Goal: Book appointment/travel/reservation

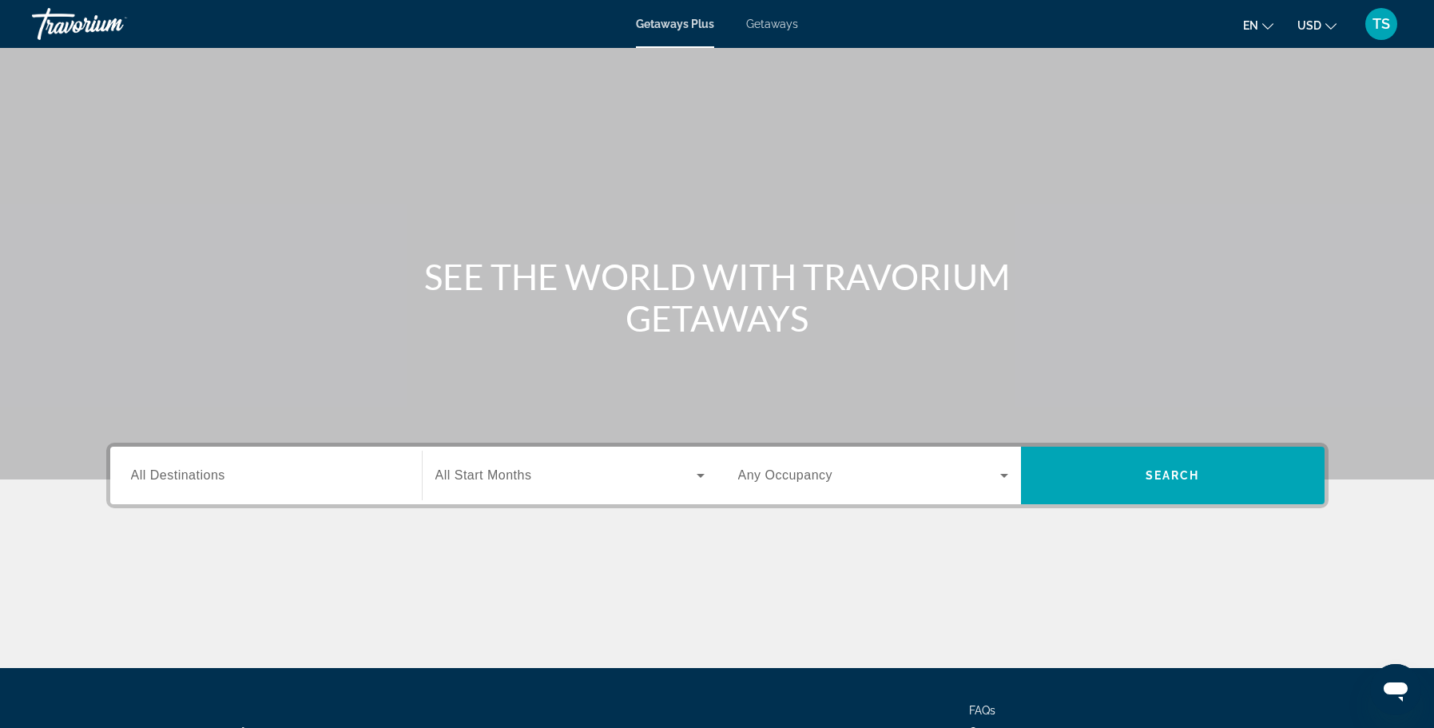
scroll to position [81, 0]
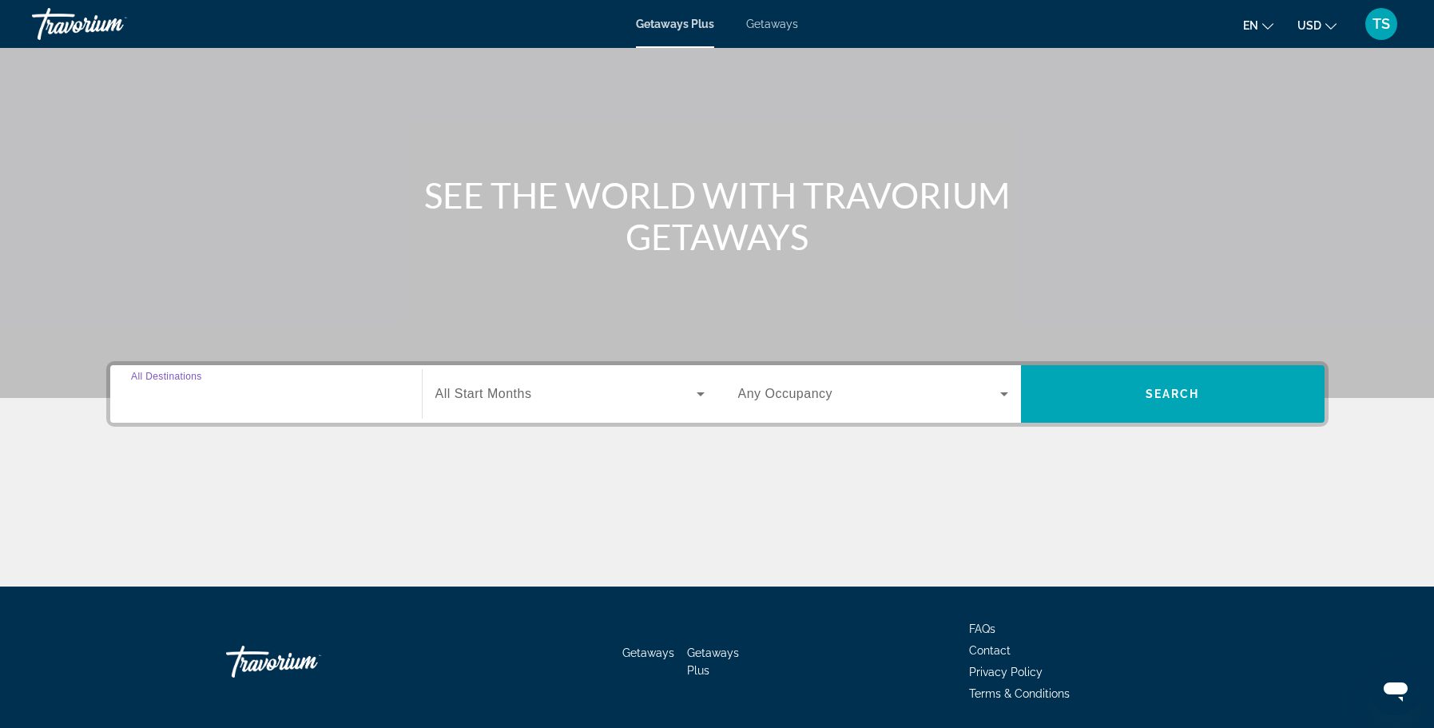
click at [288, 399] on input "Destination All Destinations" at bounding box center [266, 394] width 270 height 19
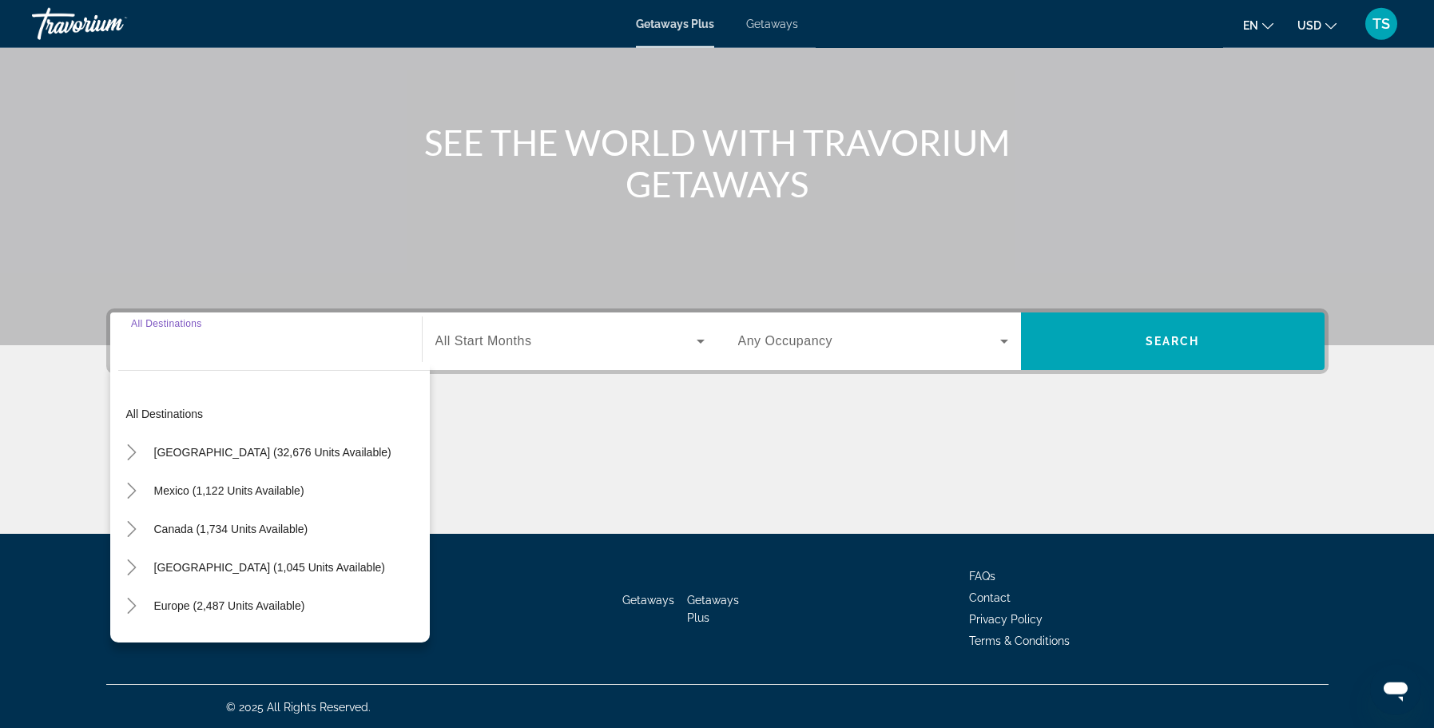
scroll to position [136, 0]
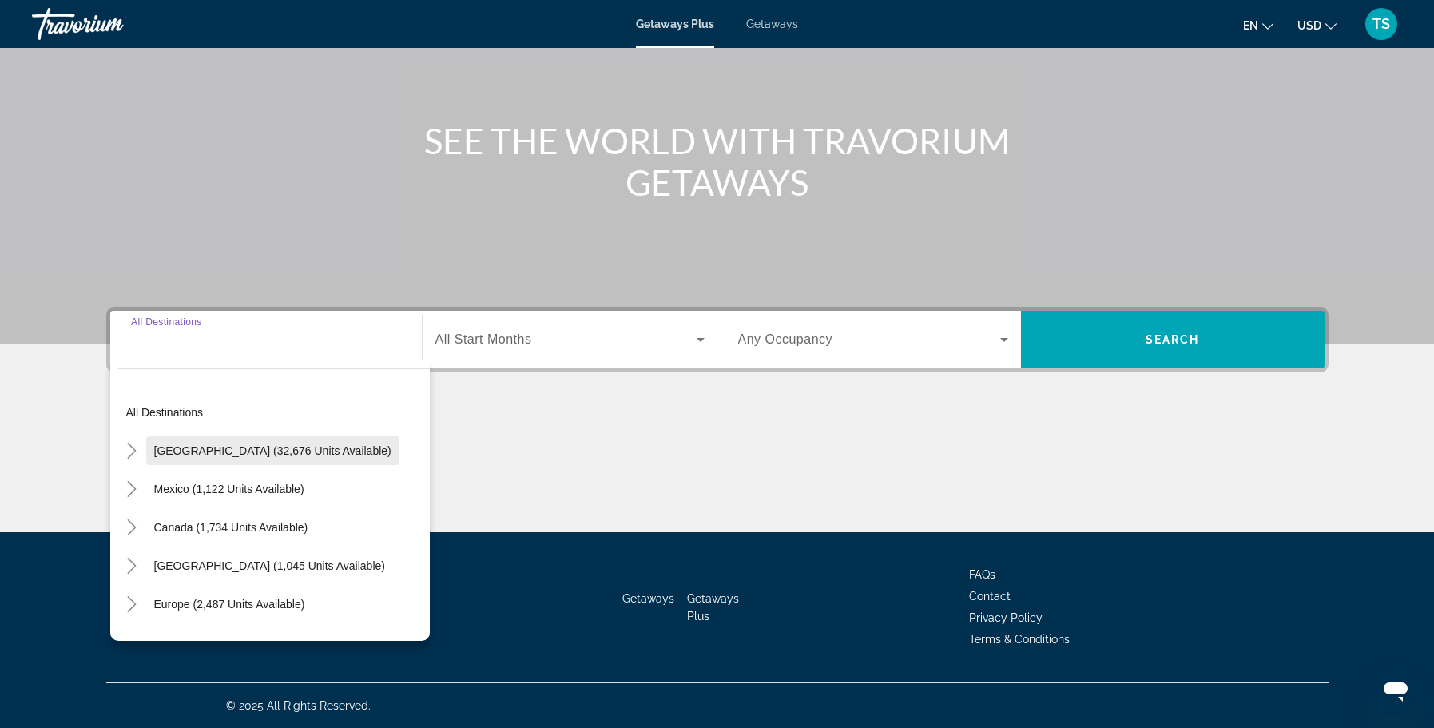
click at [208, 445] on span "[GEOGRAPHIC_DATA] (32,676 units available)" at bounding box center [272, 450] width 237 height 13
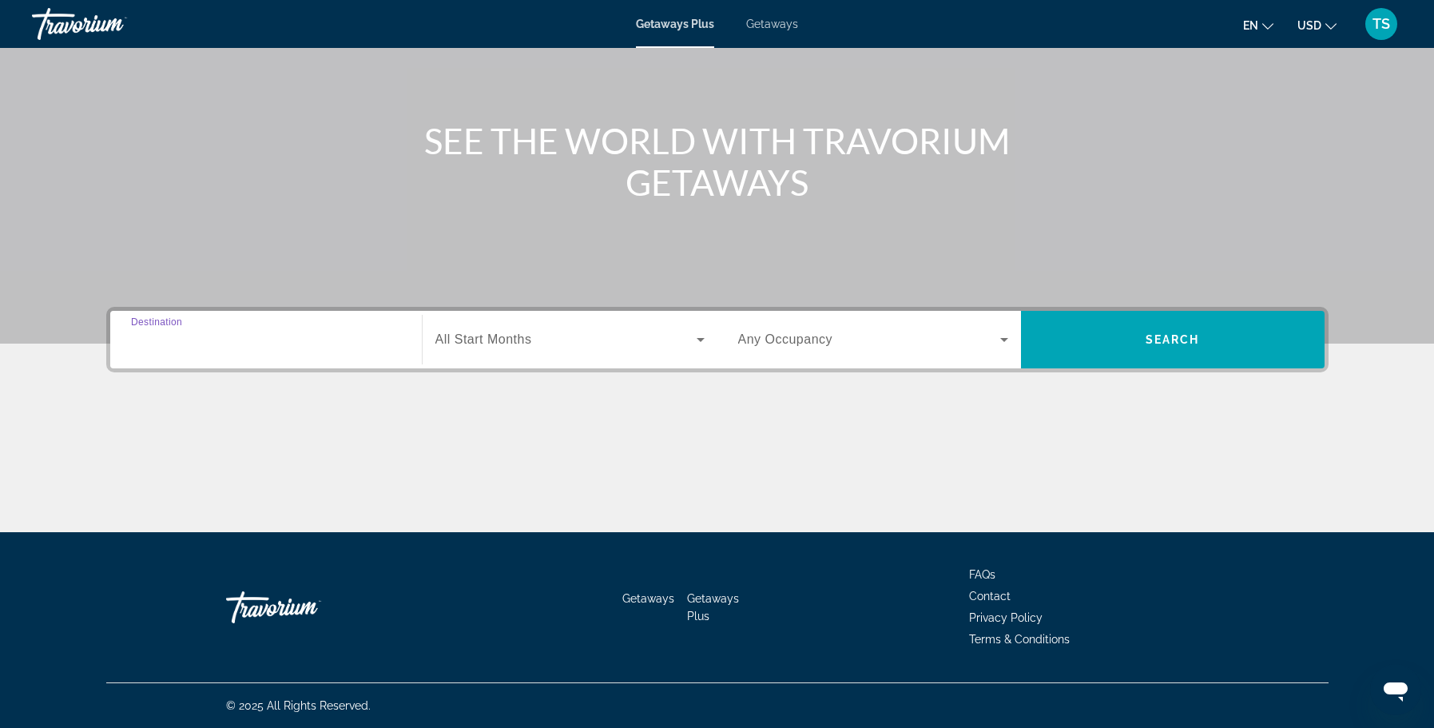
type input "**********"
click at [701, 337] on icon "Search widget" at bounding box center [700, 339] width 19 height 19
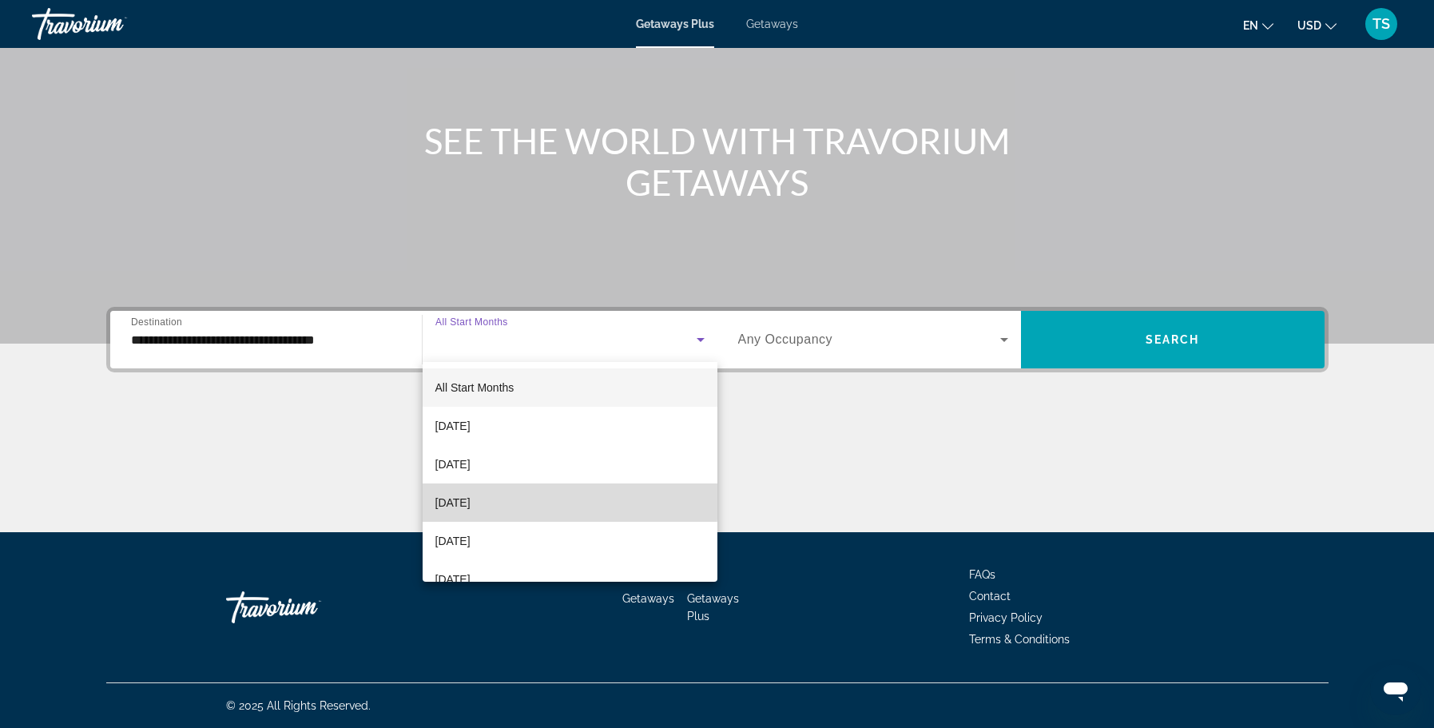
click at [471, 494] on span "[DATE]" at bounding box center [452, 502] width 35 height 19
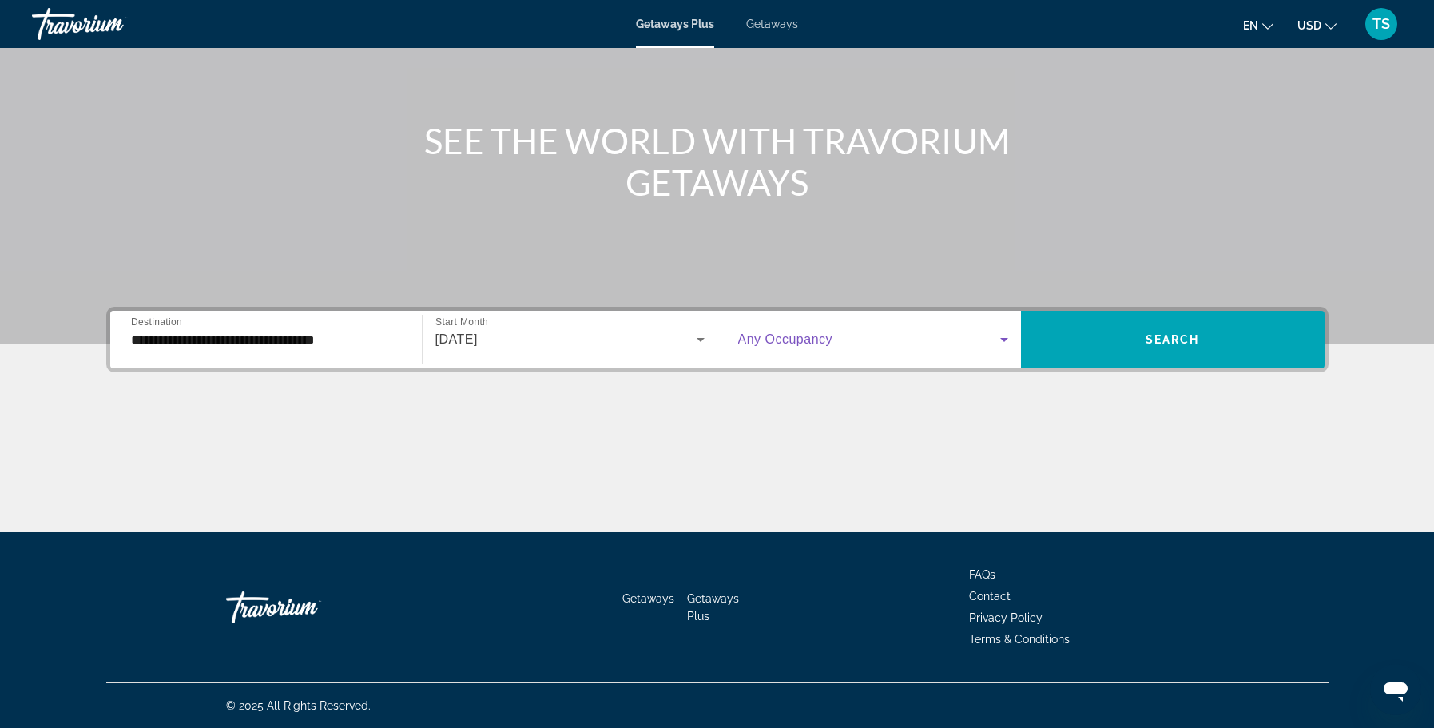
click at [1005, 339] on icon "Search widget" at bounding box center [1004, 340] width 8 height 4
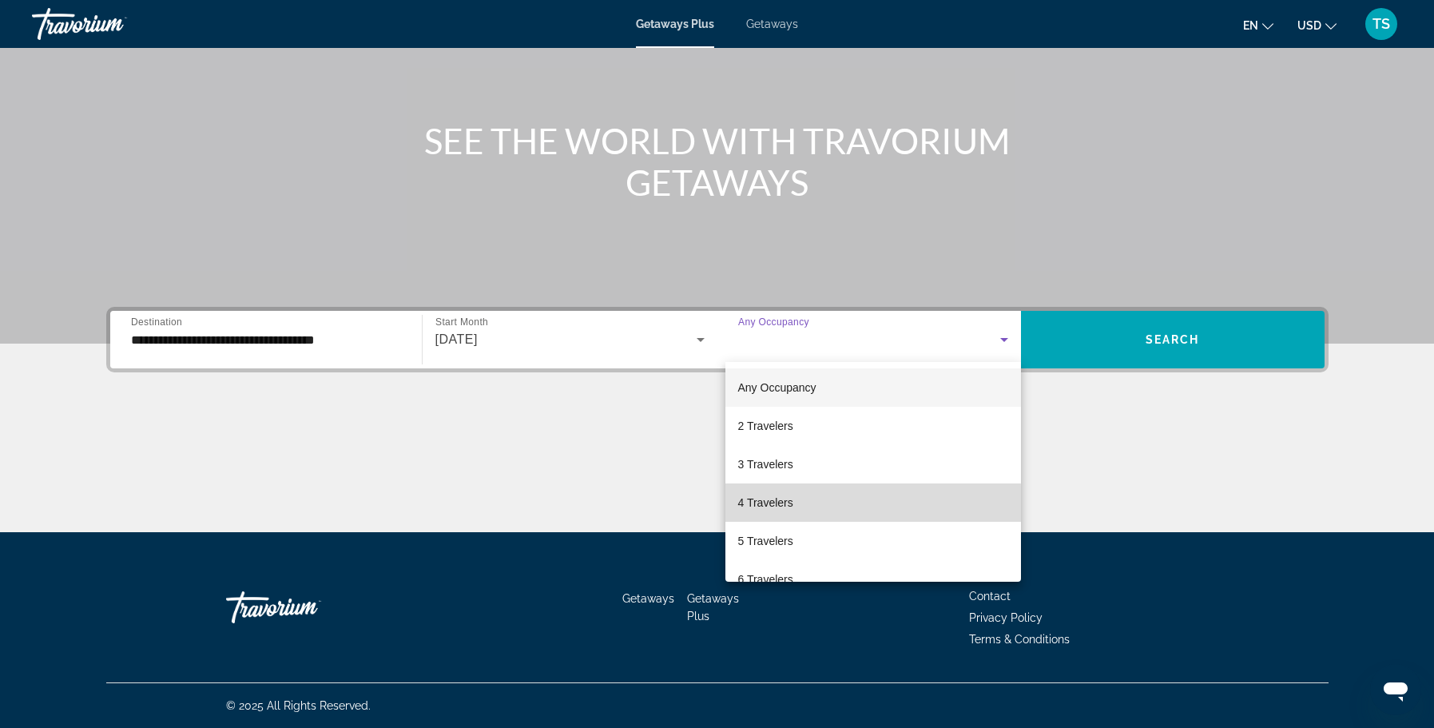
click at [821, 503] on mat-option "4 Travelers" at bounding box center [873, 502] width 296 height 38
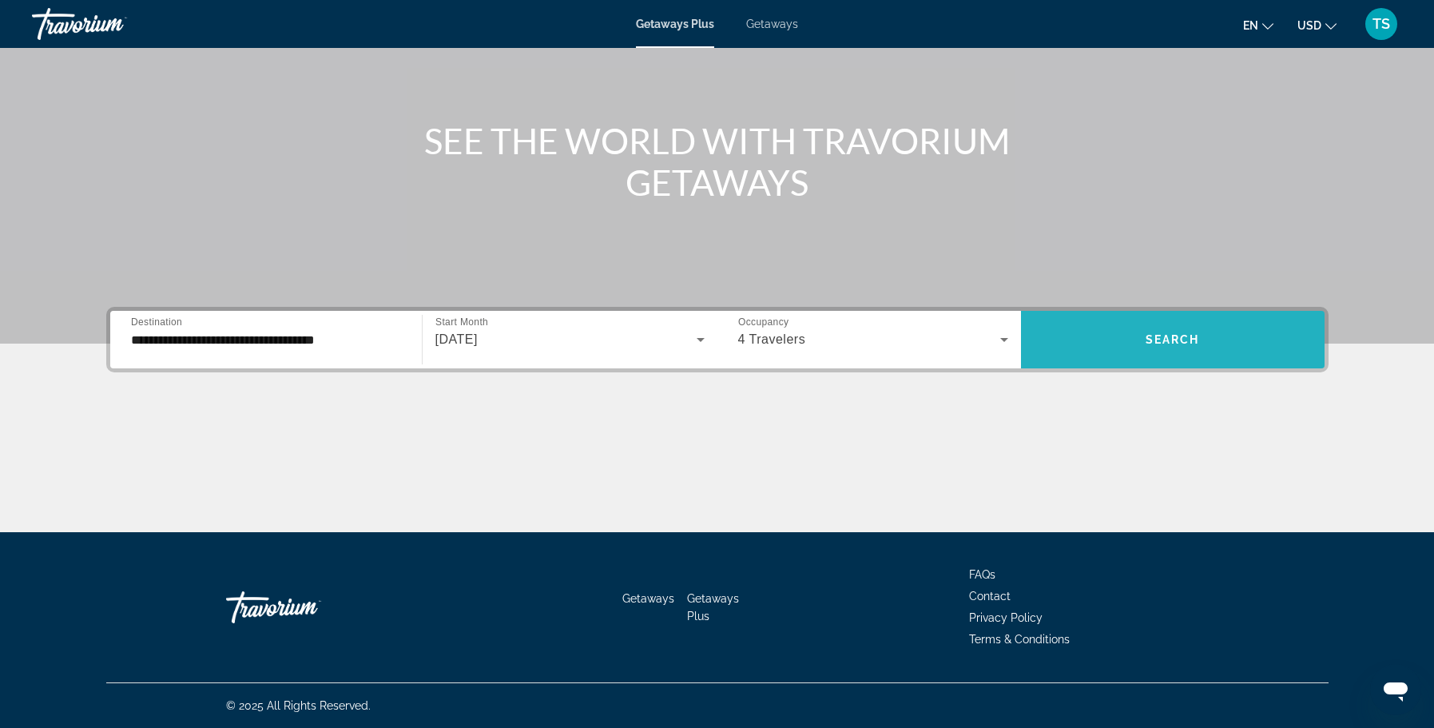
click at [1164, 338] on span "Search" at bounding box center [1173, 339] width 54 height 13
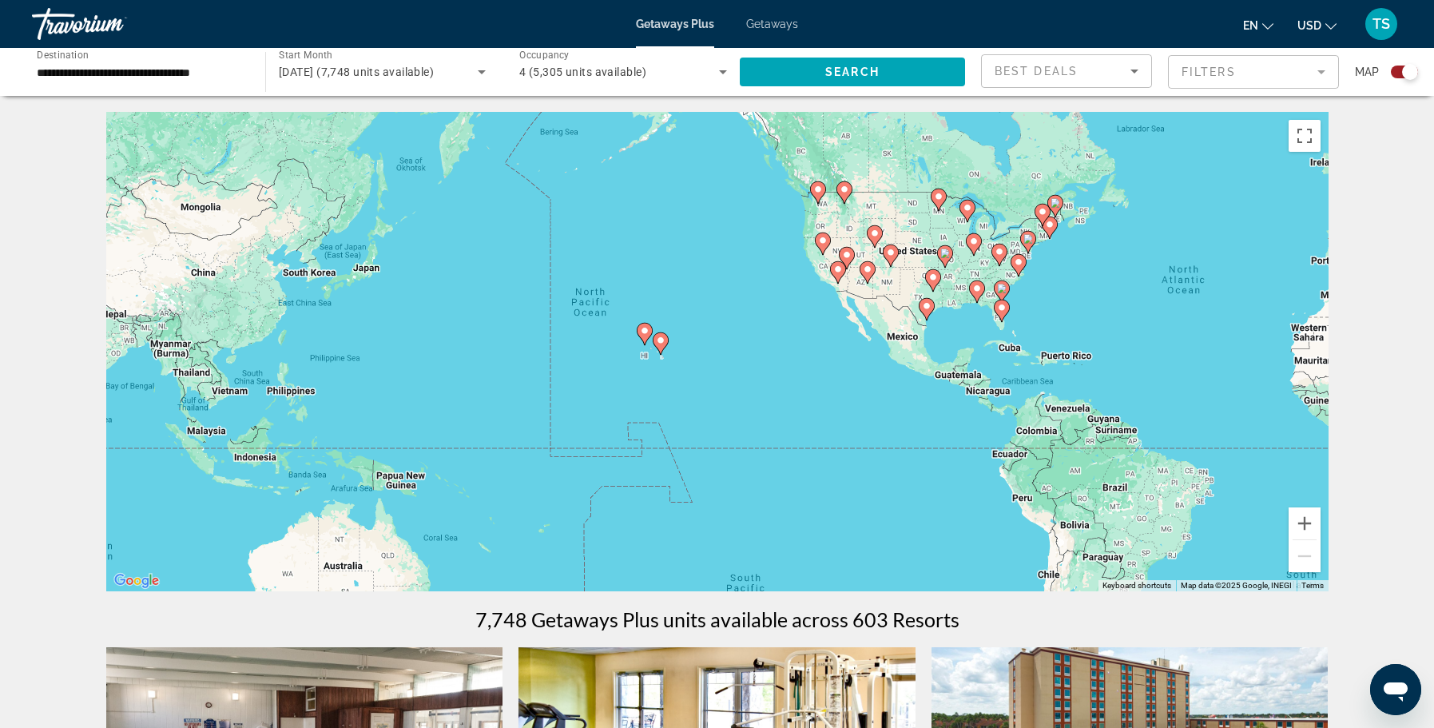
drag, startPoint x: 253, startPoint y: 364, endPoint x: 698, endPoint y: 328, distance: 446.4
click at [698, 328] on div "To activate drag with keyboard, press Alt + Enter. Once in keyboard drag state,…" at bounding box center [717, 351] width 1222 height 479
click at [1305, 522] on button "Zoom in" at bounding box center [1305, 523] width 32 height 32
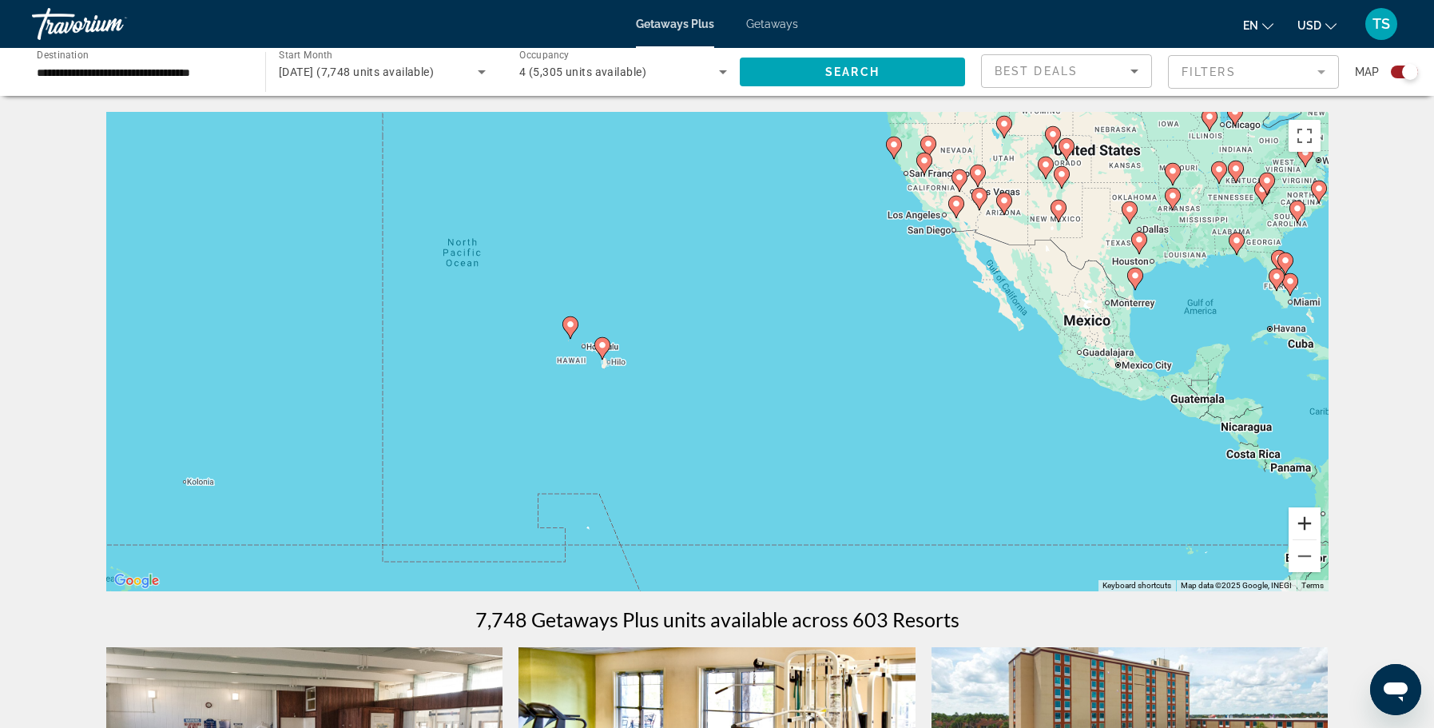
click at [1305, 522] on button "Zoom in" at bounding box center [1305, 523] width 32 height 32
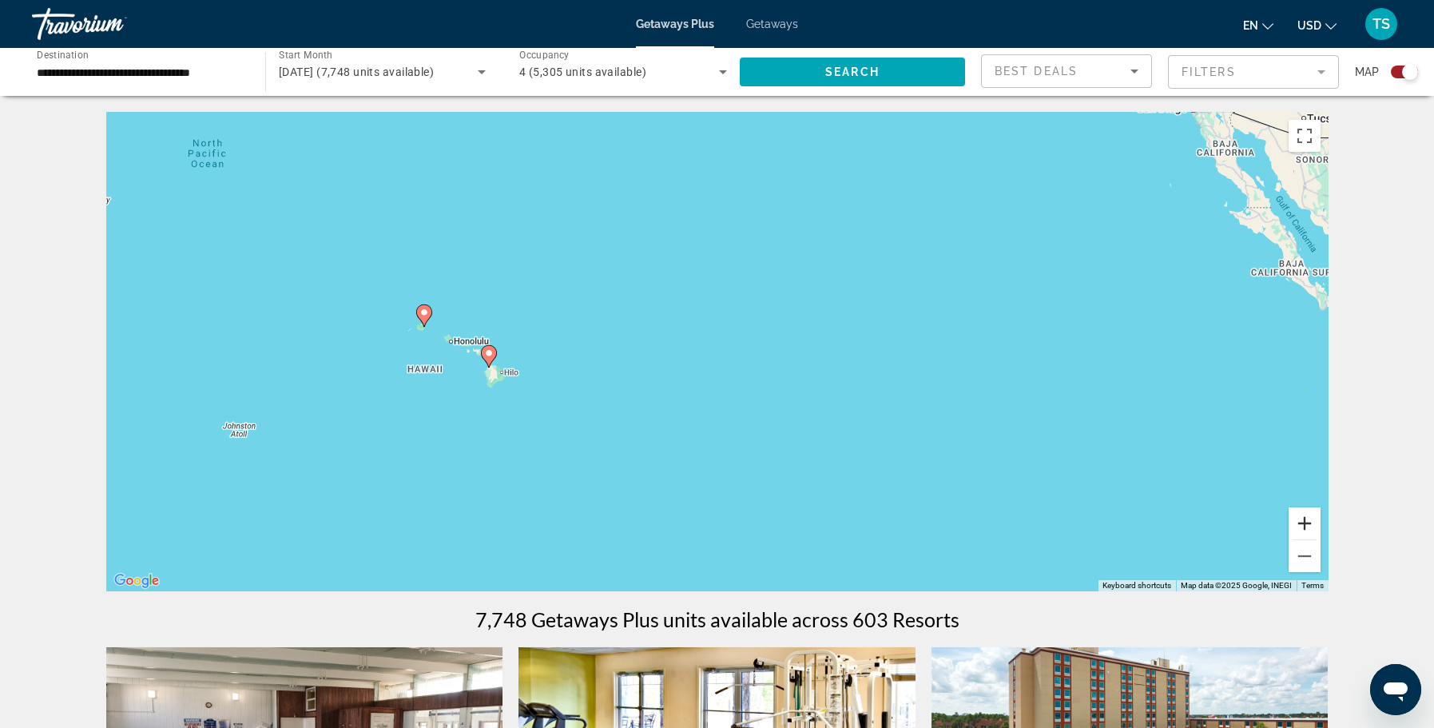
click at [1305, 522] on button "Zoom in" at bounding box center [1305, 523] width 32 height 32
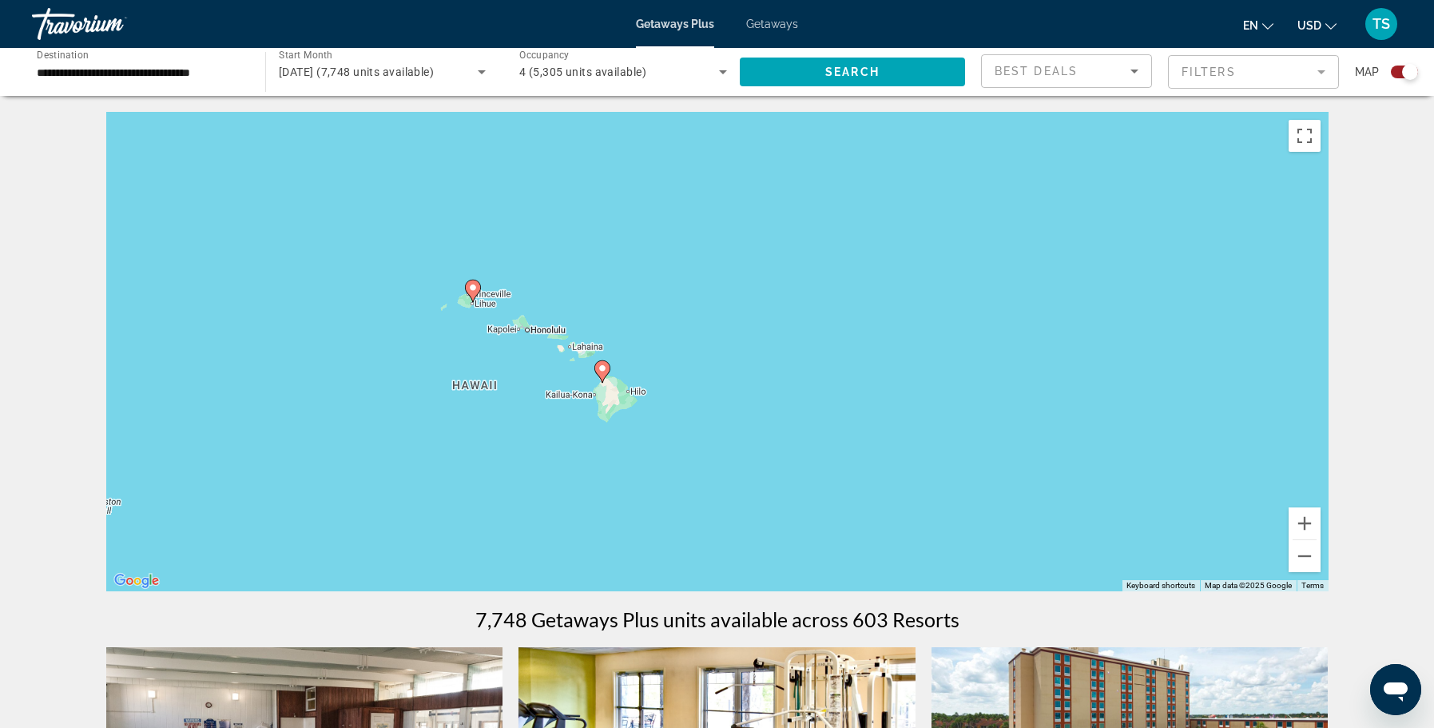
drag, startPoint x: 451, startPoint y: 362, endPoint x: 782, endPoint y: 364, distance: 331.6
click at [777, 363] on div "To activate drag with keyboard, press Alt + Enter. Once in keyboard drag state,…" at bounding box center [717, 351] width 1222 height 479
click at [1302, 523] on button "Zoom in" at bounding box center [1305, 523] width 32 height 32
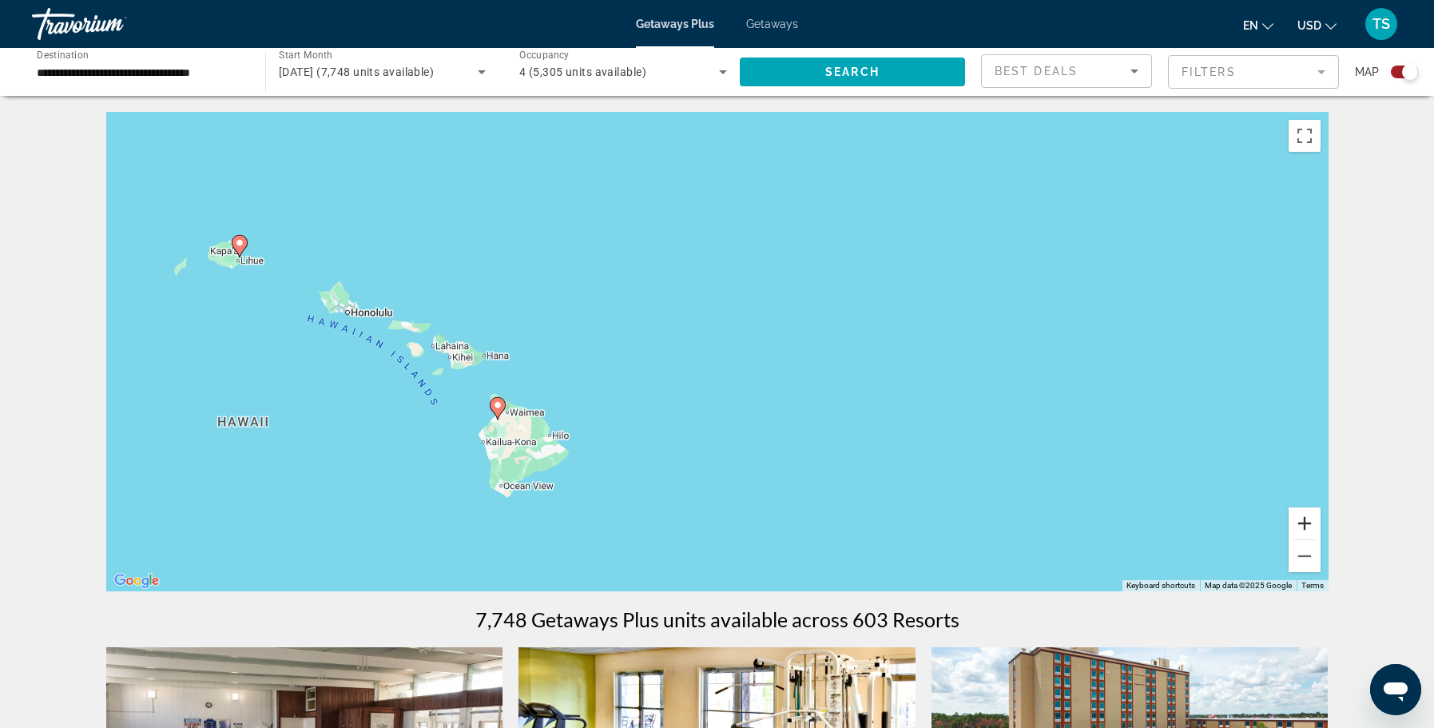
click at [1305, 521] on button "Zoom in" at bounding box center [1305, 523] width 32 height 32
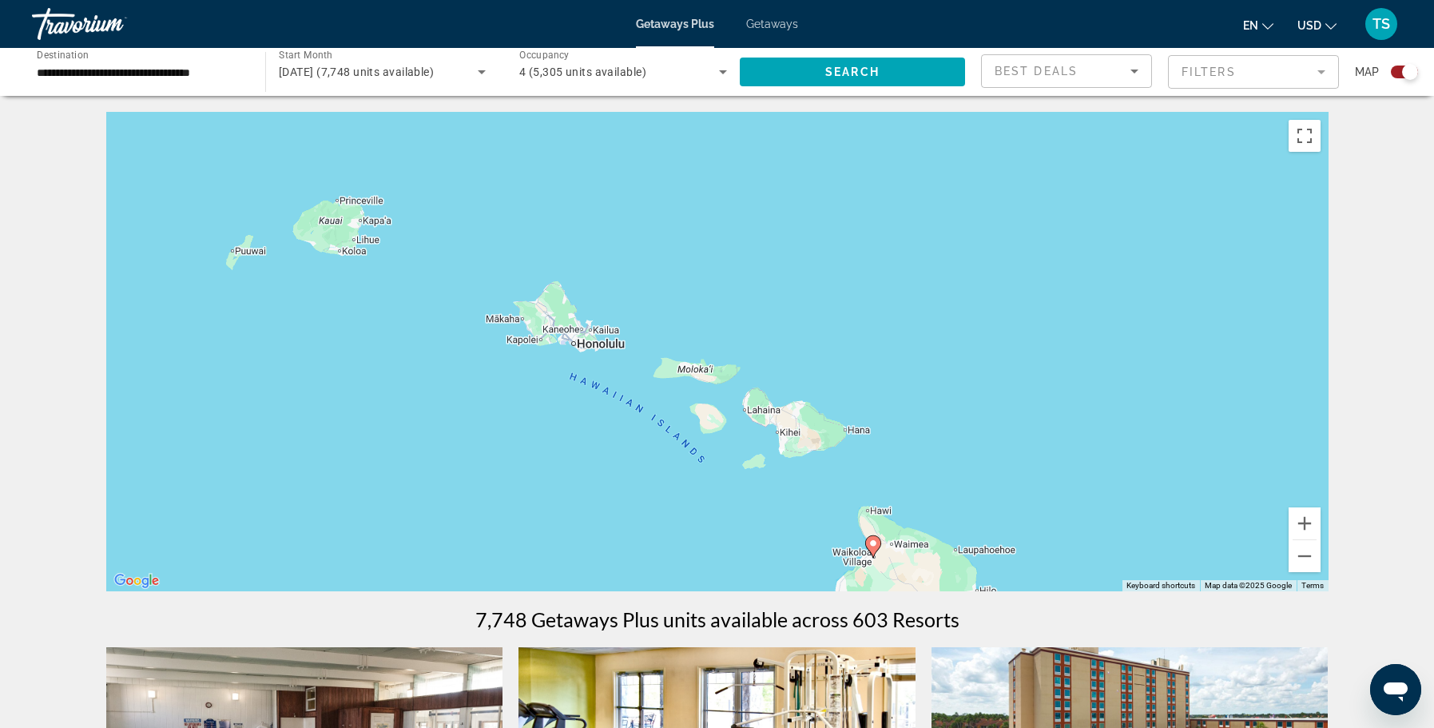
drag, startPoint x: 475, startPoint y: 423, endPoint x: 1069, endPoint y: 493, distance: 598.4
click at [1069, 493] on div "To activate drag with keyboard, press Alt + Enter. Once in keyboard drag state,…" at bounding box center [717, 351] width 1222 height 479
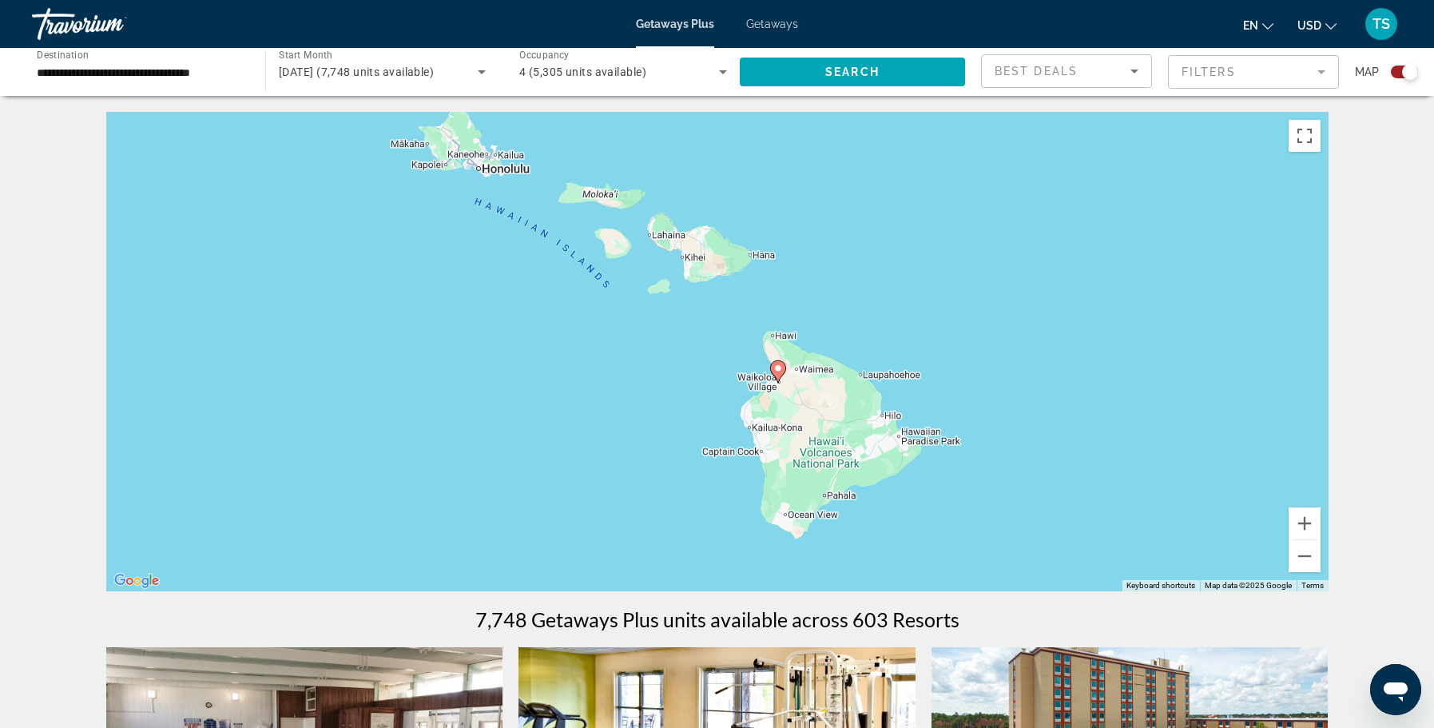
drag, startPoint x: 844, startPoint y: 233, endPoint x: 761, endPoint y: 78, distance: 175.9
click at [761, 112] on div "To activate drag with keyboard, press Alt + Enter. Once in keyboard drag state,…" at bounding box center [717, 351] width 1222 height 479
click at [1300, 522] on button "Zoom in" at bounding box center [1305, 523] width 32 height 32
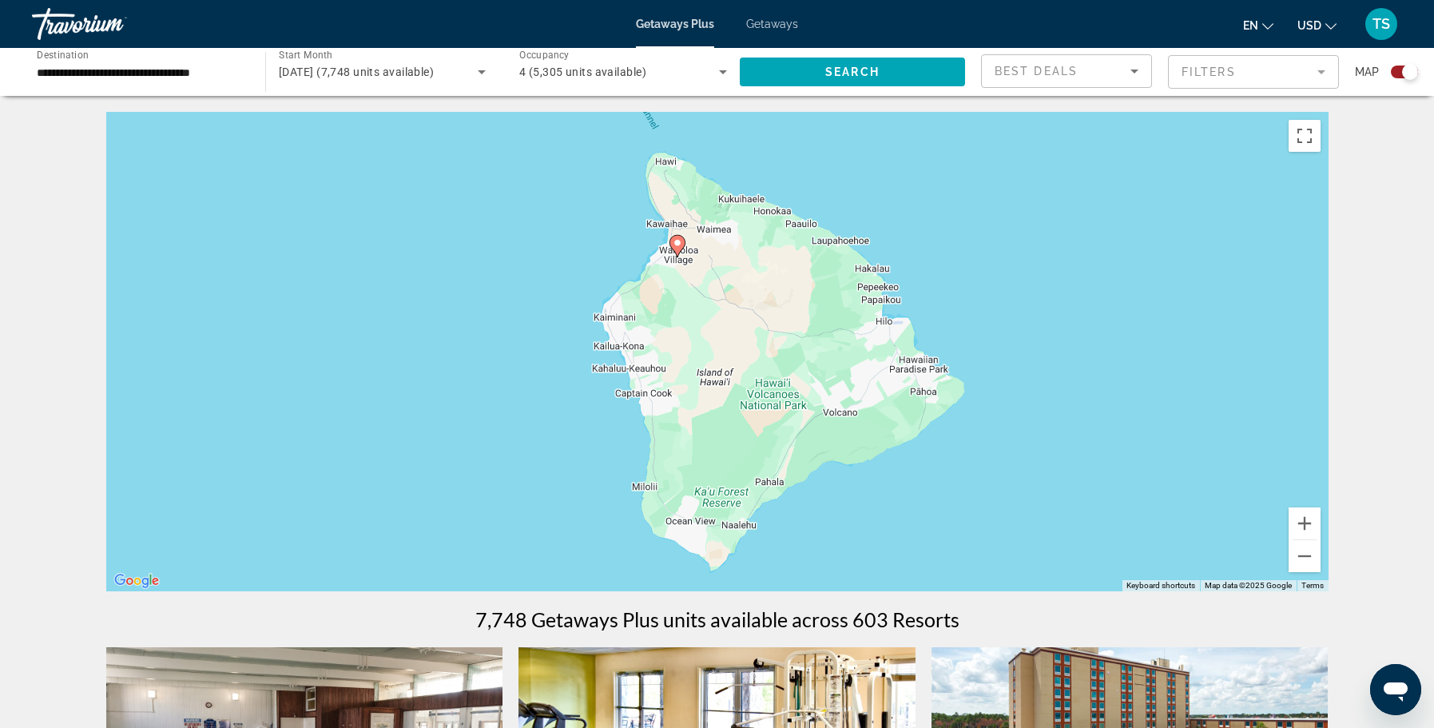
drag, startPoint x: 1155, startPoint y: 490, endPoint x: 991, endPoint y: 332, distance: 227.7
click at [991, 332] on div "To activate drag with keyboard, press Alt + Enter. Once in keyboard drag state,…" at bounding box center [717, 351] width 1222 height 479
click at [680, 247] on image "Main content" at bounding box center [678, 243] width 10 height 10
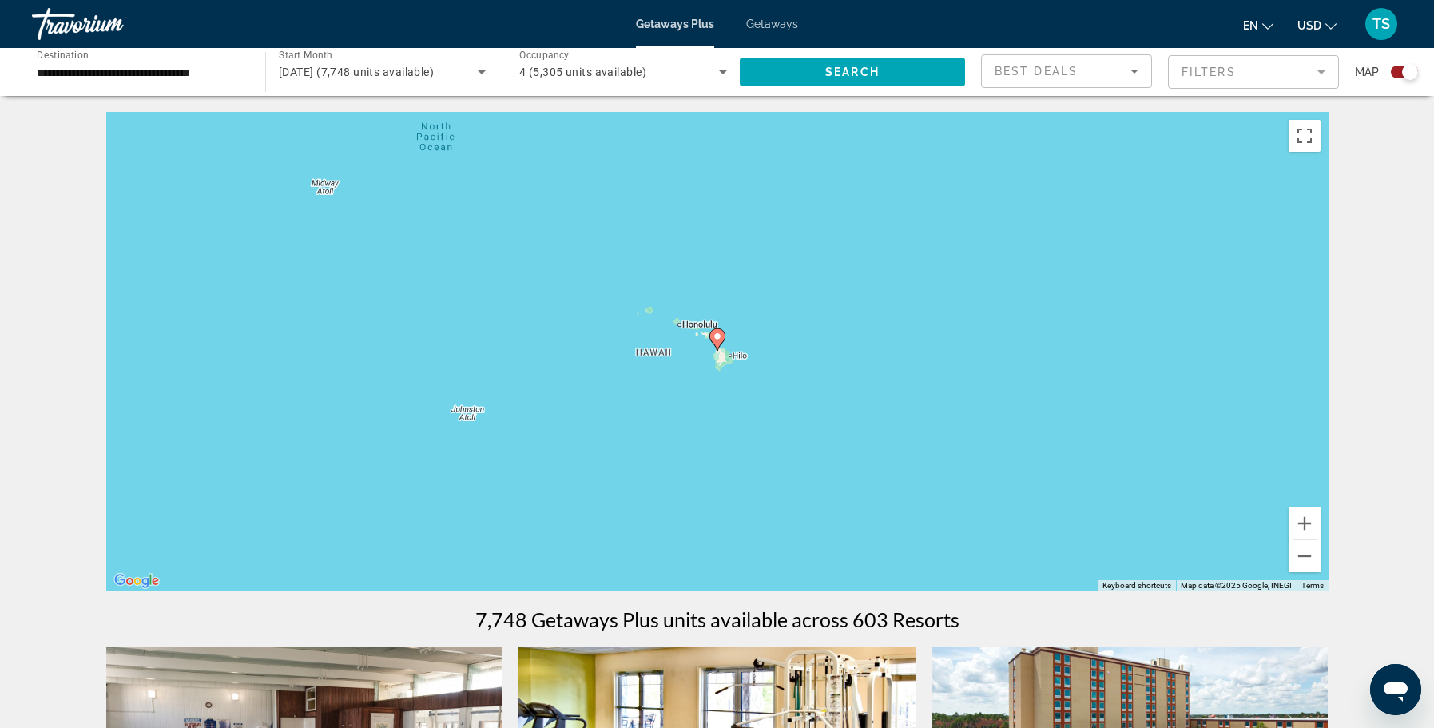
click at [1324, 70] on mat-form-field "Filters" at bounding box center [1253, 72] width 171 height 34
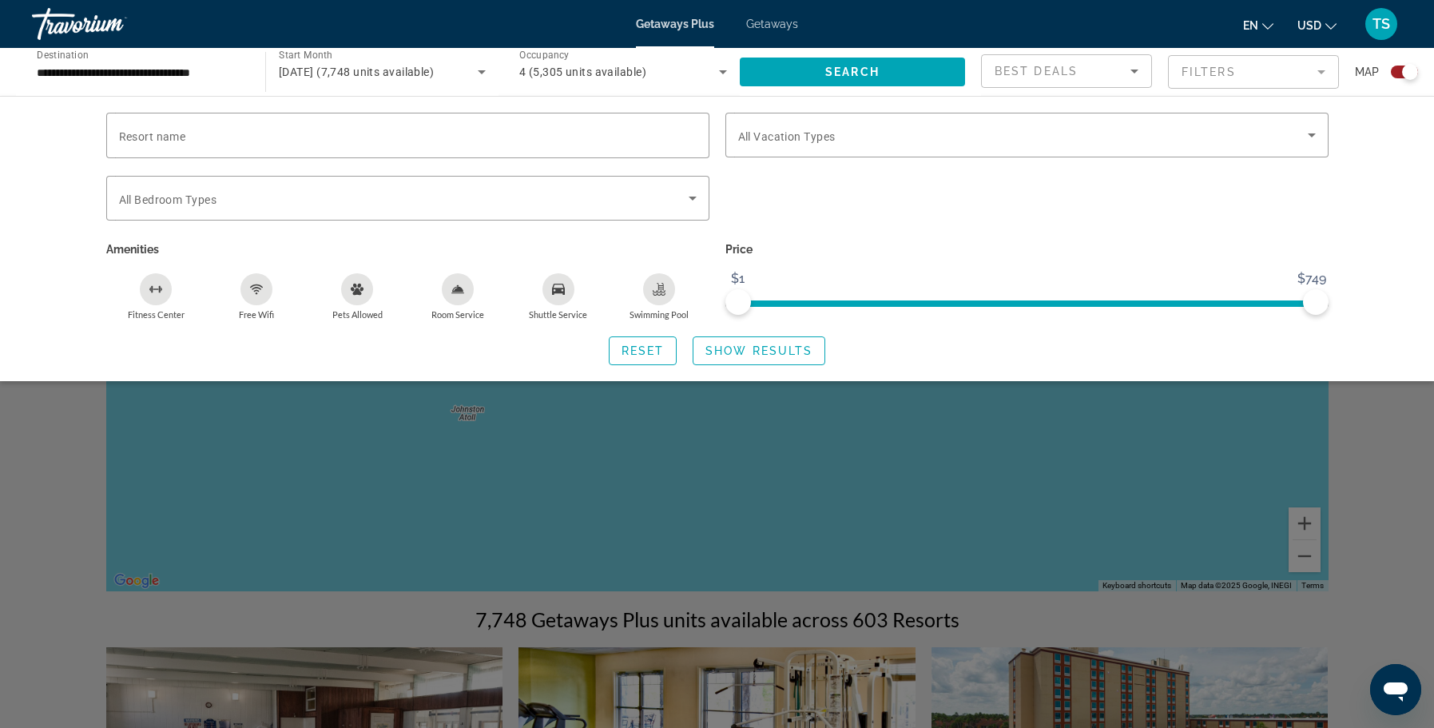
click at [1372, 457] on div "Search widget" at bounding box center [717, 484] width 1434 height 488
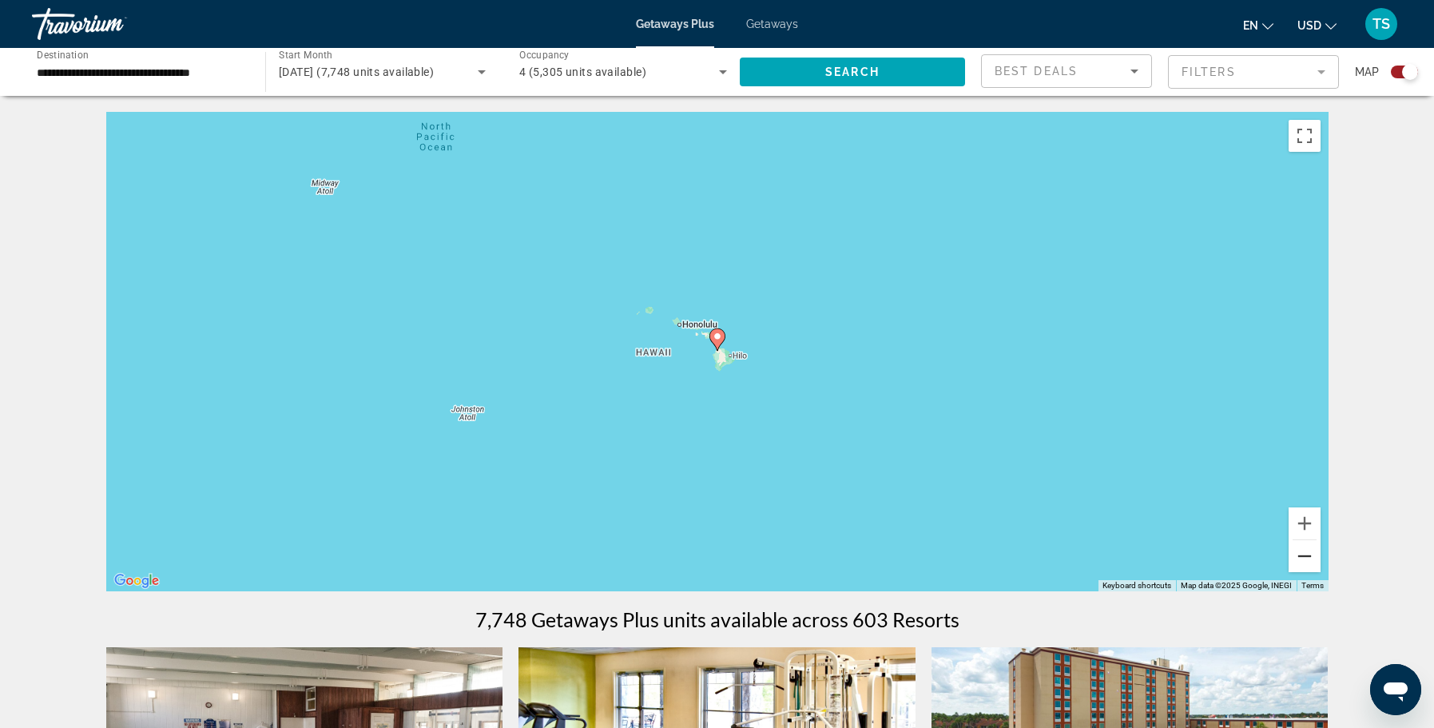
click at [1304, 554] on button "Zoom out" at bounding box center [1305, 556] width 32 height 32
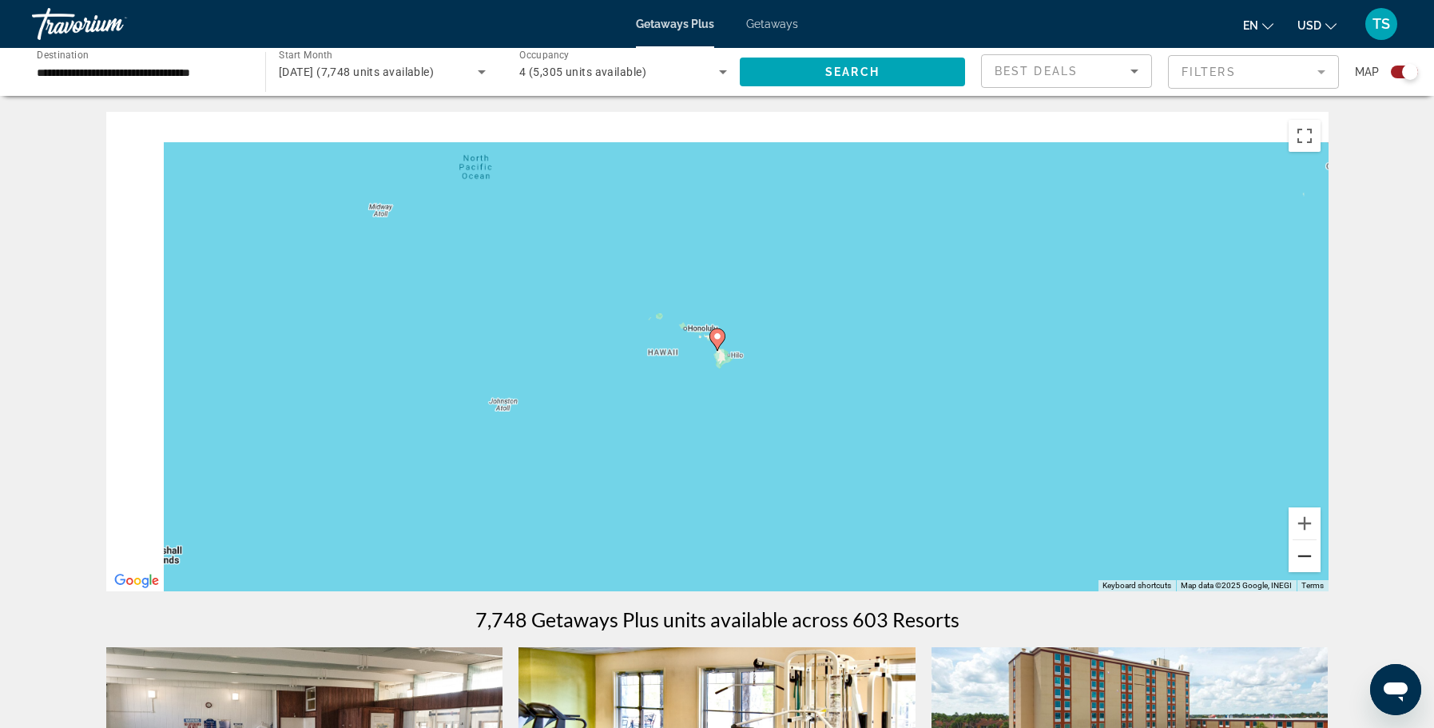
click at [1304, 554] on button "Zoom out" at bounding box center [1305, 556] width 32 height 32
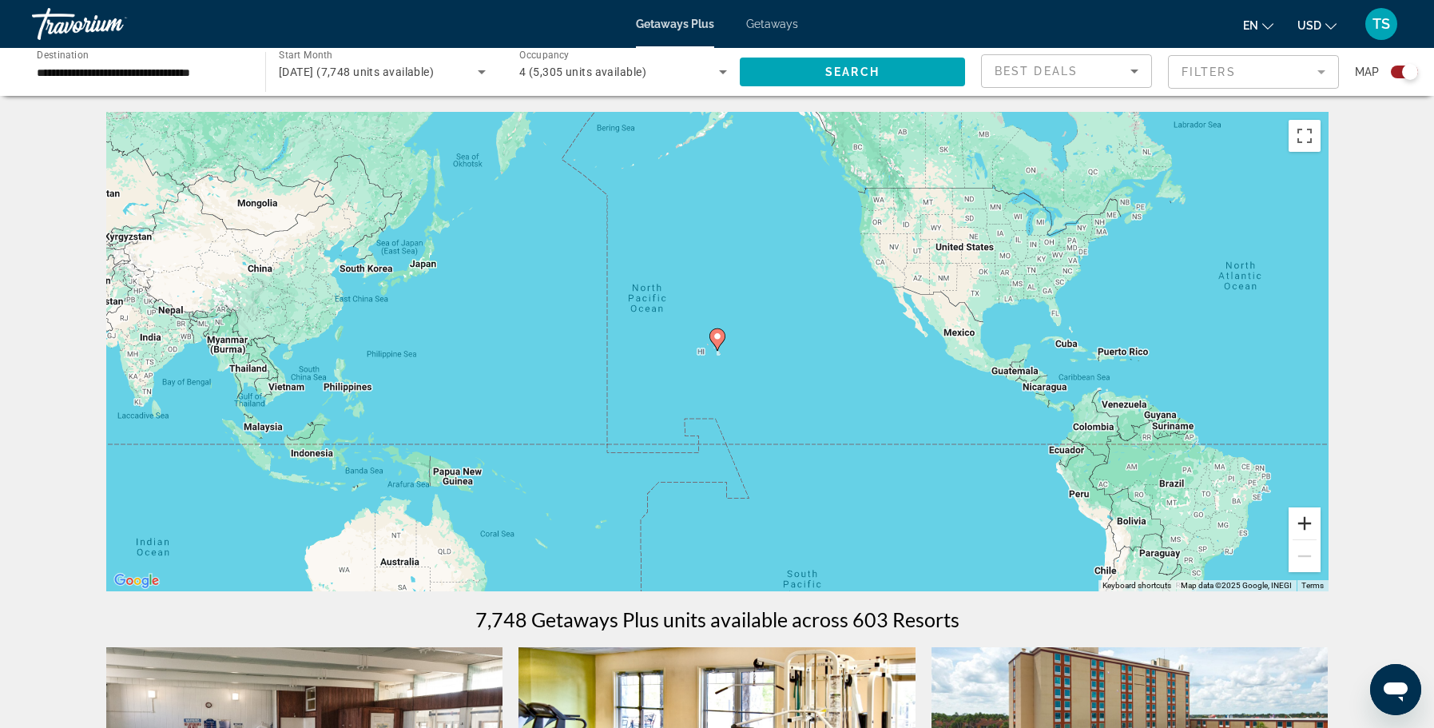
click at [1301, 520] on button "Zoom in" at bounding box center [1305, 523] width 32 height 32
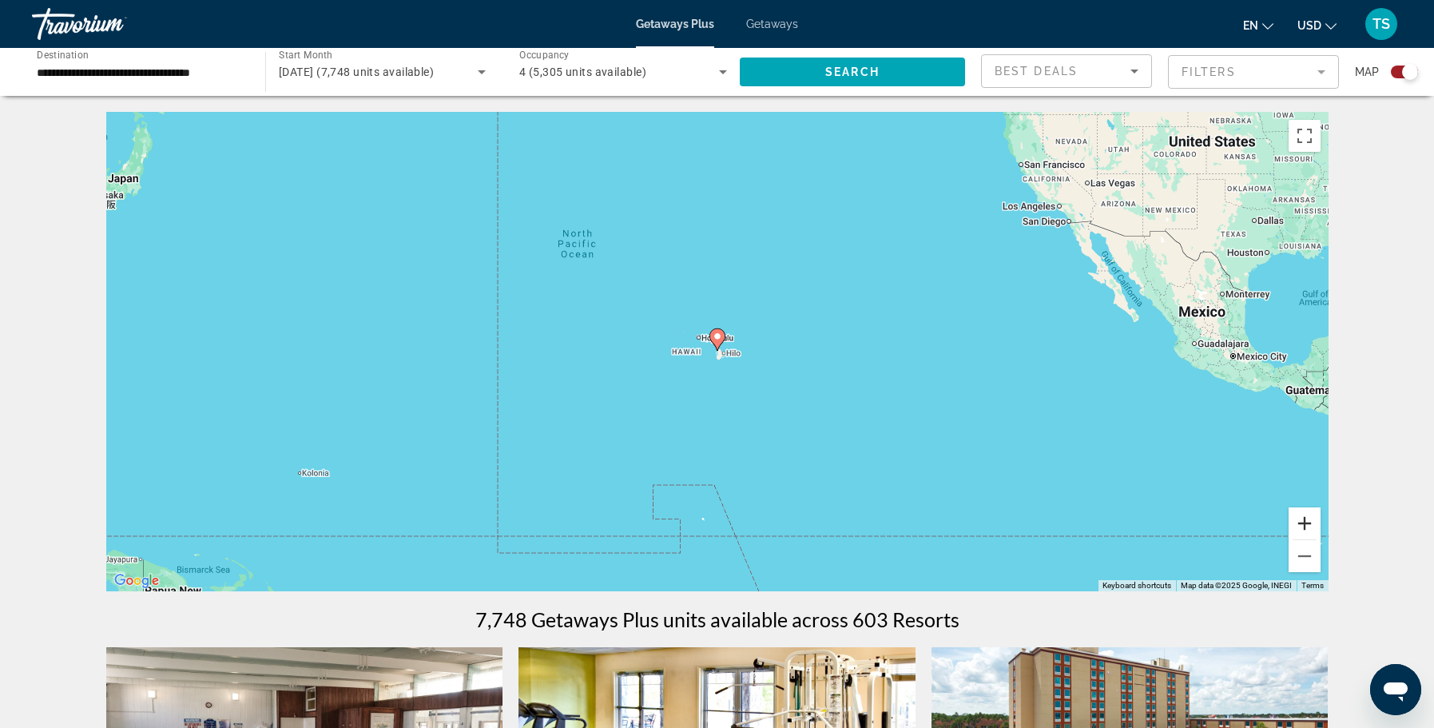
click at [1301, 520] on button "Zoom in" at bounding box center [1305, 523] width 32 height 32
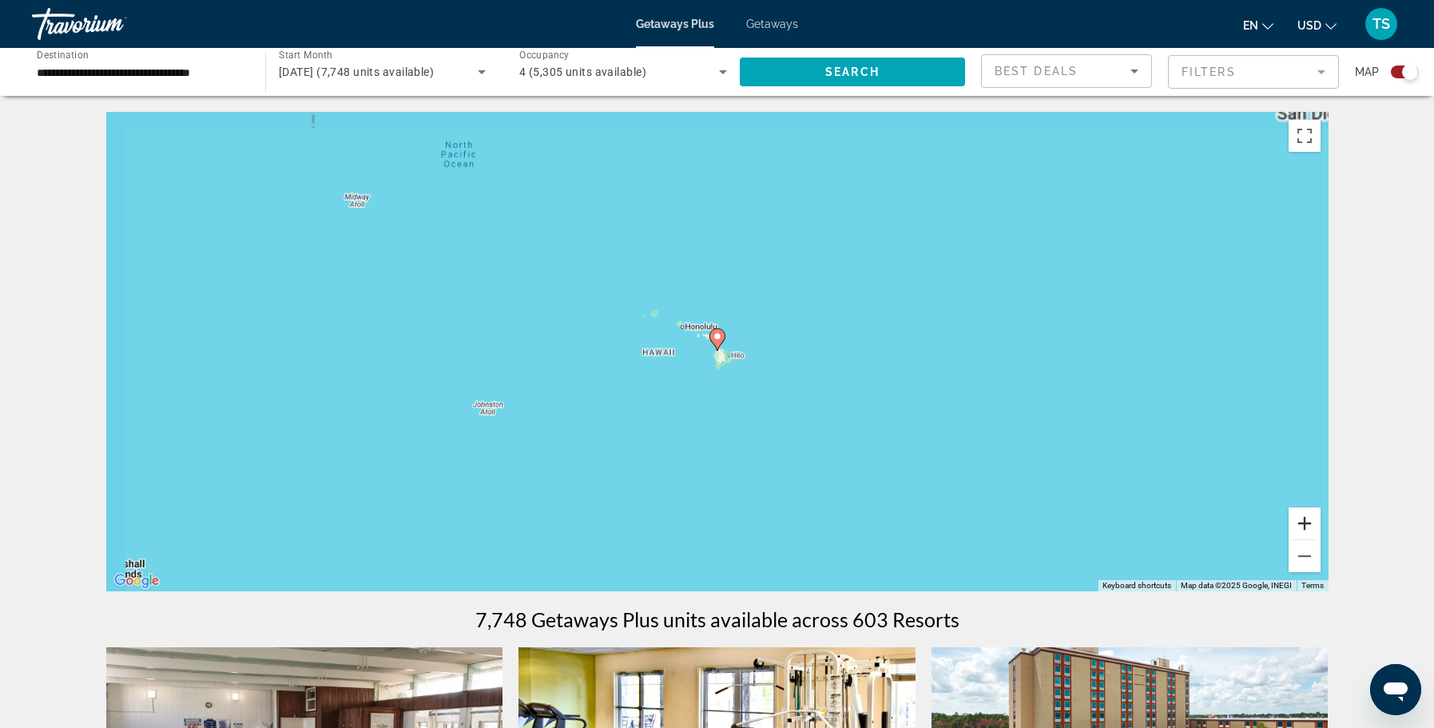
click at [1301, 520] on button "Zoom in" at bounding box center [1305, 523] width 32 height 32
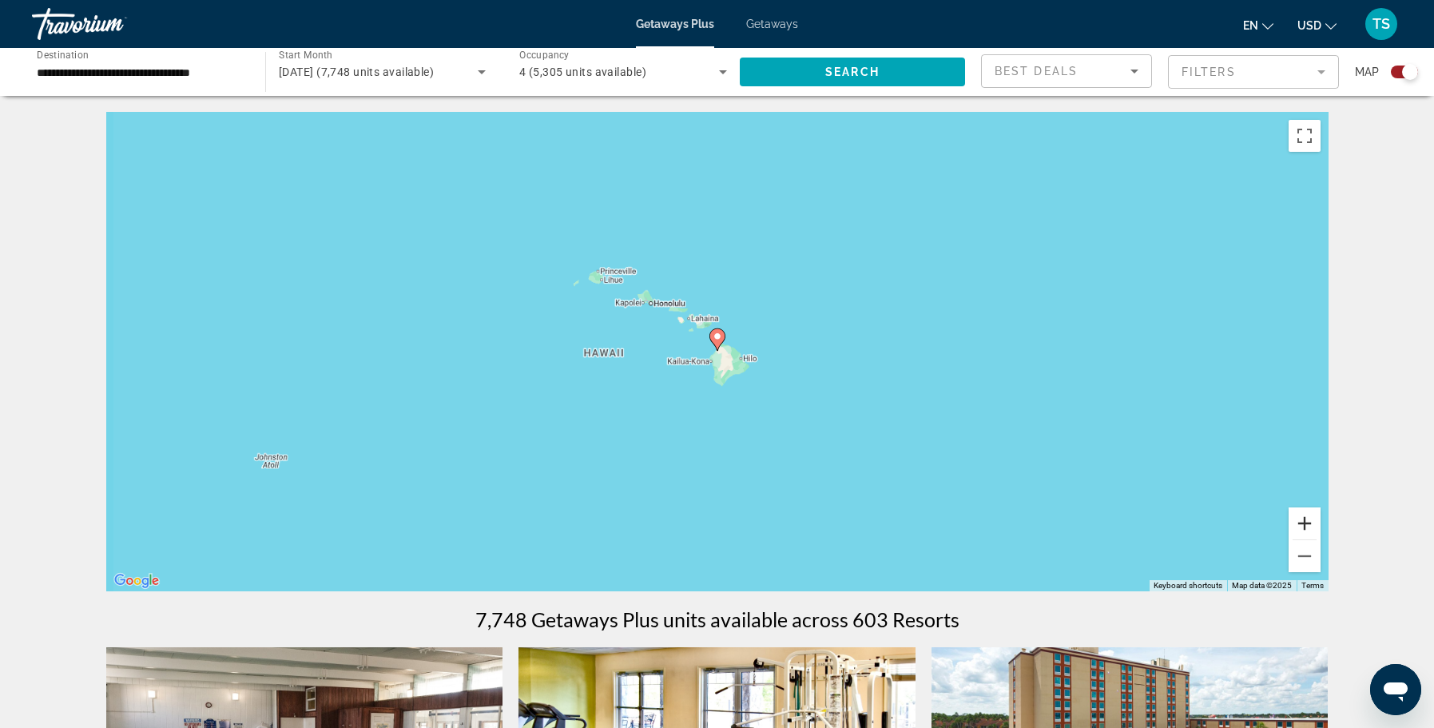
click at [1301, 520] on button "Zoom in" at bounding box center [1305, 523] width 32 height 32
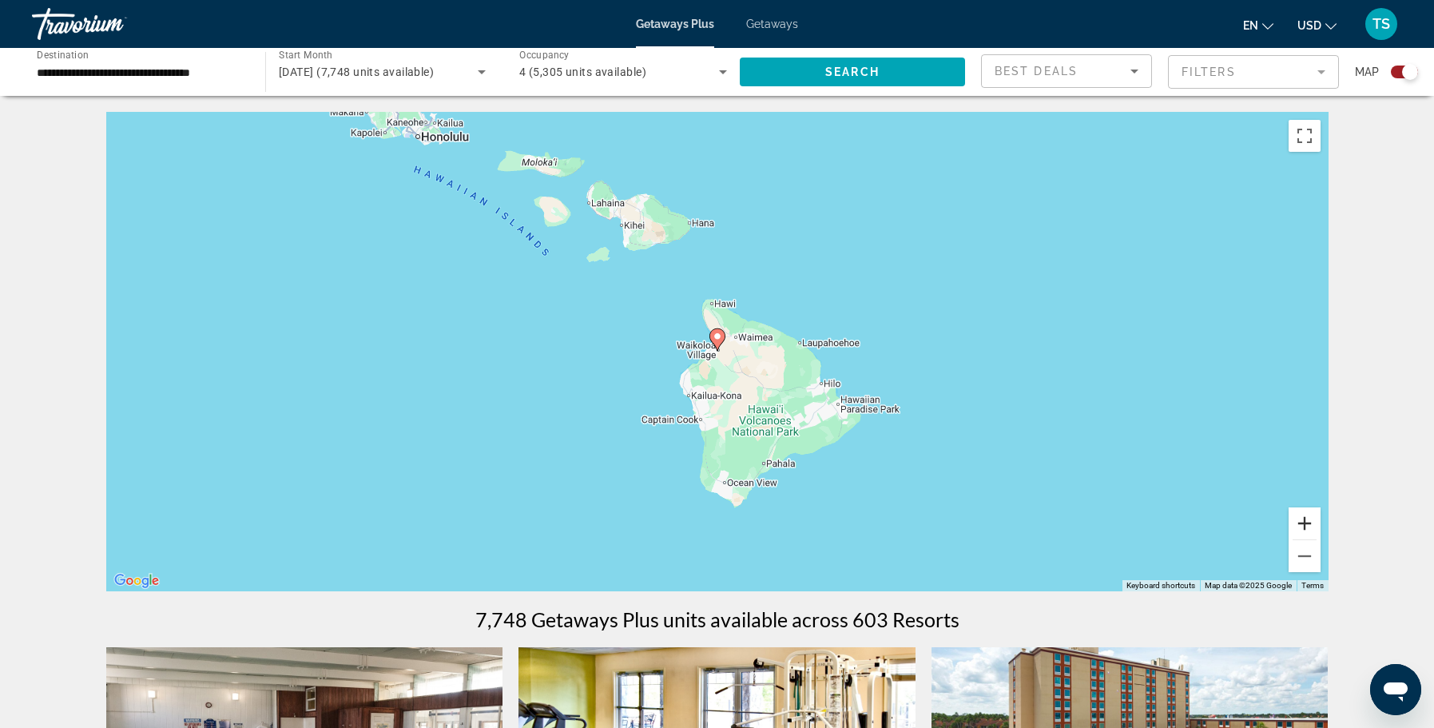
click at [1301, 520] on button "Zoom in" at bounding box center [1305, 523] width 32 height 32
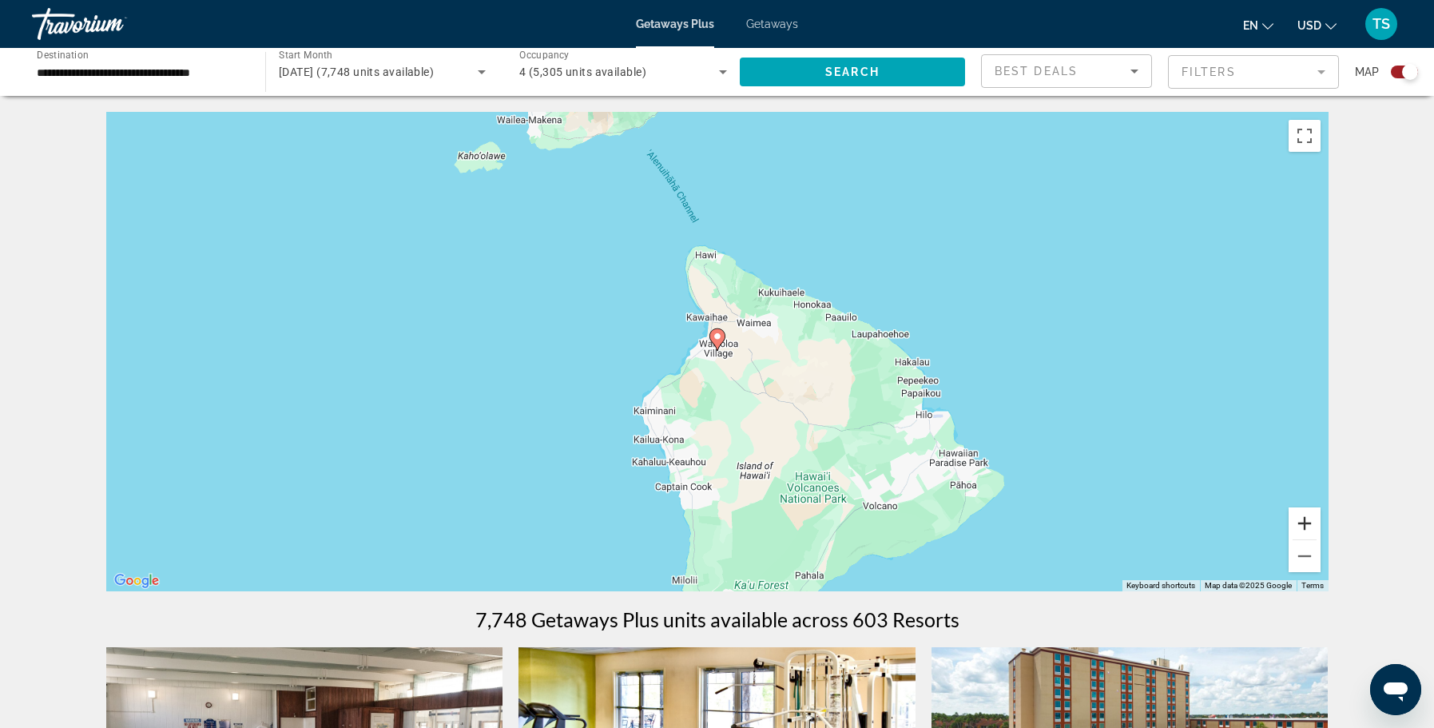
click at [1301, 520] on button "Zoom in" at bounding box center [1305, 523] width 32 height 32
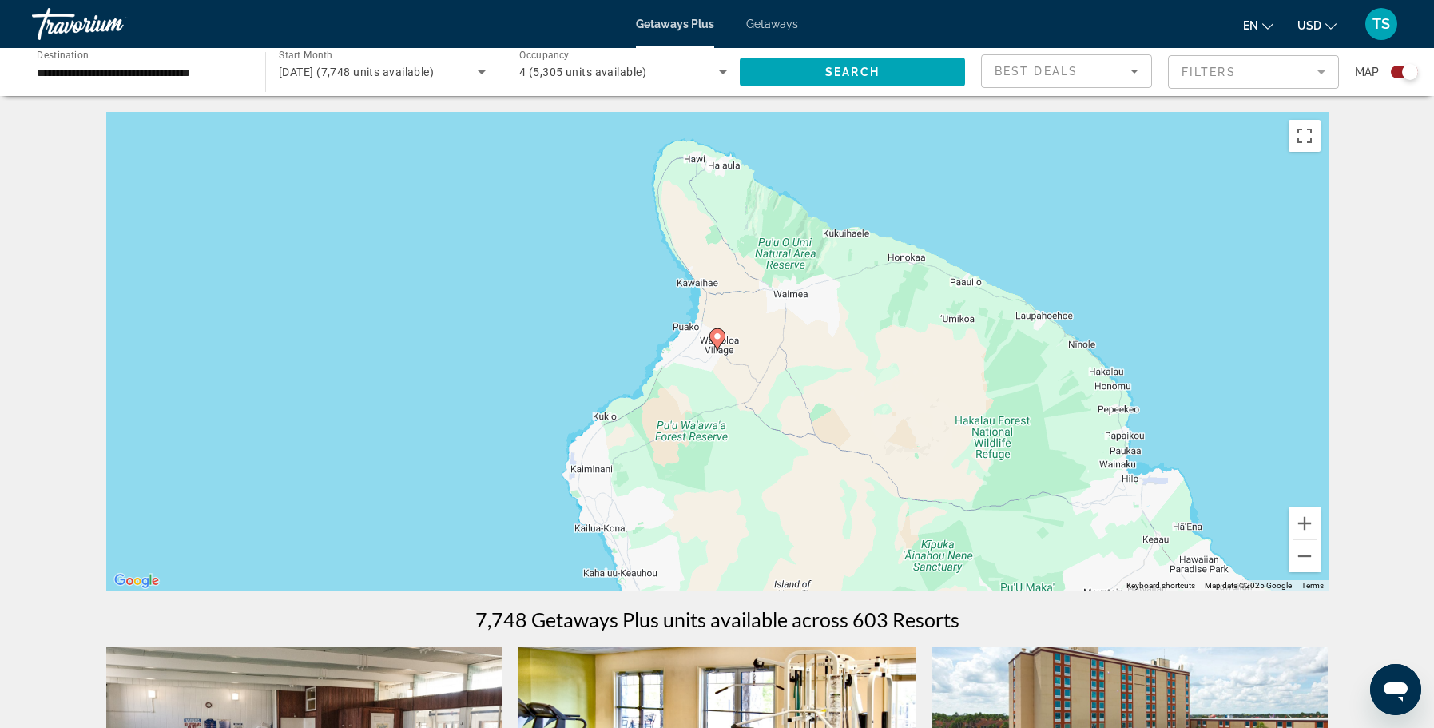
click at [914, 491] on div "To activate drag with keyboard, press Alt + Enter. Once in keyboard drag state,…" at bounding box center [717, 351] width 1222 height 479
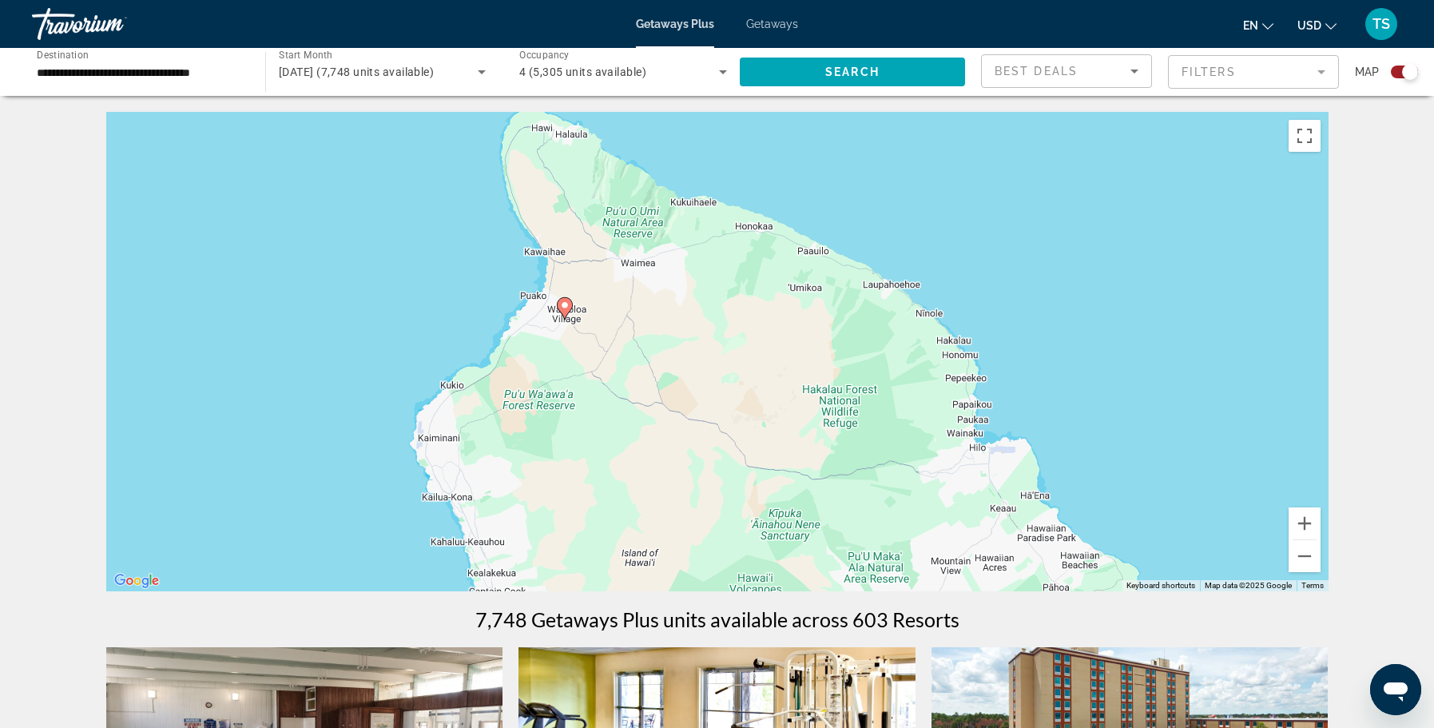
drag, startPoint x: 912, startPoint y: 487, endPoint x: 751, endPoint y: 455, distance: 163.9
click at [751, 455] on div "To activate drag with keyboard, press Alt + Enter. Once in keyboard drag state,…" at bounding box center [717, 351] width 1222 height 479
click at [1328, 67] on mat-form-field "Filters" at bounding box center [1253, 72] width 171 height 34
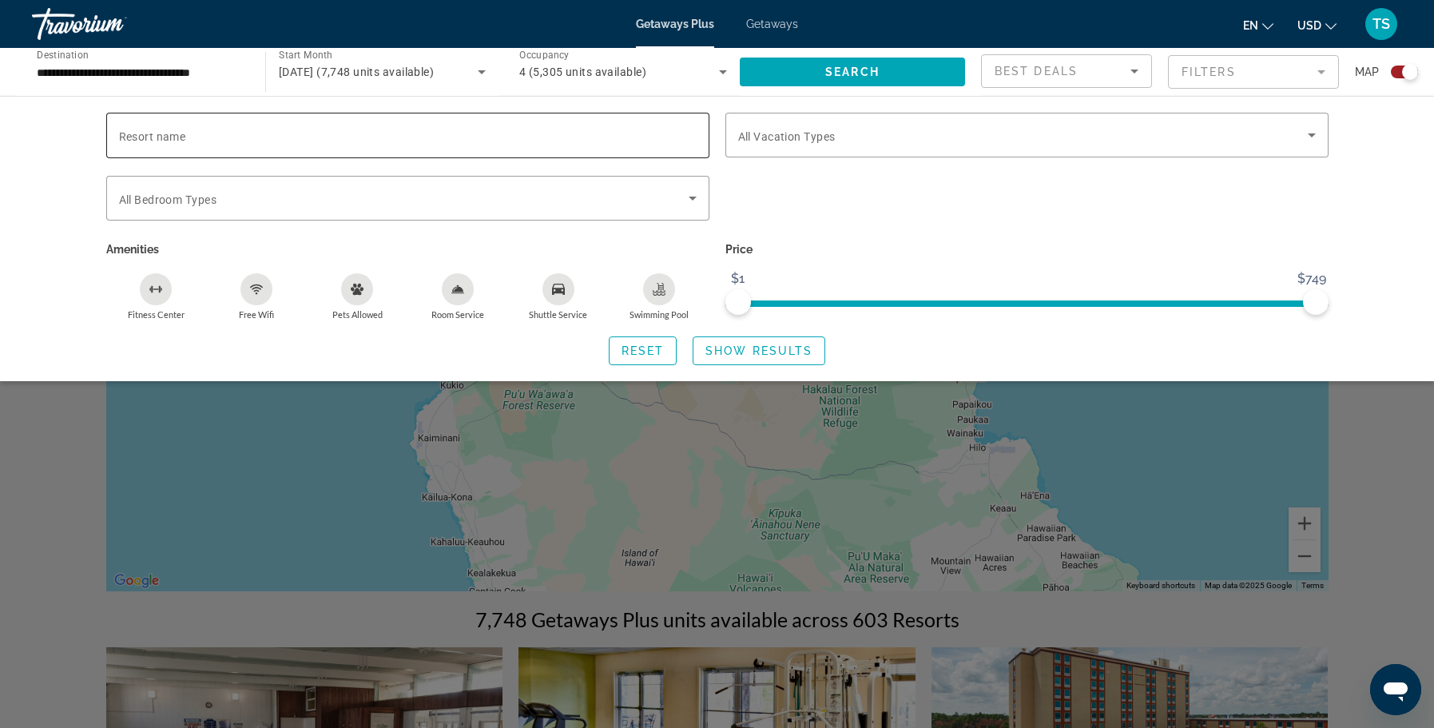
click at [474, 145] on div "Search widget" at bounding box center [408, 136] width 578 height 46
click at [1373, 221] on div "Resort name Vacation Types All Vacation Types Bedroom Types All Bedroom Types A…" at bounding box center [717, 238] width 1434 height 285
click at [1377, 423] on div "Search widget" at bounding box center [717, 484] width 1434 height 488
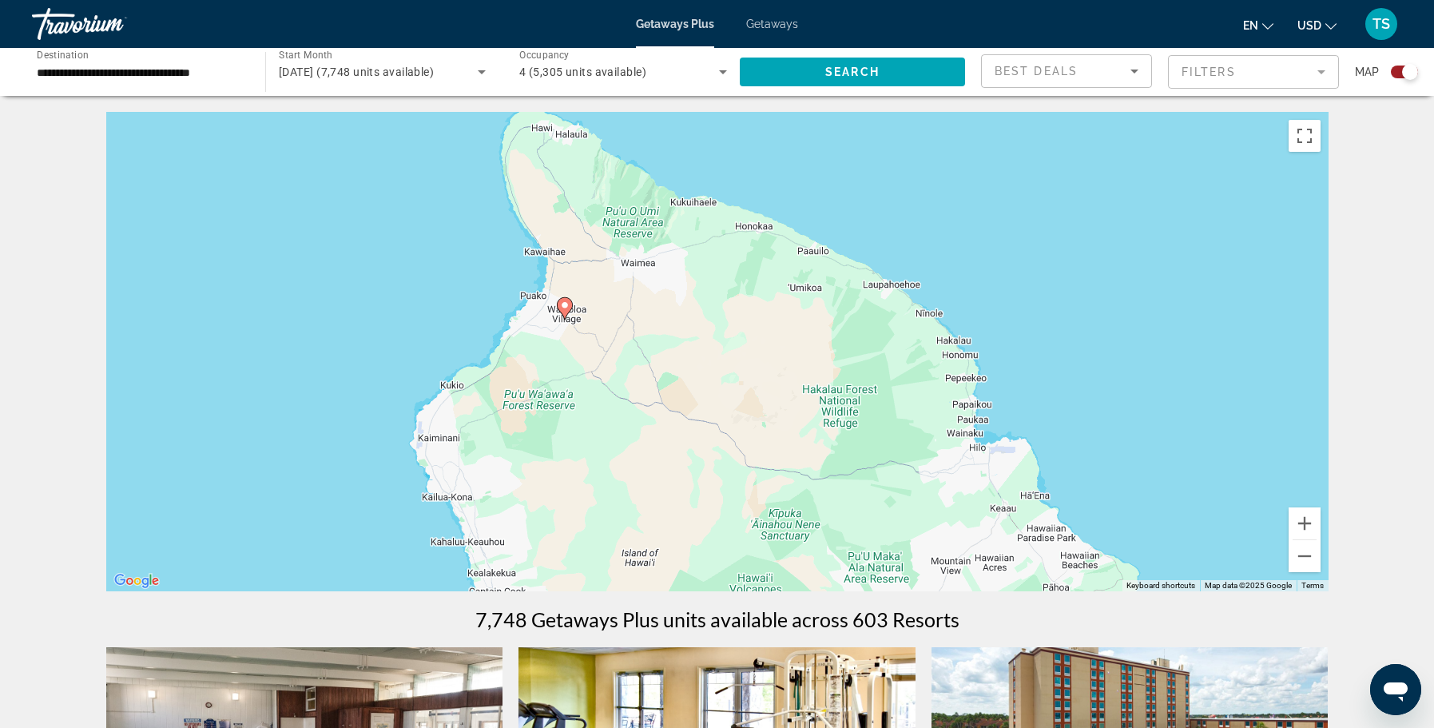
click at [1321, 77] on mat-form-field "Filters" at bounding box center [1253, 72] width 171 height 34
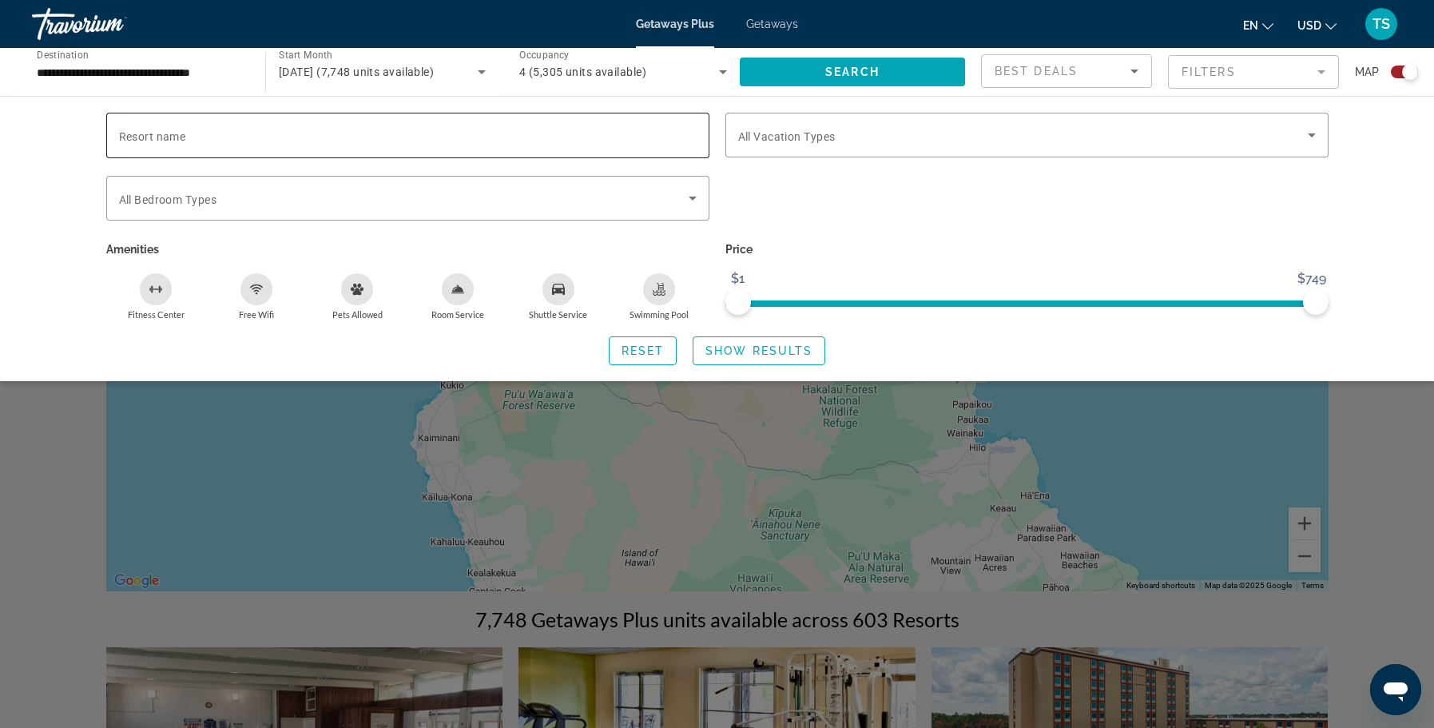
click at [563, 141] on input "Resort name" at bounding box center [408, 135] width 578 height 19
click at [1411, 471] on div "Search widget" at bounding box center [717, 484] width 1434 height 488
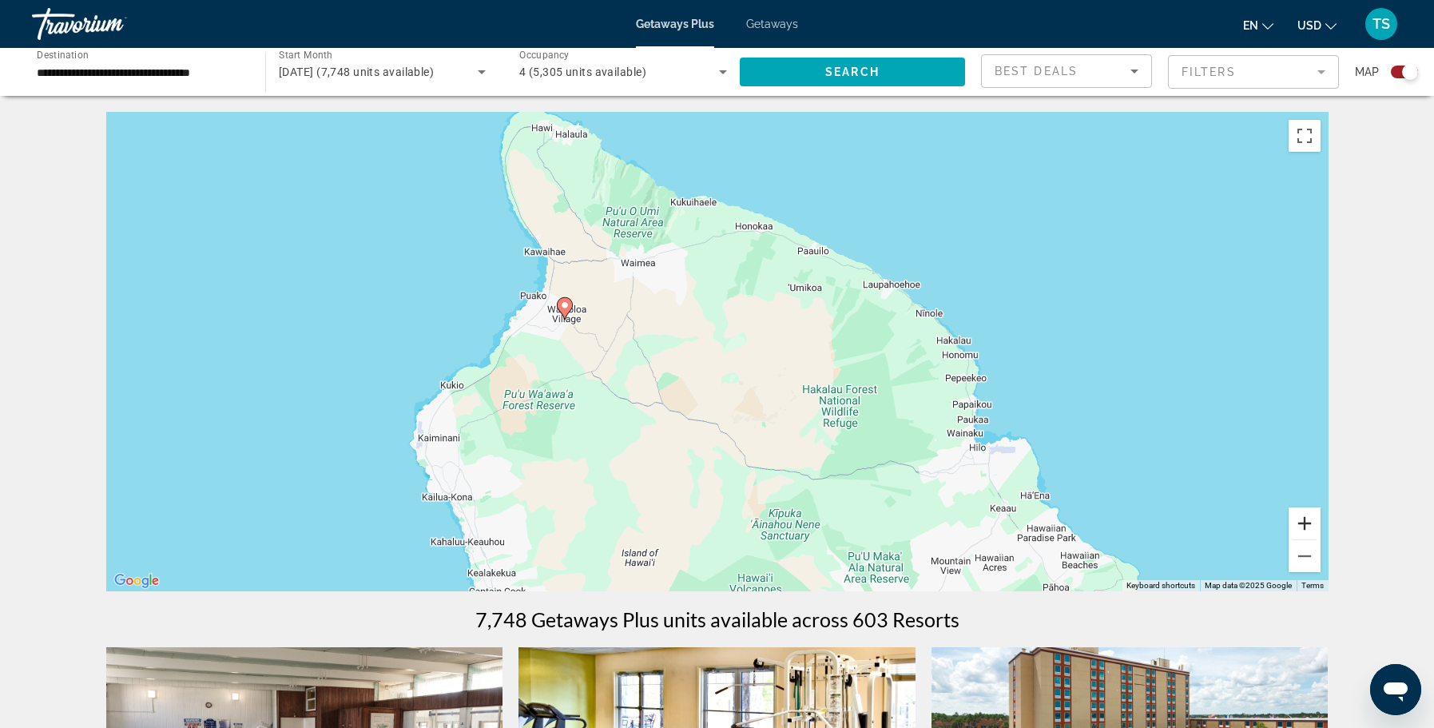
click at [1305, 525] on button "Zoom in" at bounding box center [1305, 523] width 32 height 32
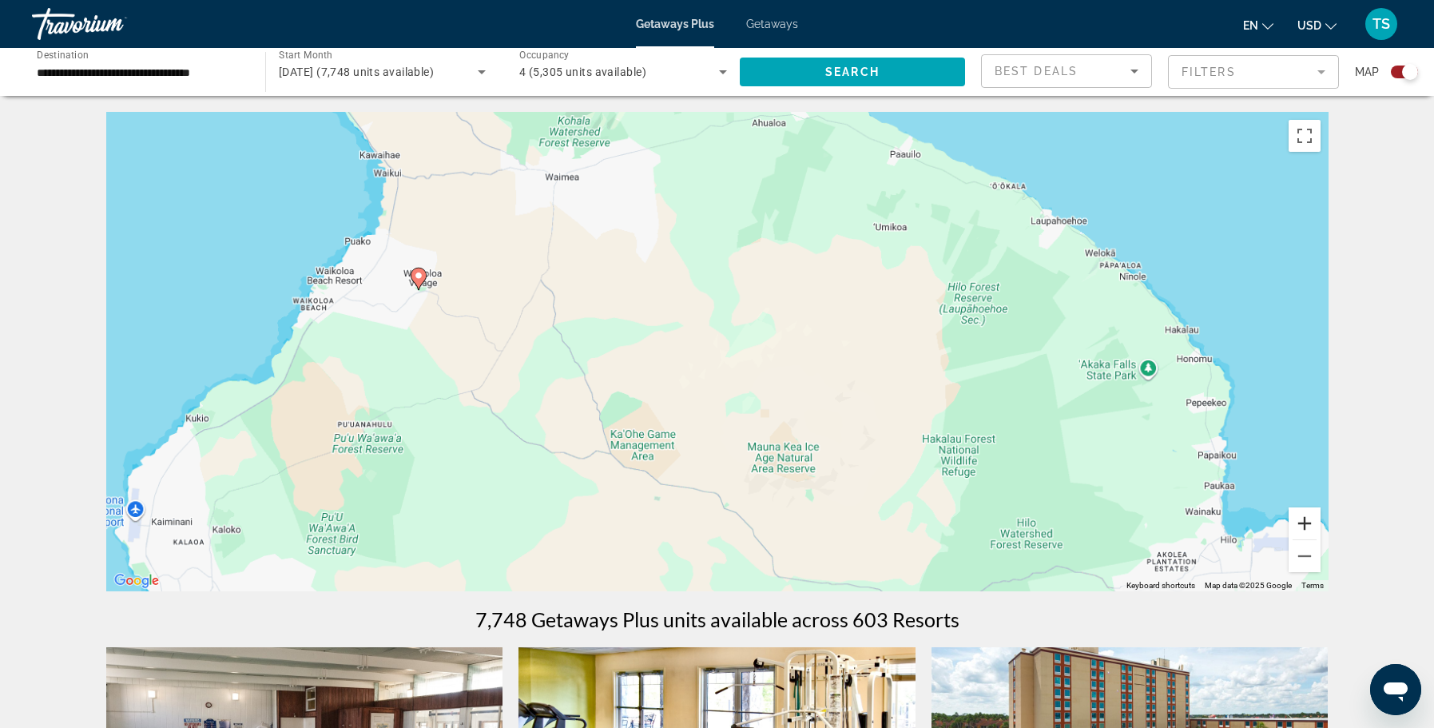
click at [1305, 525] on button "Zoom in" at bounding box center [1305, 523] width 32 height 32
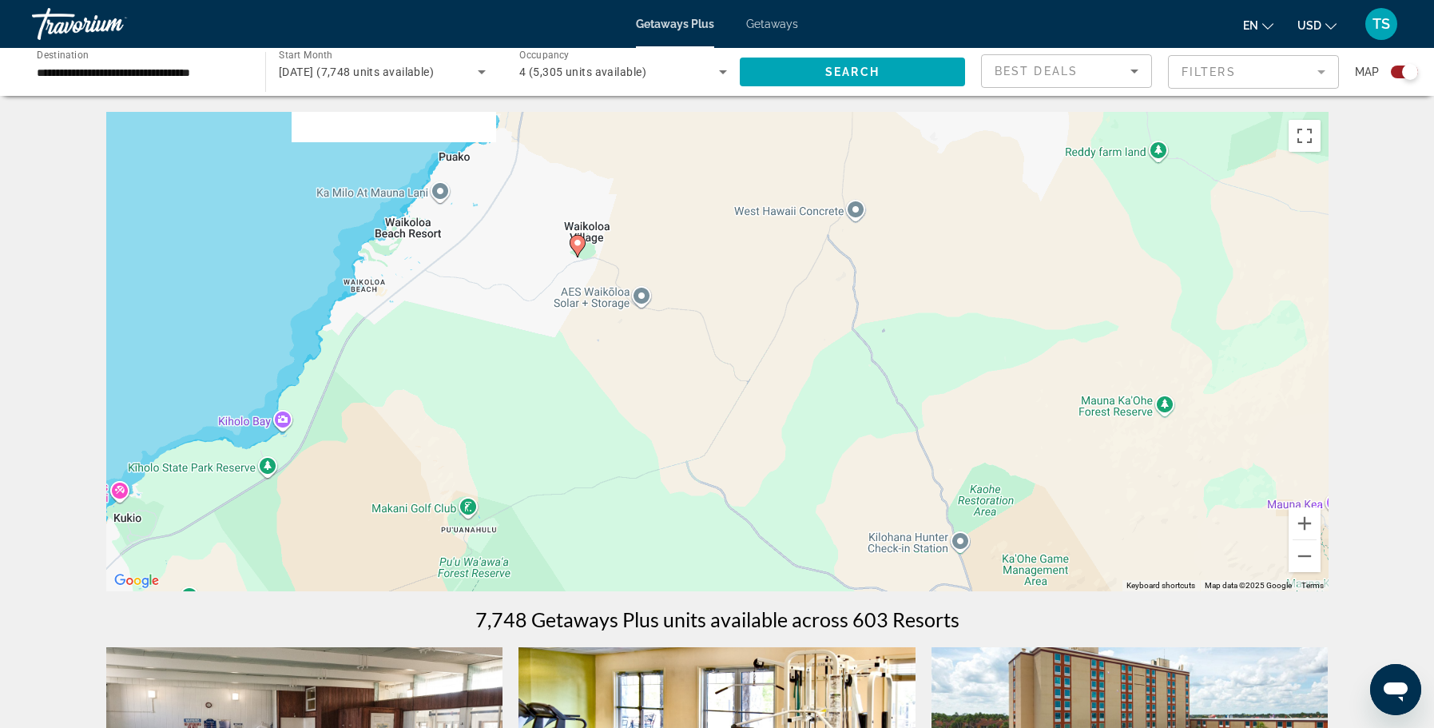
drag, startPoint x: 427, startPoint y: 384, endPoint x: 924, endPoint y: 418, distance: 498.1
click at [924, 418] on div "To activate drag with keyboard, press Alt + Enter. Once in keyboard drag state,…" at bounding box center [717, 351] width 1222 height 479
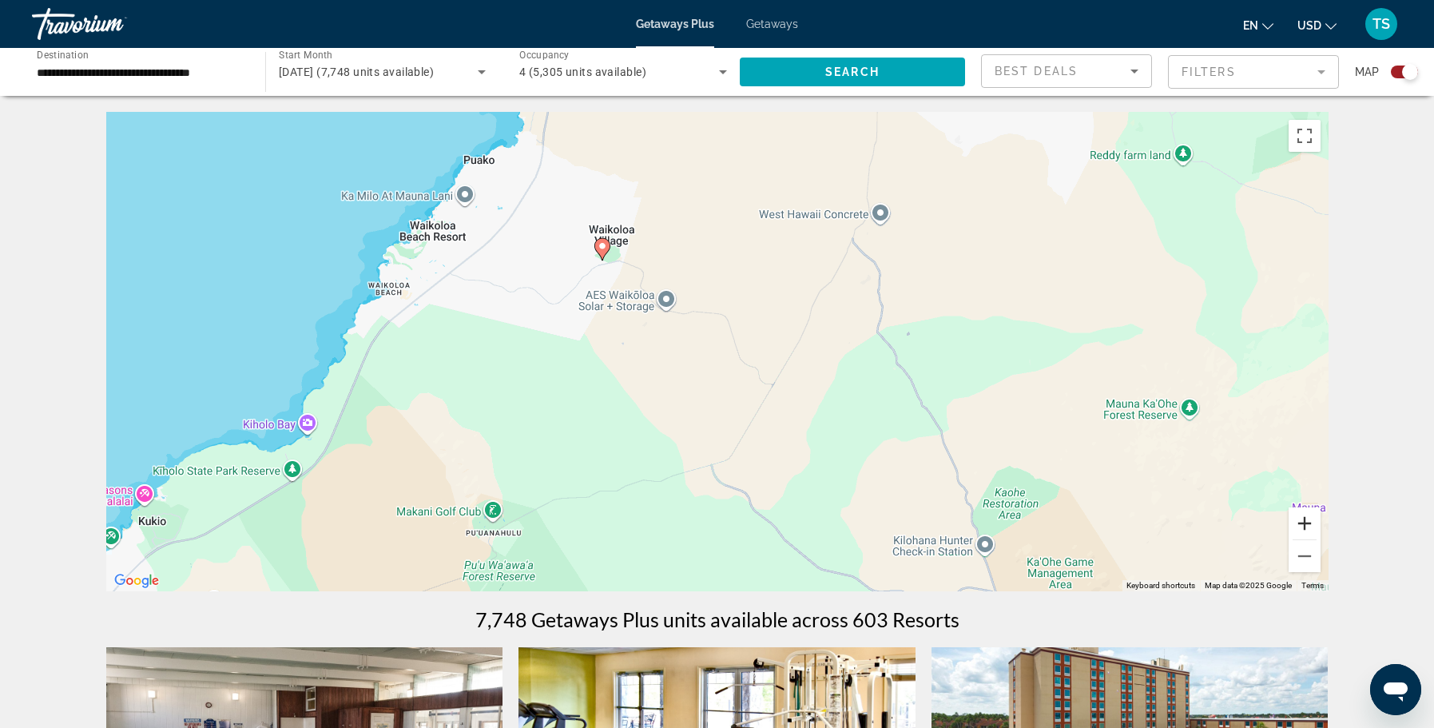
click at [1309, 521] on button "Zoom in" at bounding box center [1305, 523] width 32 height 32
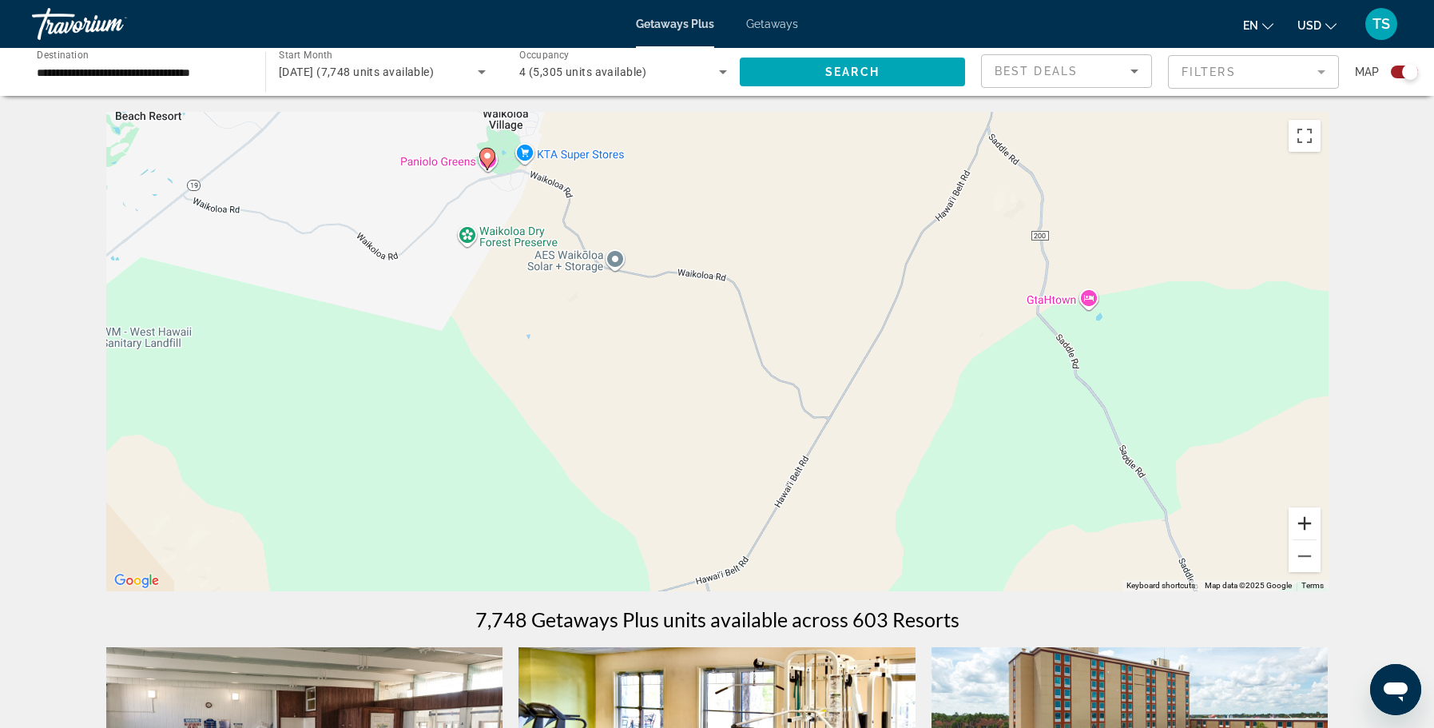
click at [1302, 518] on button "Zoom in" at bounding box center [1305, 523] width 32 height 32
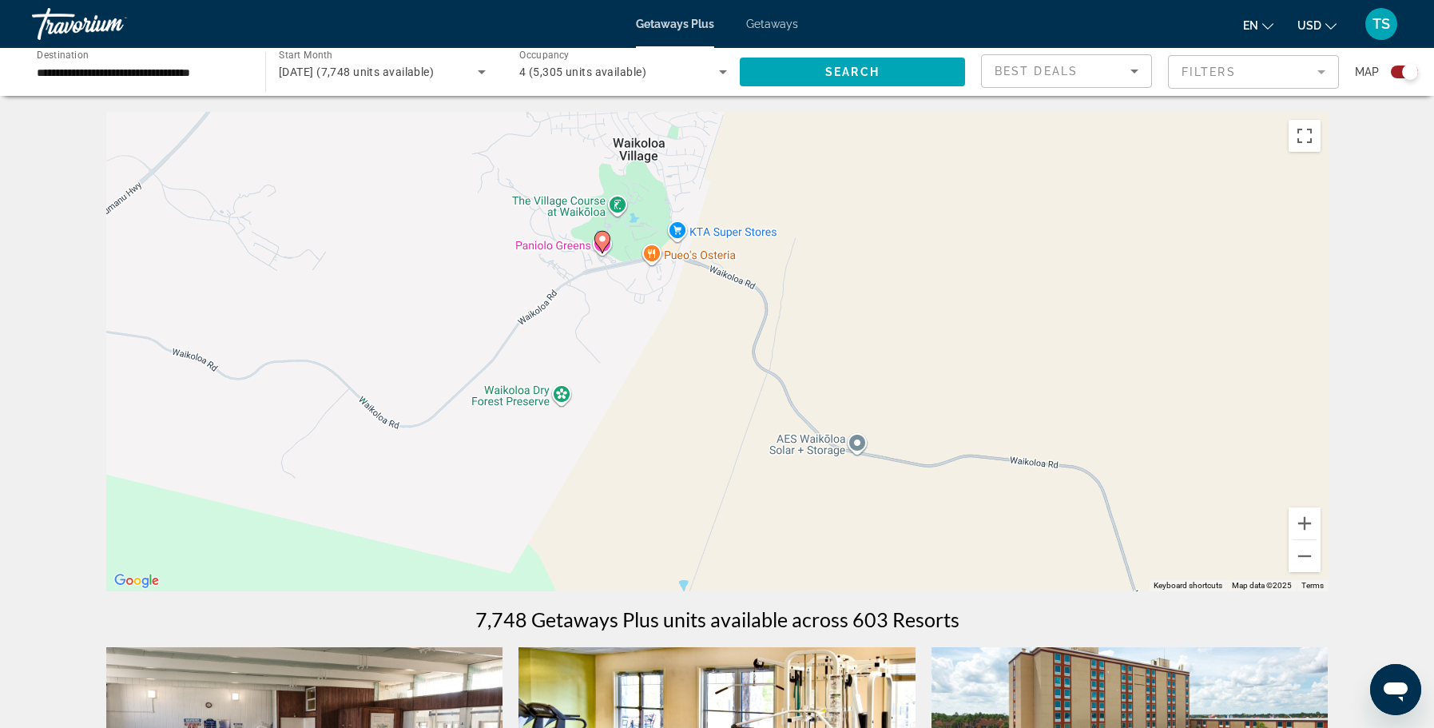
drag, startPoint x: 435, startPoint y: 312, endPoint x: 781, endPoint y: 578, distance: 436.5
click at [781, 578] on div "To activate drag with keyboard, press Alt + Enter. Once in keyboard drag state,…" at bounding box center [717, 351] width 1222 height 479
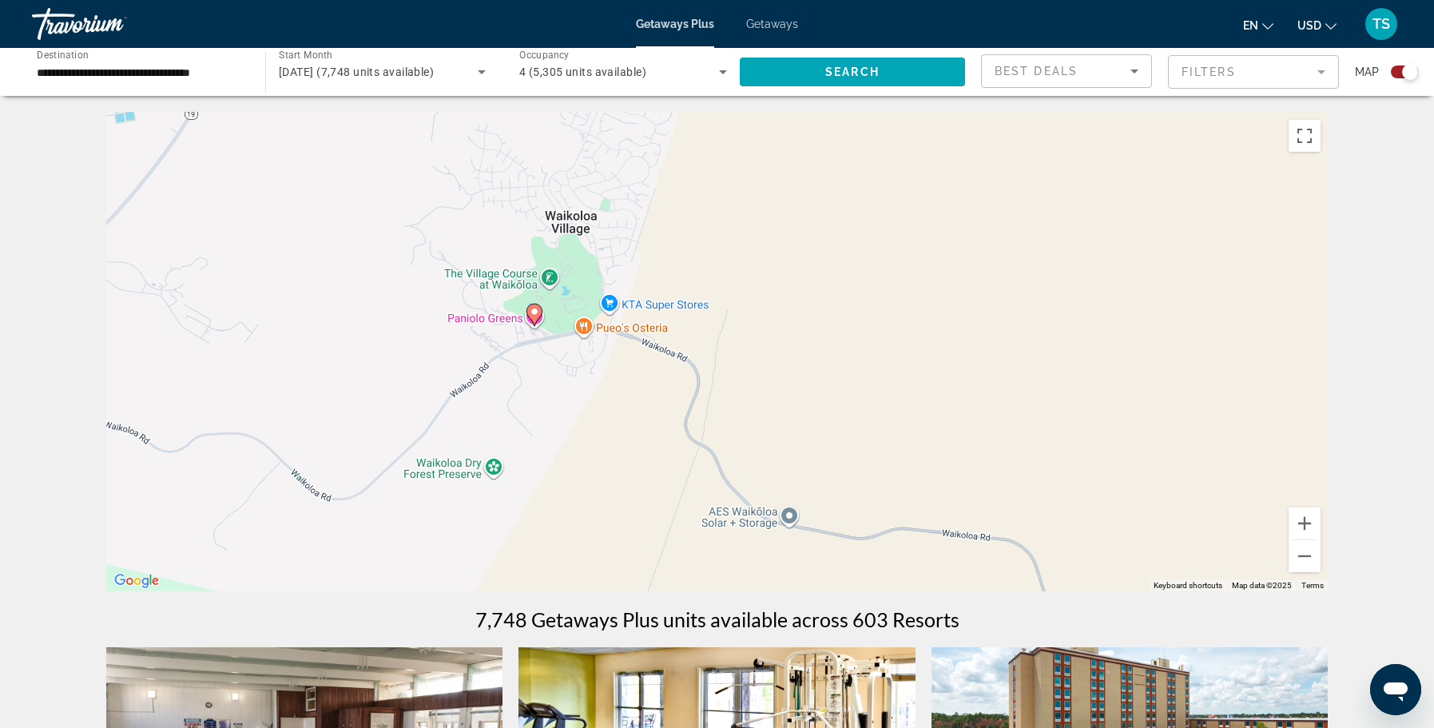
drag, startPoint x: 653, startPoint y: 325, endPoint x: 582, endPoint y: 398, distance: 101.1
click at [582, 398] on div "To activate drag with keyboard, press Alt + Enter. Once in keyboard drag state,…" at bounding box center [717, 351] width 1222 height 479
click at [1276, 78] on mat-form-field "Filters" at bounding box center [1253, 72] width 171 height 34
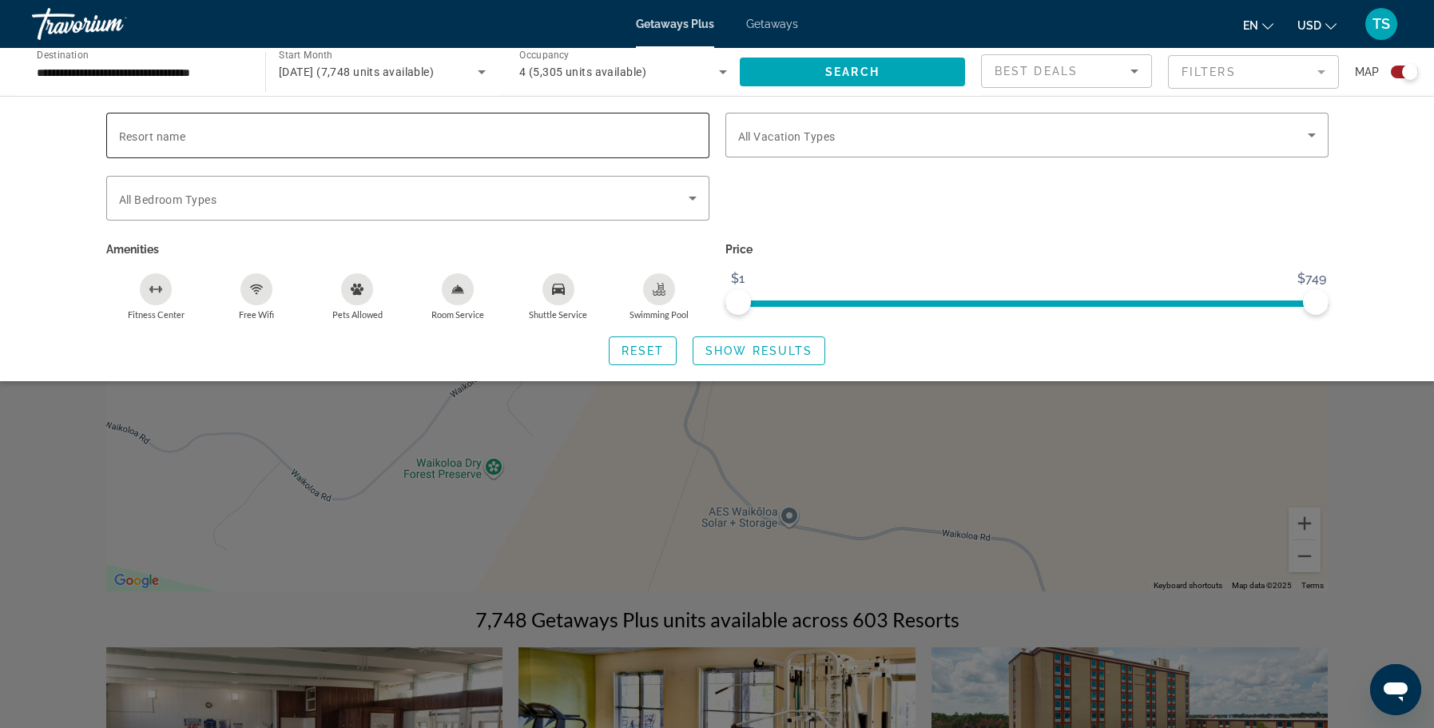
click at [337, 141] on input "Resort name" at bounding box center [408, 135] width 578 height 19
type input "*******"
click at [860, 72] on span "Search" at bounding box center [852, 72] width 54 height 13
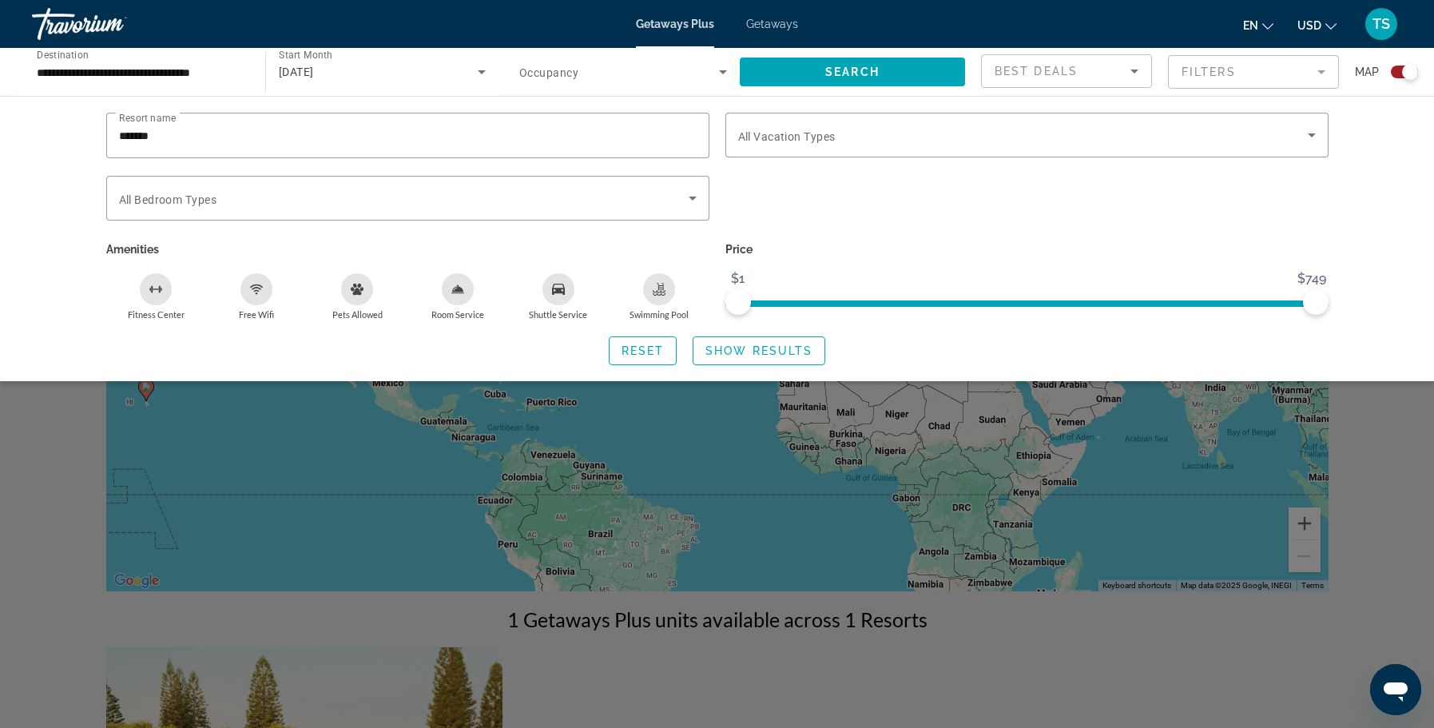
click at [1123, 622] on div "Search widget" at bounding box center [717, 484] width 1434 height 488
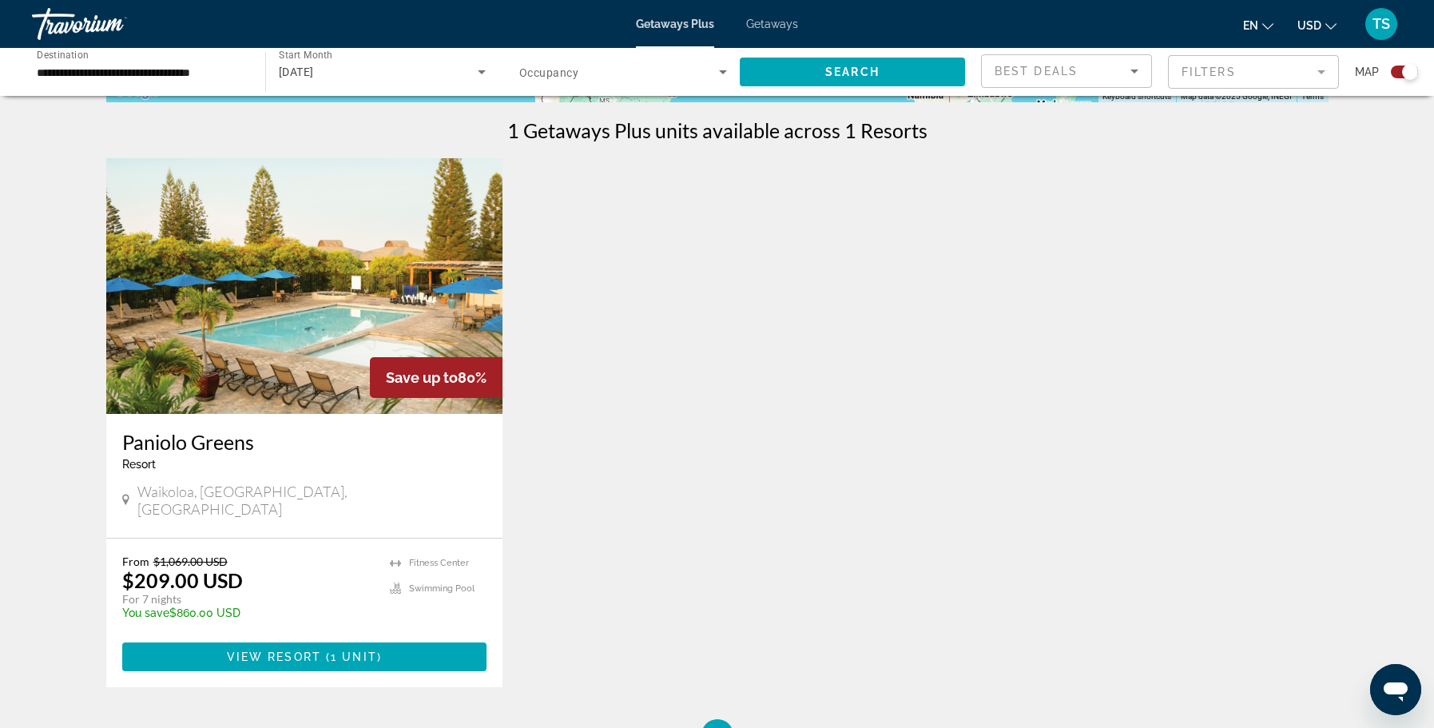
scroll to position [570, 0]
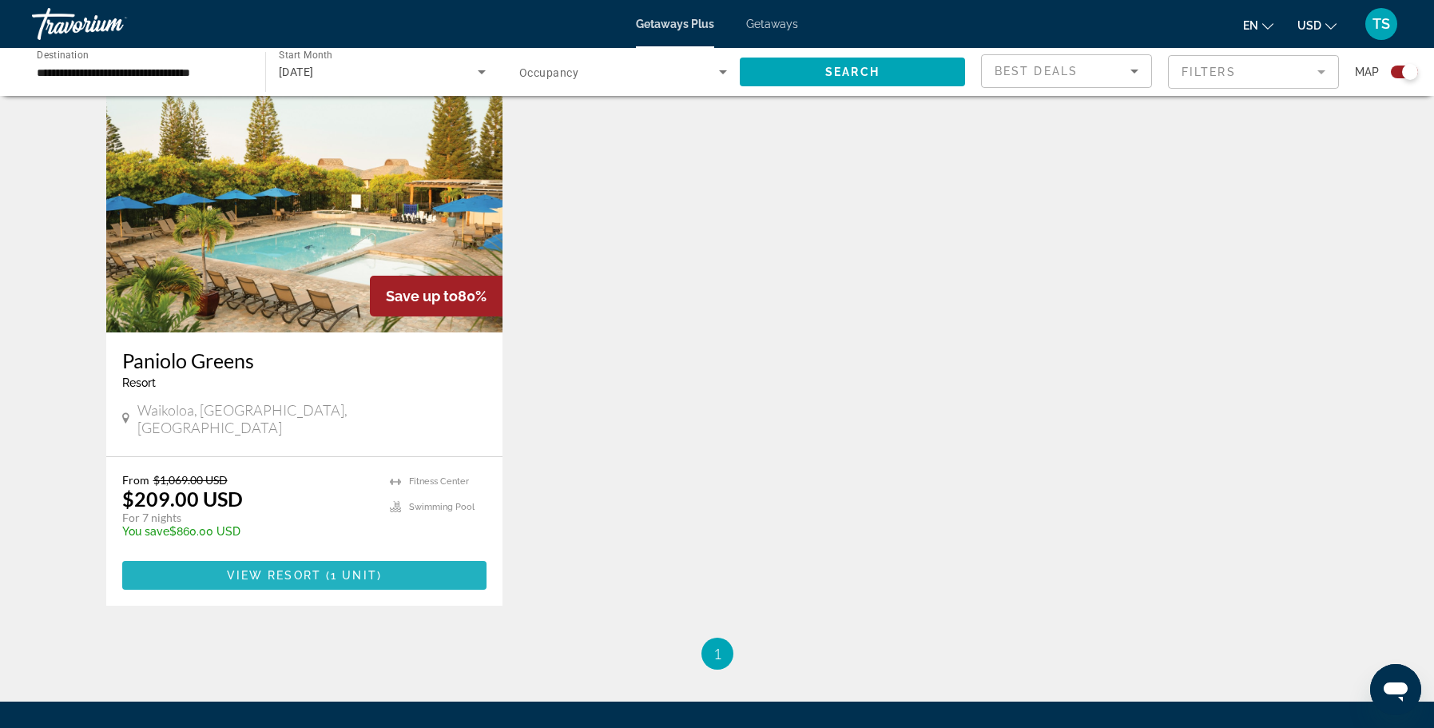
click at [292, 569] on span "View Resort" at bounding box center [274, 575] width 94 height 13
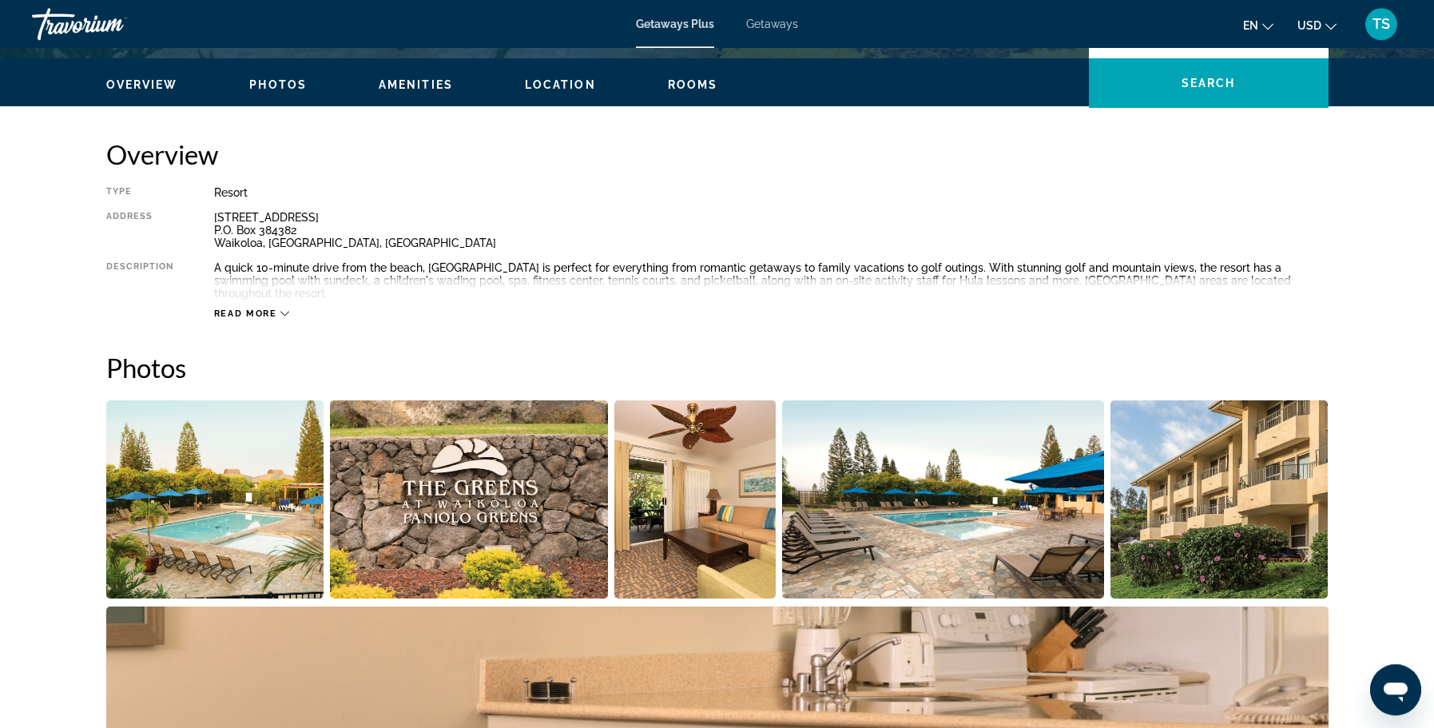
scroll to position [489, 0]
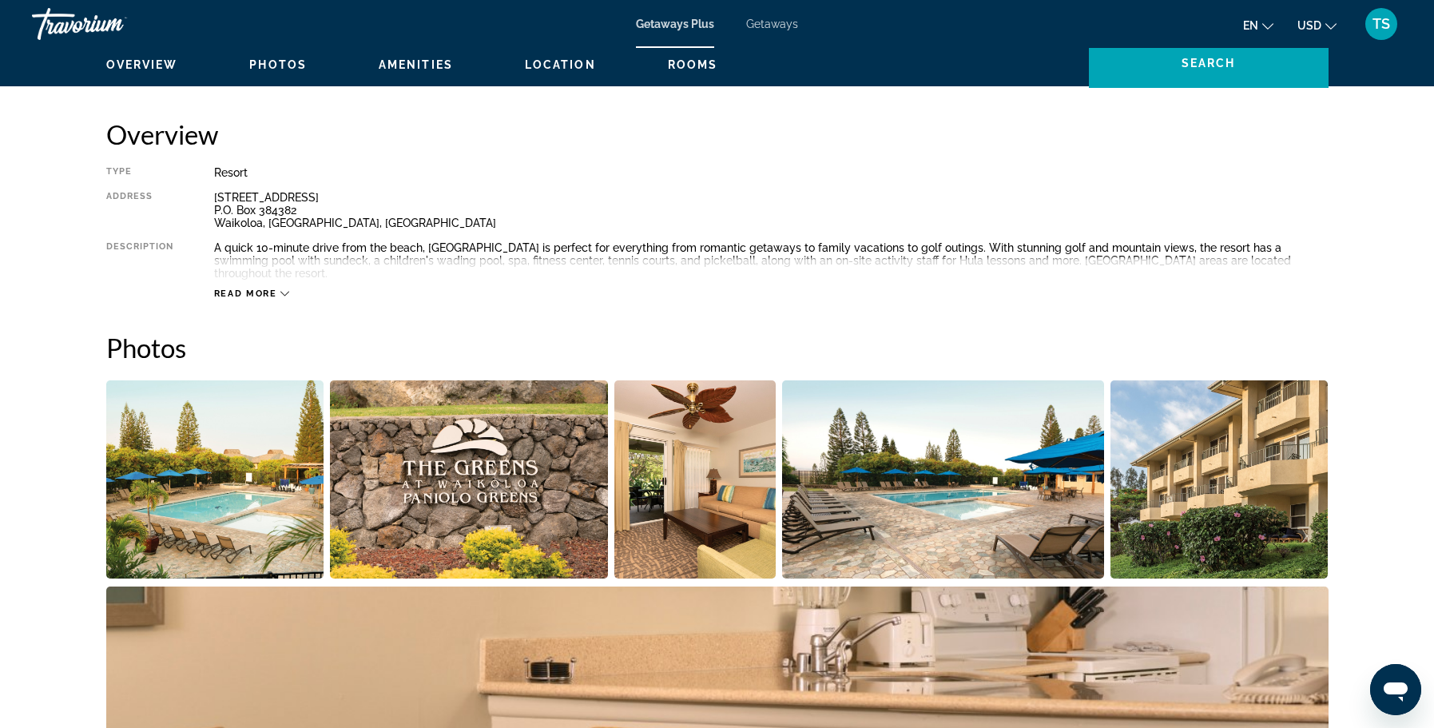
click at [264, 288] on span "Read more" at bounding box center [245, 293] width 63 height 10
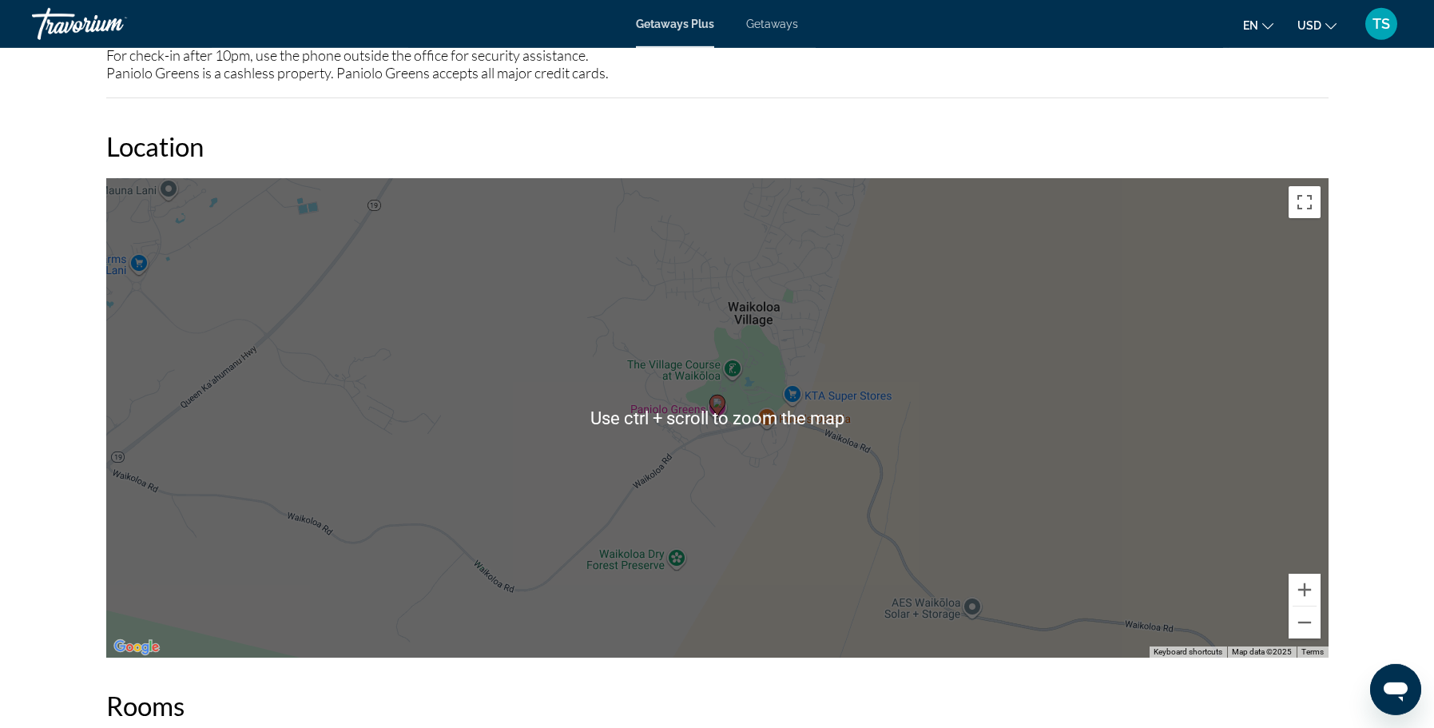
scroll to position [2282, 0]
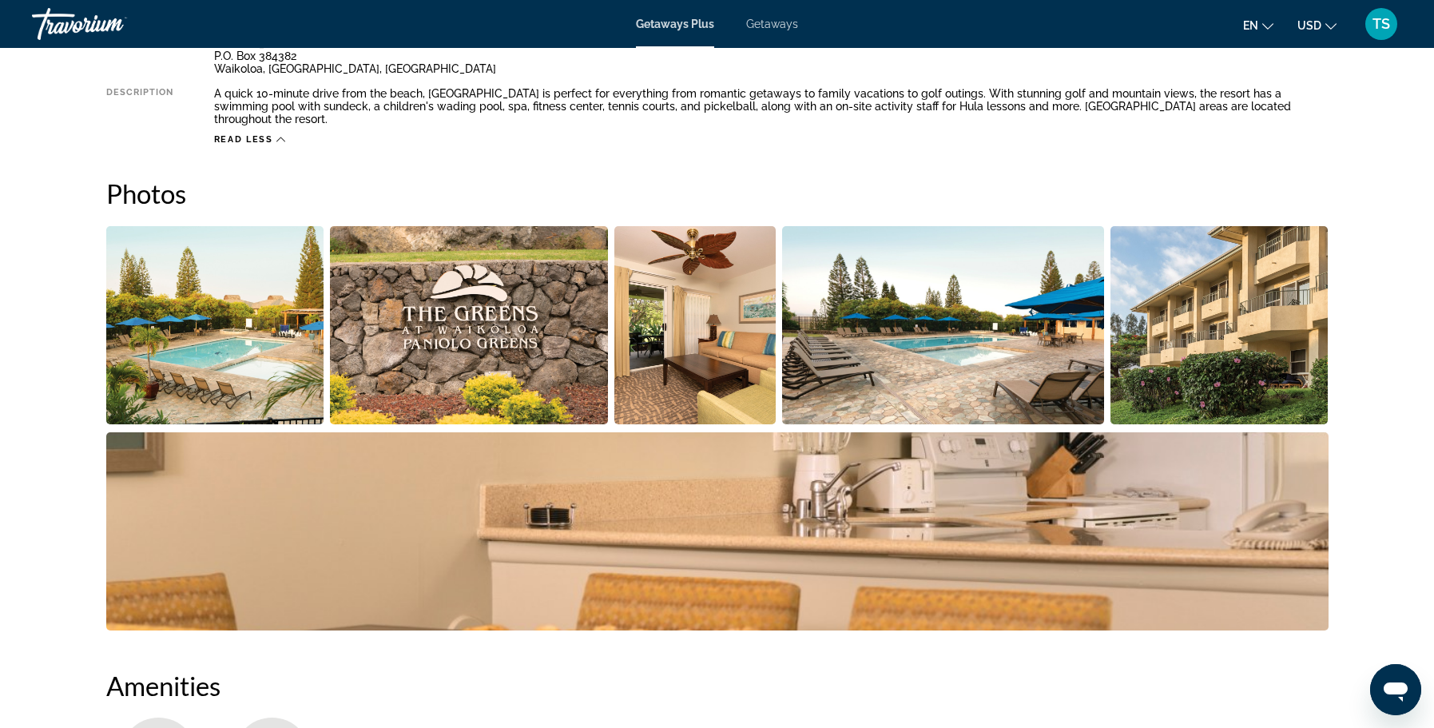
scroll to position [534, 0]
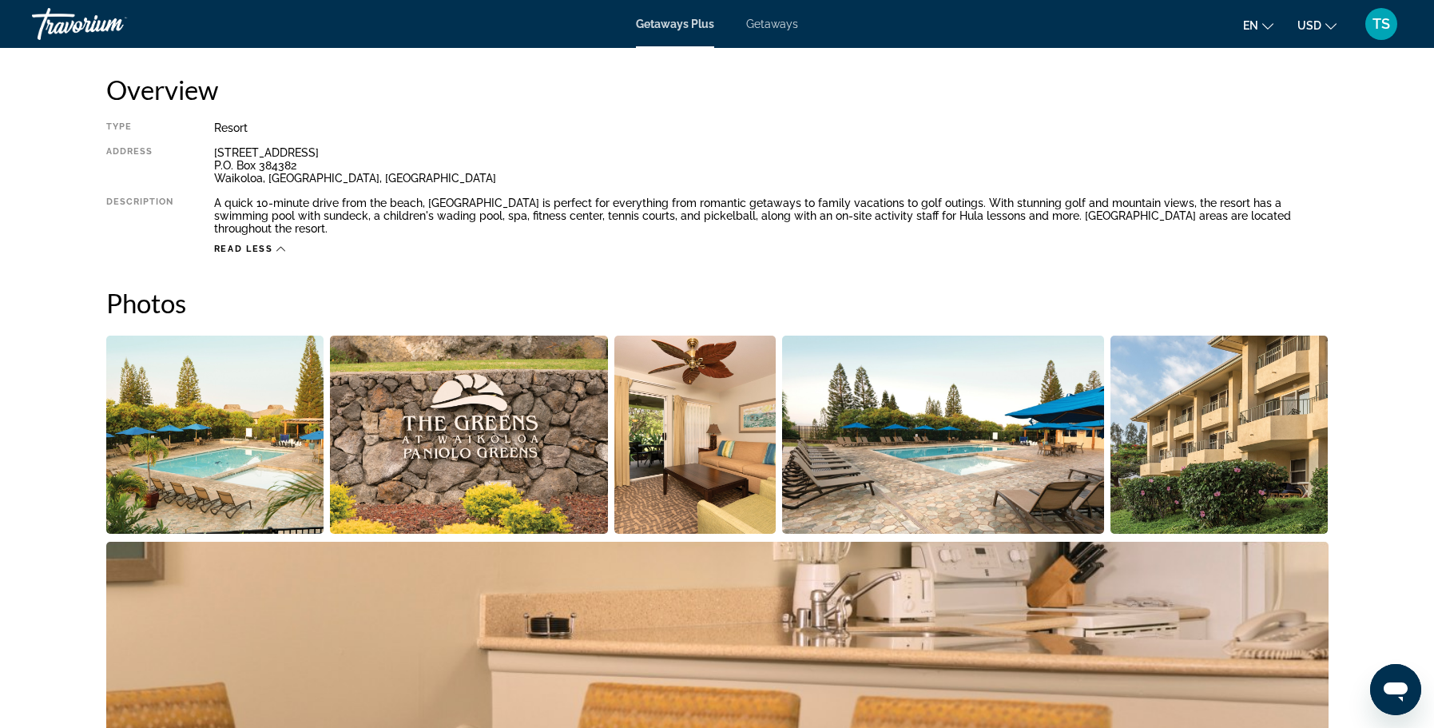
click at [187, 415] on img "Open full-screen image slider" at bounding box center [215, 435] width 218 height 198
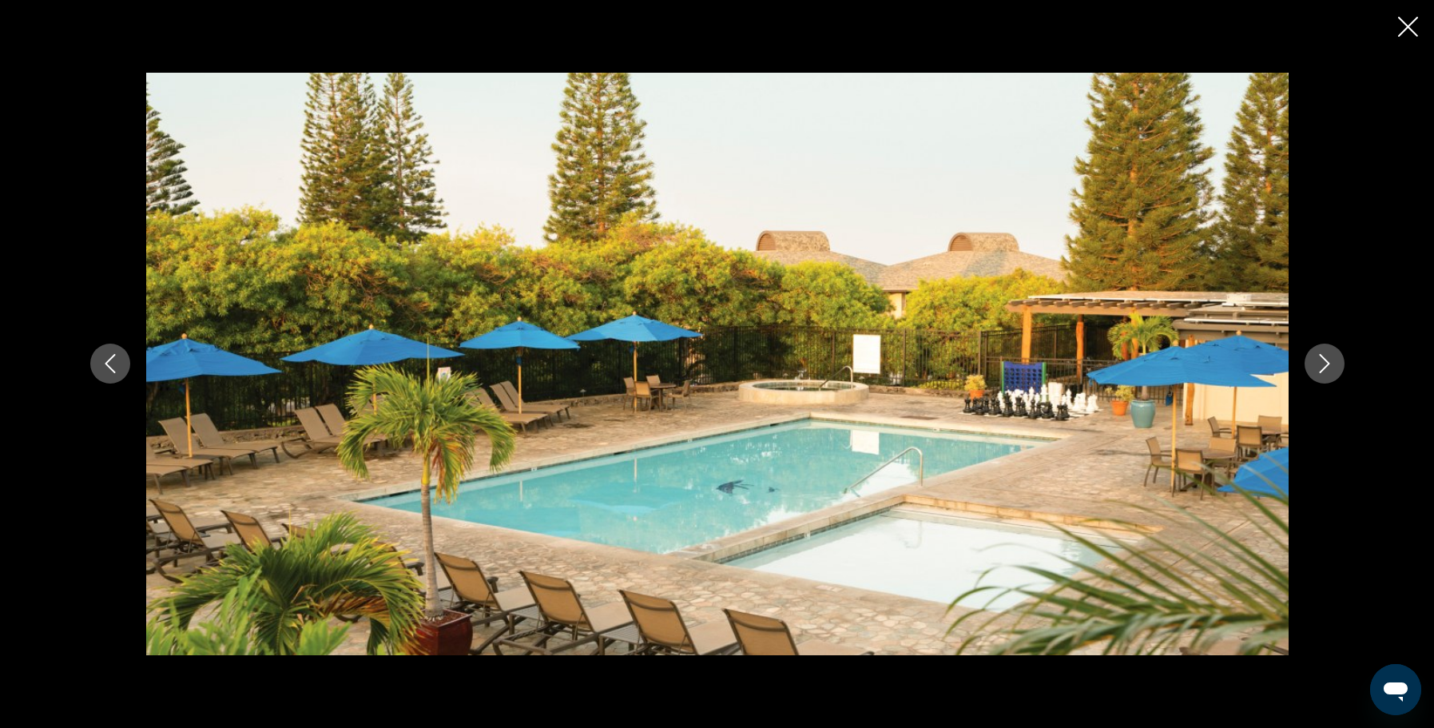
click at [1329, 369] on icon "Next image" at bounding box center [1324, 363] width 19 height 19
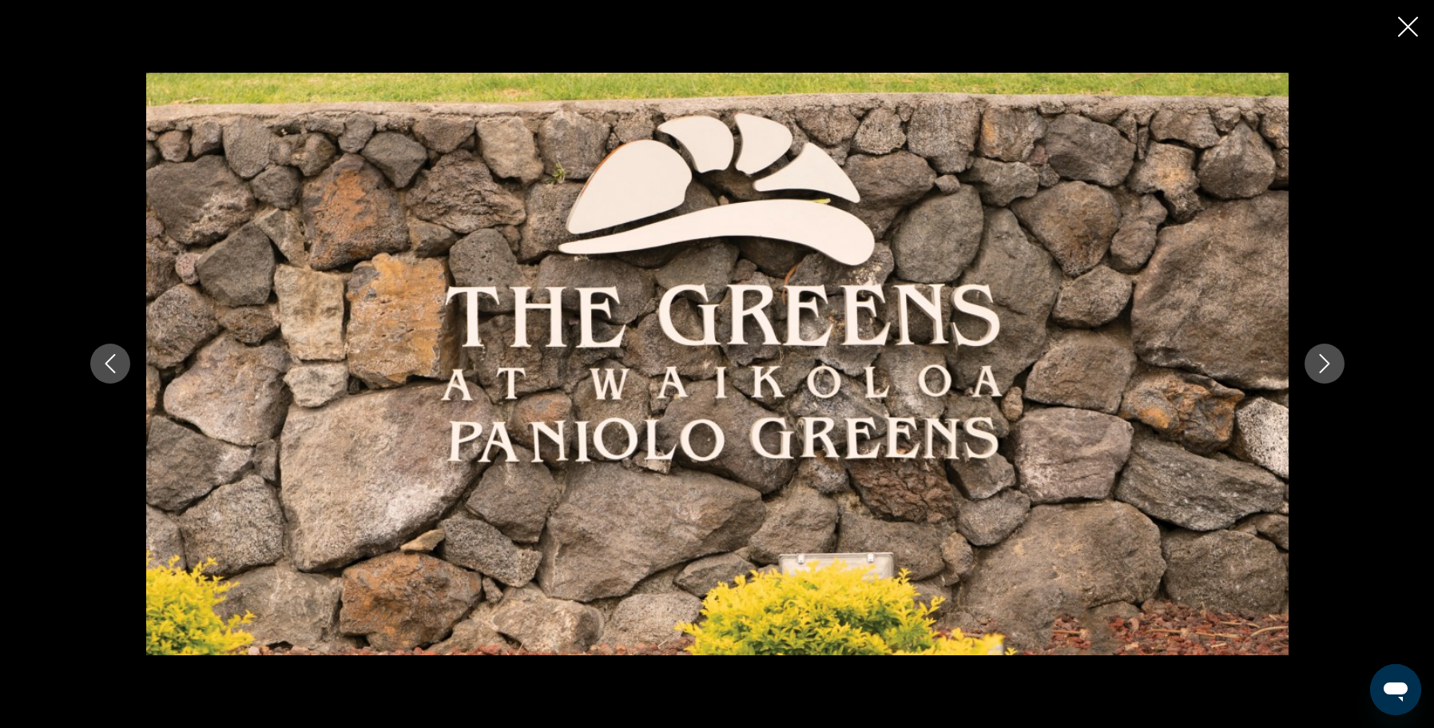
click at [1329, 370] on icon "Next image" at bounding box center [1324, 363] width 19 height 19
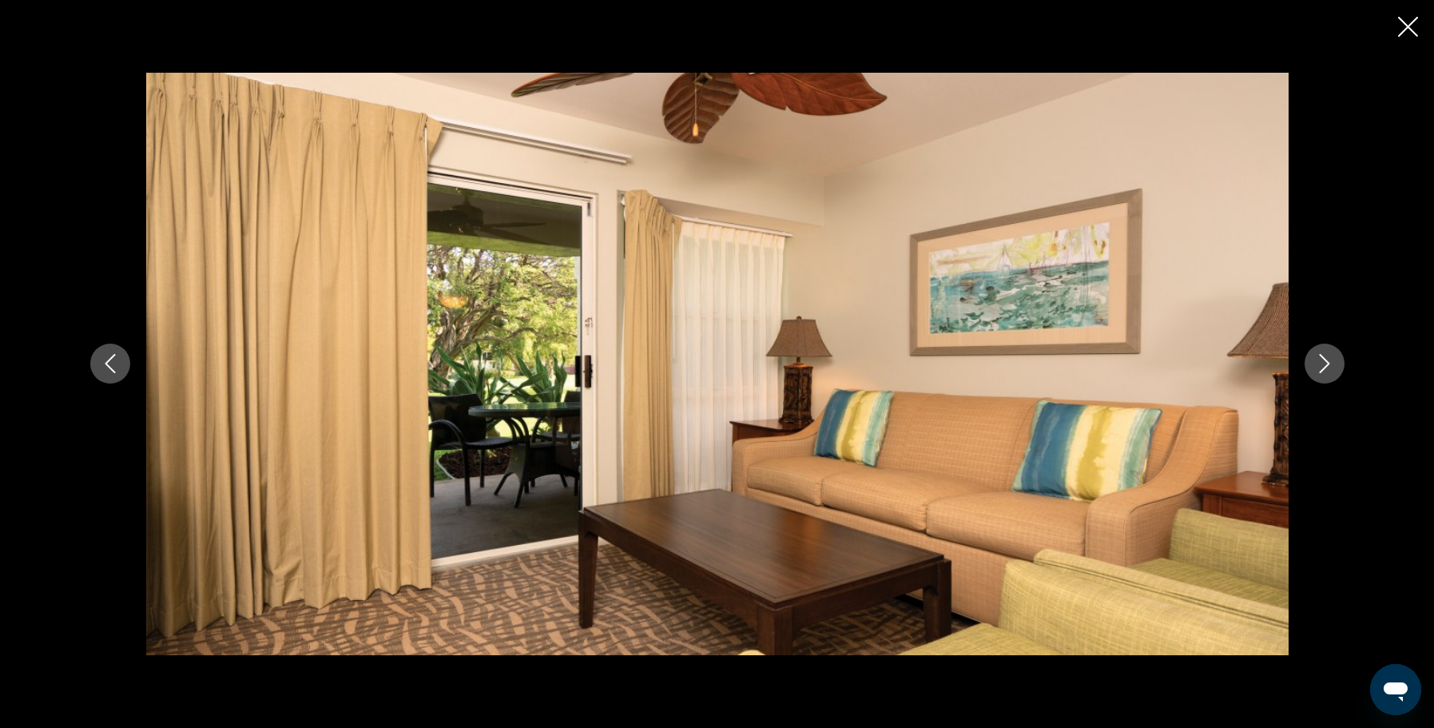
click at [1329, 370] on icon "Next image" at bounding box center [1324, 363] width 19 height 19
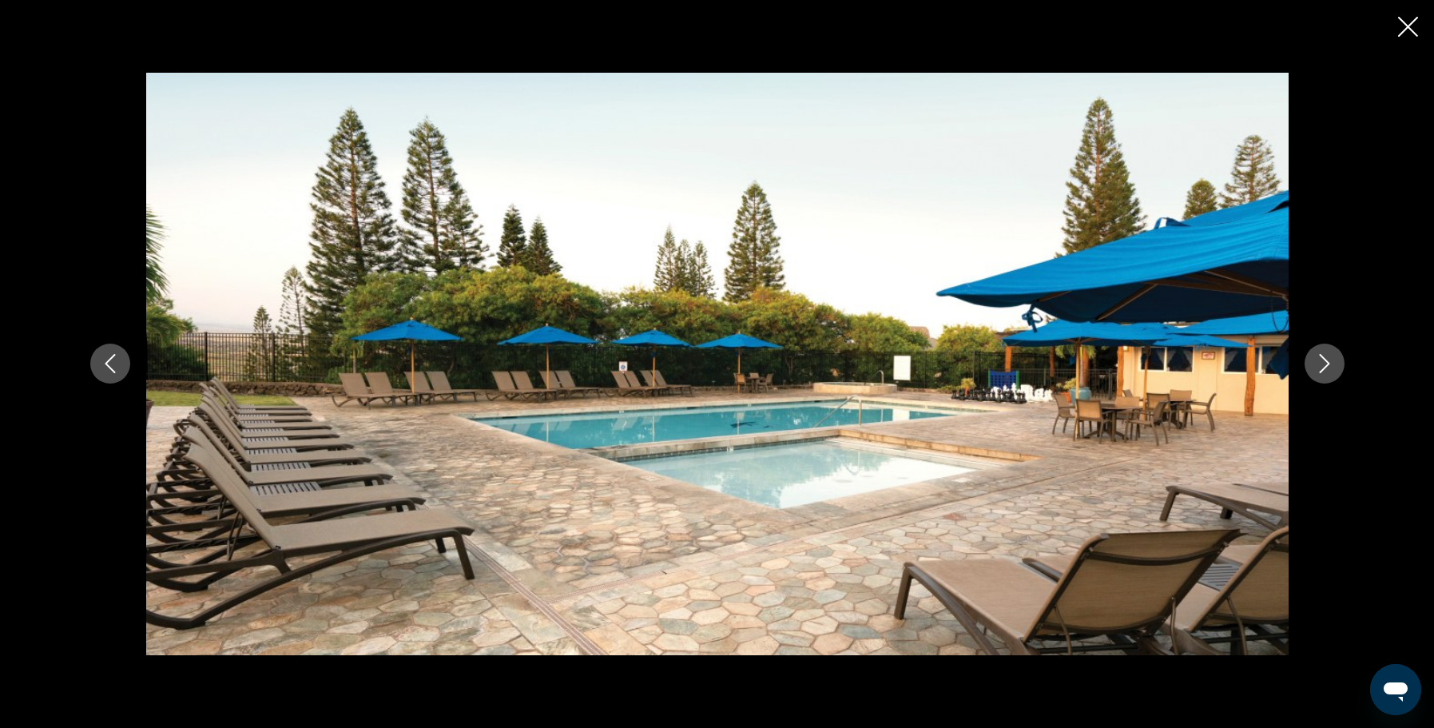
click at [1329, 370] on icon "Next image" at bounding box center [1324, 363] width 19 height 19
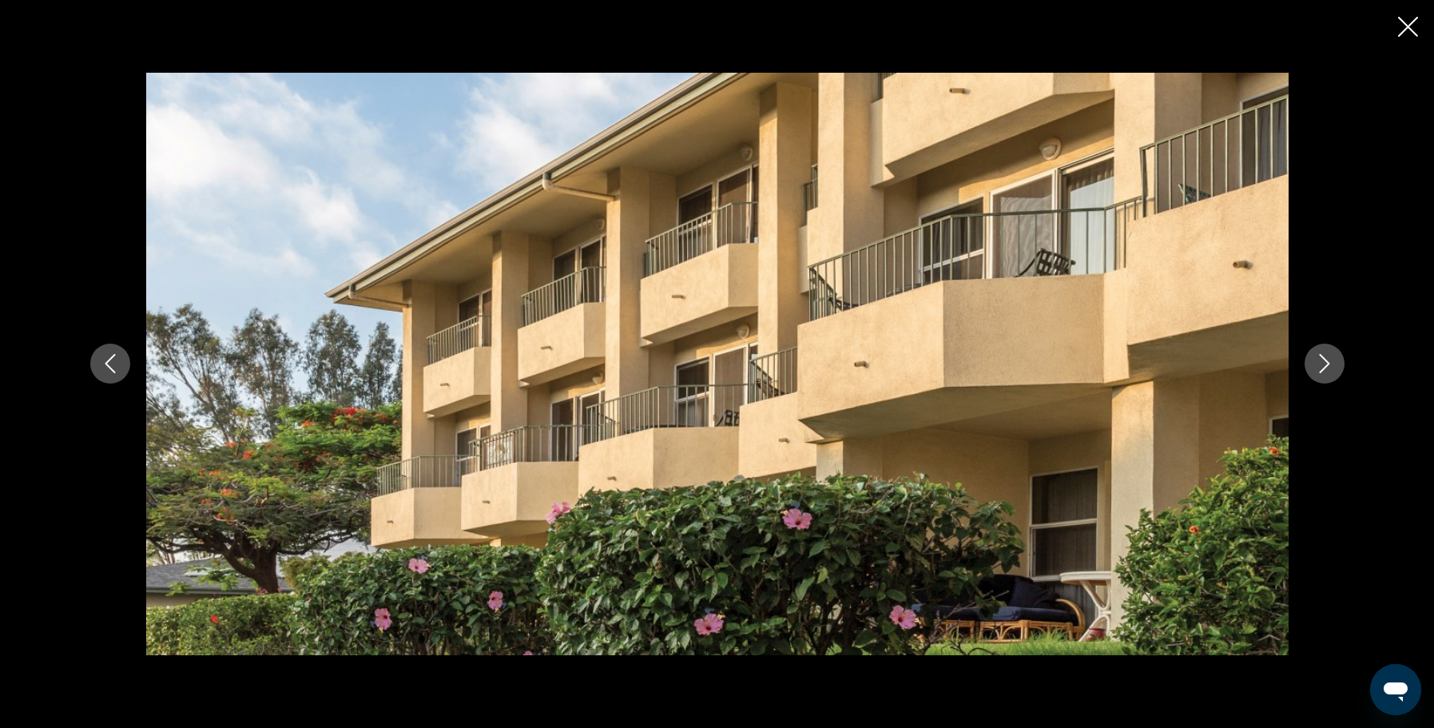
click at [1329, 370] on icon "Next image" at bounding box center [1324, 363] width 19 height 19
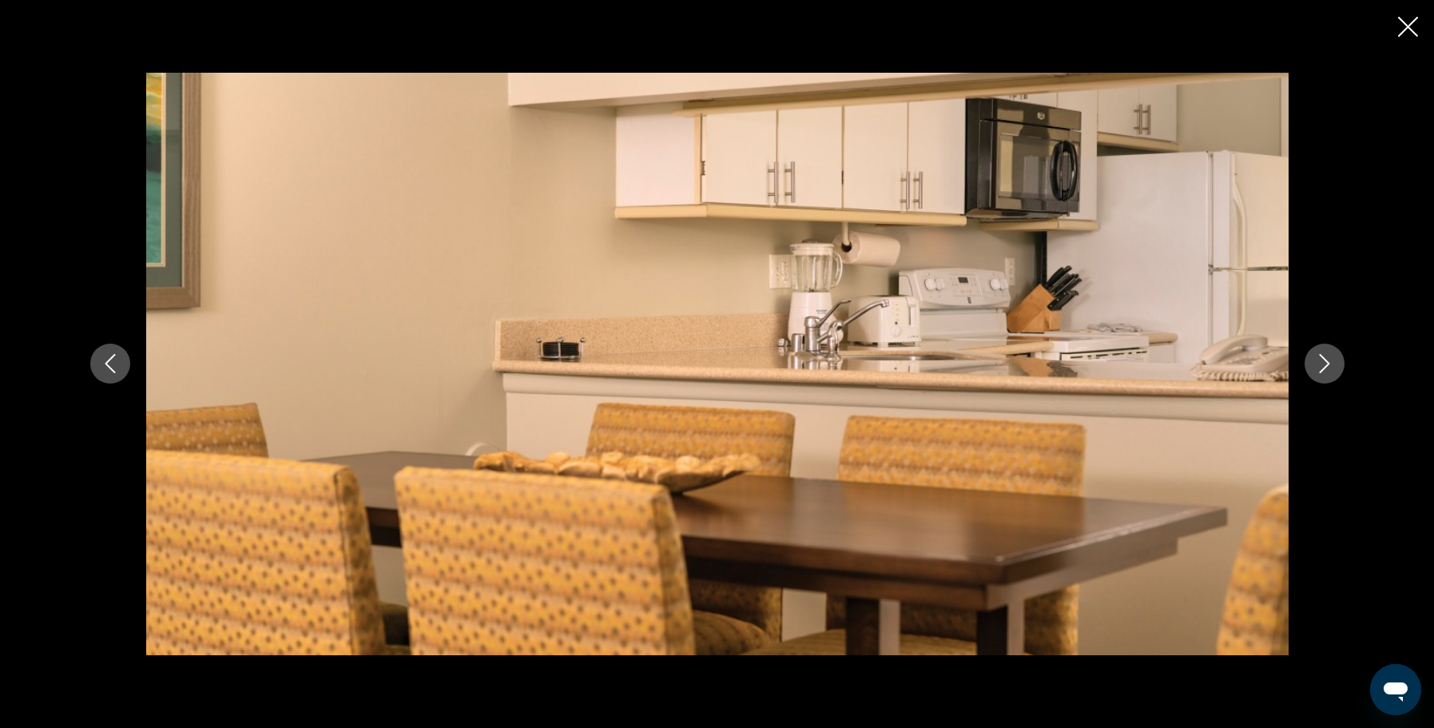
click at [1329, 370] on icon "Next image" at bounding box center [1324, 363] width 19 height 19
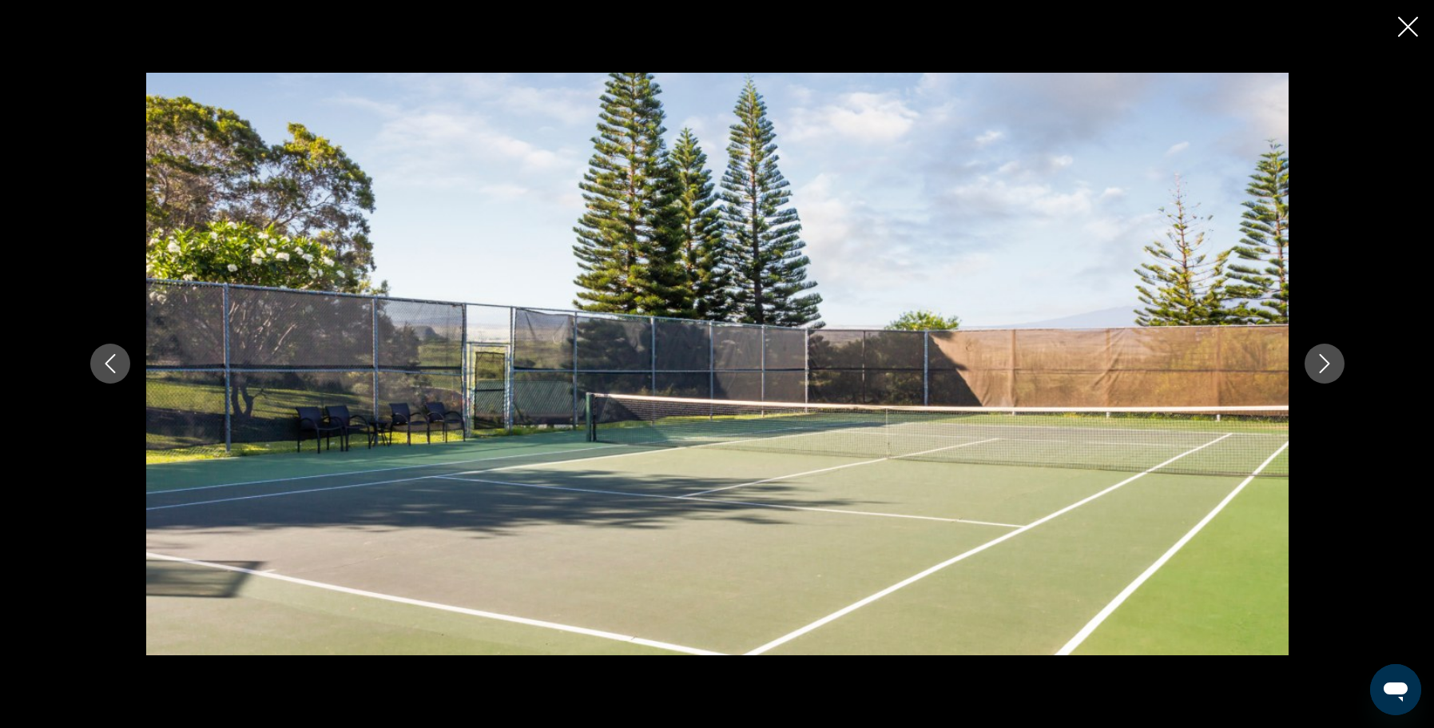
click at [1329, 370] on icon "Next image" at bounding box center [1324, 363] width 19 height 19
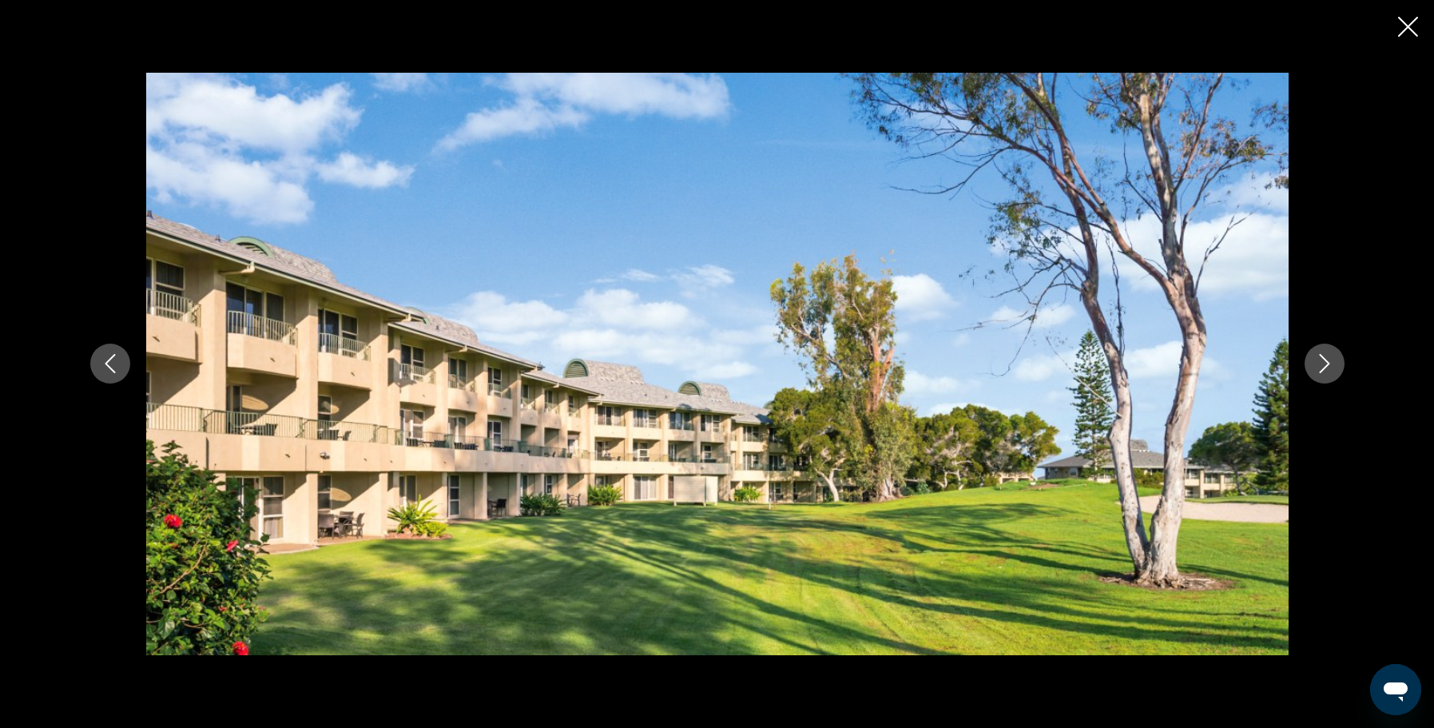
click at [1329, 370] on icon "Next image" at bounding box center [1324, 363] width 19 height 19
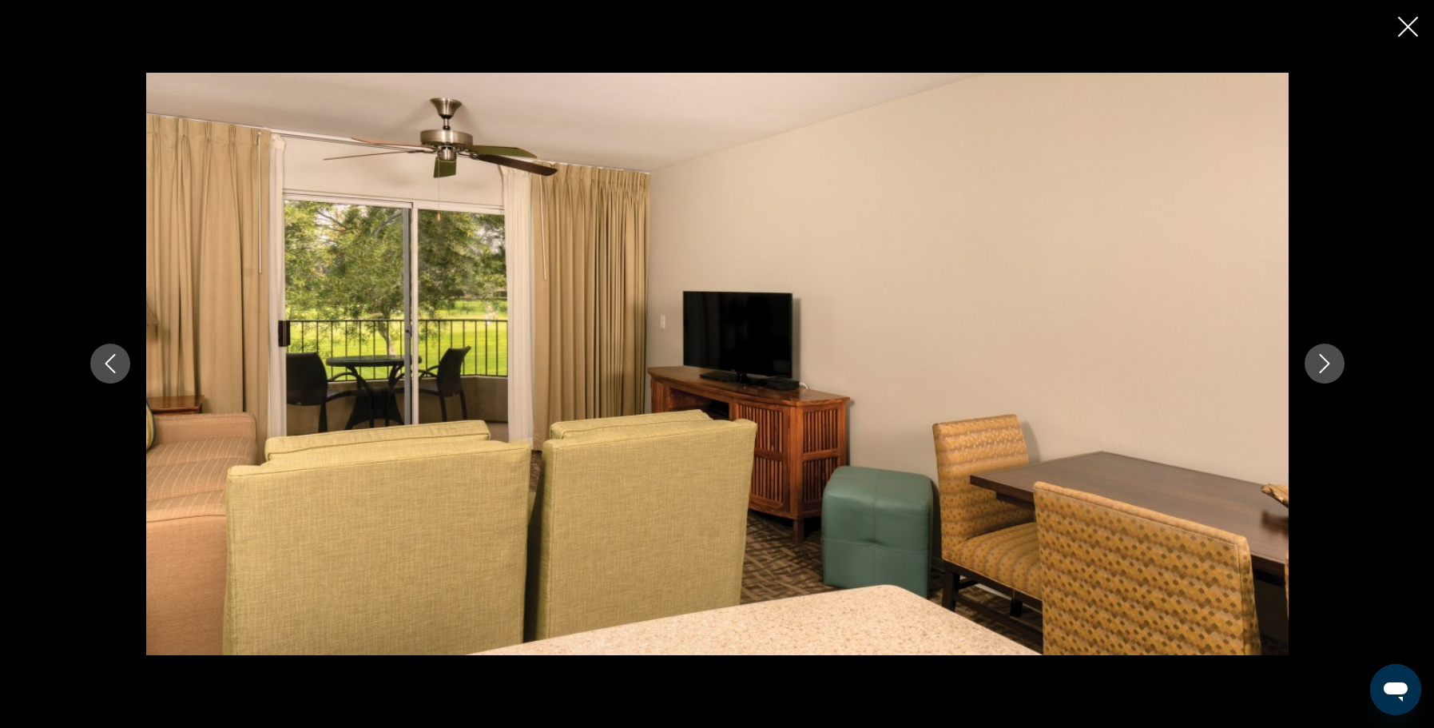
click at [1329, 370] on icon "Next image" at bounding box center [1324, 363] width 19 height 19
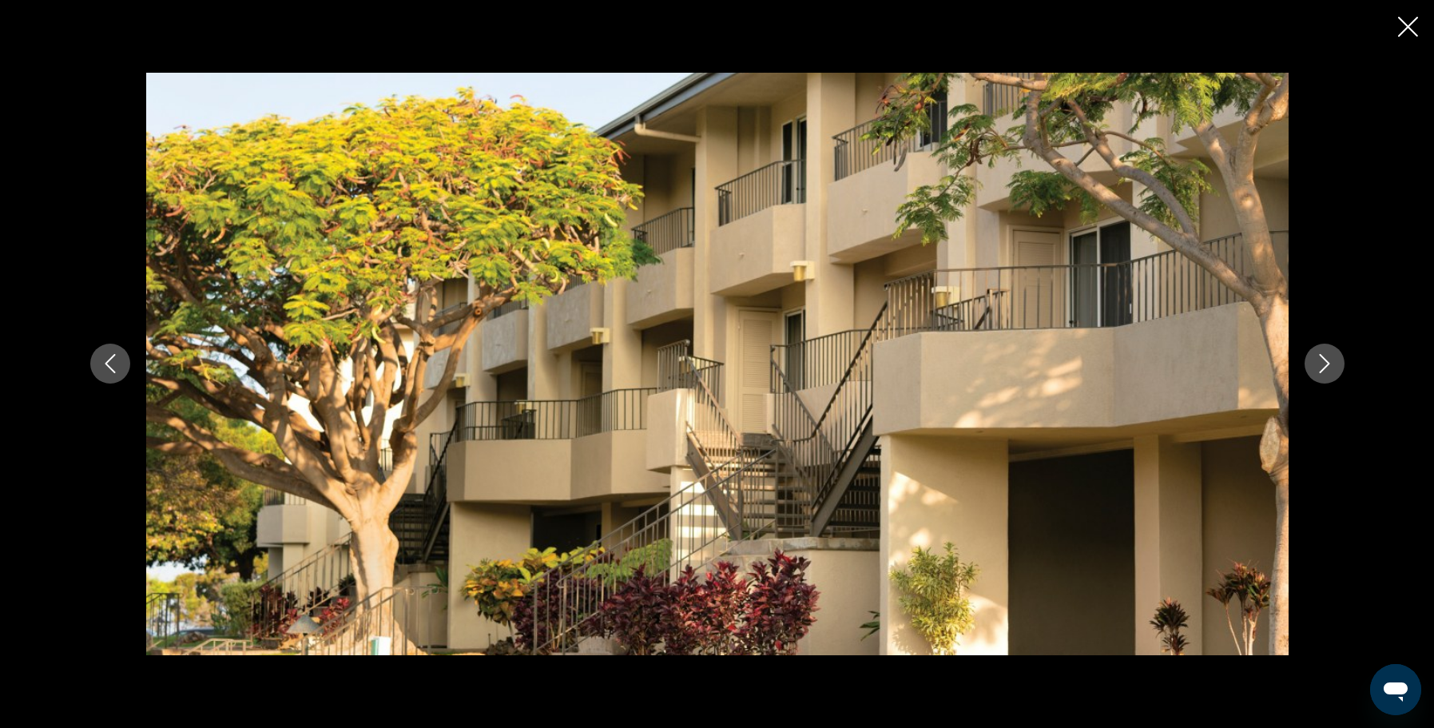
click at [1329, 370] on icon "Next image" at bounding box center [1324, 363] width 19 height 19
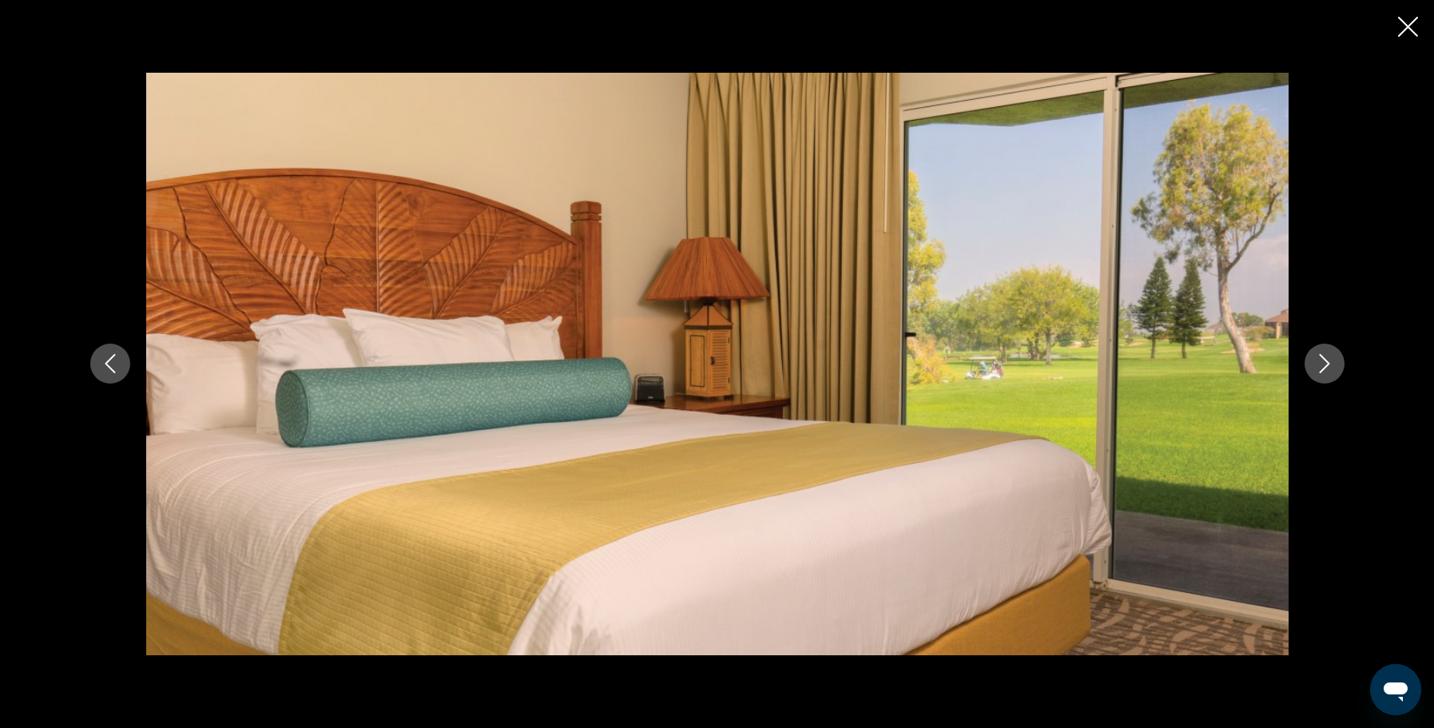
click at [1329, 370] on icon "Next image" at bounding box center [1324, 363] width 19 height 19
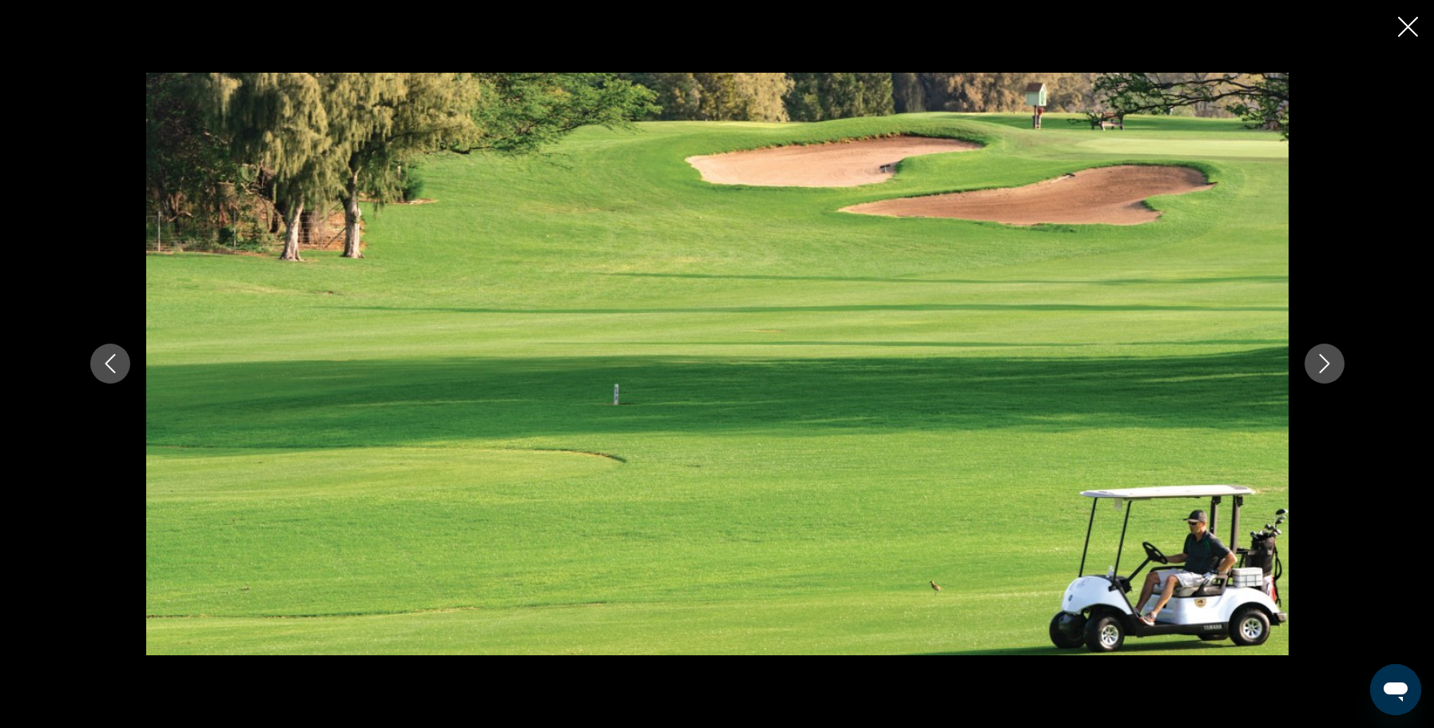
click at [1329, 370] on icon "Next image" at bounding box center [1324, 363] width 19 height 19
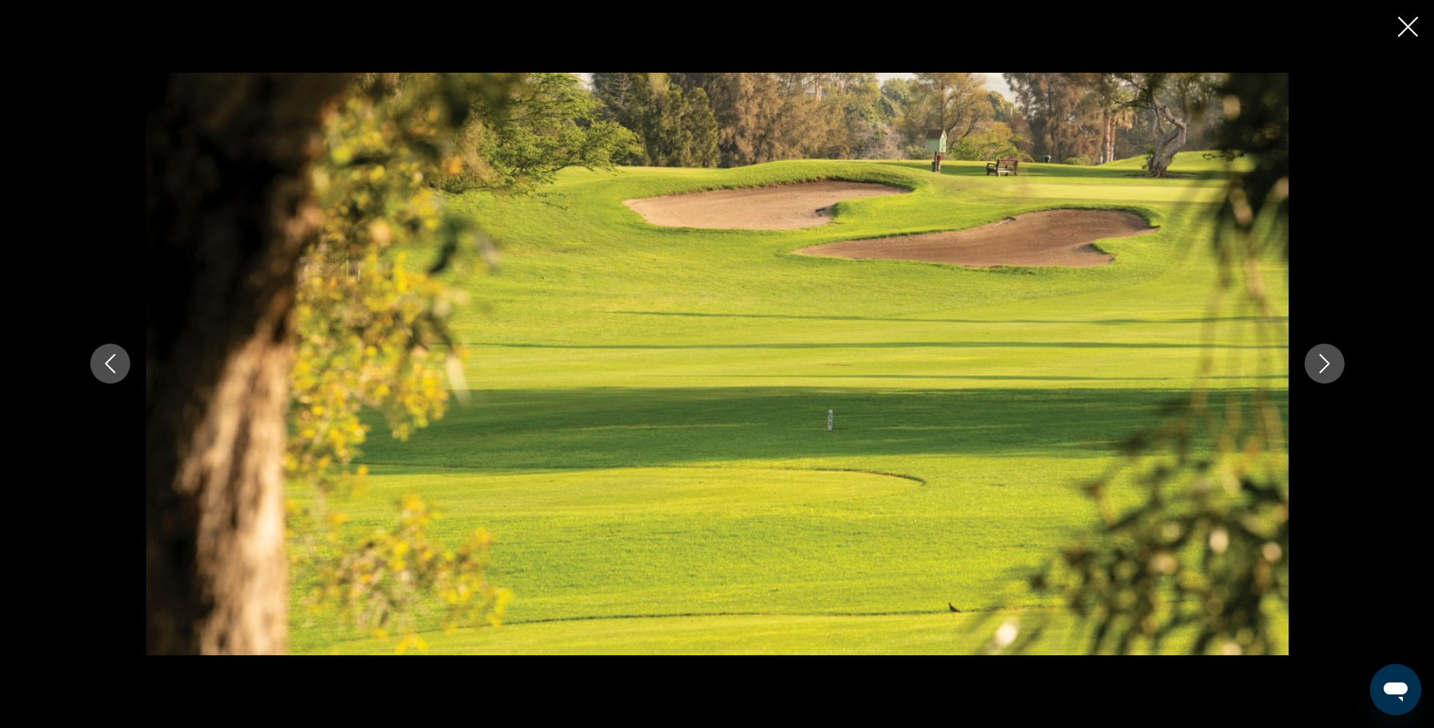
click at [1329, 370] on icon "Next image" at bounding box center [1324, 363] width 19 height 19
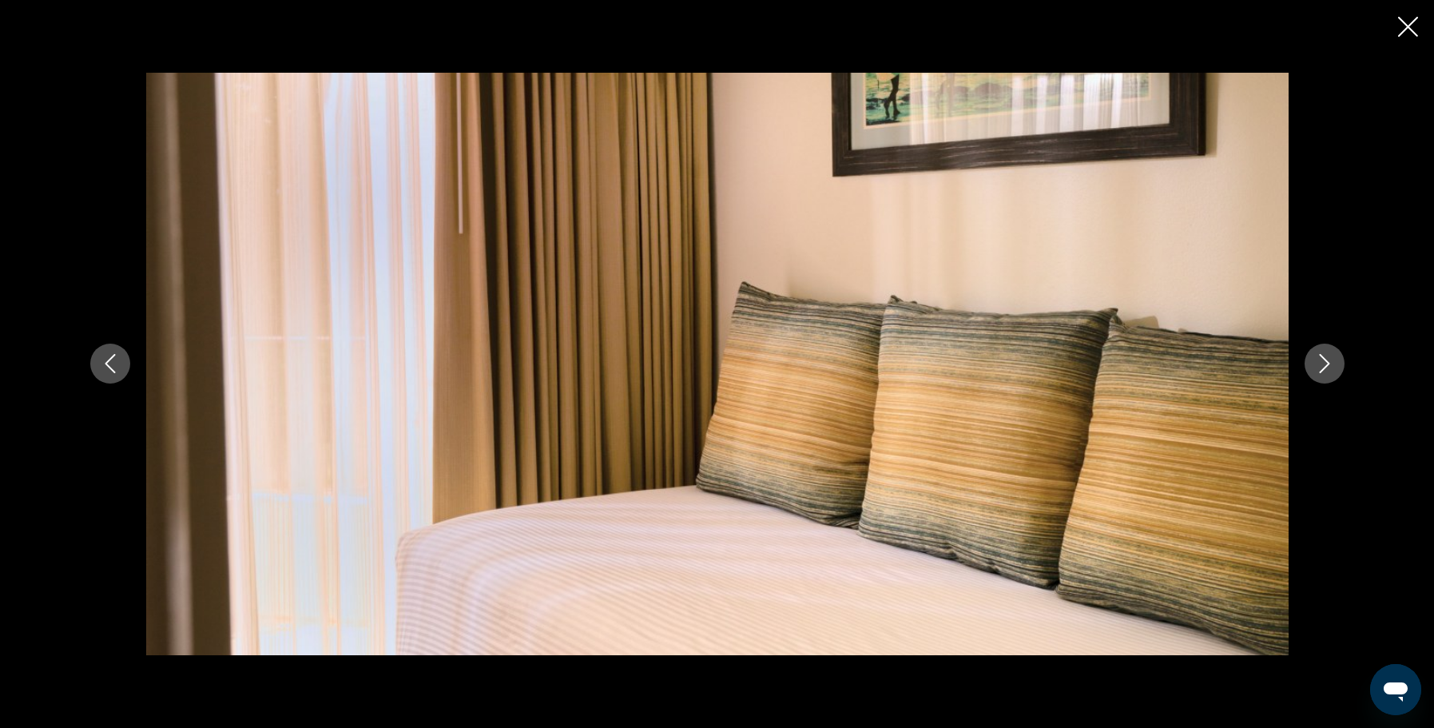
click at [1332, 372] on icon "Next image" at bounding box center [1324, 363] width 19 height 19
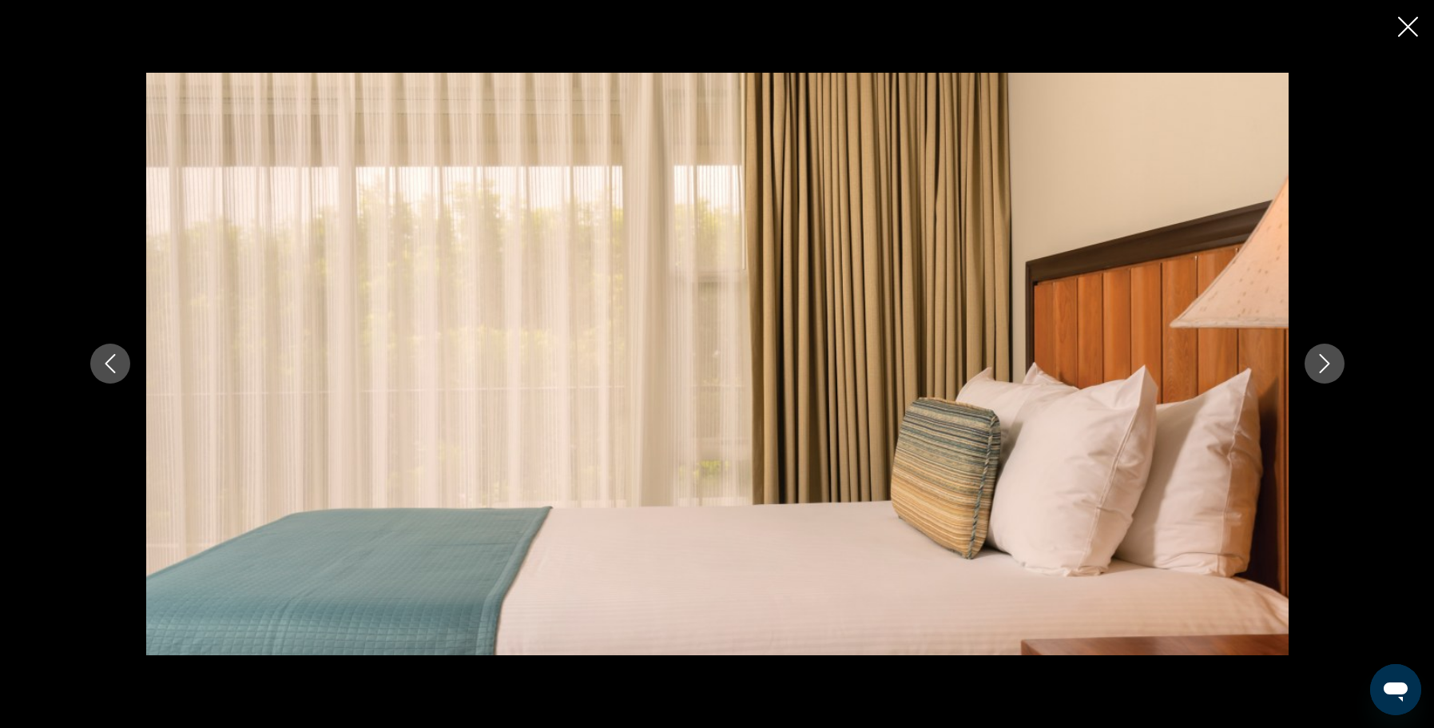
click at [1332, 372] on icon "Next image" at bounding box center [1324, 363] width 19 height 19
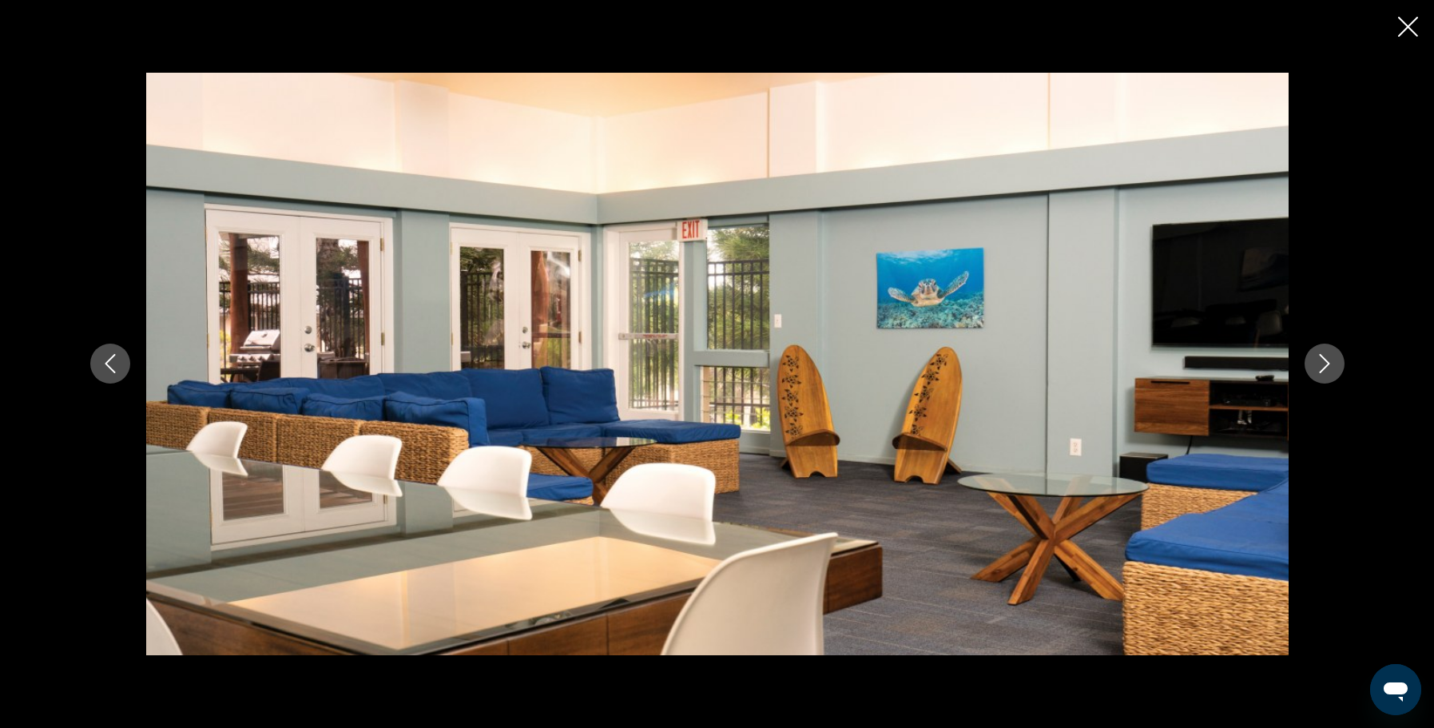
click at [1329, 365] on icon "Next image" at bounding box center [1324, 363] width 19 height 19
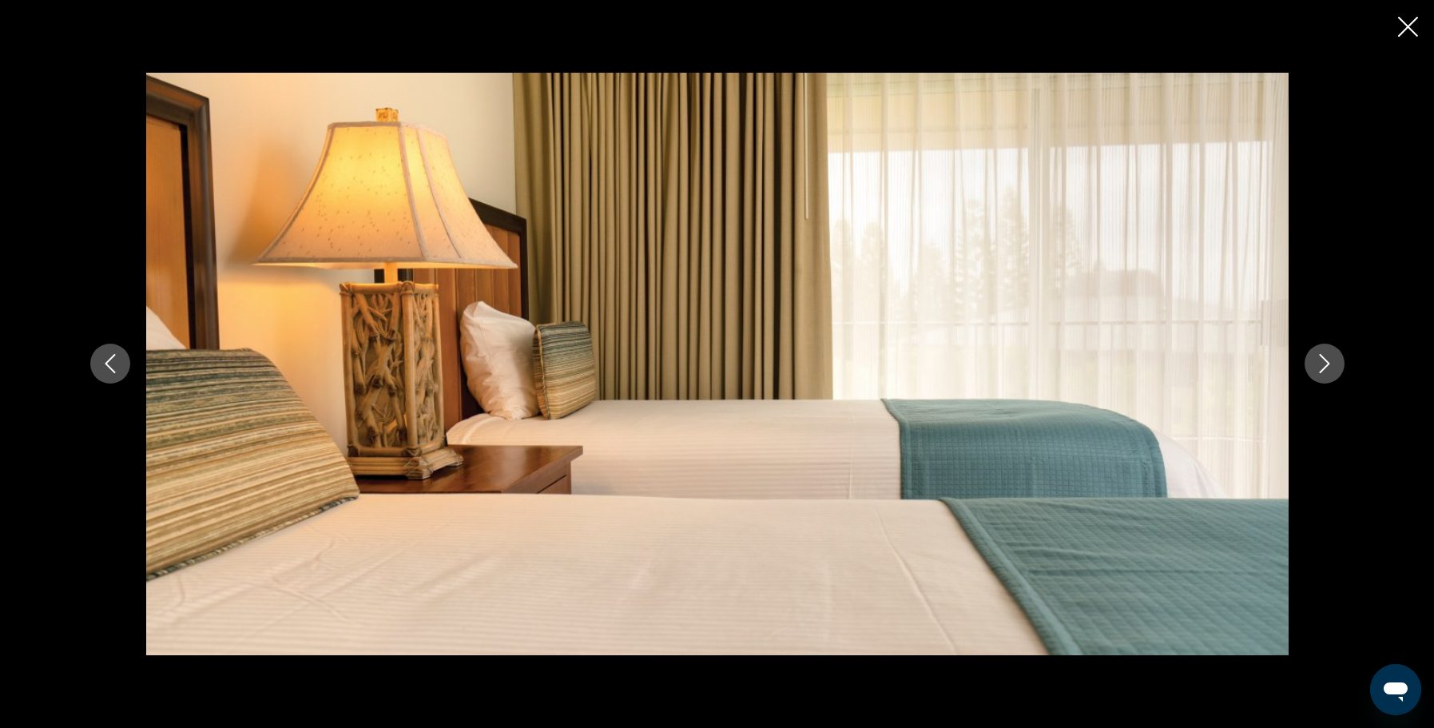
click at [1329, 365] on icon "Next image" at bounding box center [1324, 363] width 19 height 19
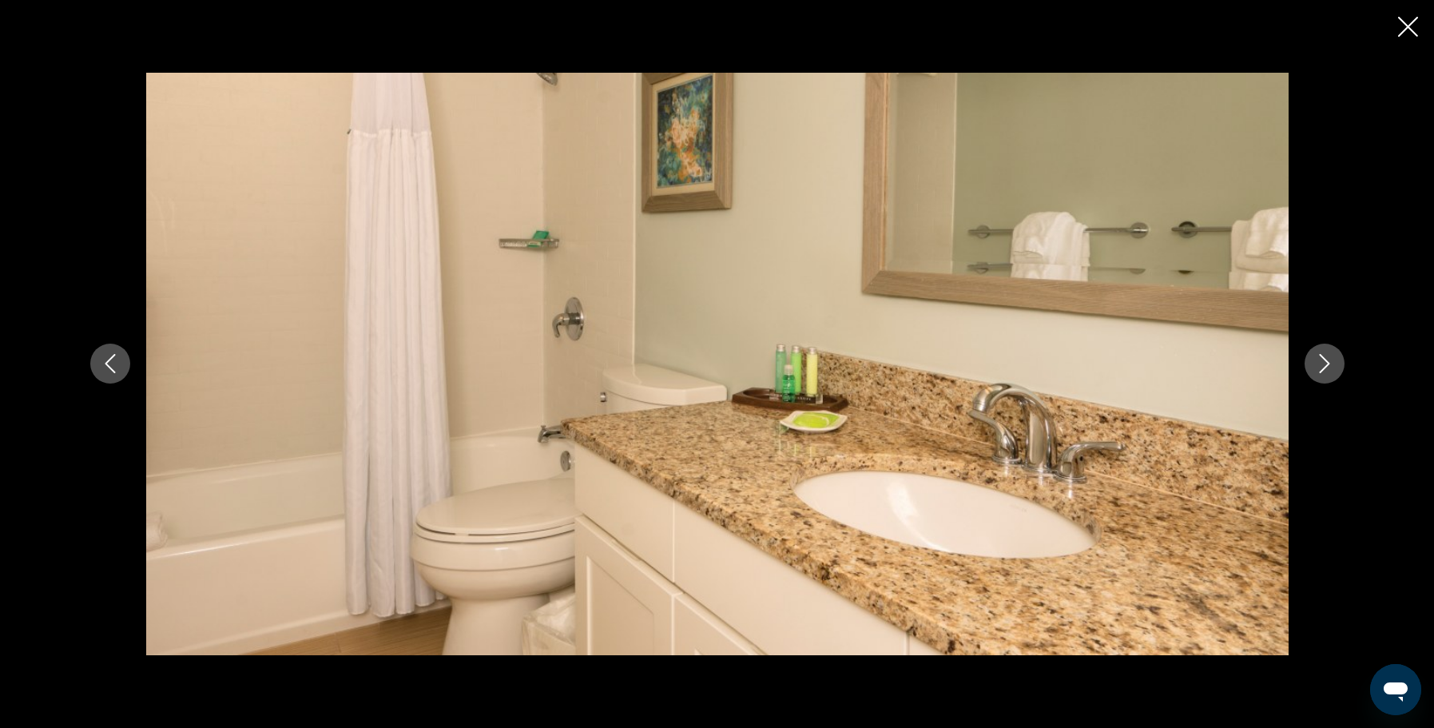
click at [109, 359] on icon "Previous image" at bounding box center [110, 363] width 19 height 19
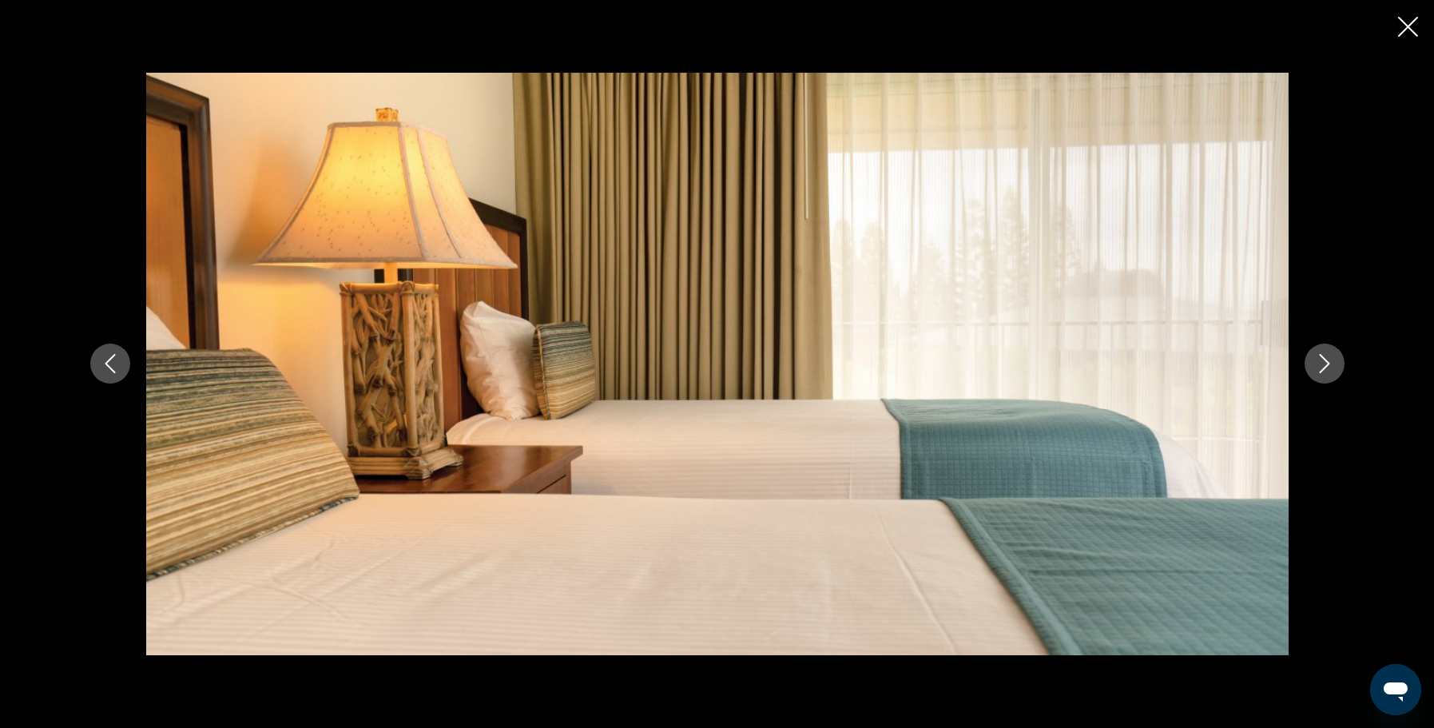
click at [1336, 360] on button "Next image" at bounding box center [1325, 364] width 40 height 40
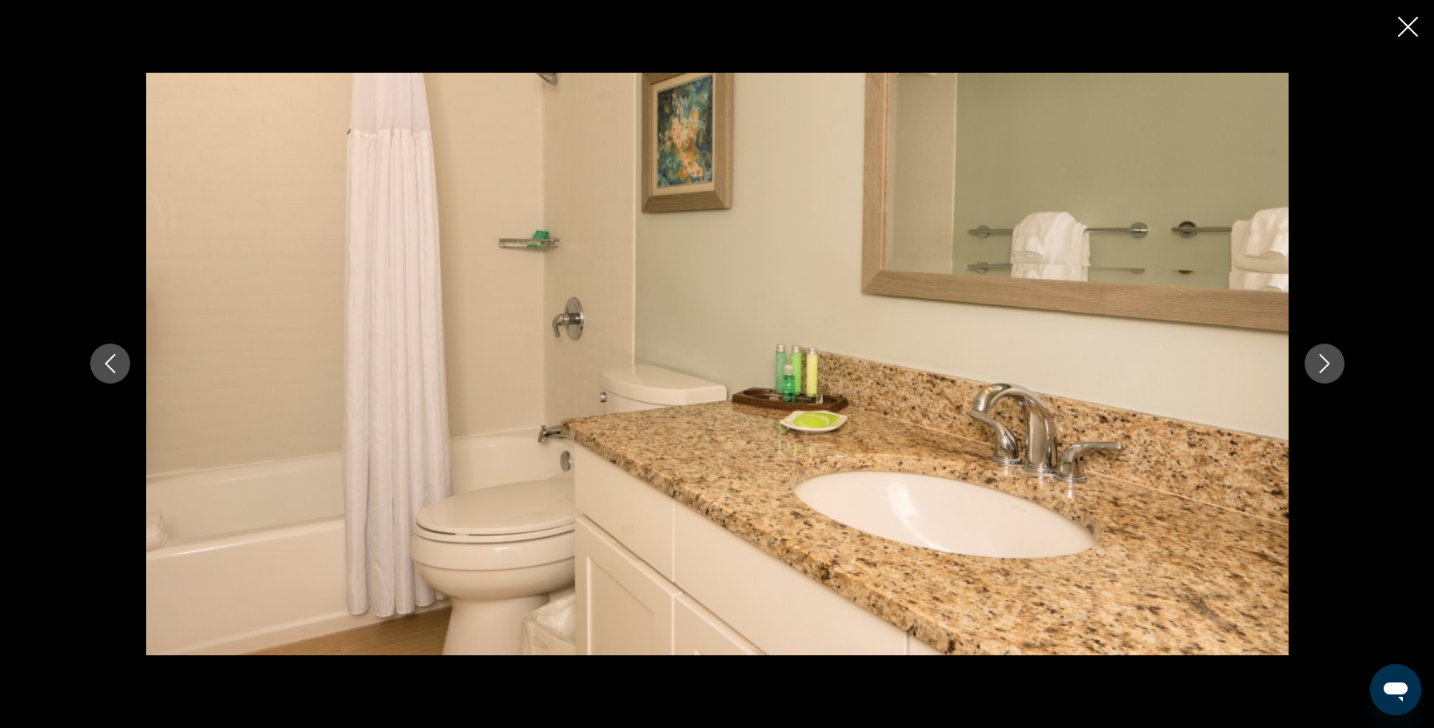
click at [1336, 360] on button "Next image" at bounding box center [1325, 364] width 40 height 40
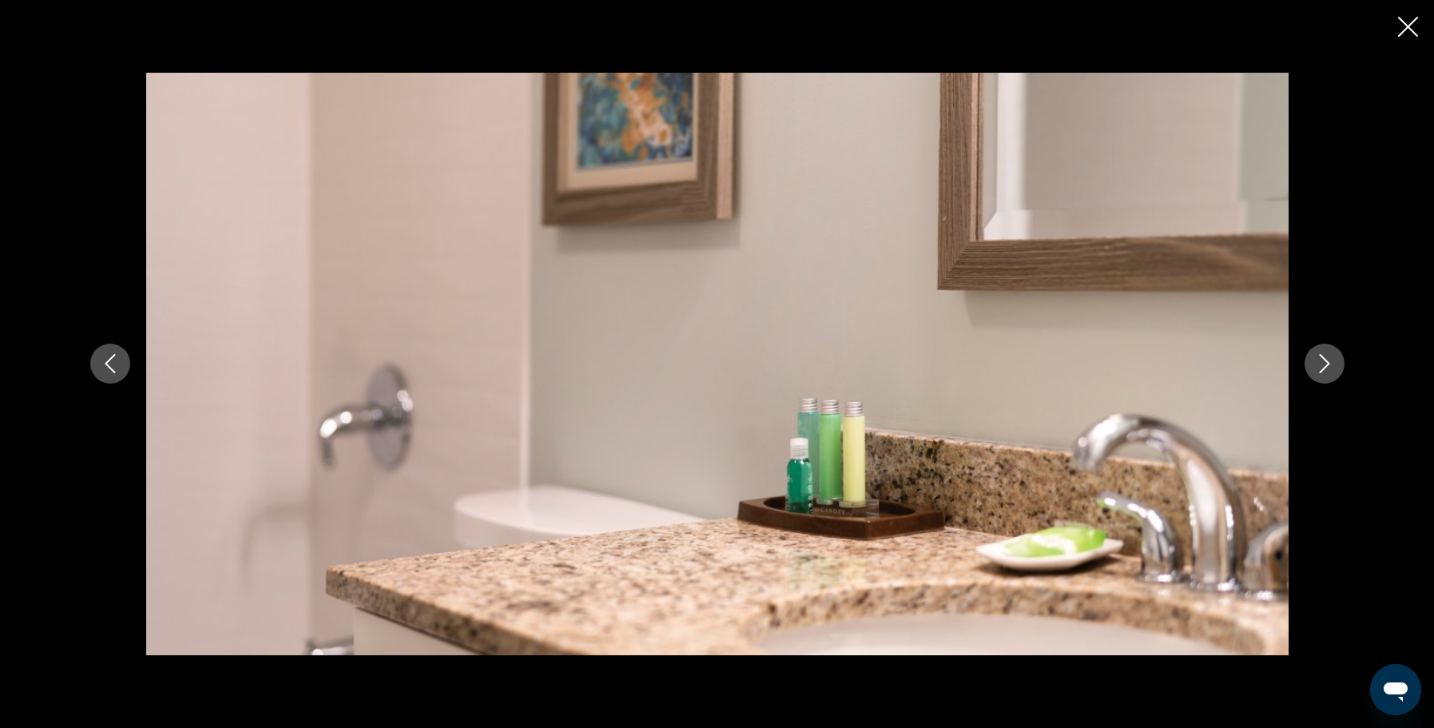
click at [1336, 360] on button "Next image" at bounding box center [1325, 364] width 40 height 40
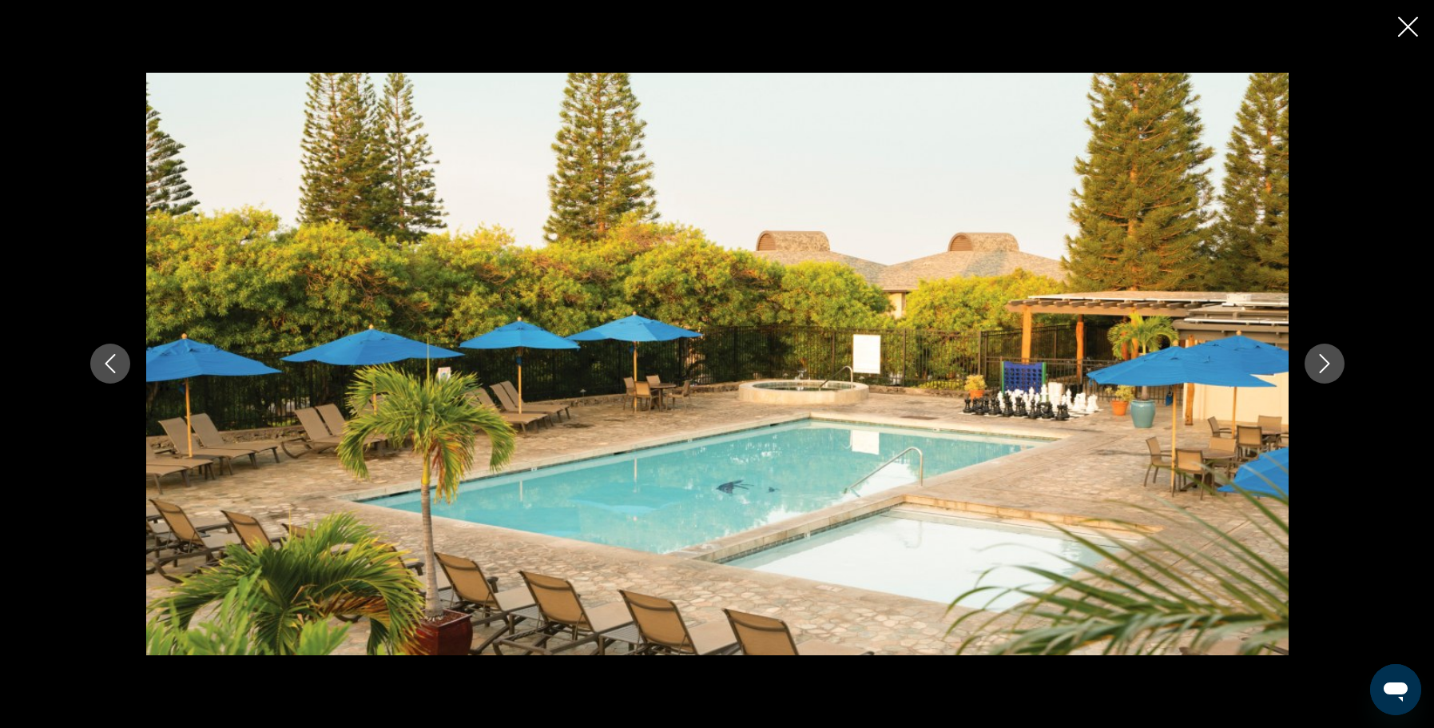
click at [1336, 360] on button "Next image" at bounding box center [1325, 364] width 40 height 40
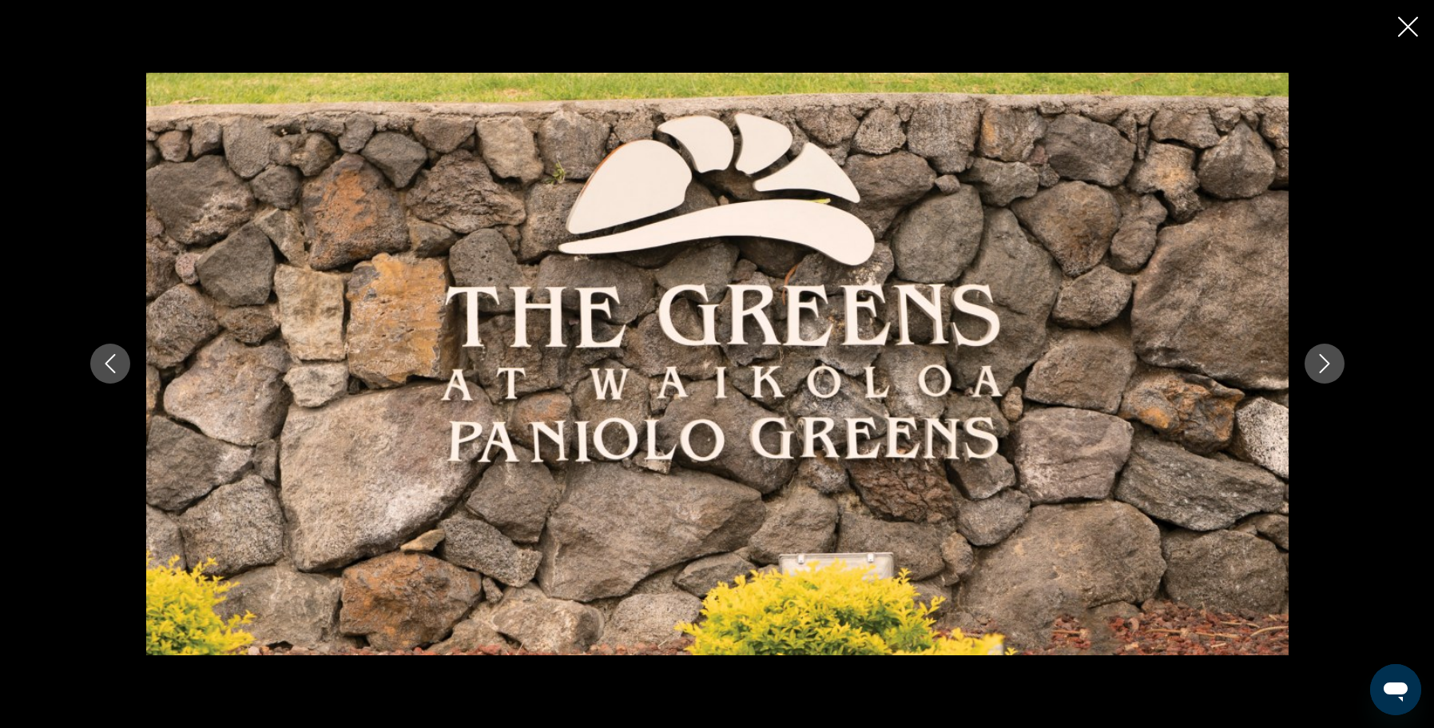
click at [1416, 29] on icon "Close slideshow" at bounding box center [1408, 27] width 20 height 20
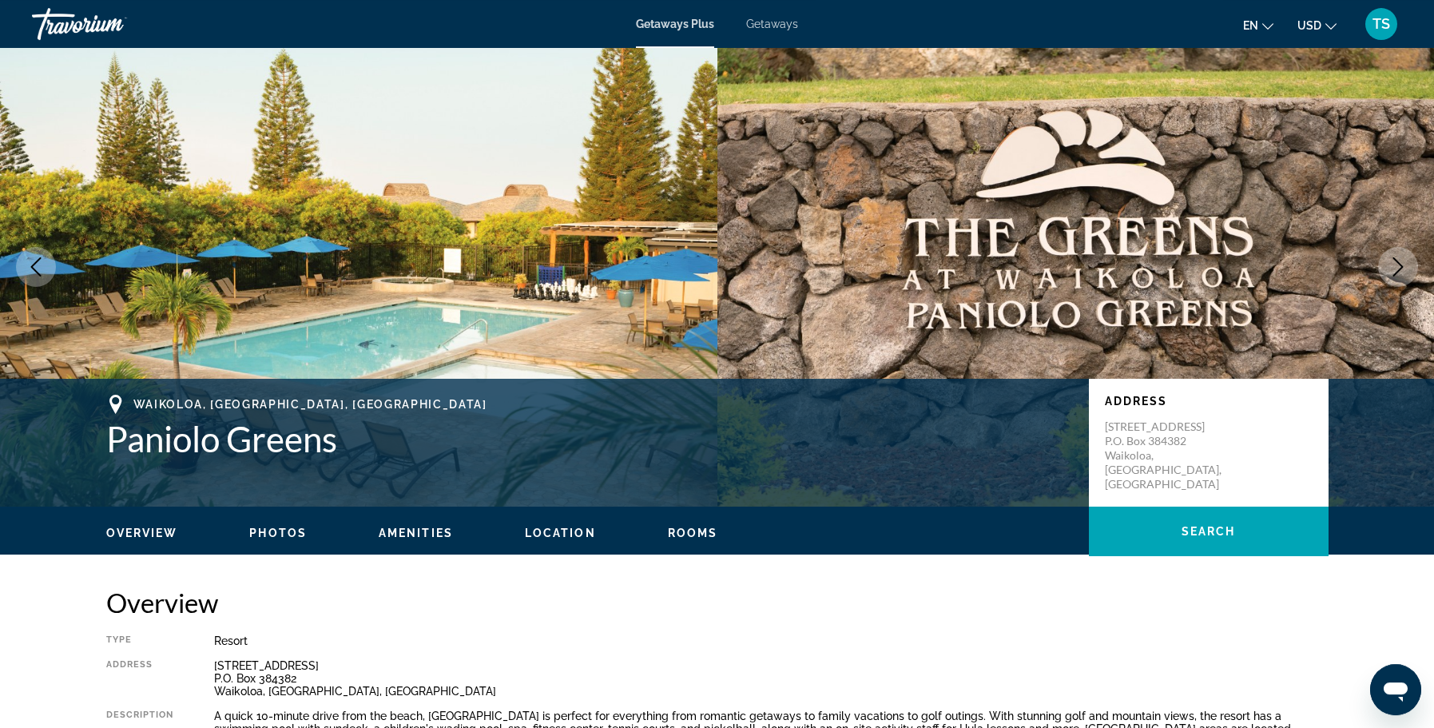
scroll to position [0, 0]
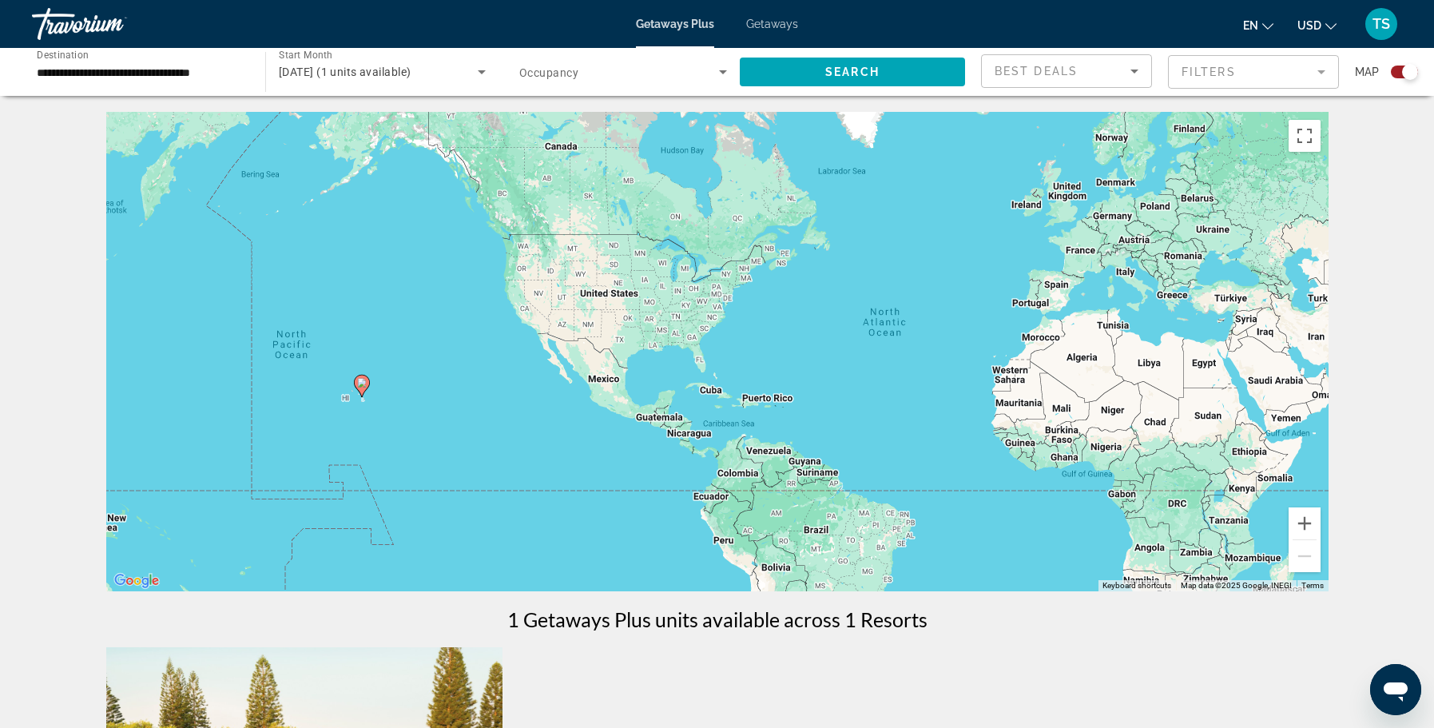
drag, startPoint x: 621, startPoint y: 372, endPoint x: 838, endPoint y: 368, distance: 217.3
click at [838, 368] on div "To activate drag with keyboard, press Alt + Enter. Once in keyboard drag state,…" at bounding box center [717, 351] width 1222 height 479
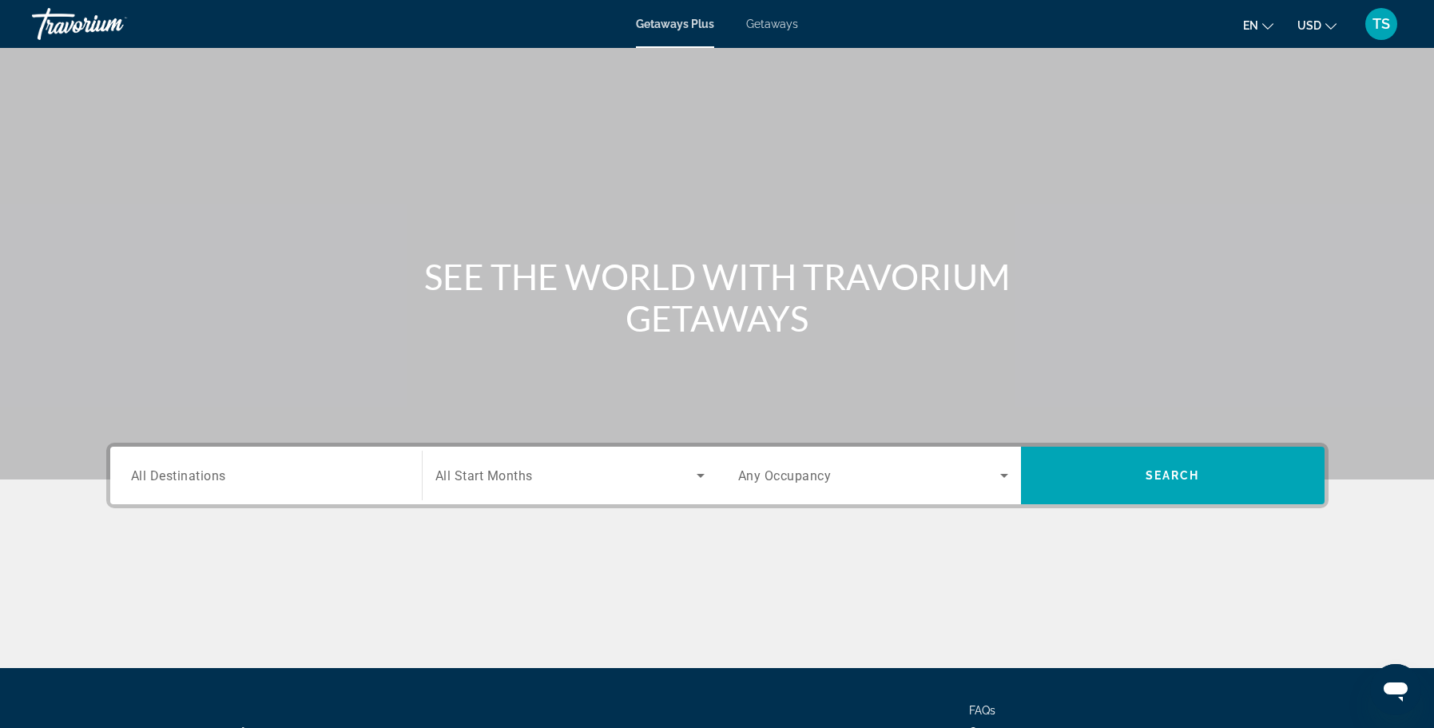
click at [292, 482] on input "Destination All Destinations" at bounding box center [266, 476] width 270 height 19
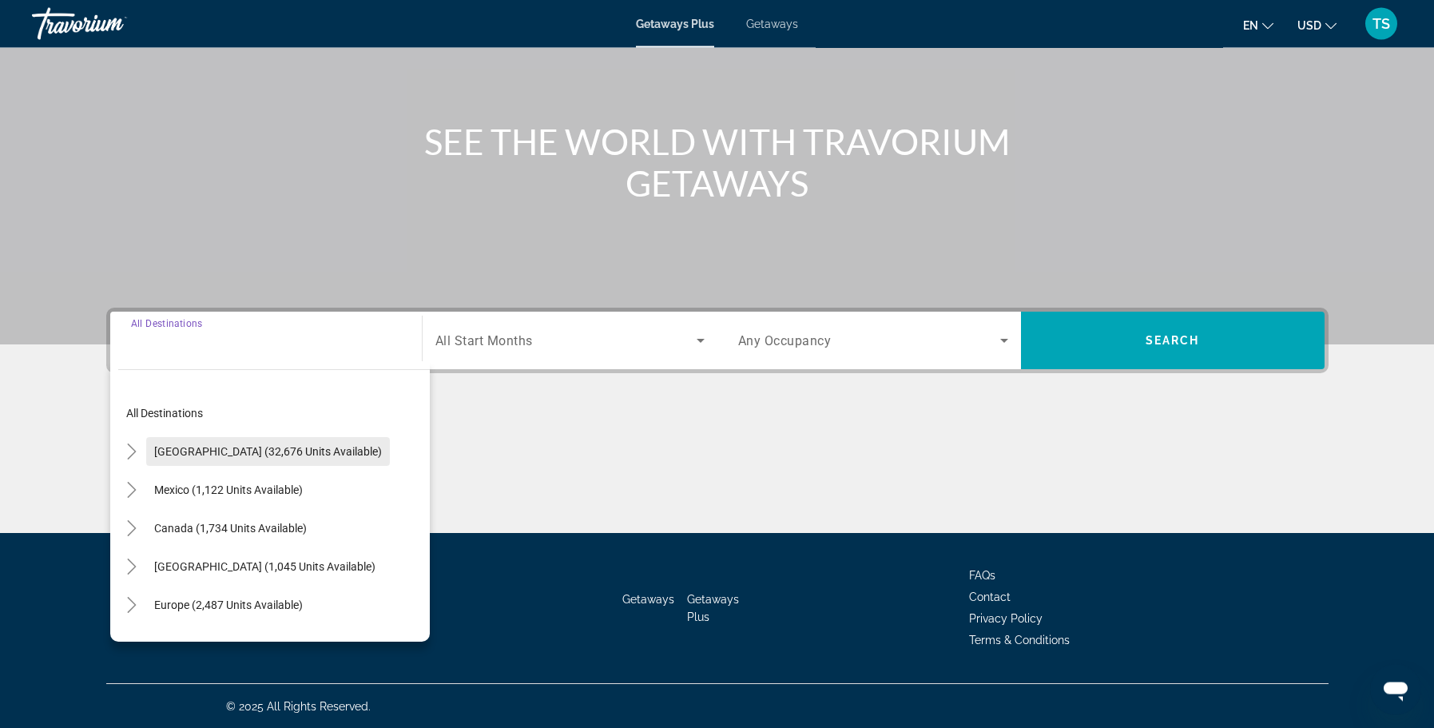
scroll to position [136, 0]
click at [256, 450] on span "[GEOGRAPHIC_DATA] (32,676 units available)" at bounding box center [268, 450] width 228 height 13
type input "**********"
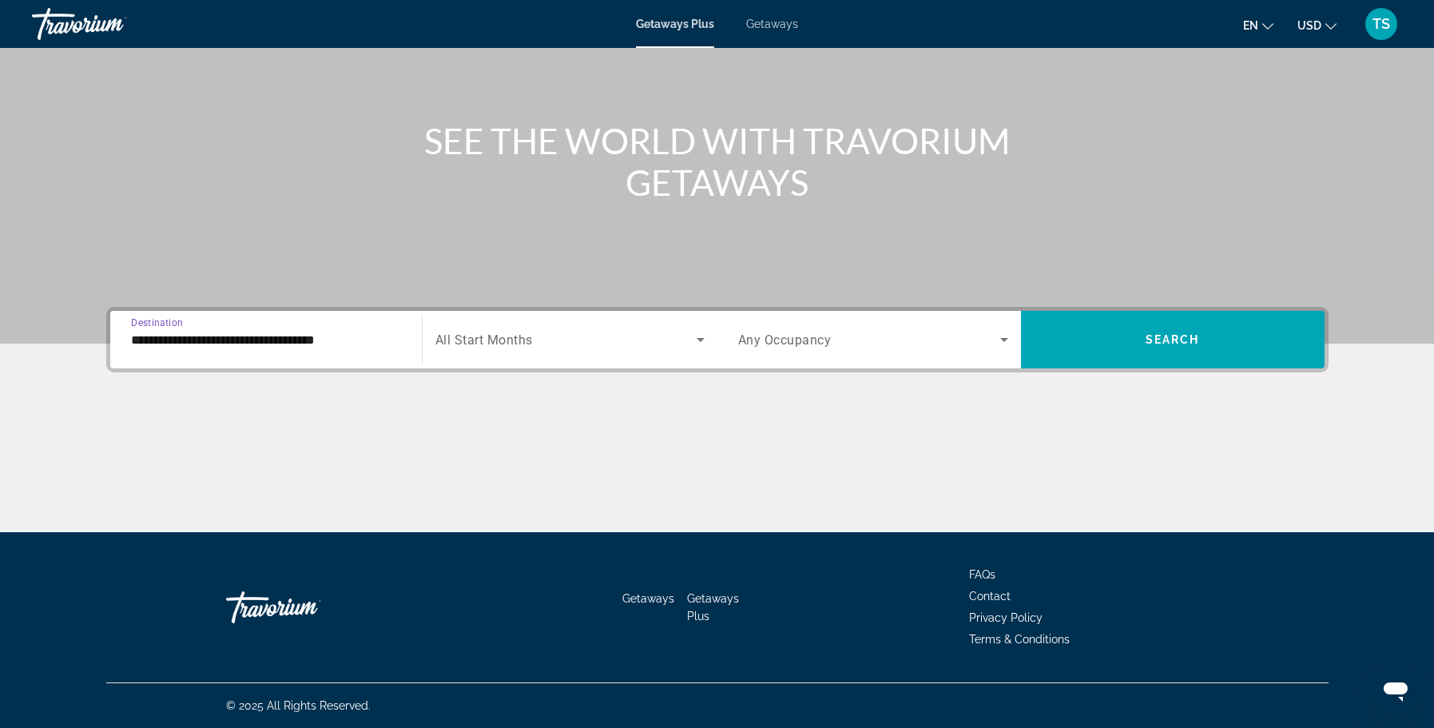
click at [674, 344] on span "Search widget" at bounding box center [565, 339] width 261 height 19
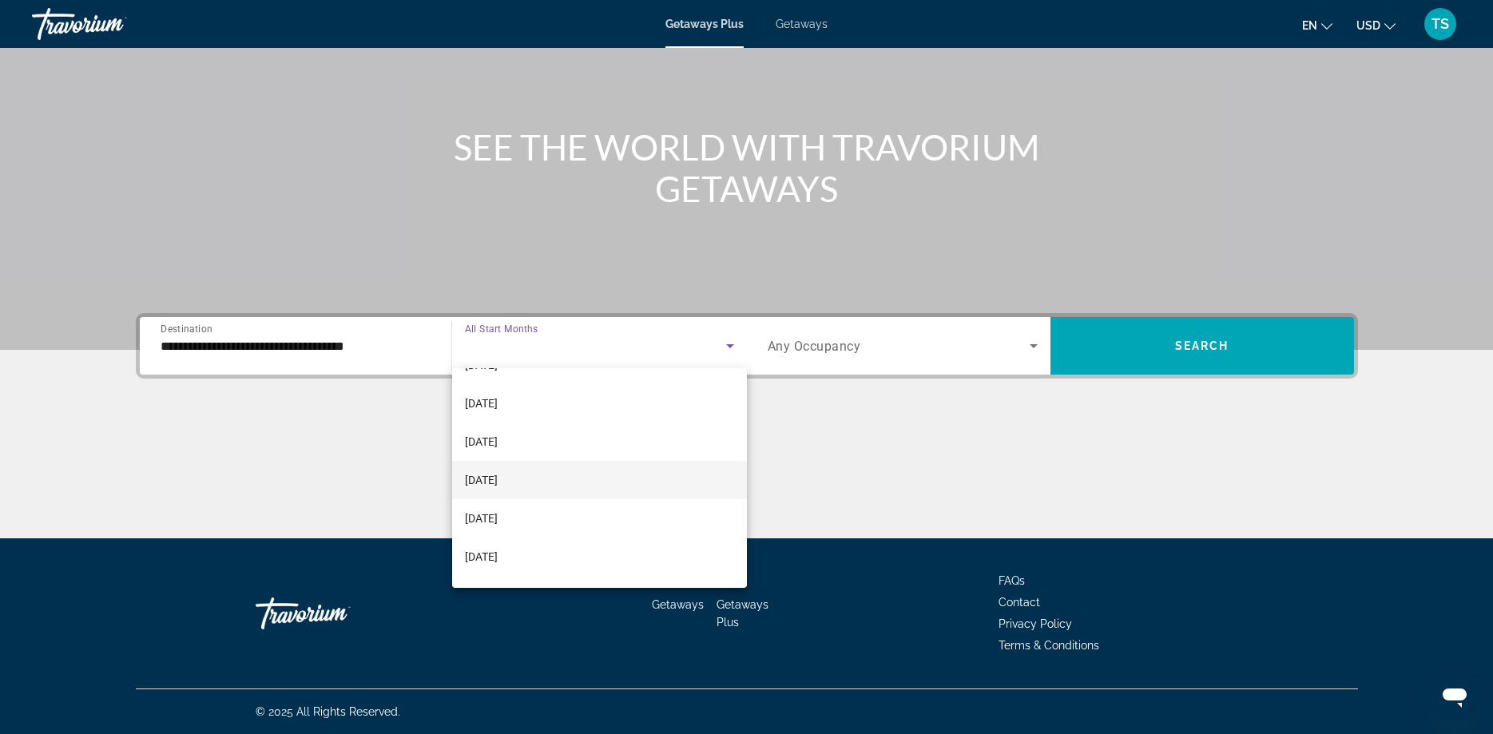
scroll to position [0, 0]
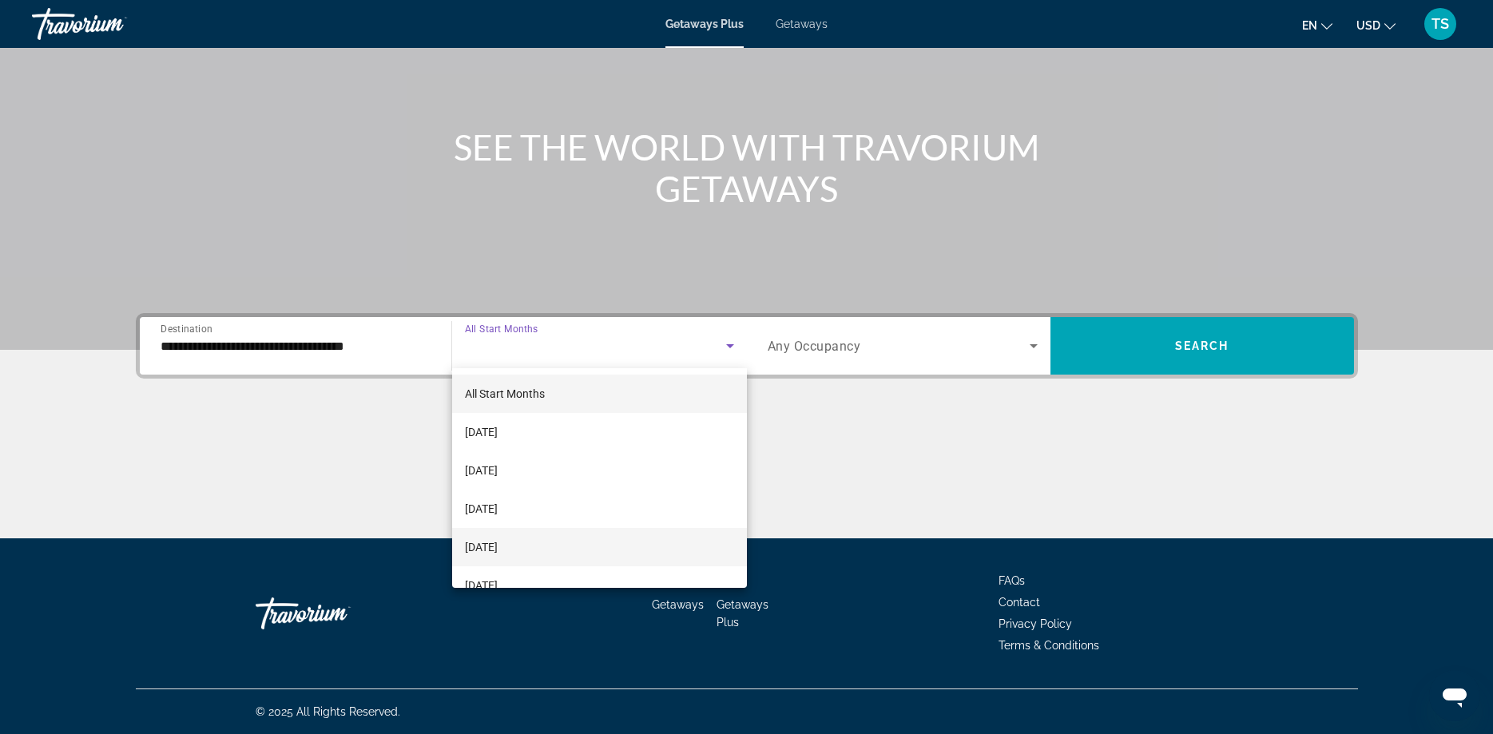
click at [498, 546] on span "[DATE]" at bounding box center [481, 547] width 33 height 19
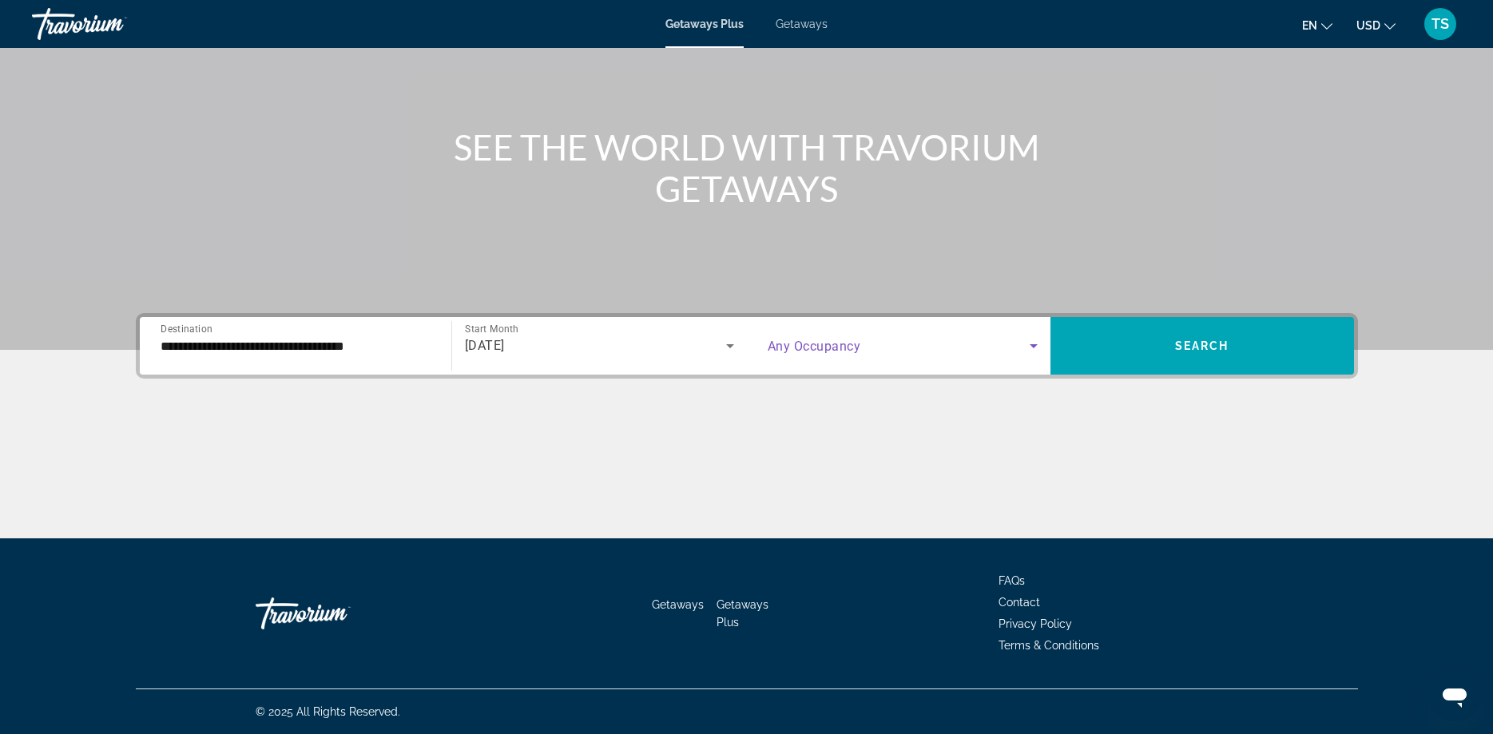
click at [1035, 350] on icon "Search widget" at bounding box center [1033, 345] width 19 height 19
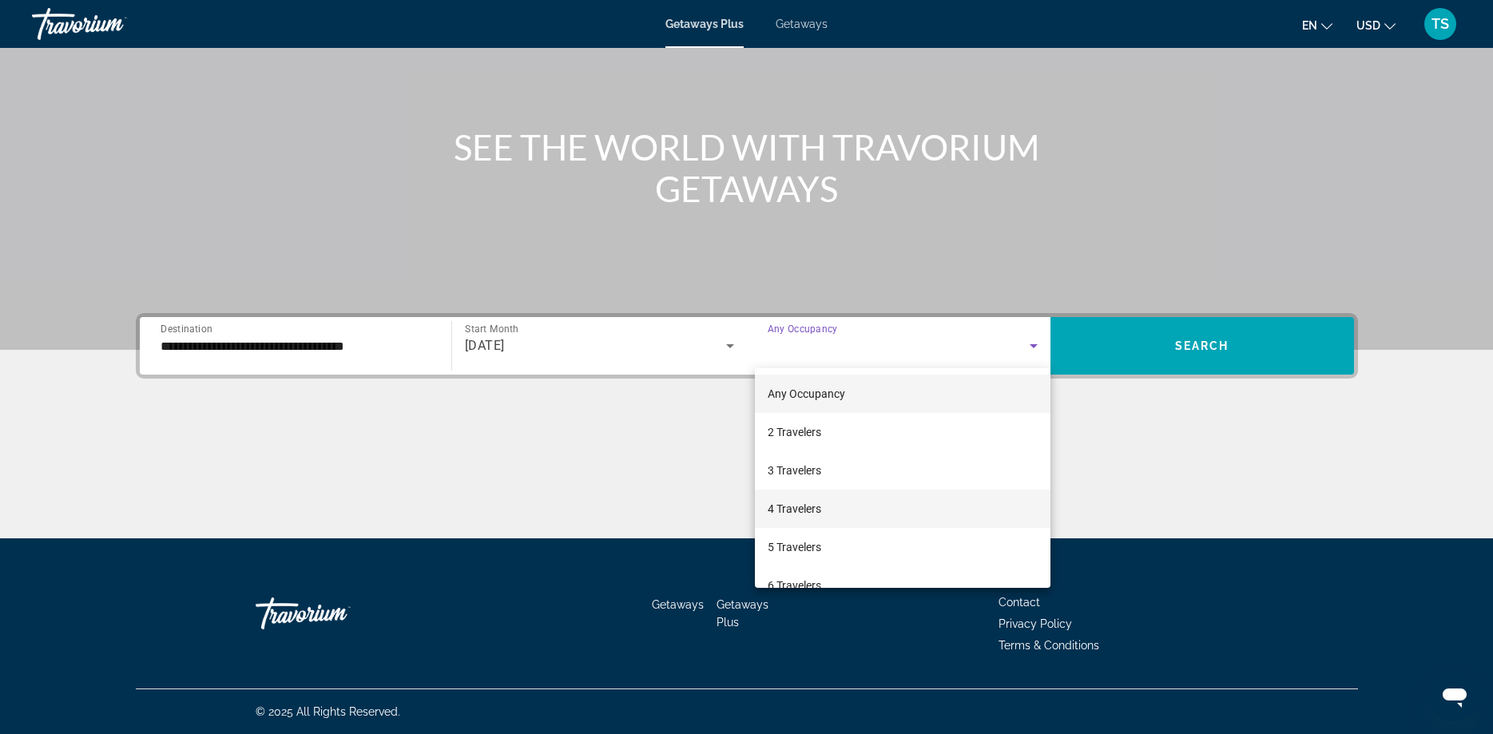
click at [812, 499] on mat-option "4 Travelers" at bounding box center [903, 509] width 296 height 38
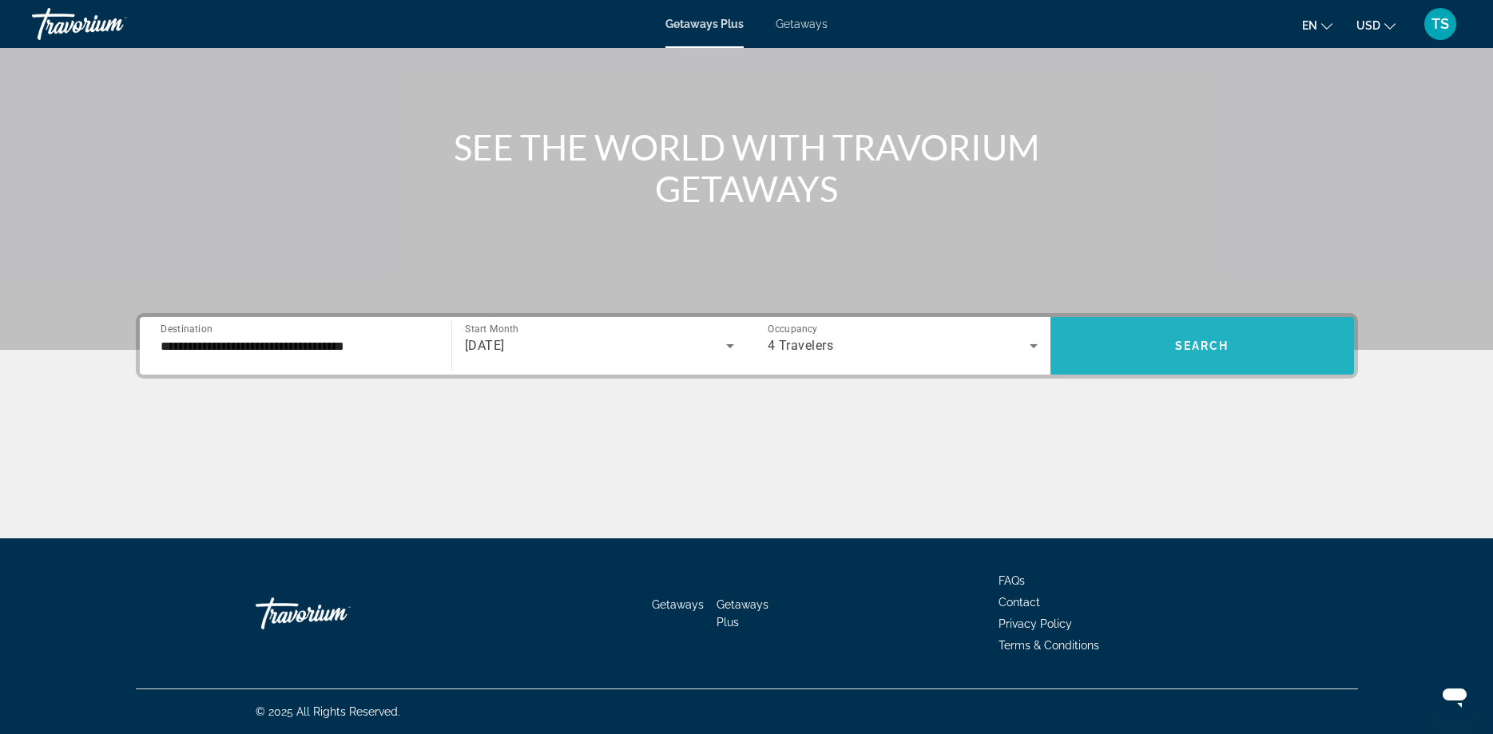
click at [1197, 331] on span "Search widget" at bounding box center [1203, 346] width 304 height 38
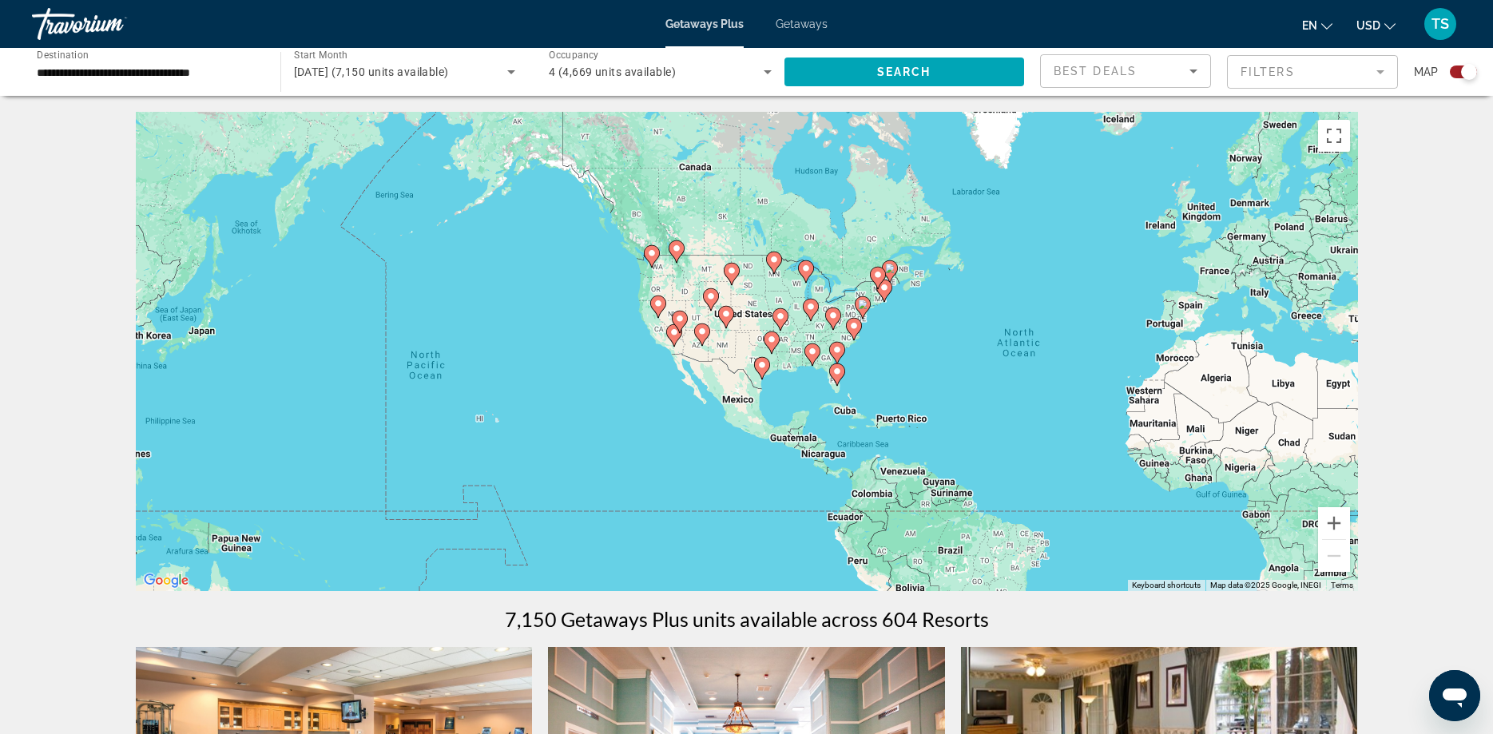
drag, startPoint x: 261, startPoint y: 407, endPoint x: 584, endPoint y: 423, distance: 323.2
click at [584, 423] on div "To activate drag with keyboard, press Alt + Enter. Once in keyboard drag state,…" at bounding box center [747, 351] width 1222 height 479
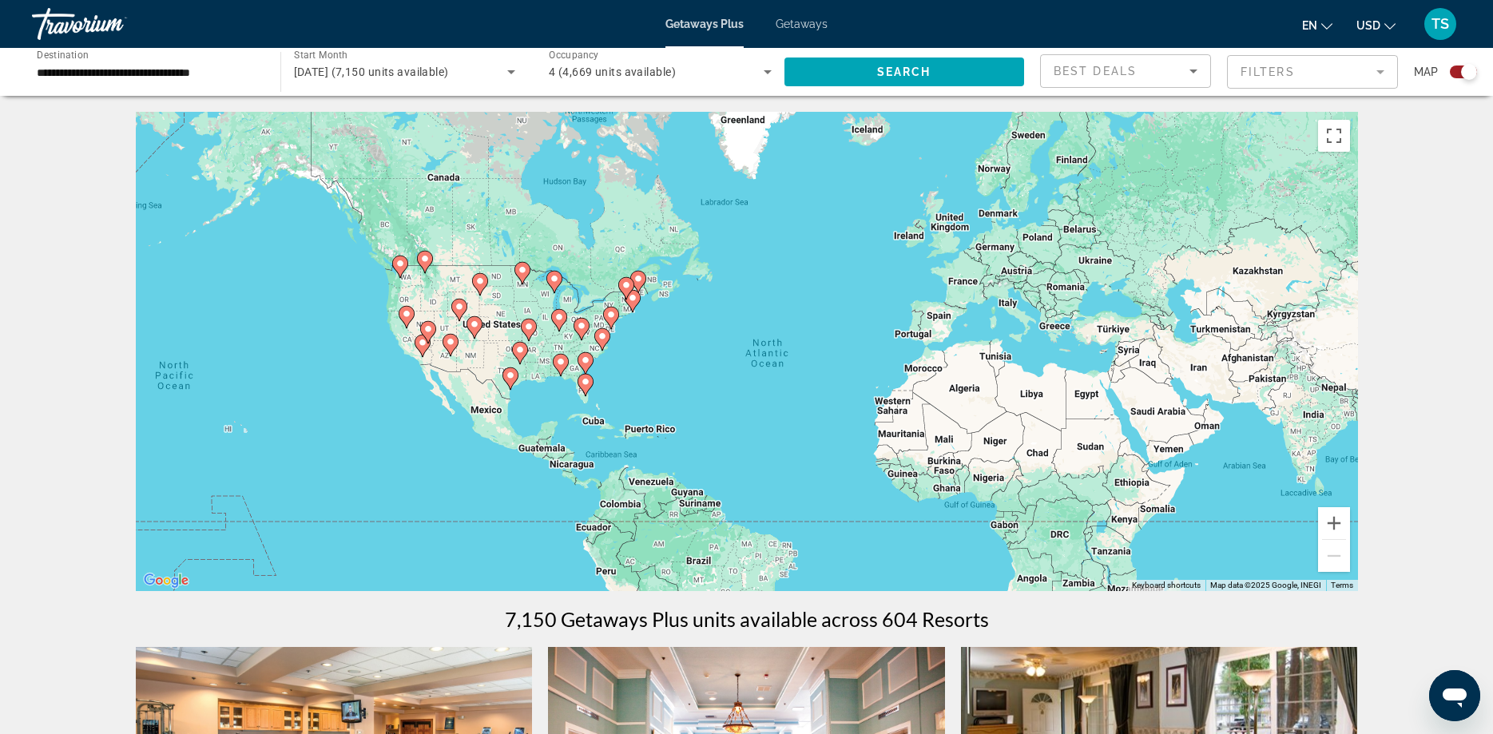
drag, startPoint x: 629, startPoint y: 408, endPoint x: 375, endPoint y: 419, distance: 253.5
click at [375, 419] on div "To activate drag with keyboard, press Alt + Enter. Once in keyboard drag state,…" at bounding box center [747, 351] width 1222 height 479
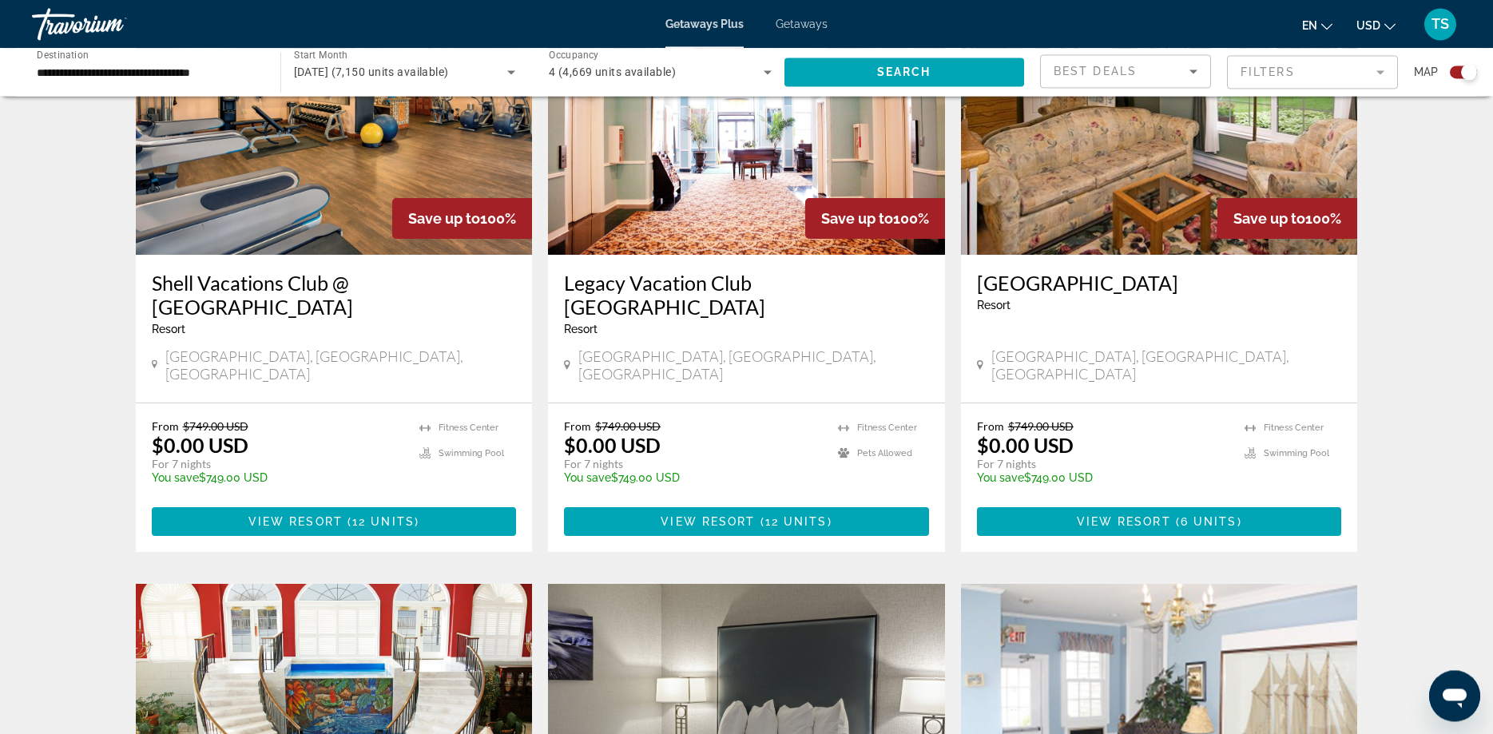
scroll to position [652, 0]
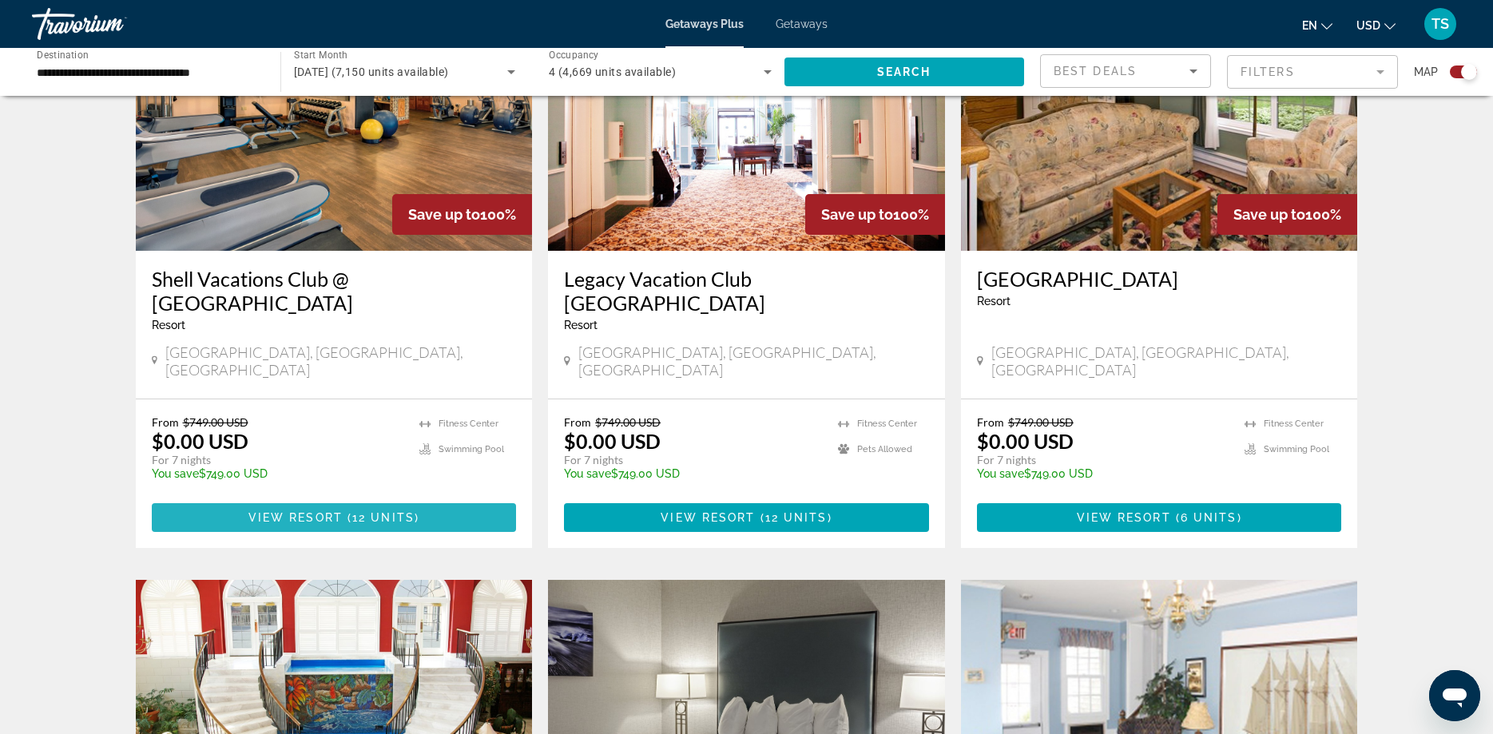
click at [301, 499] on span "Main content" at bounding box center [334, 518] width 365 height 38
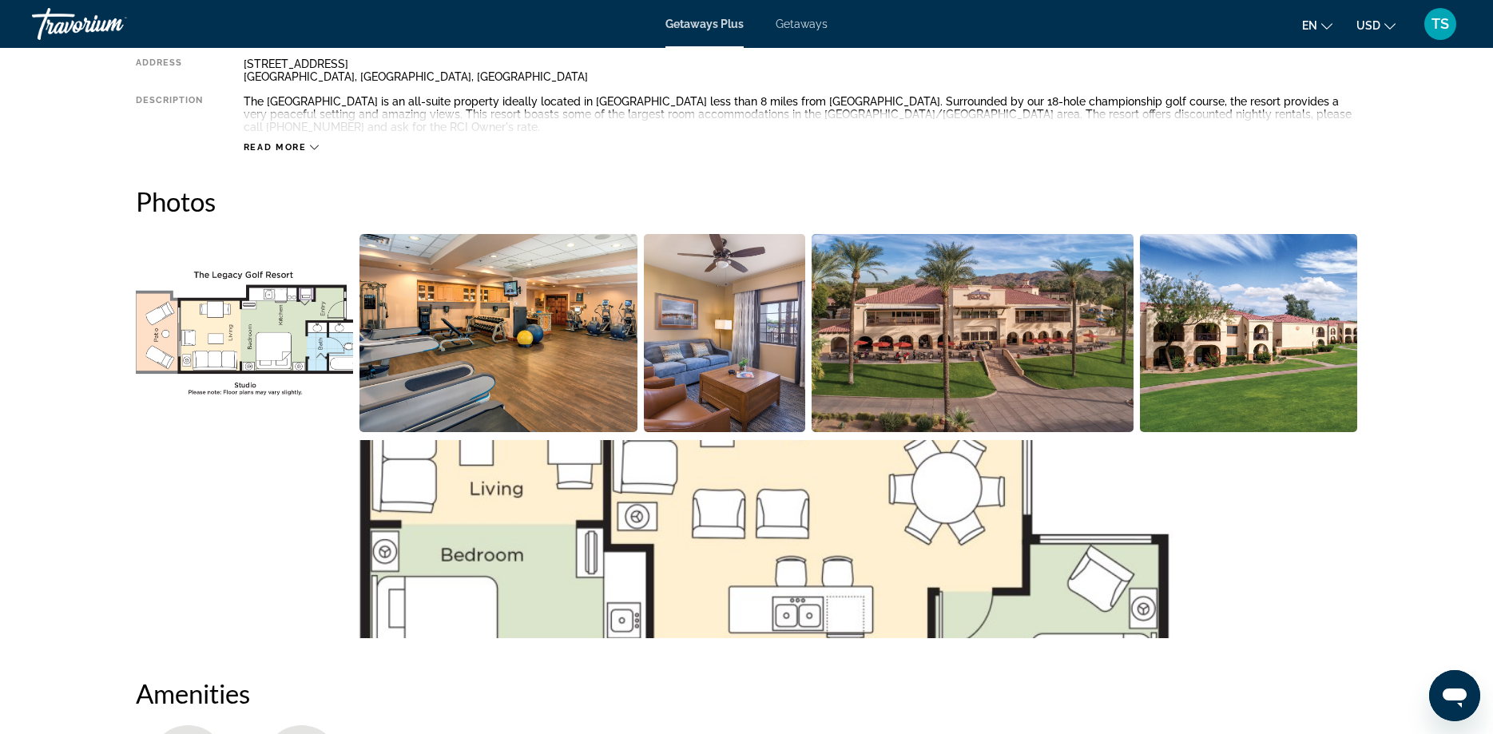
scroll to position [541, 0]
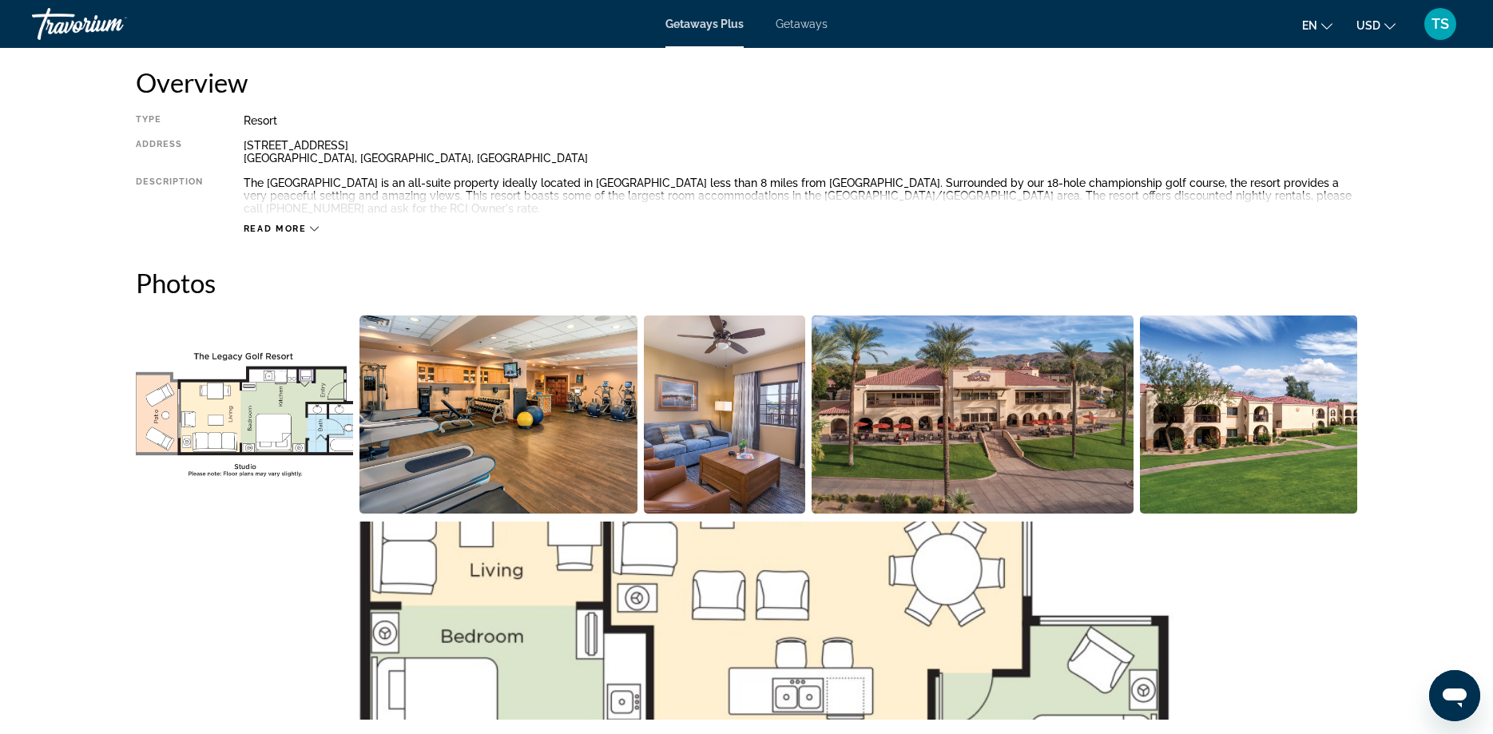
click at [280, 224] on span "Read more" at bounding box center [275, 229] width 63 height 10
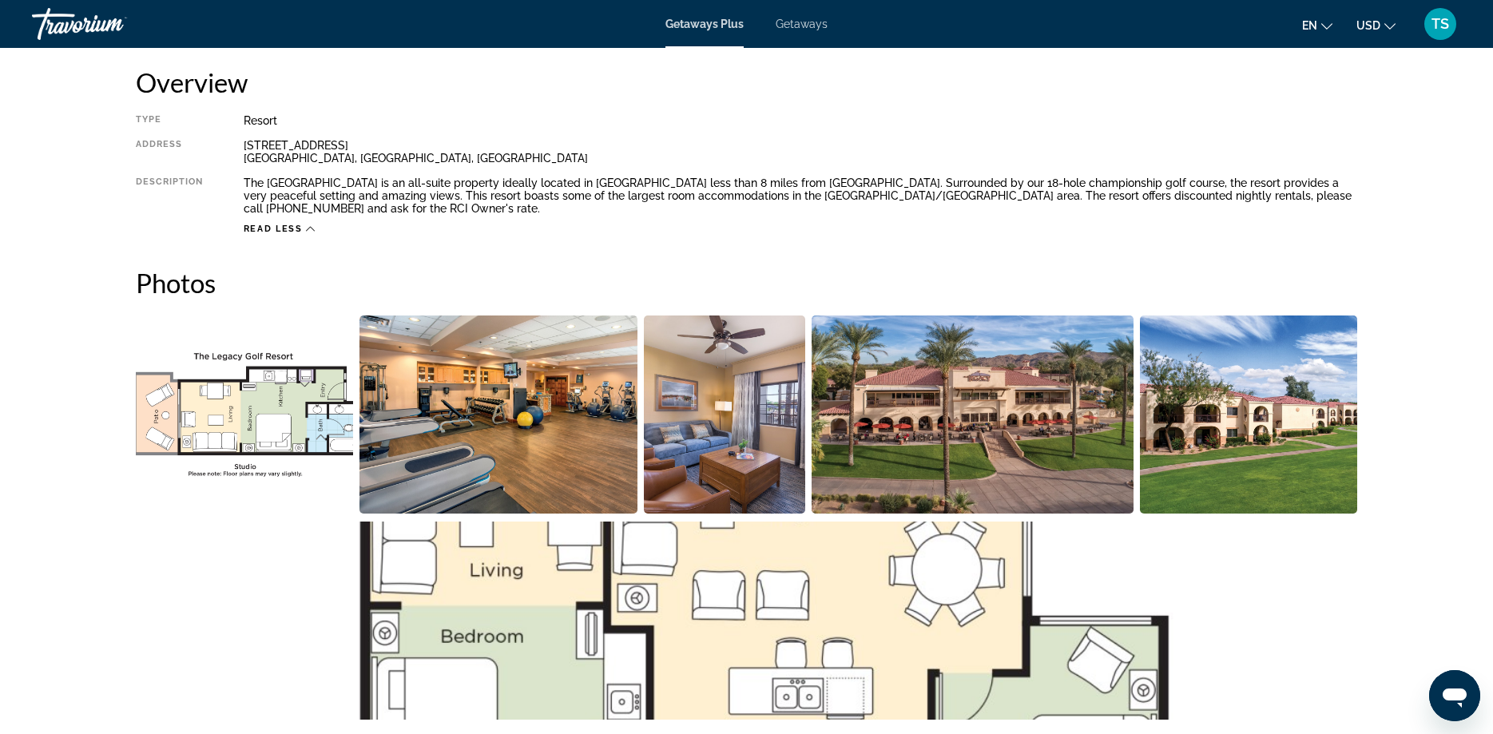
click at [288, 228] on span "Read less" at bounding box center [273, 229] width 59 height 10
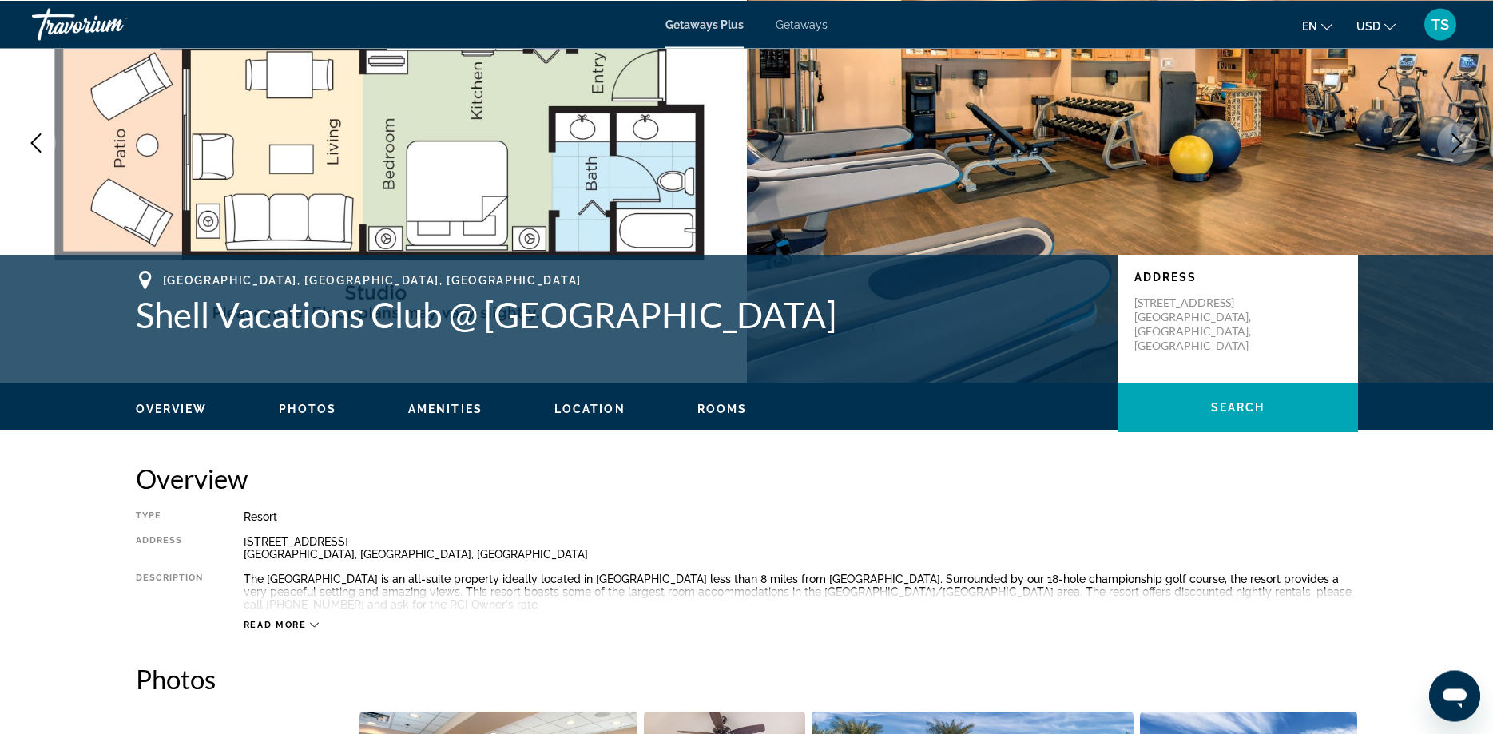
scroll to position [144, 0]
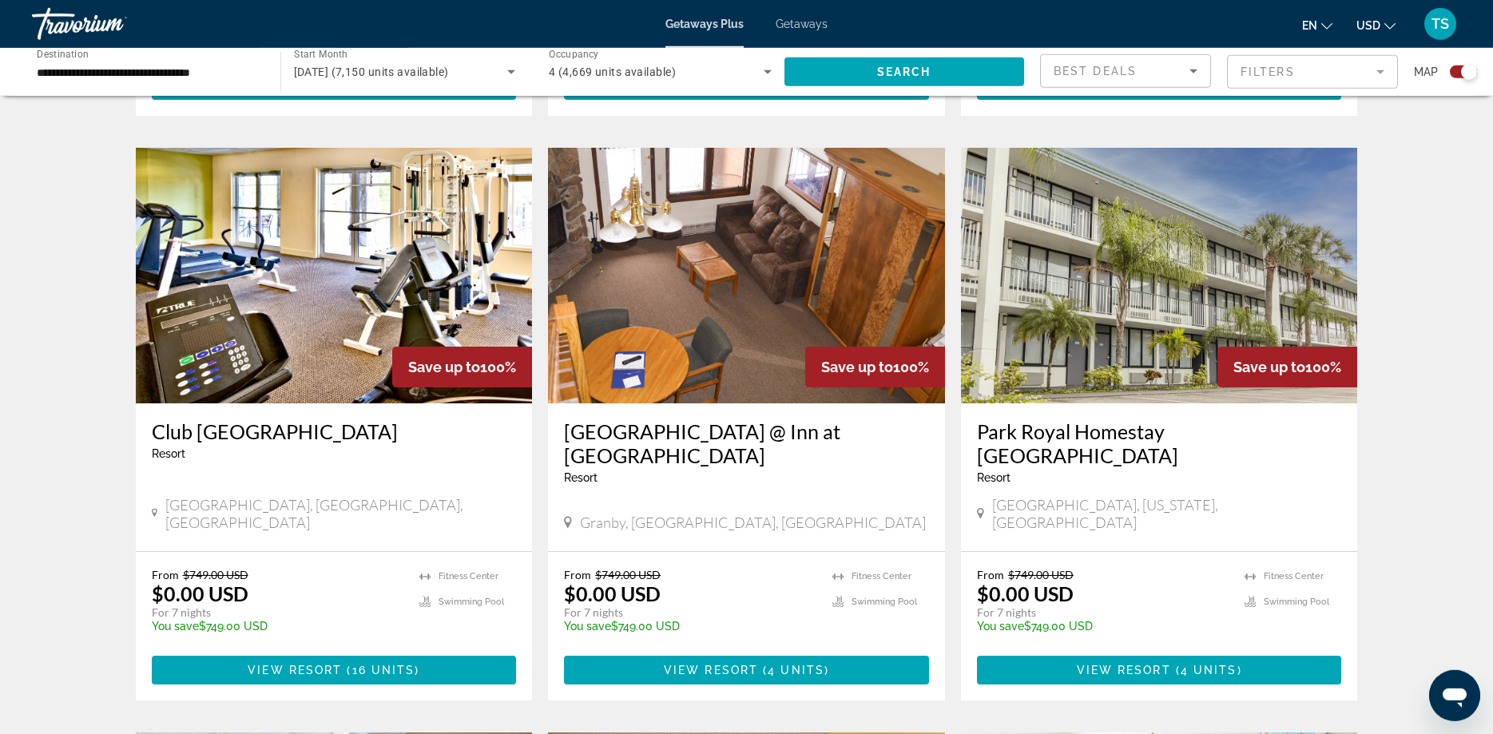
scroll to position [1711, 0]
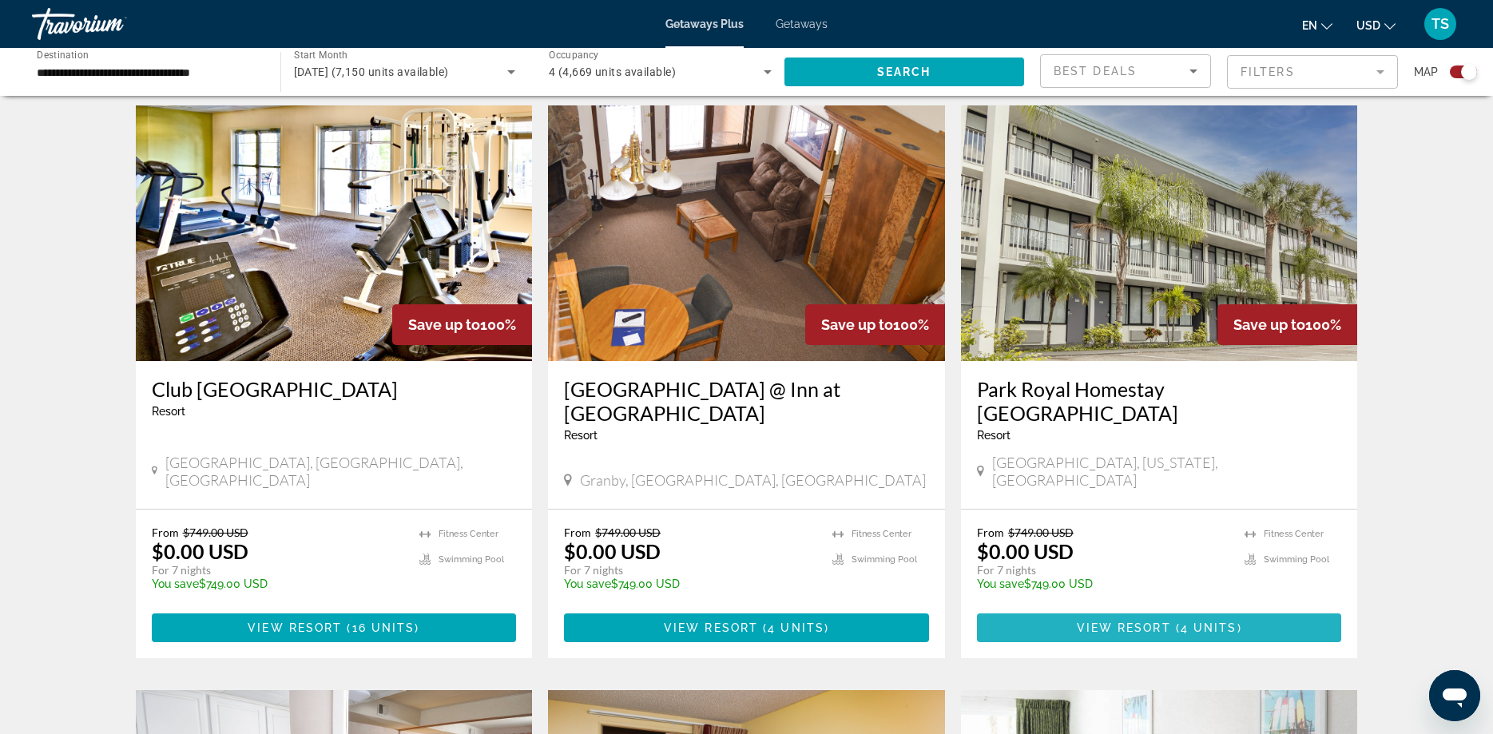
click at [1138, 609] on span "Main content" at bounding box center [1159, 628] width 365 height 38
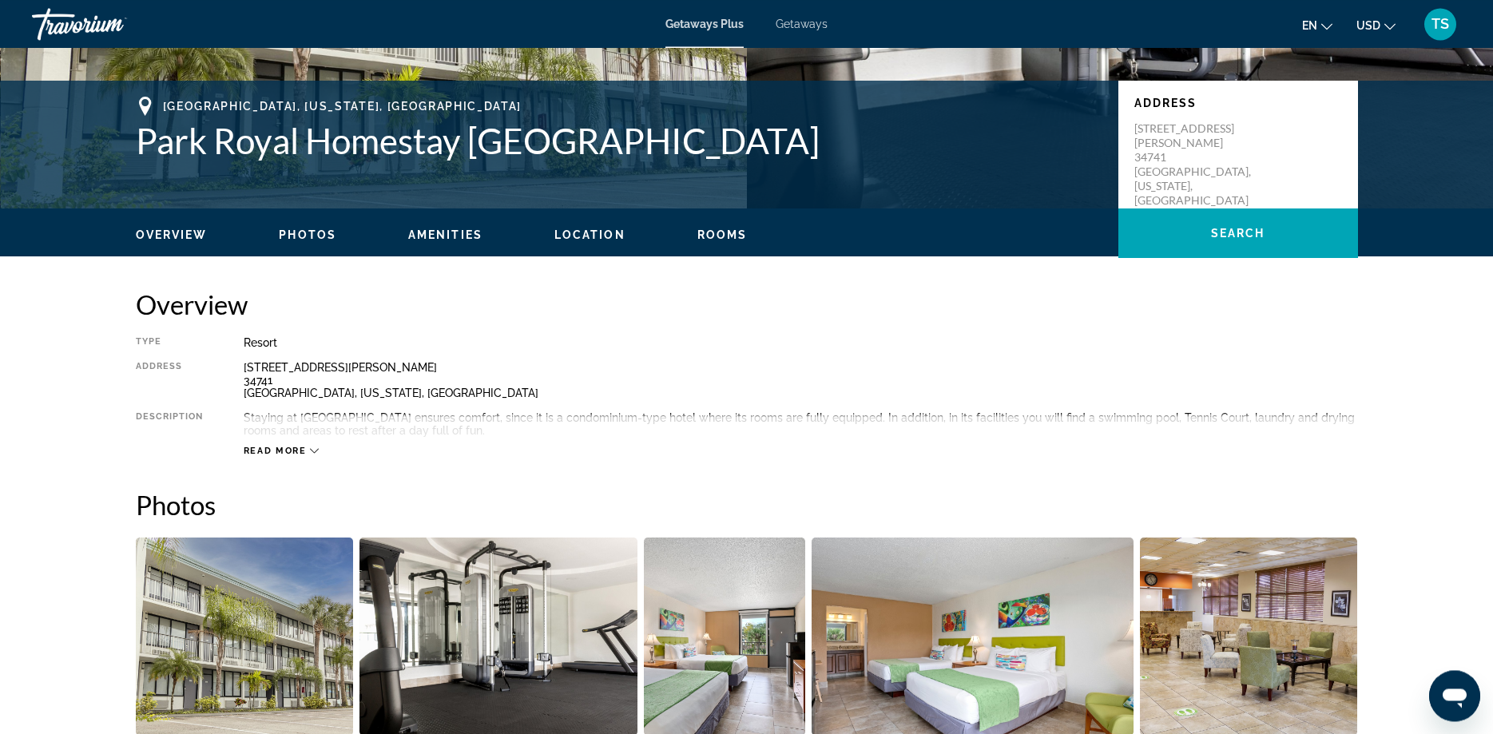
scroll to position [326, 0]
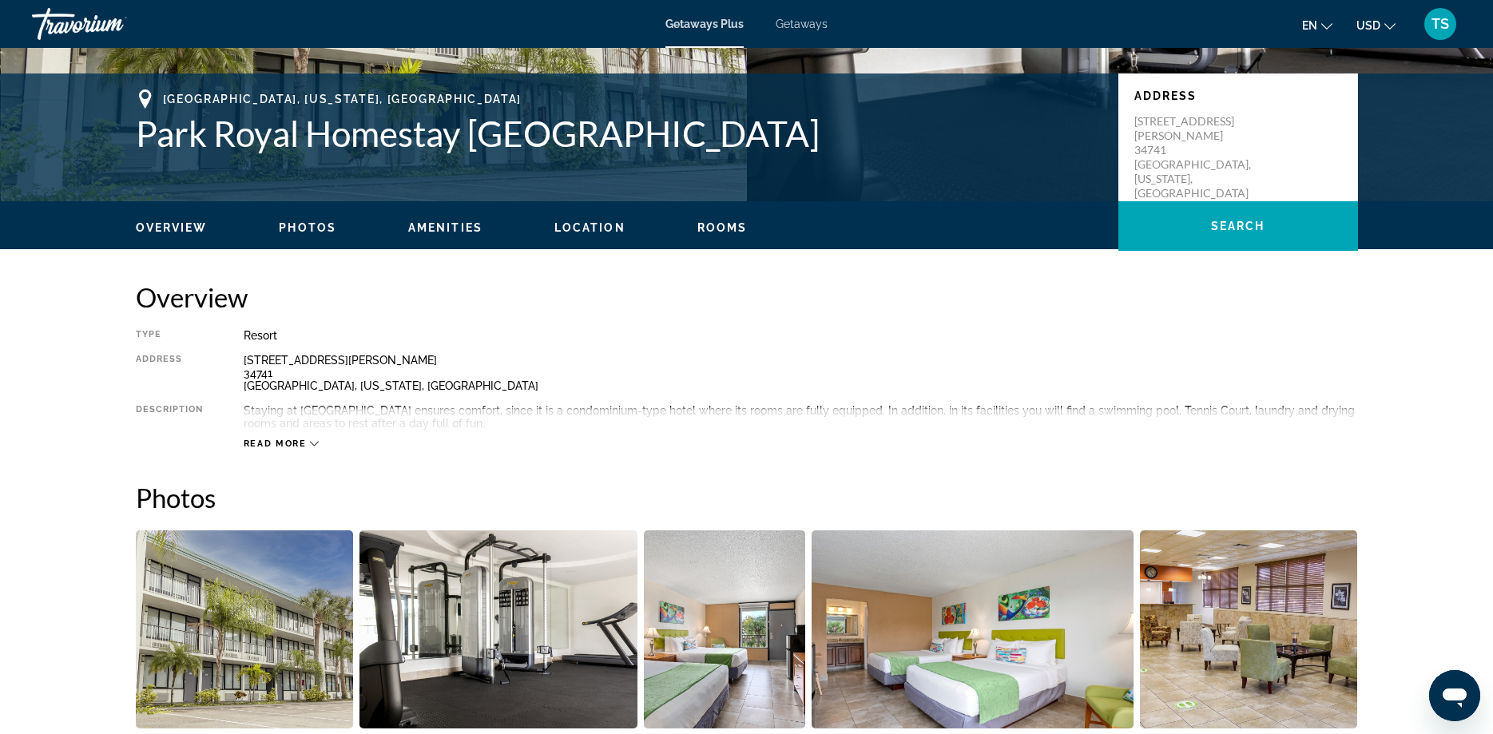
click at [302, 443] on span "Read more" at bounding box center [275, 444] width 63 height 10
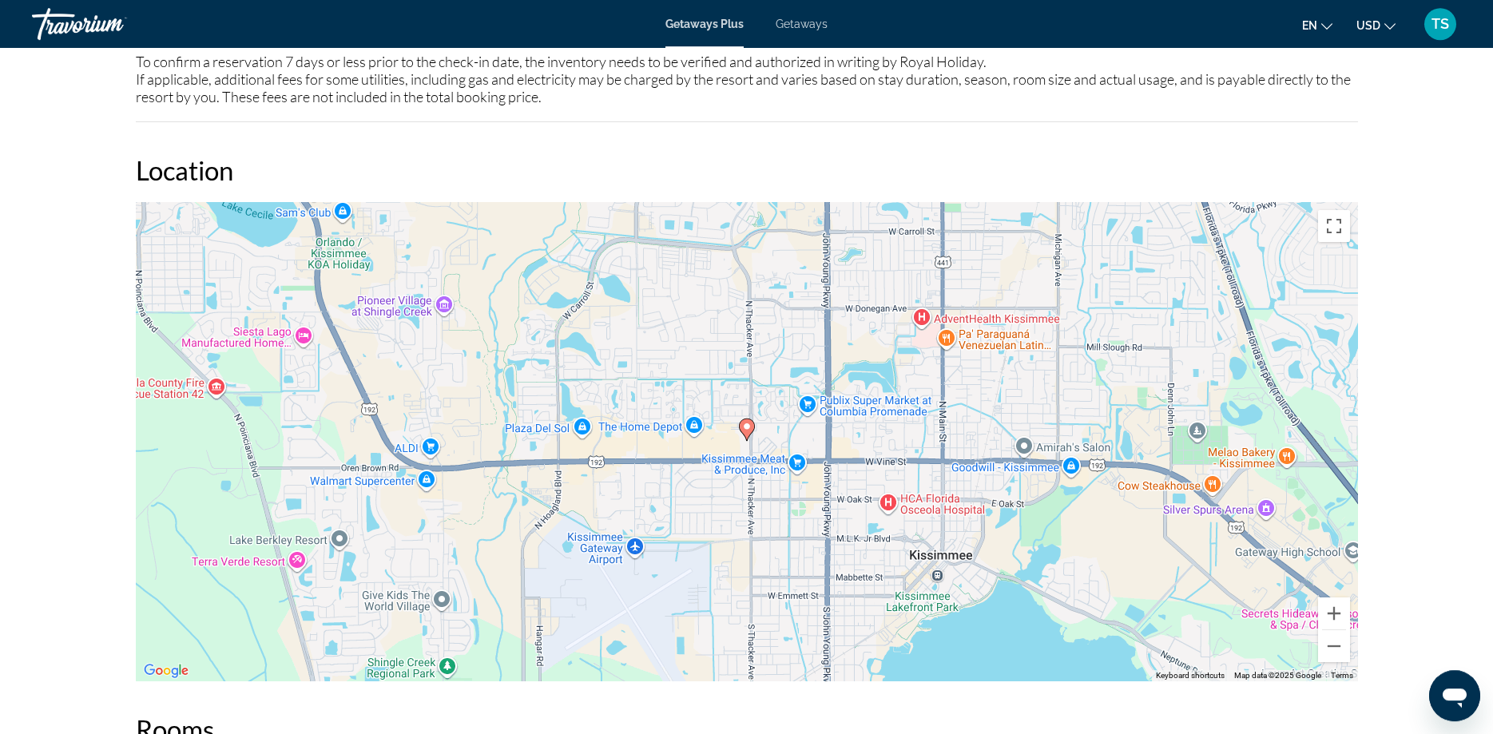
scroll to position [1956, 0]
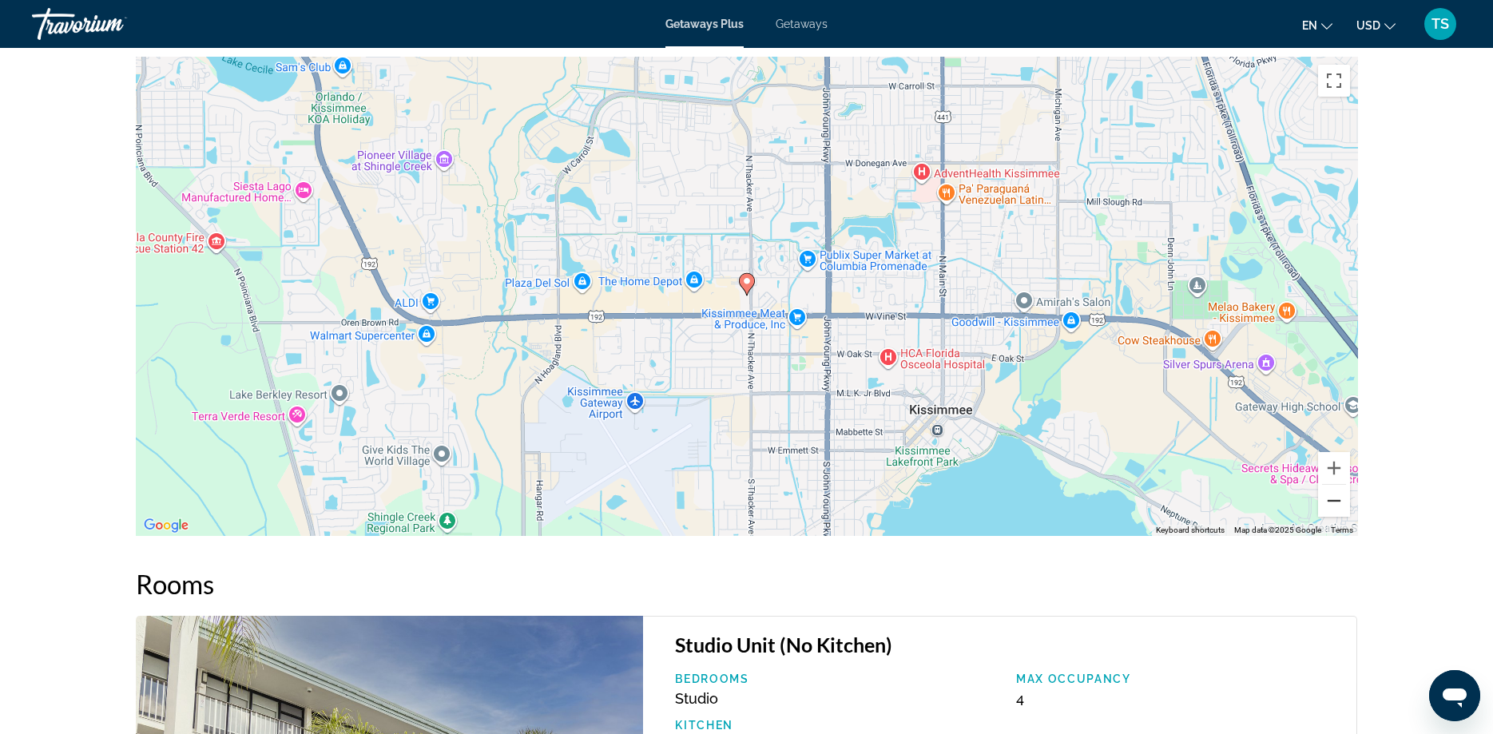
click at [1341, 485] on button "Zoom out" at bounding box center [1334, 501] width 32 height 32
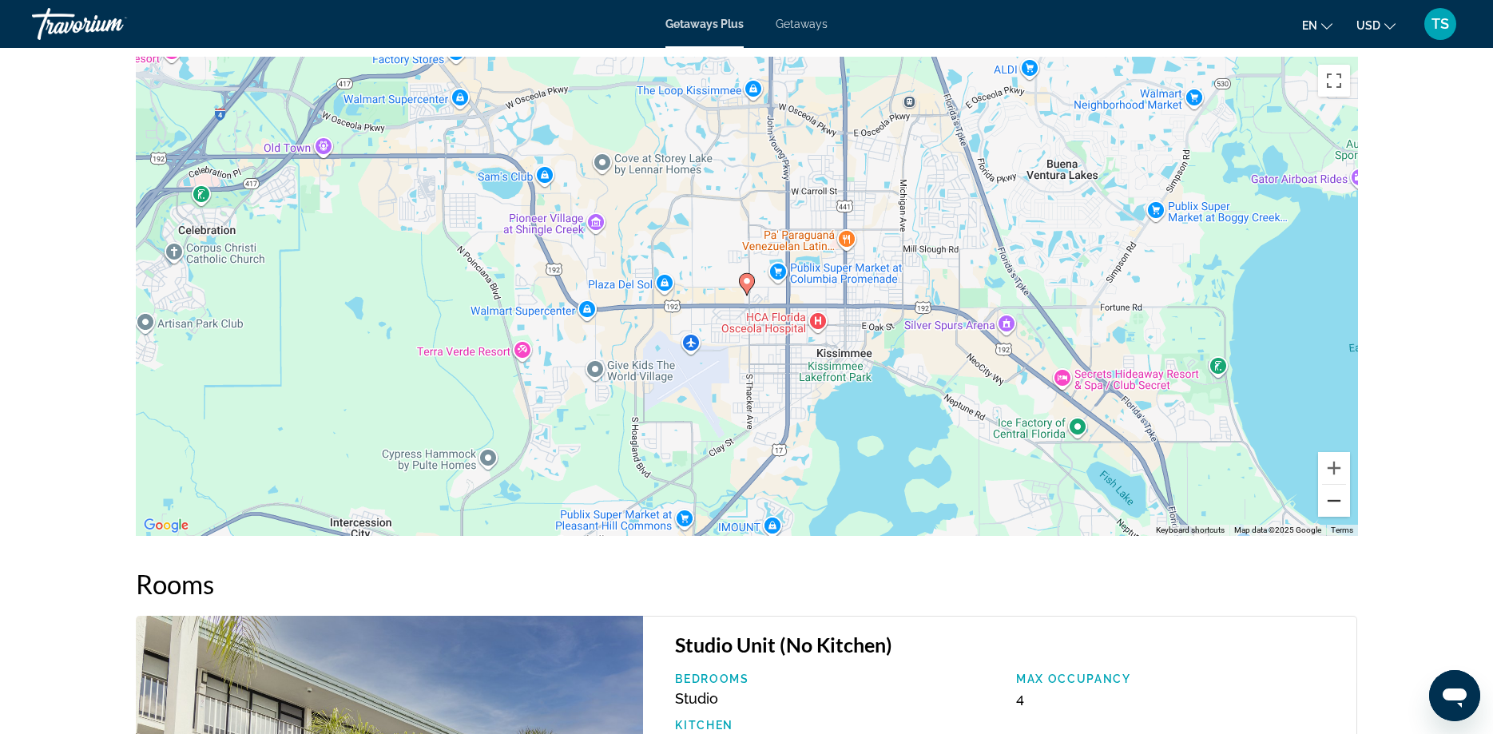
click at [1341, 485] on button "Zoom out" at bounding box center [1334, 501] width 32 height 32
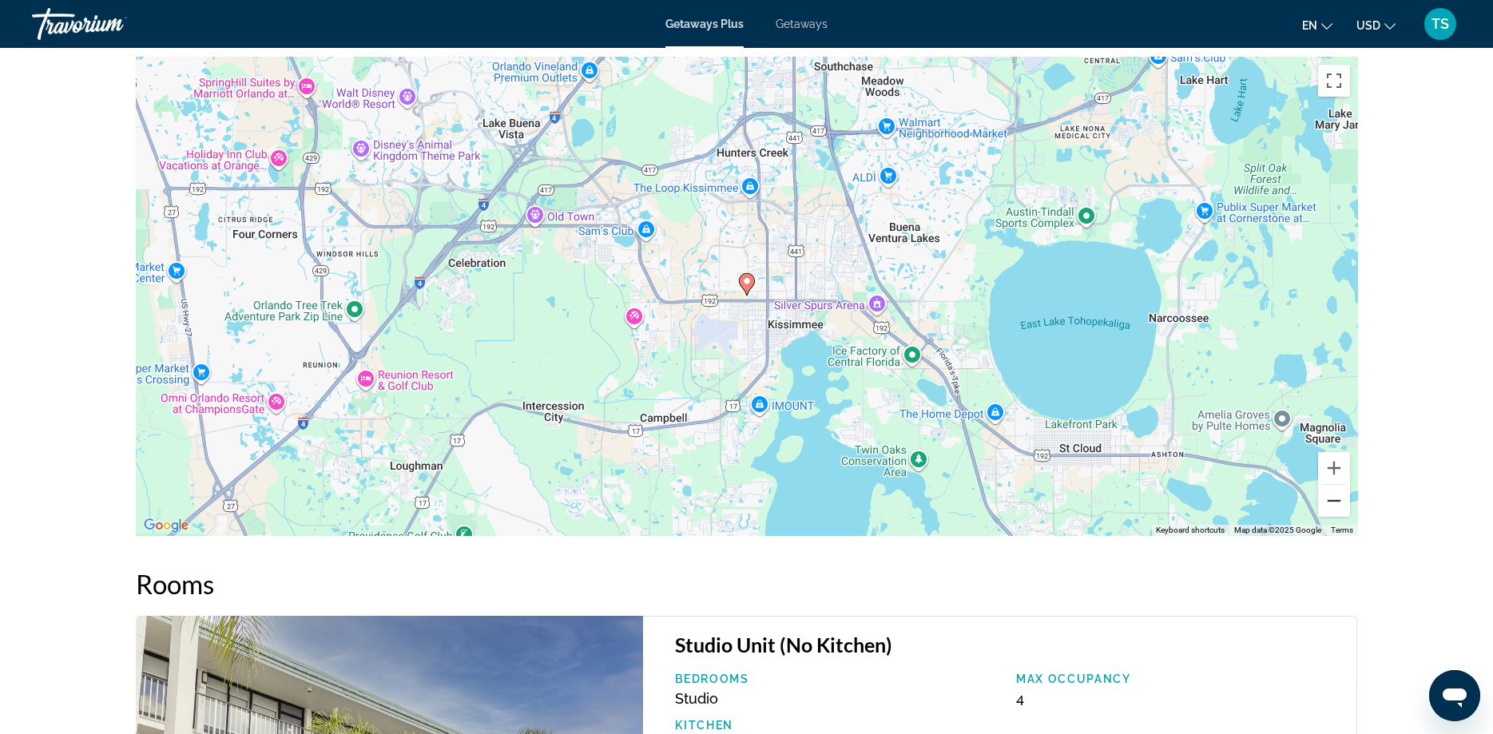
click at [1341, 485] on button "Zoom out" at bounding box center [1334, 501] width 32 height 32
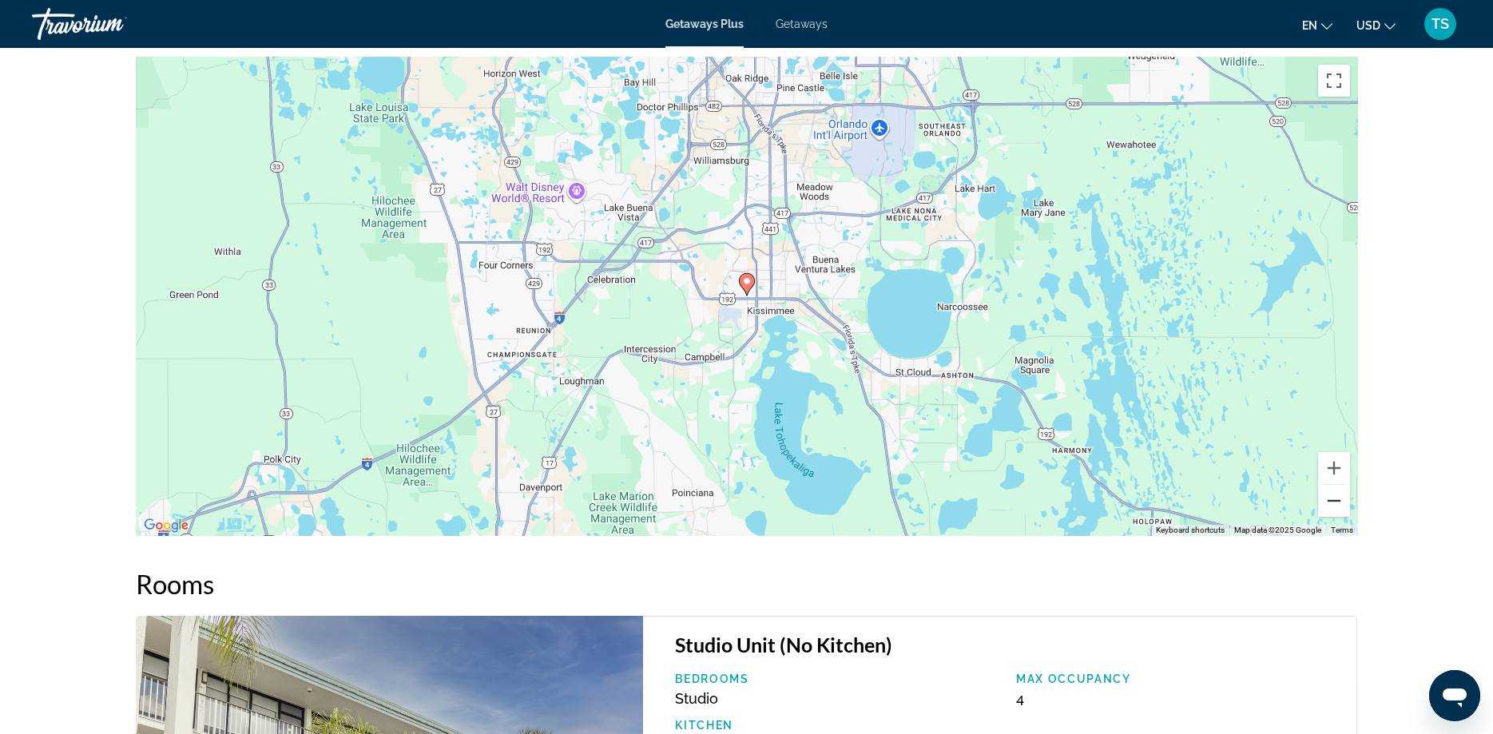
click at [1341, 485] on button "Zoom out" at bounding box center [1334, 501] width 32 height 32
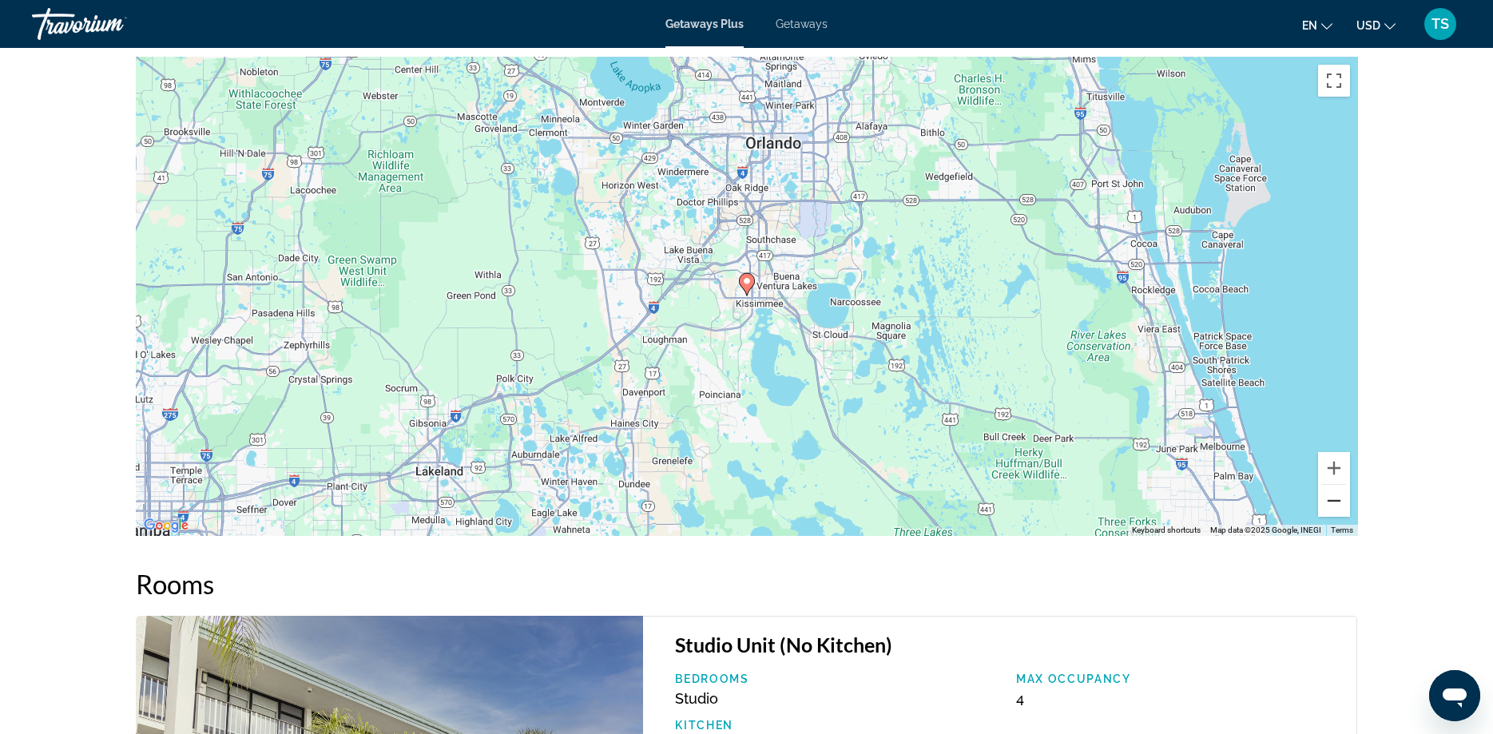
click at [1345, 485] on button "Zoom out" at bounding box center [1334, 501] width 32 height 32
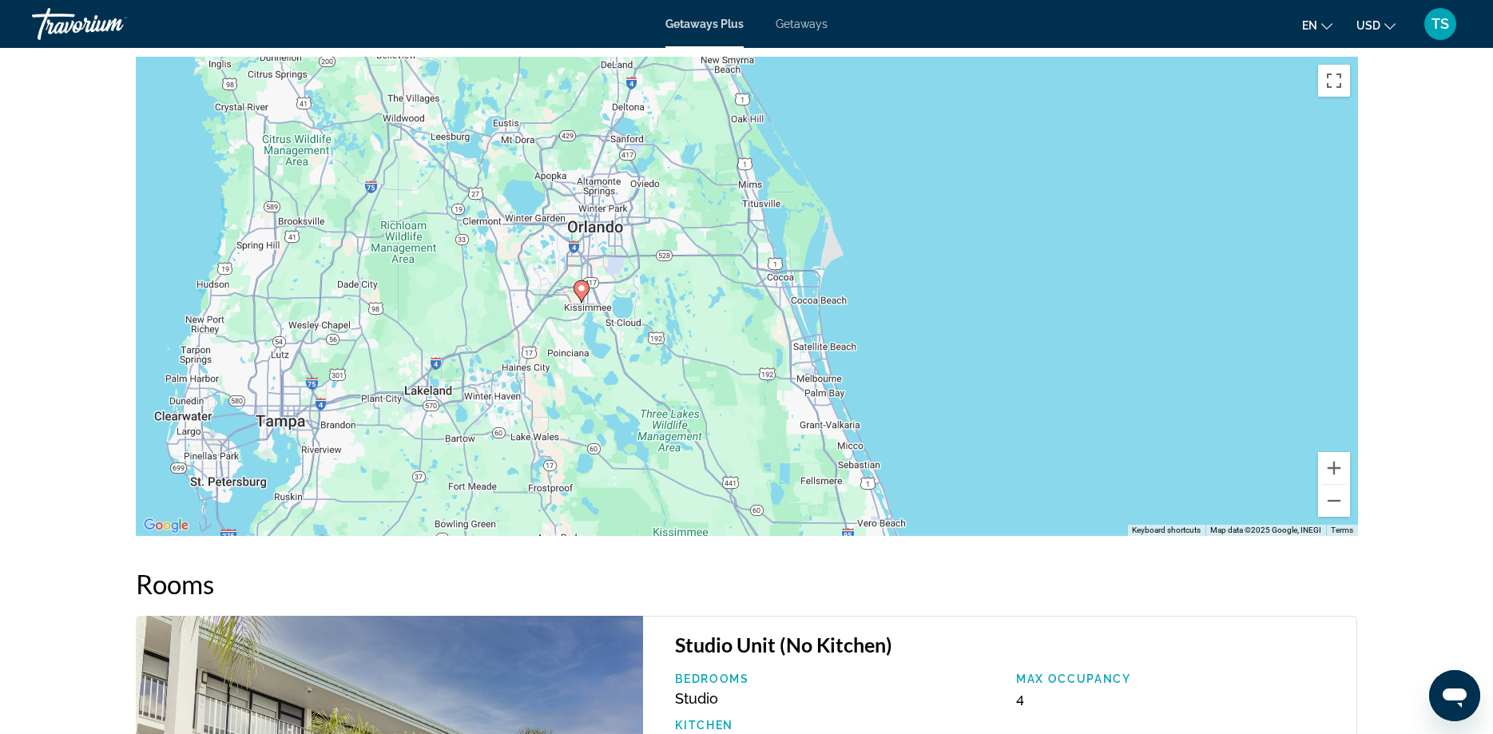
drag, startPoint x: 931, startPoint y: 354, endPoint x: 785, endPoint y: 357, distance: 145.4
click at [785, 357] on div "To activate drag with keyboard, press Alt + Enter. Once in keyboard drag state,…" at bounding box center [747, 296] width 1222 height 479
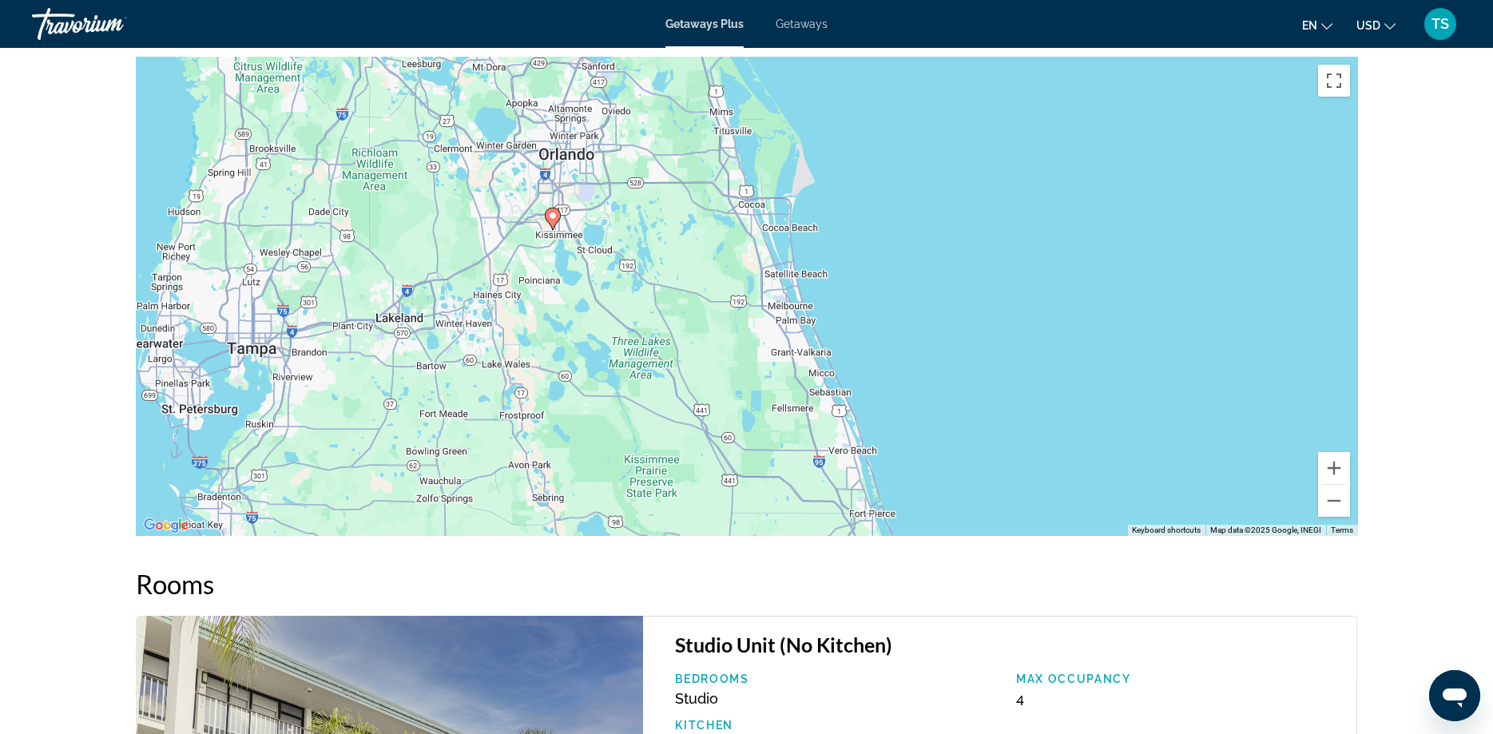
drag, startPoint x: 621, startPoint y: 344, endPoint x: 606, endPoint y: 266, distance: 79.6
click at [606, 266] on div "To activate drag with keyboard, press Alt + Enter. Once in keyboard drag state,…" at bounding box center [747, 296] width 1222 height 479
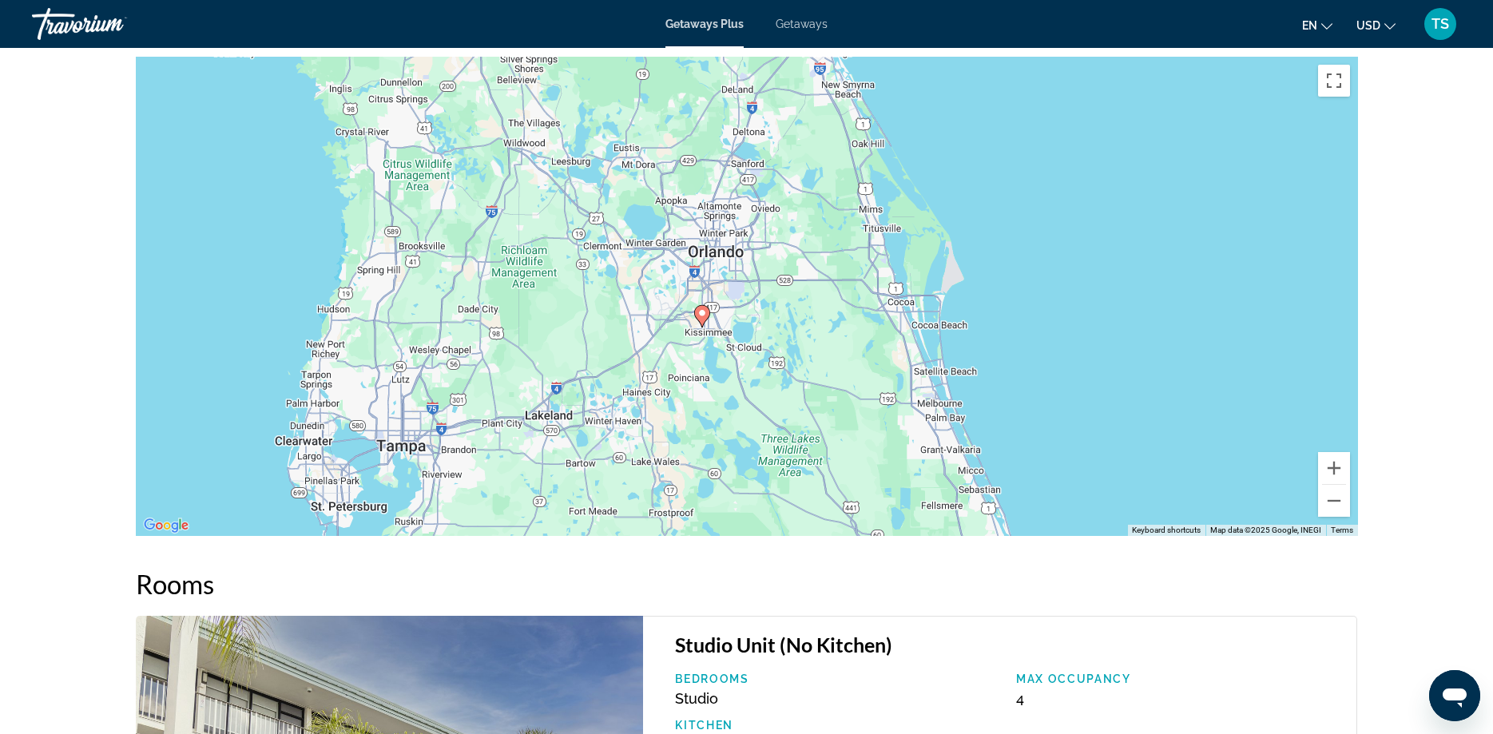
drag, startPoint x: 669, startPoint y: 317, endPoint x: 823, endPoint y: 415, distance: 182.2
click at [823, 415] on div "To activate drag with keyboard, press Alt + Enter. Once in keyboard drag state,…" at bounding box center [747, 296] width 1222 height 479
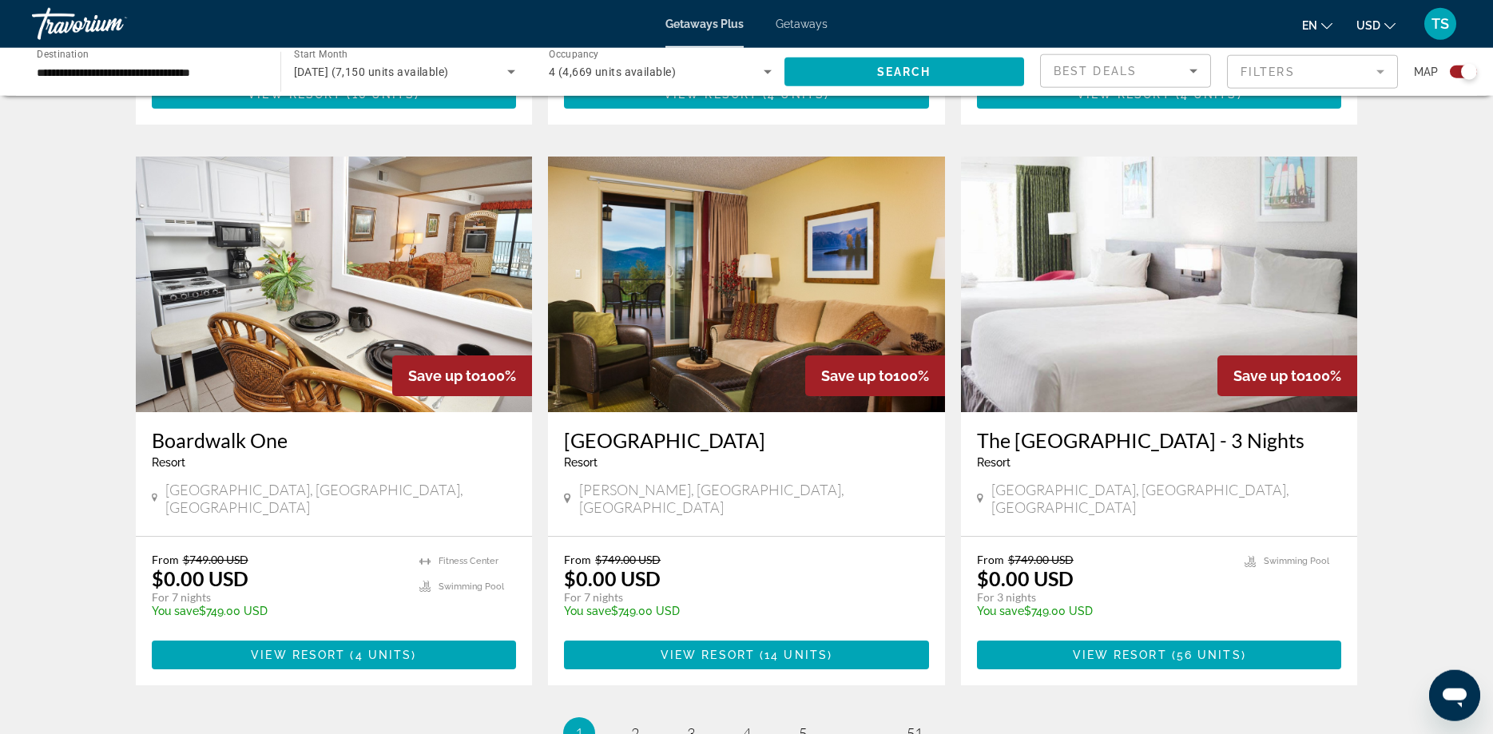
scroll to position [2282, 0]
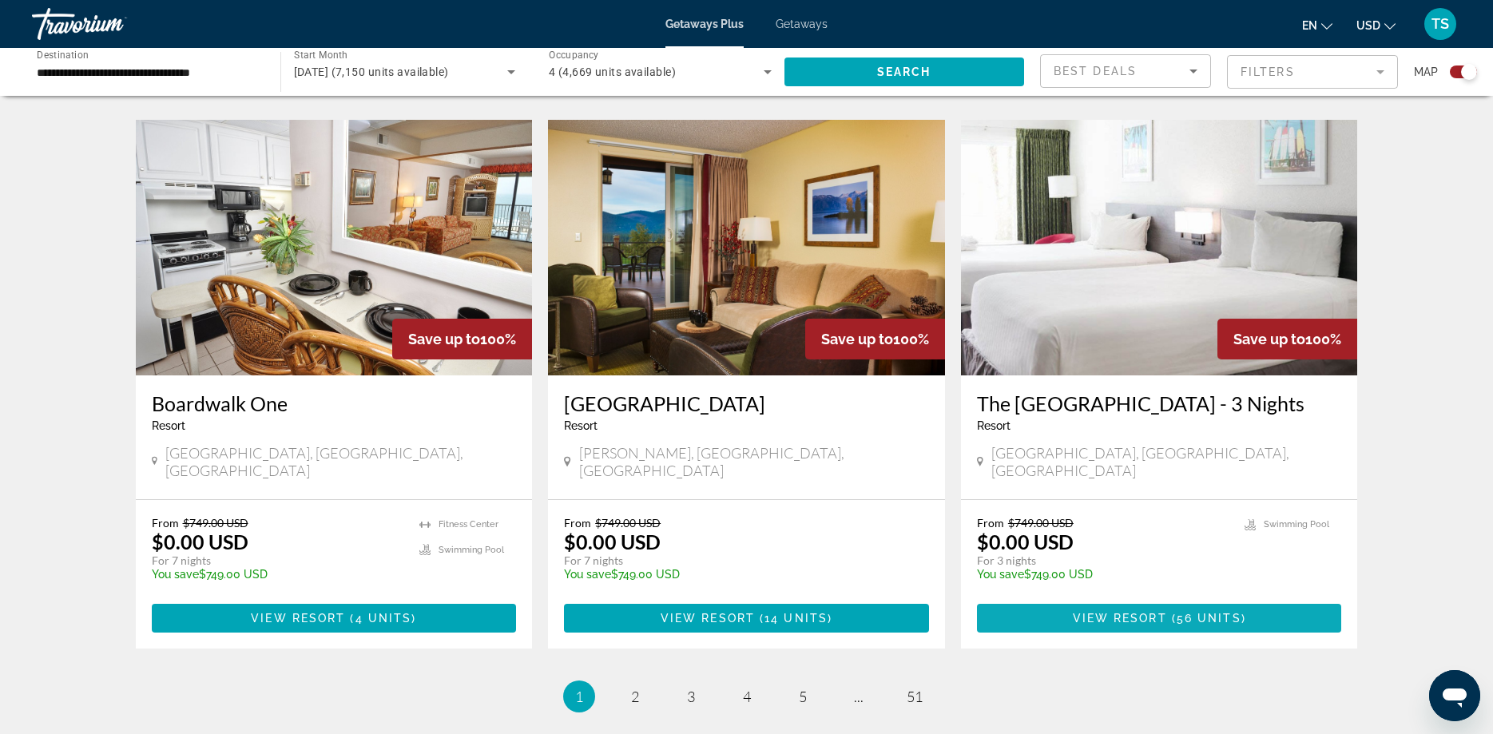
click at [1174, 612] on span "( 56 units )" at bounding box center [1206, 618] width 79 height 13
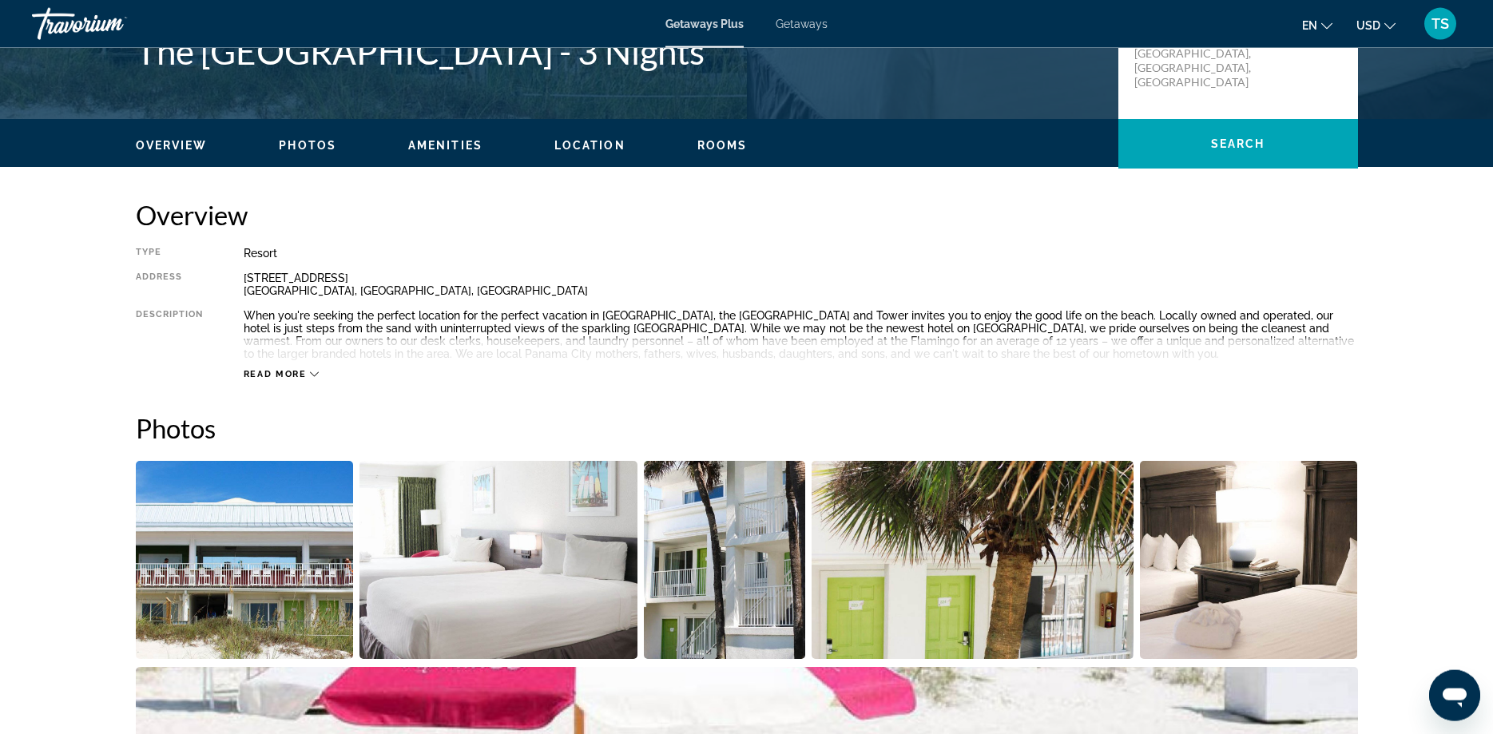
scroll to position [407, 0]
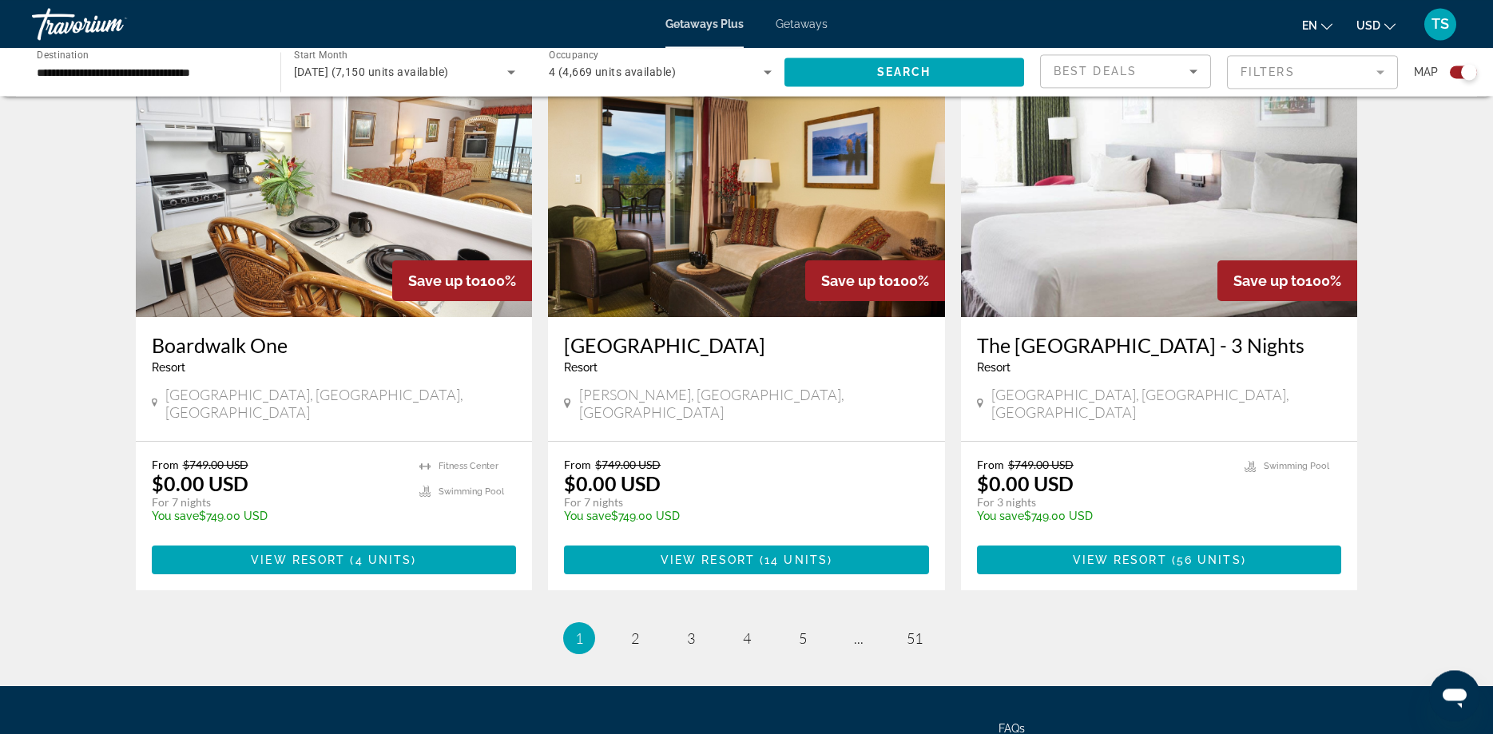
scroll to position [2363, 0]
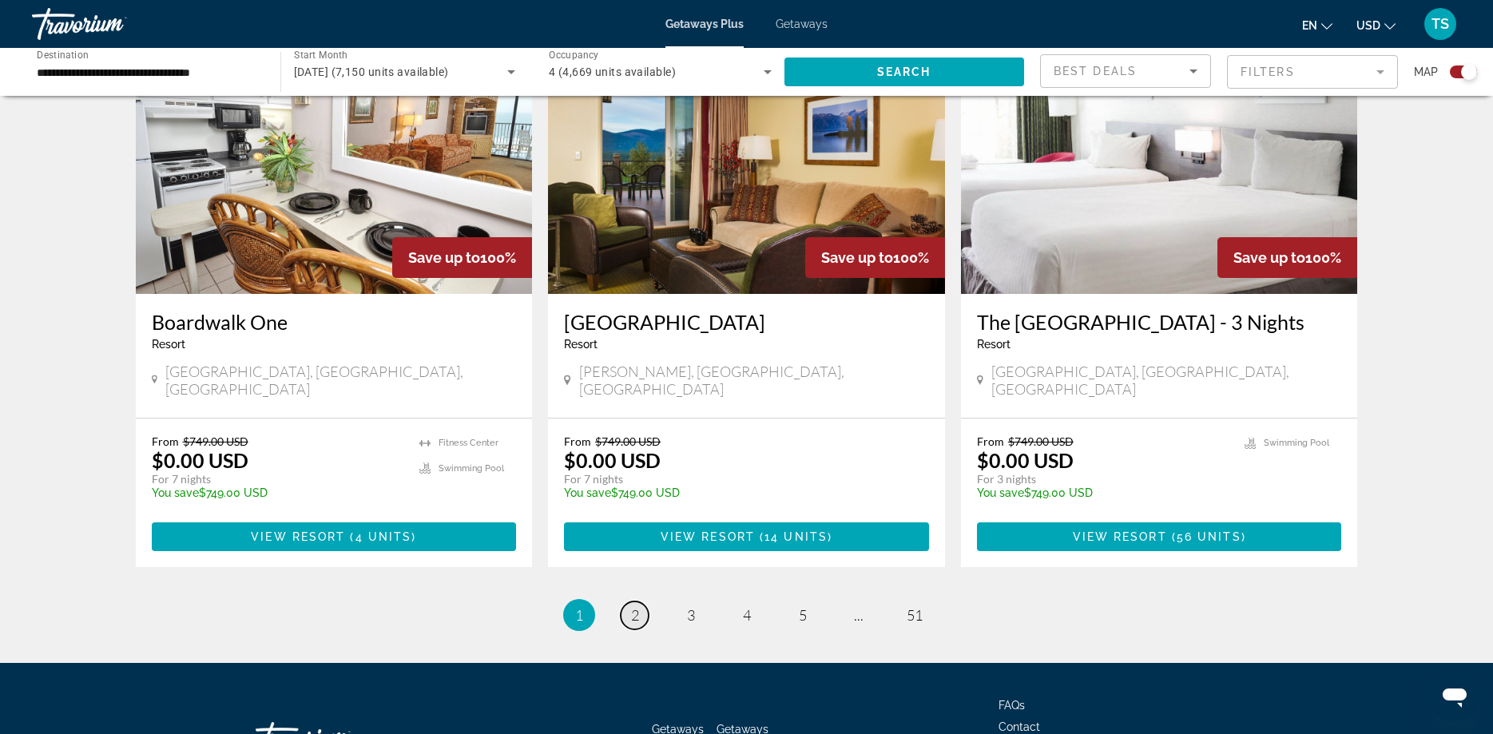
click at [635, 606] on span "2" at bounding box center [635, 615] width 8 height 18
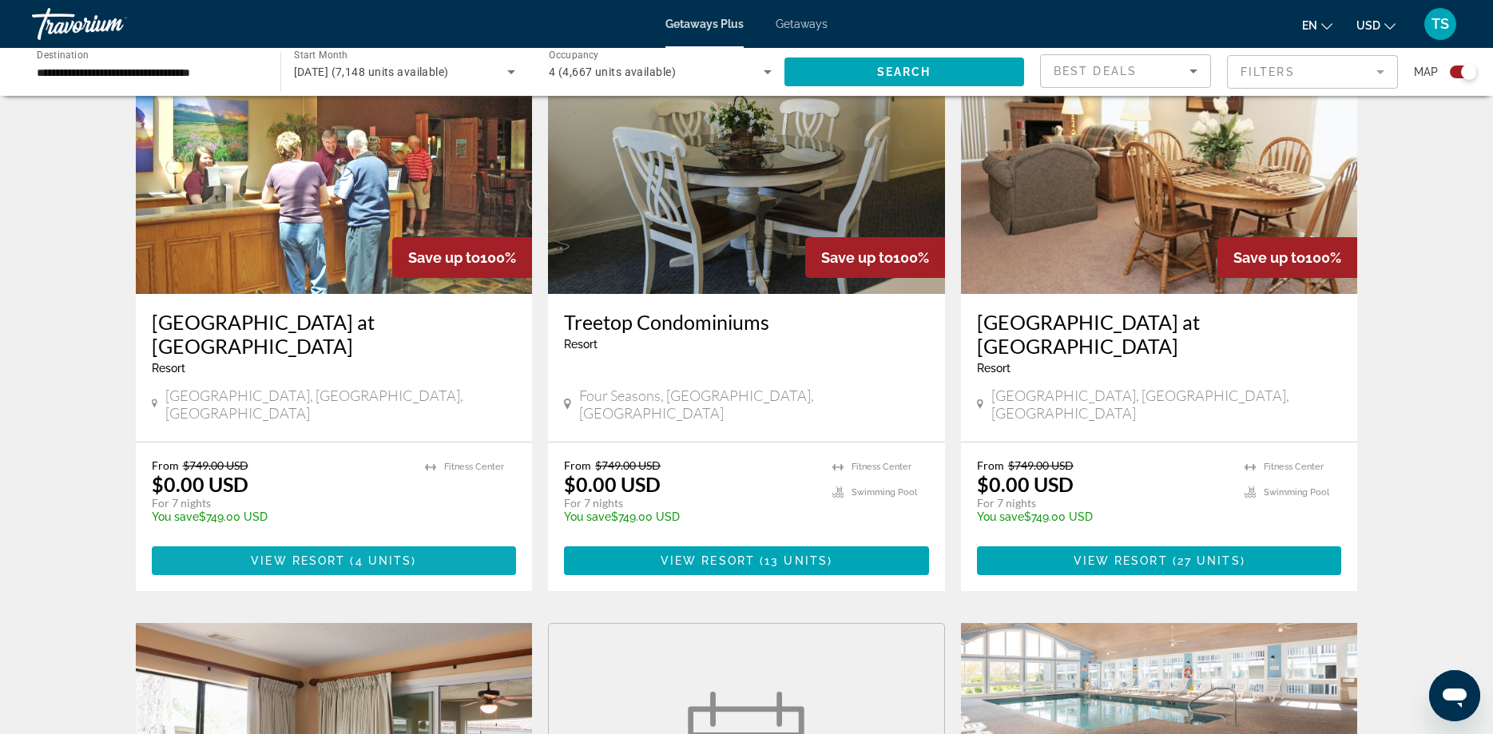
scroll to position [1205, 0]
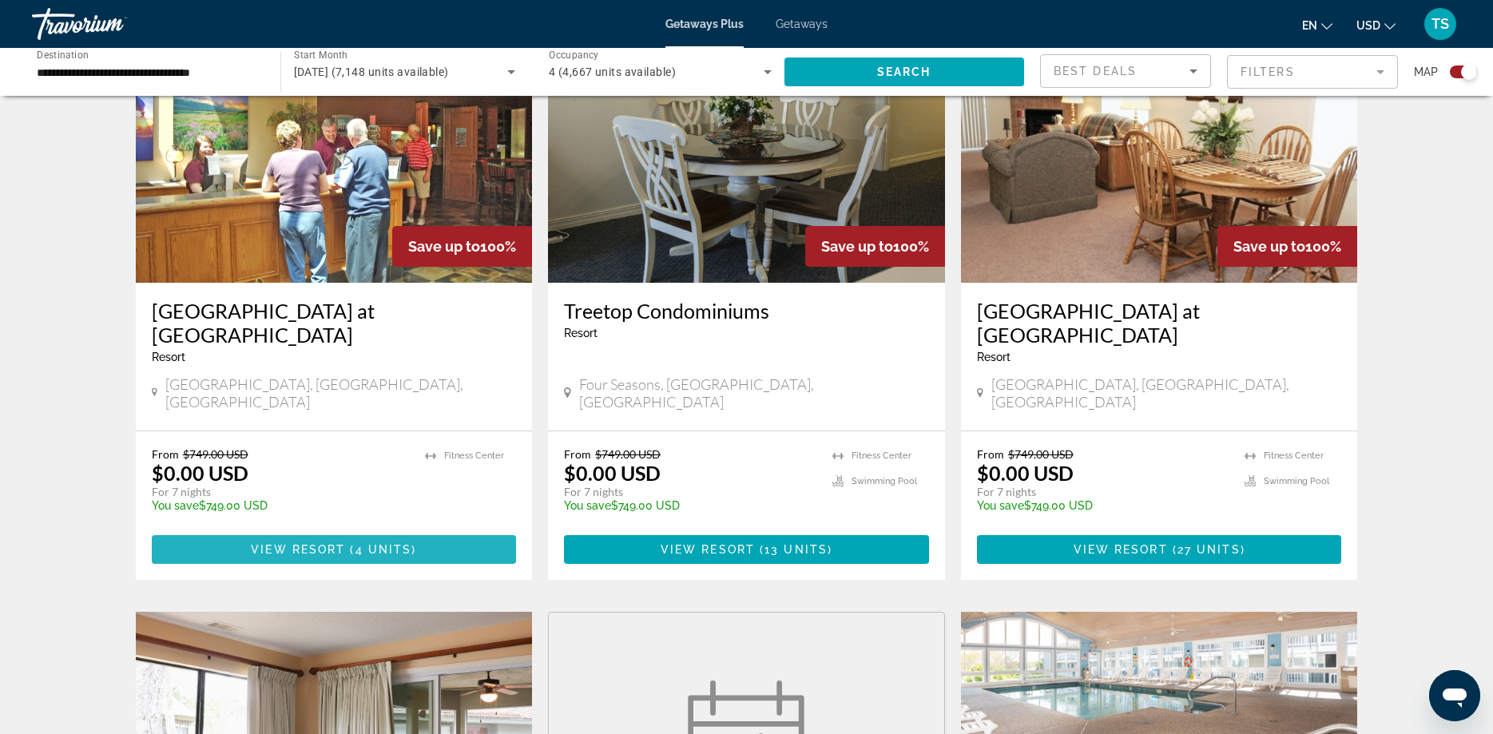
click at [315, 543] on span "View Resort" at bounding box center [298, 549] width 94 height 13
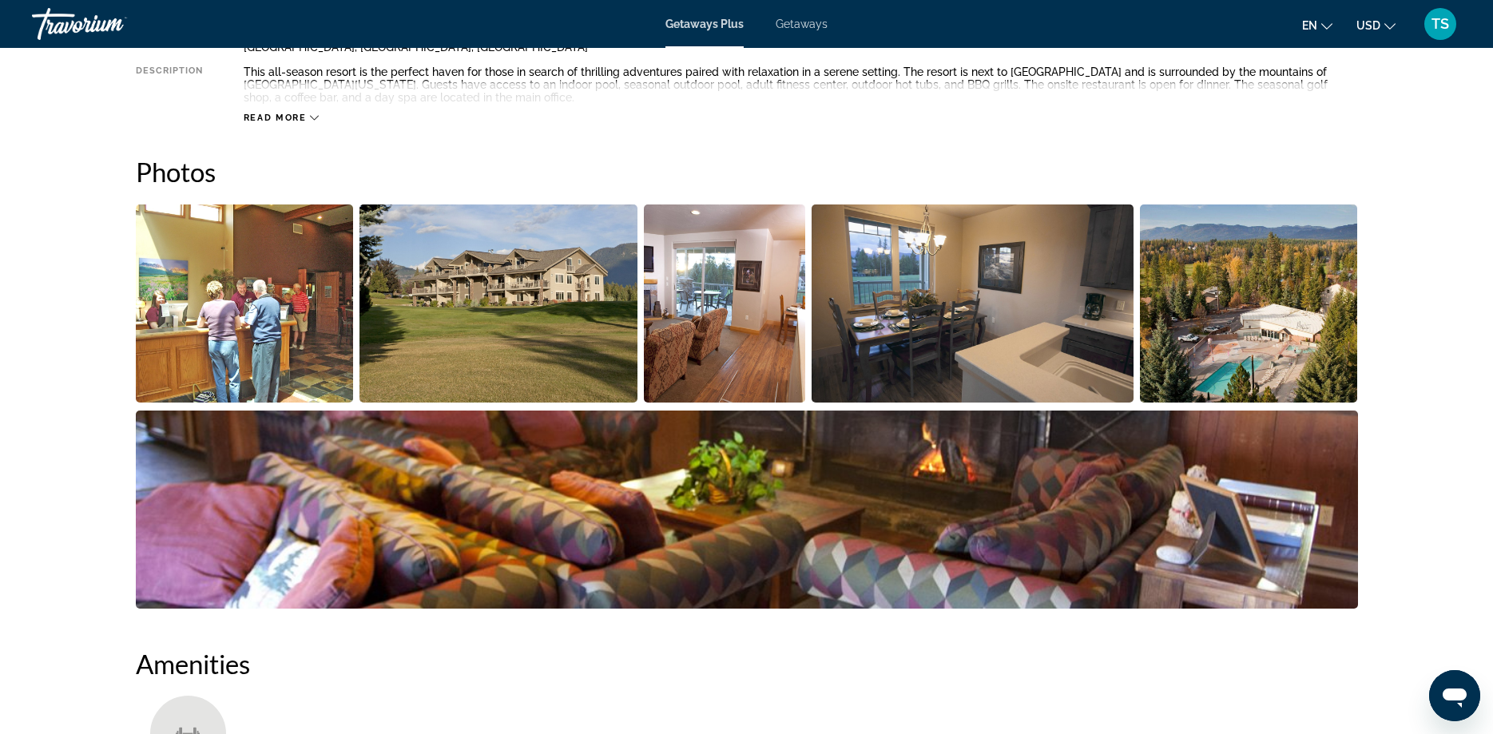
scroll to position [570, 0]
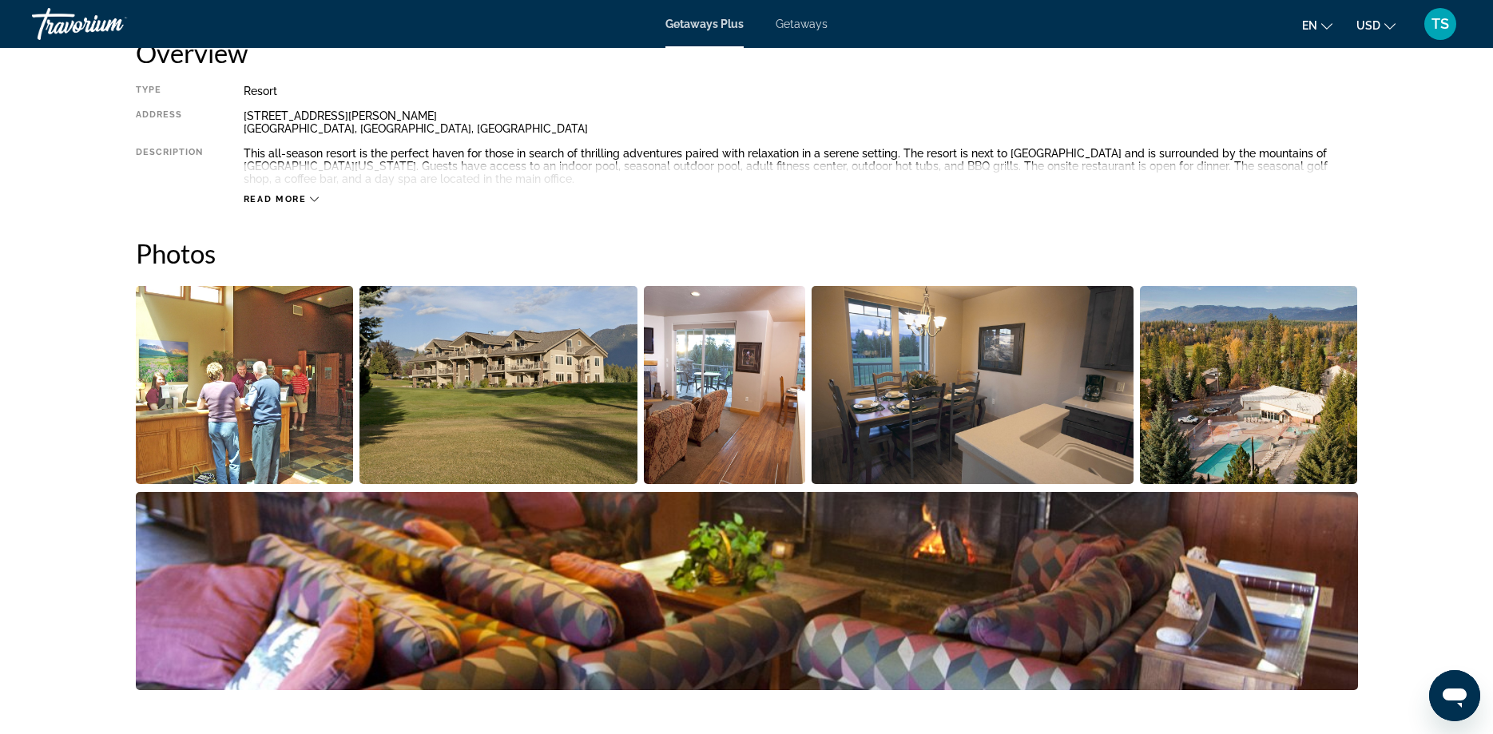
click at [282, 201] on span "Read more" at bounding box center [275, 199] width 63 height 10
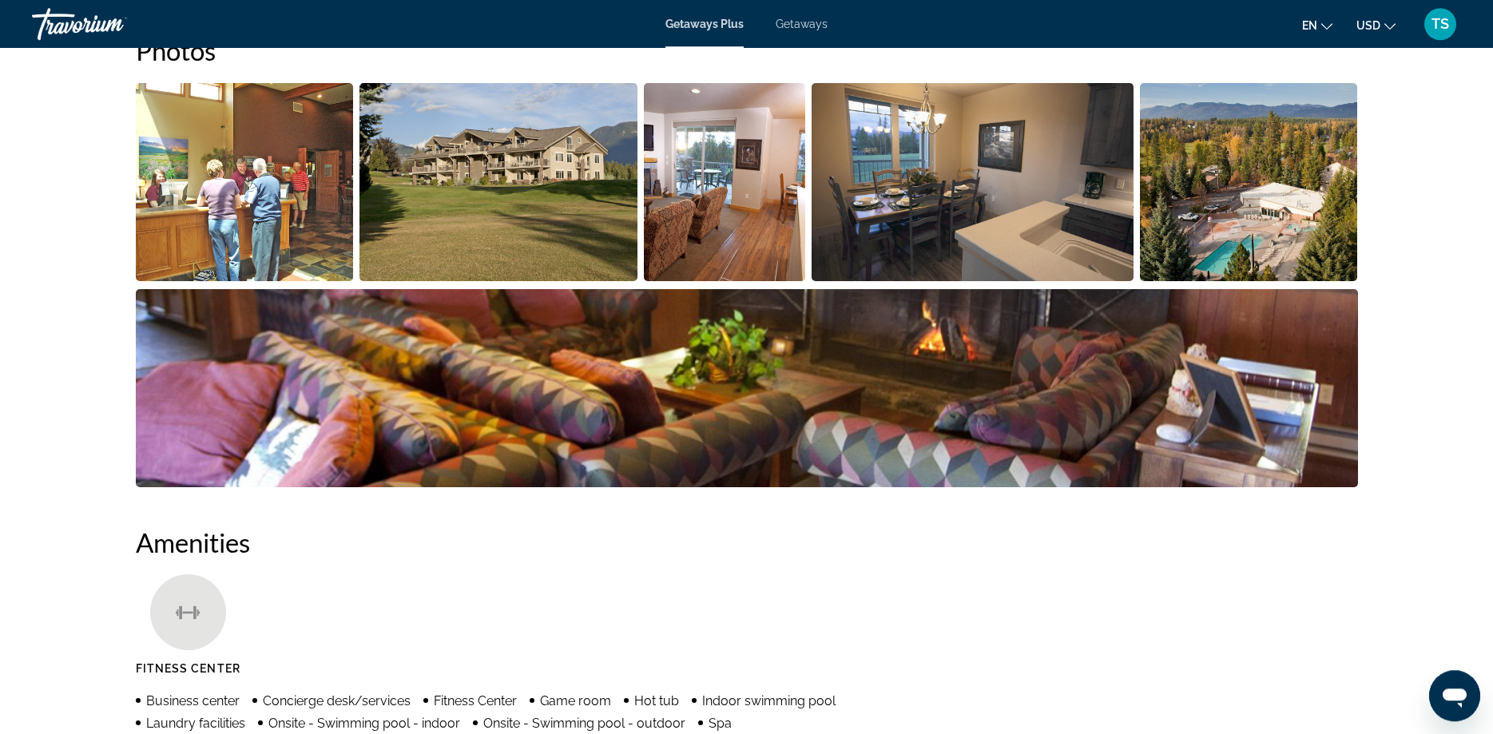
scroll to position [815, 0]
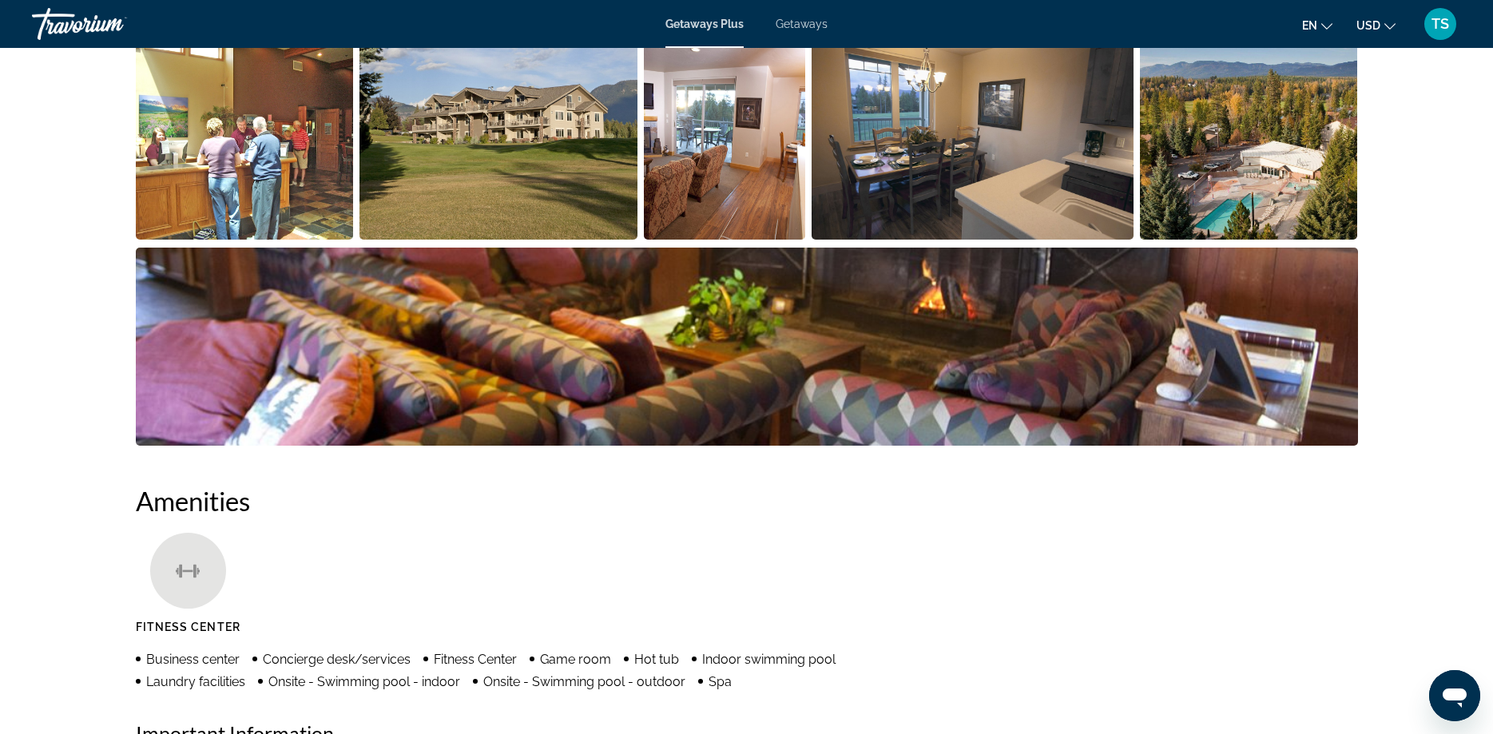
click at [269, 156] on img "Open full-screen image slider" at bounding box center [245, 141] width 218 height 198
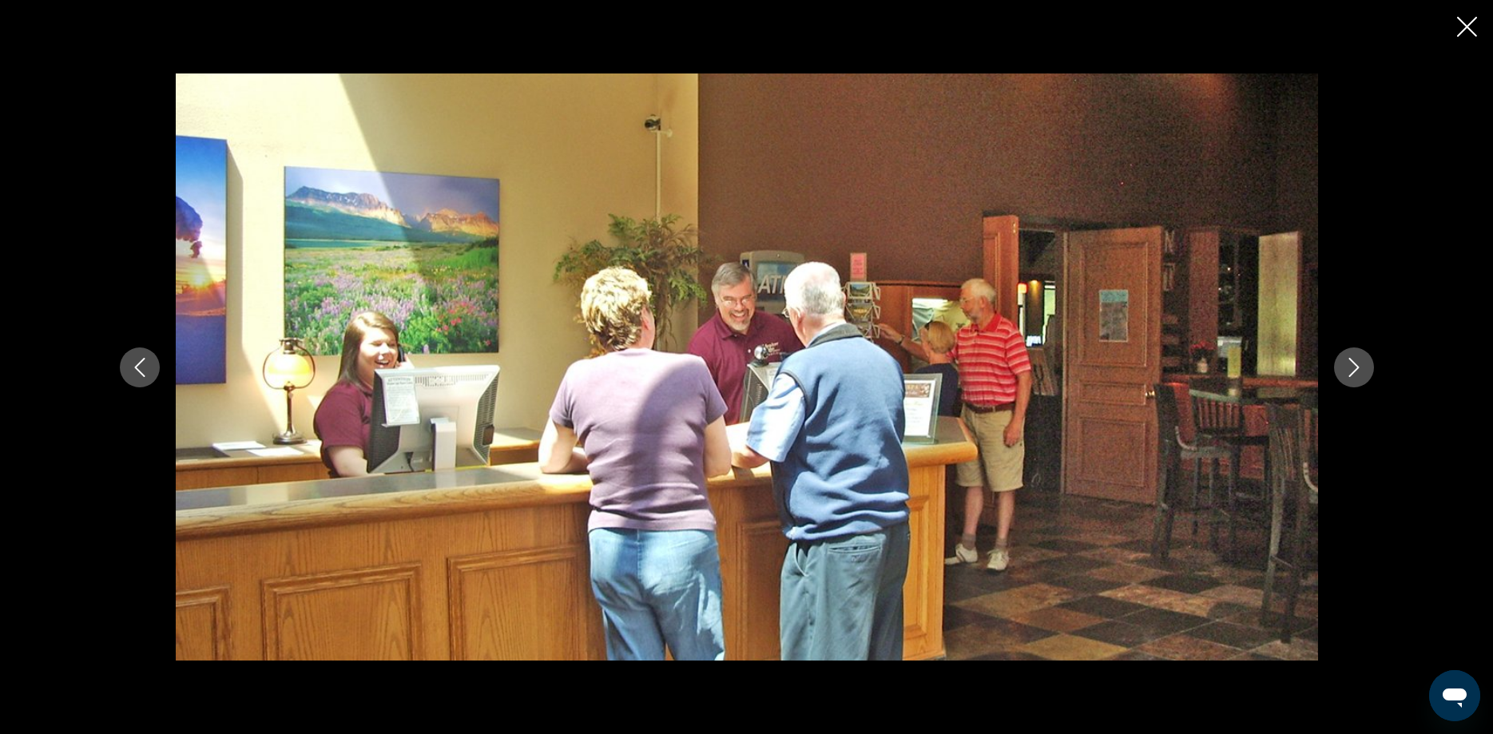
click at [1361, 368] on icon "Next image" at bounding box center [1354, 367] width 19 height 19
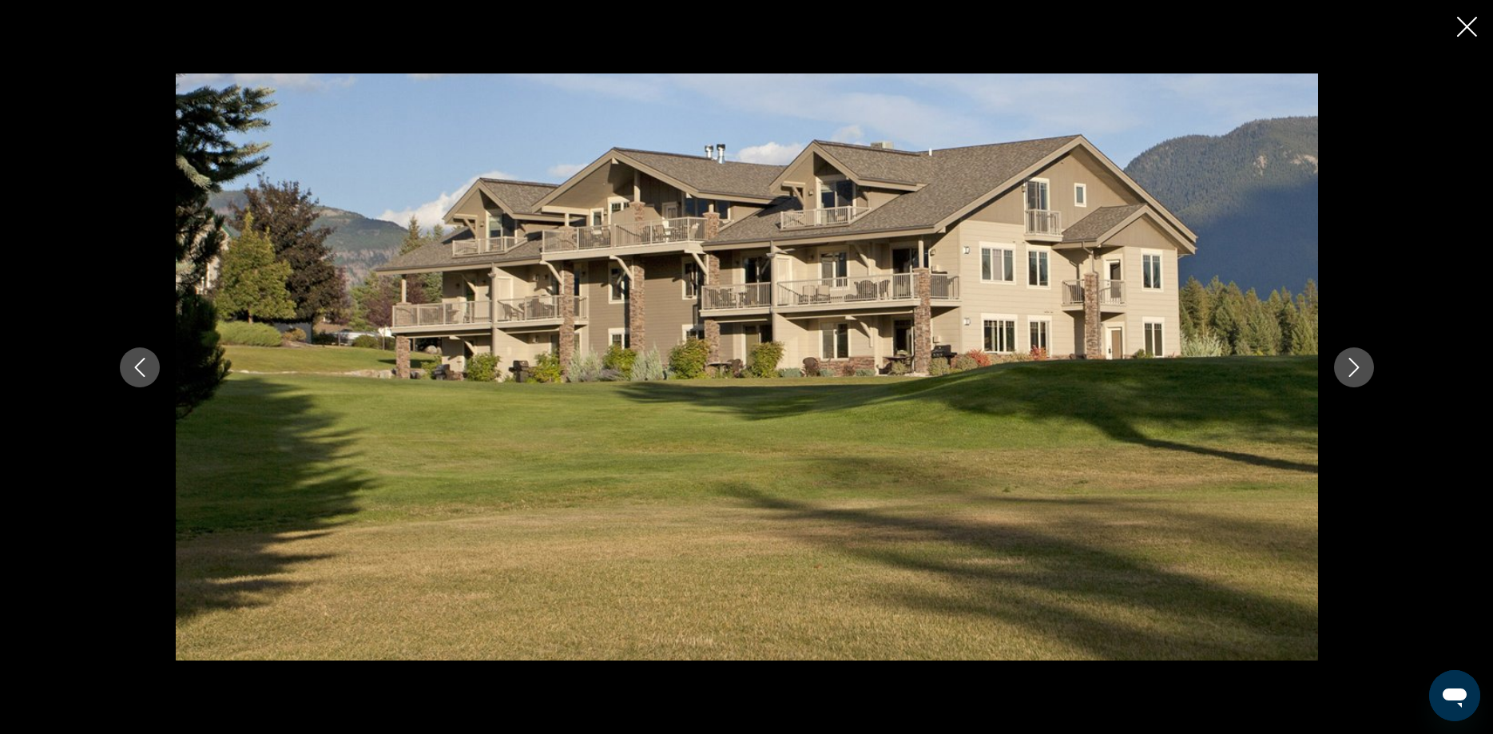
click at [1361, 368] on icon "Next image" at bounding box center [1354, 367] width 19 height 19
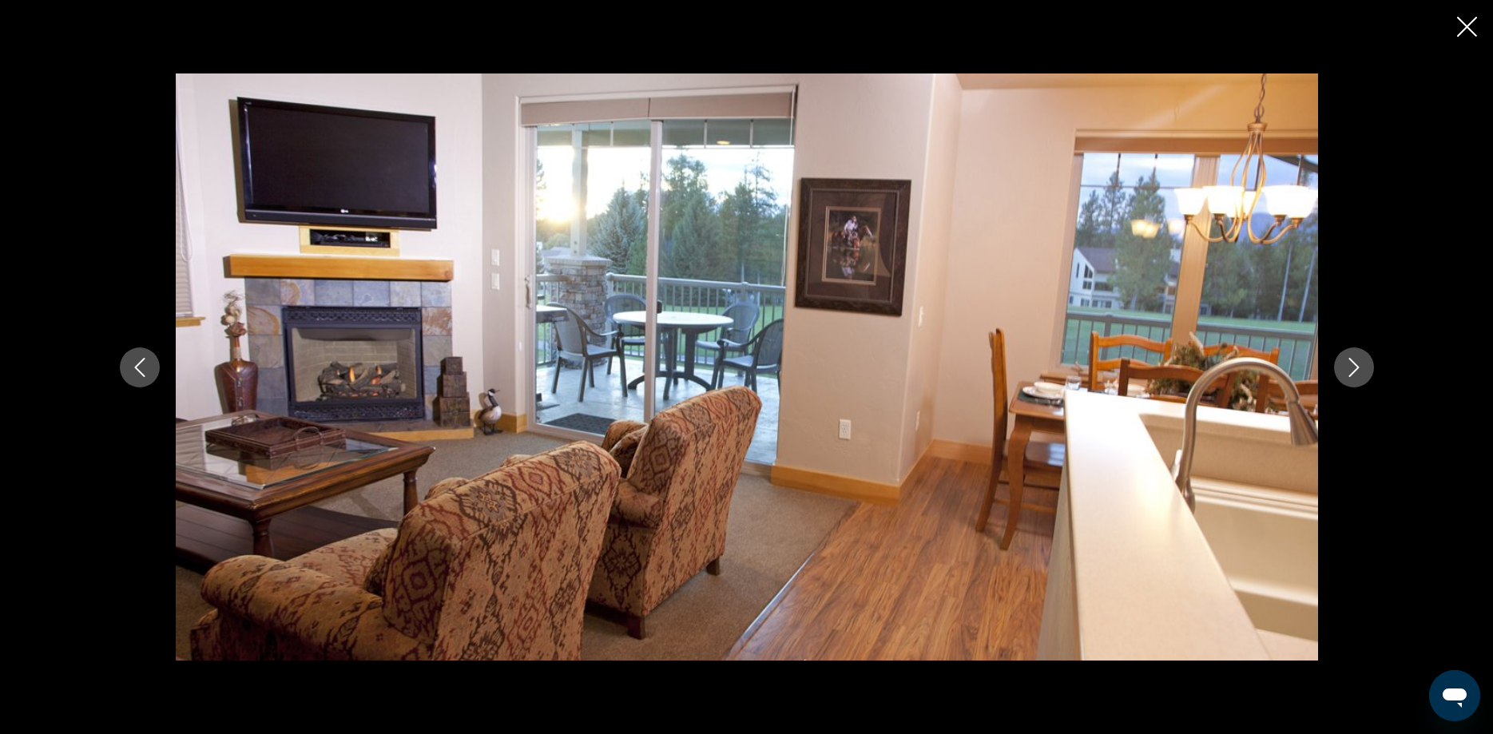
click at [1361, 368] on icon "Next image" at bounding box center [1354, 367] width 19 height 19
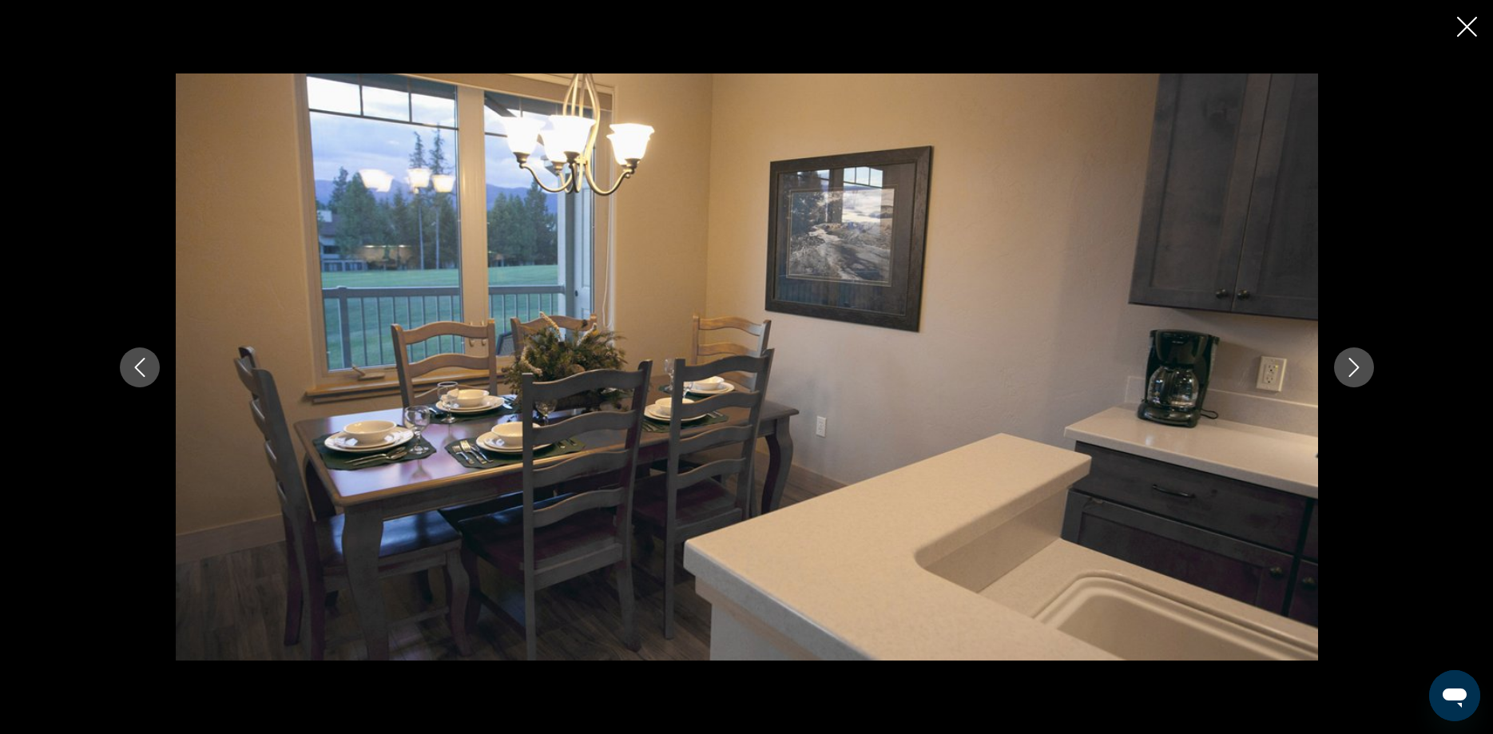
click at [1361, 368] on icon "Next image" at bounding box center [1354, 367] width 19 height 19
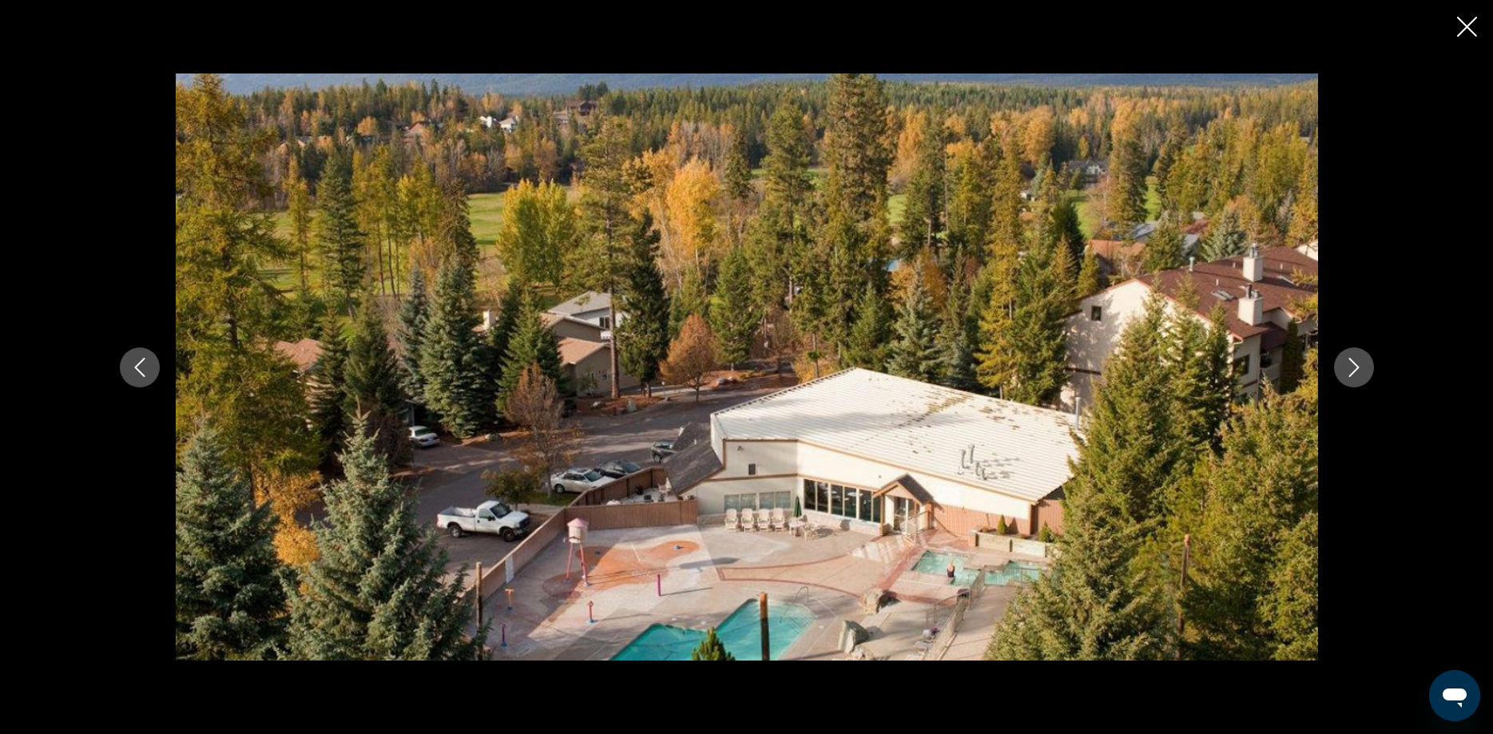
click at [1361, 368] on icon "Next image" at bounding box center [1354, 367] width 19 height 19
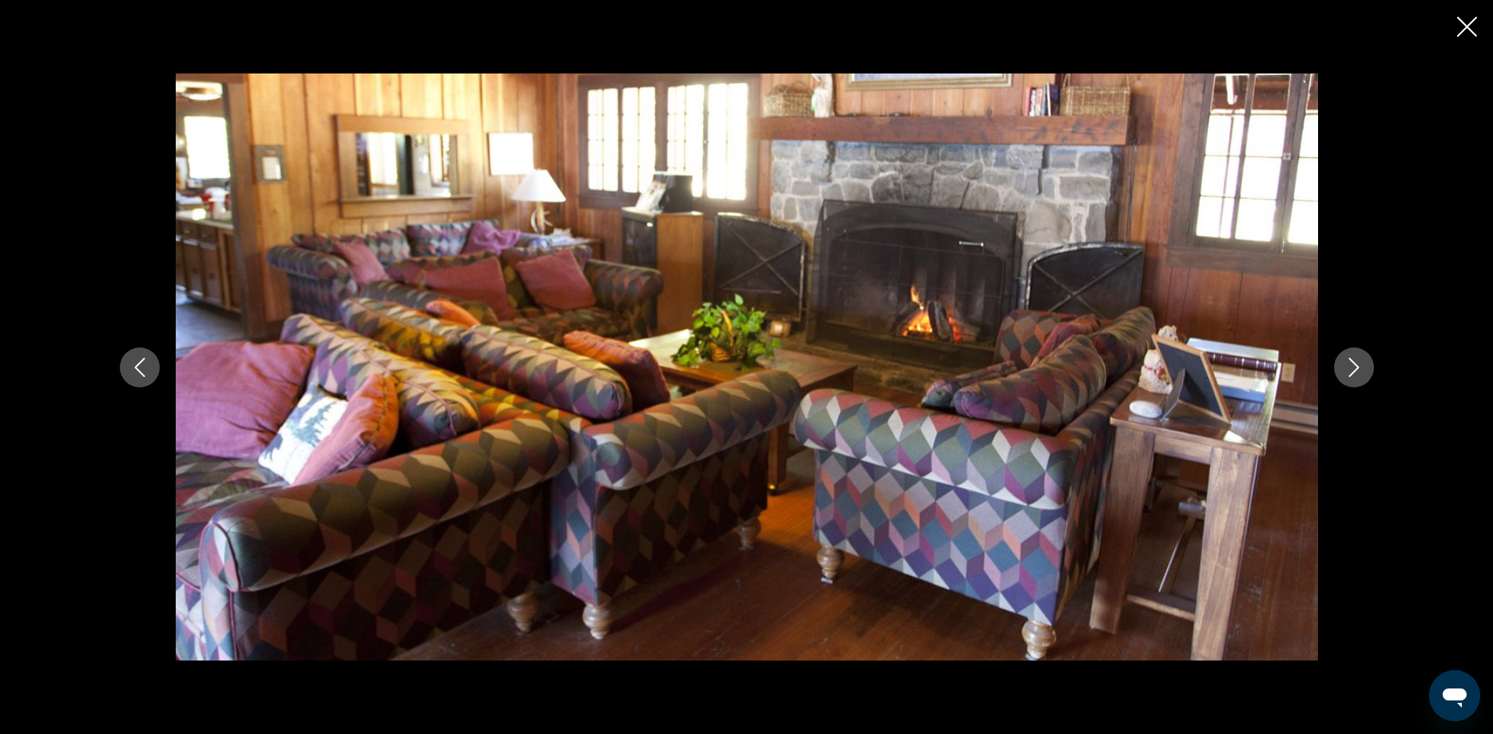
click at [1361, 368] on icon "Next image" at bounding box center [1354, 367] width 19 height 19
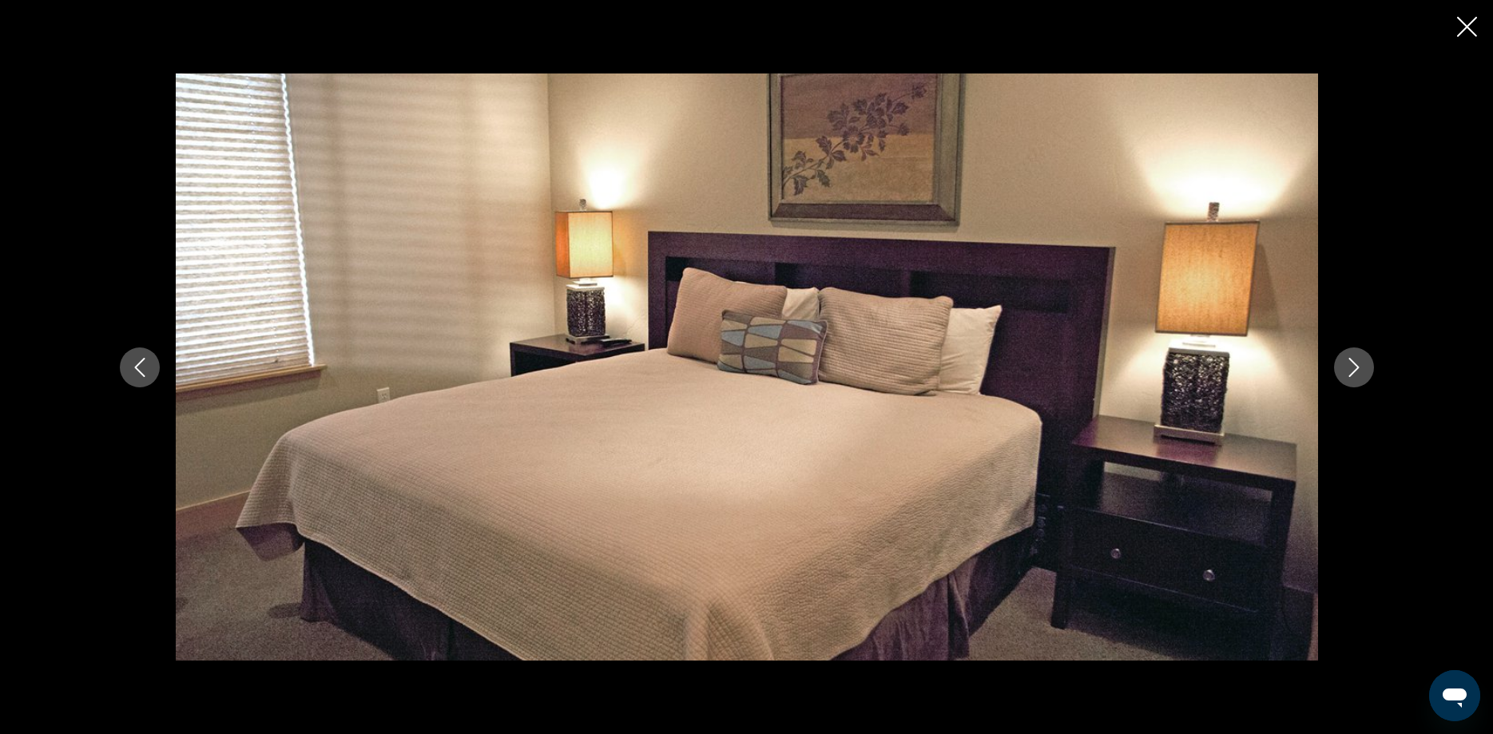
click at [1361, 368] on icon "Next image" at bounding box center [1354, 367] width 19 height 19
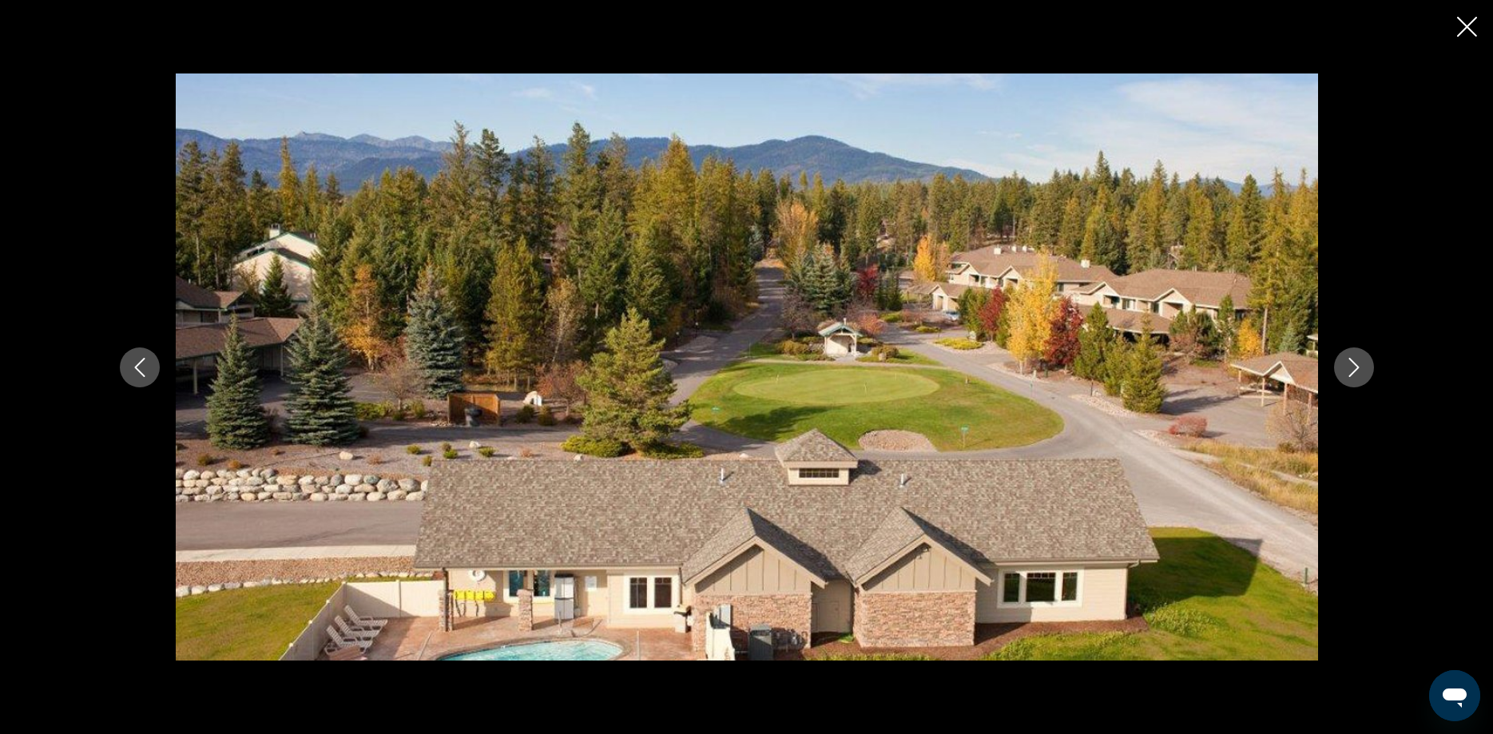
click at [1361, 368] on icon "Next image" at bounding box center [1354, 367] width 19 height 19
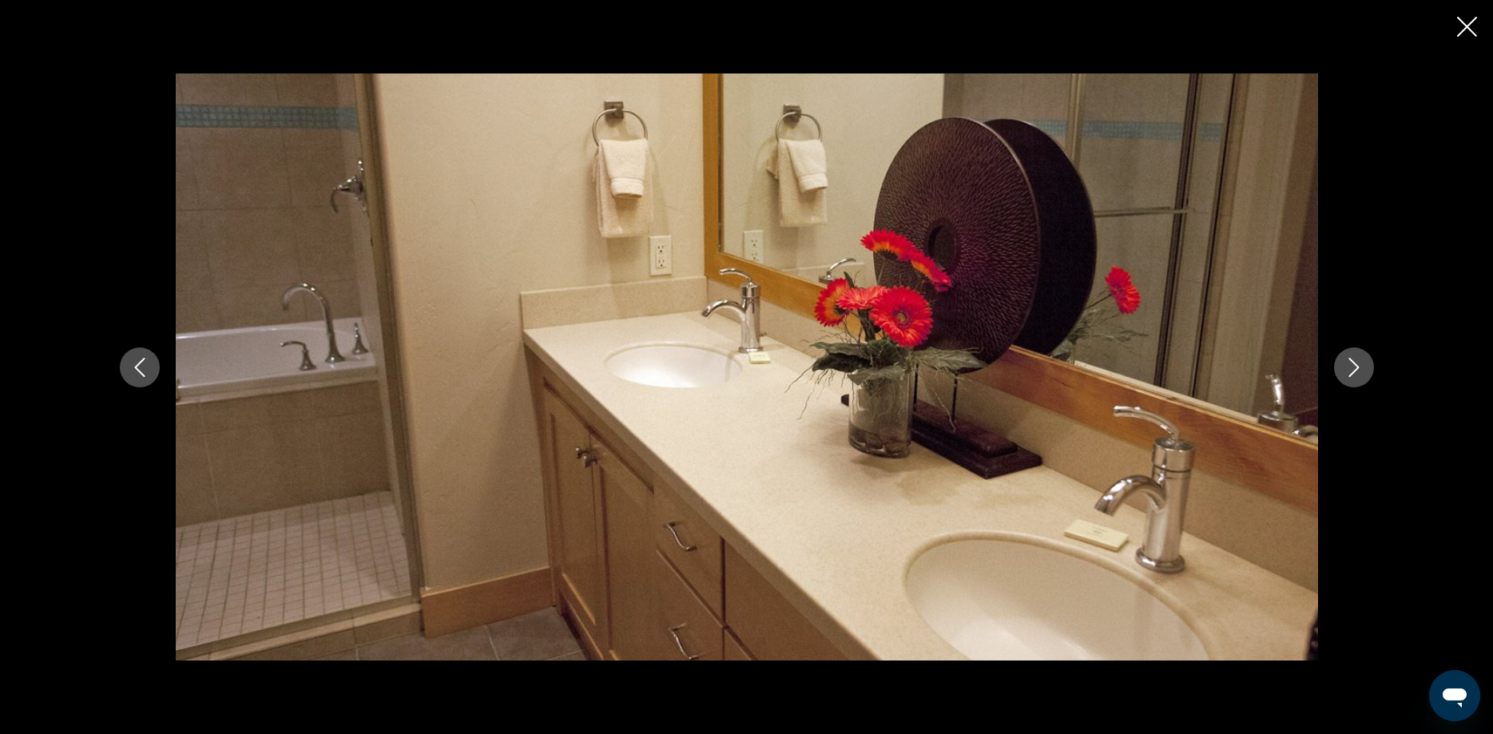
click at [1361, 368] on icon "Next image" at bounding box center [1354, 367] width 19 height 19
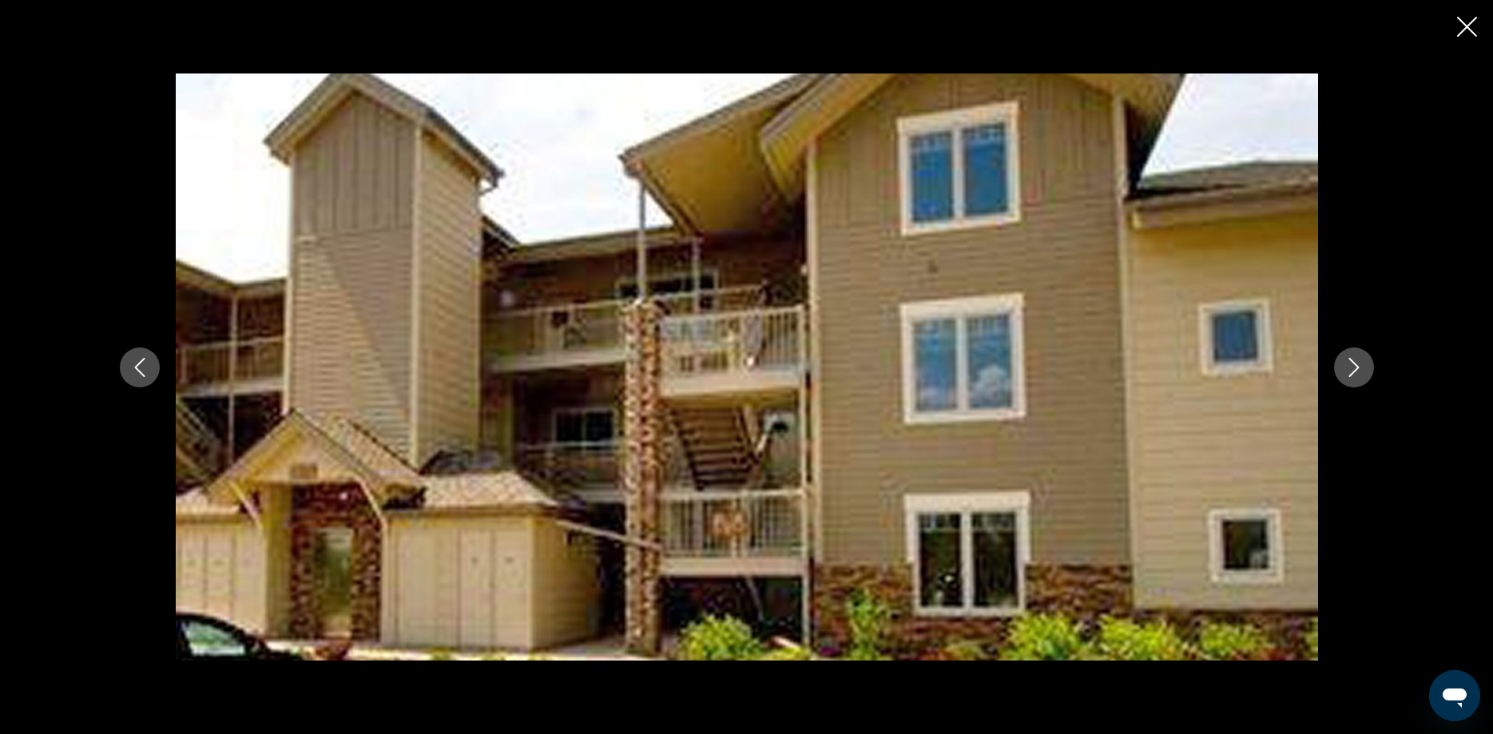
click at [1361, 368] on icon "Next image" at bounding box center [1354, 367] width 19 height 19
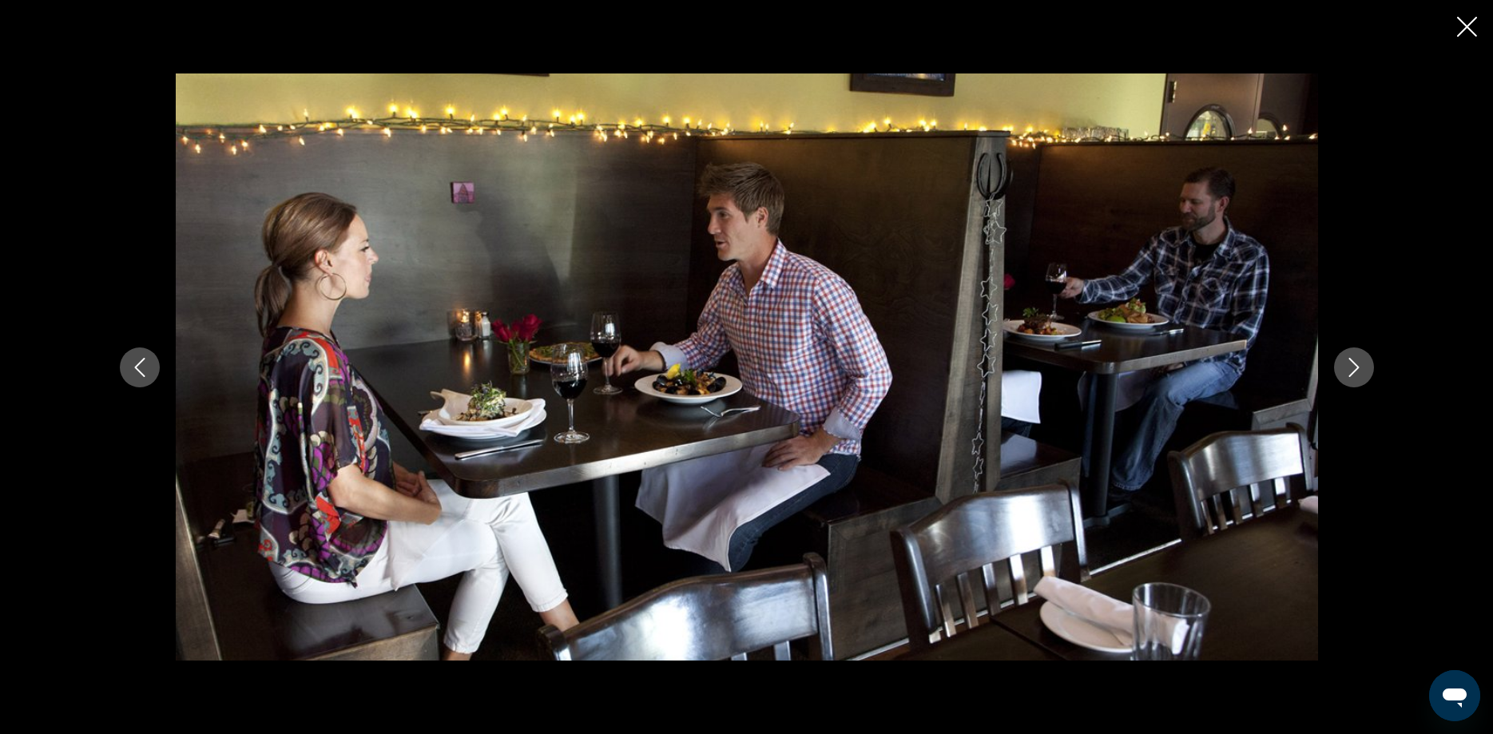
click at [1361, 368] on icon "Next image" at bounding box center [1354, 367] width 19 height 19
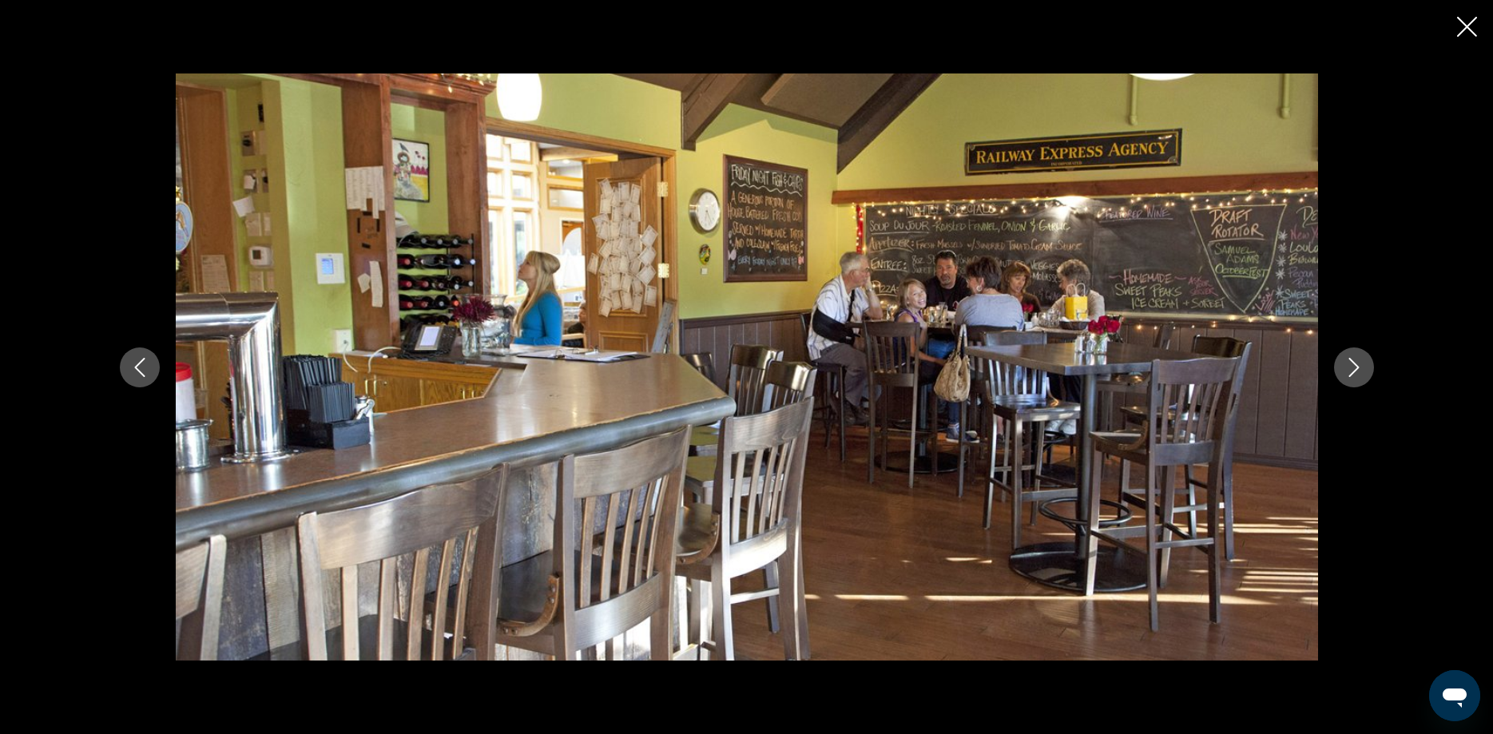
click at [1361, 368] on icon "Next image" at bounding box center [1354, 367] width 19 height 19
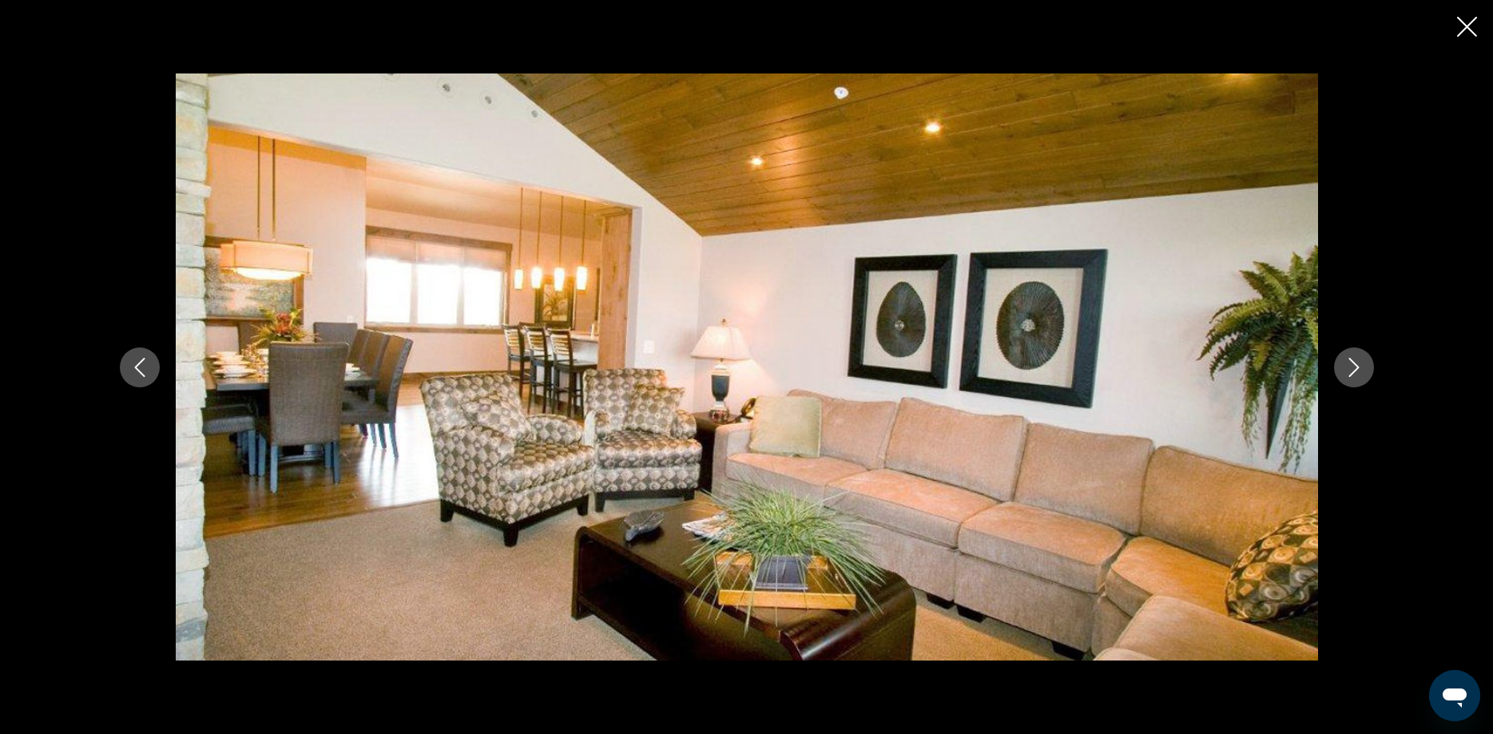
click at [1361, 368] on icon "Next image" at bounding box center [1354, 367] width 19 height 19
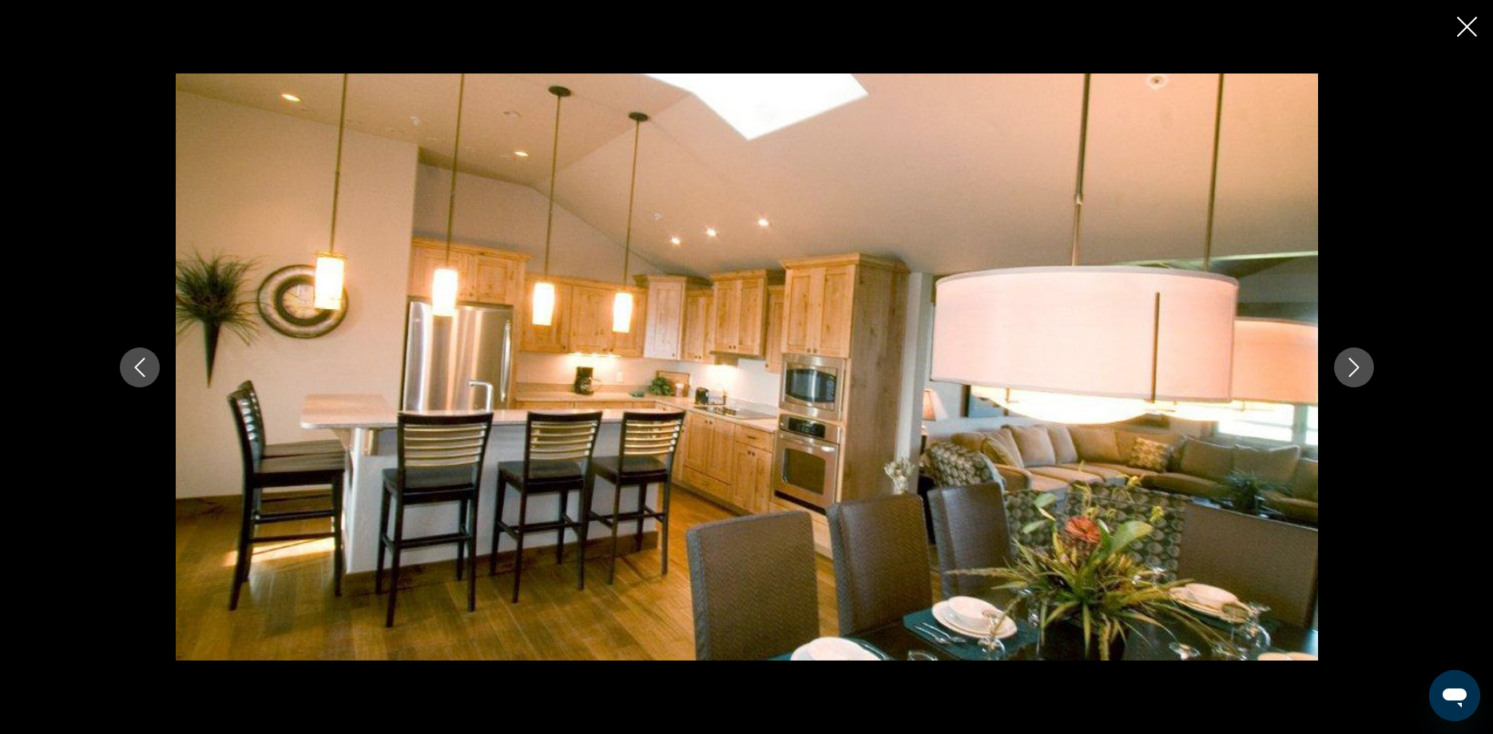
click at [1357, 364] on icon "Next image" at bounding box center [1354, 367] width 19 height 19
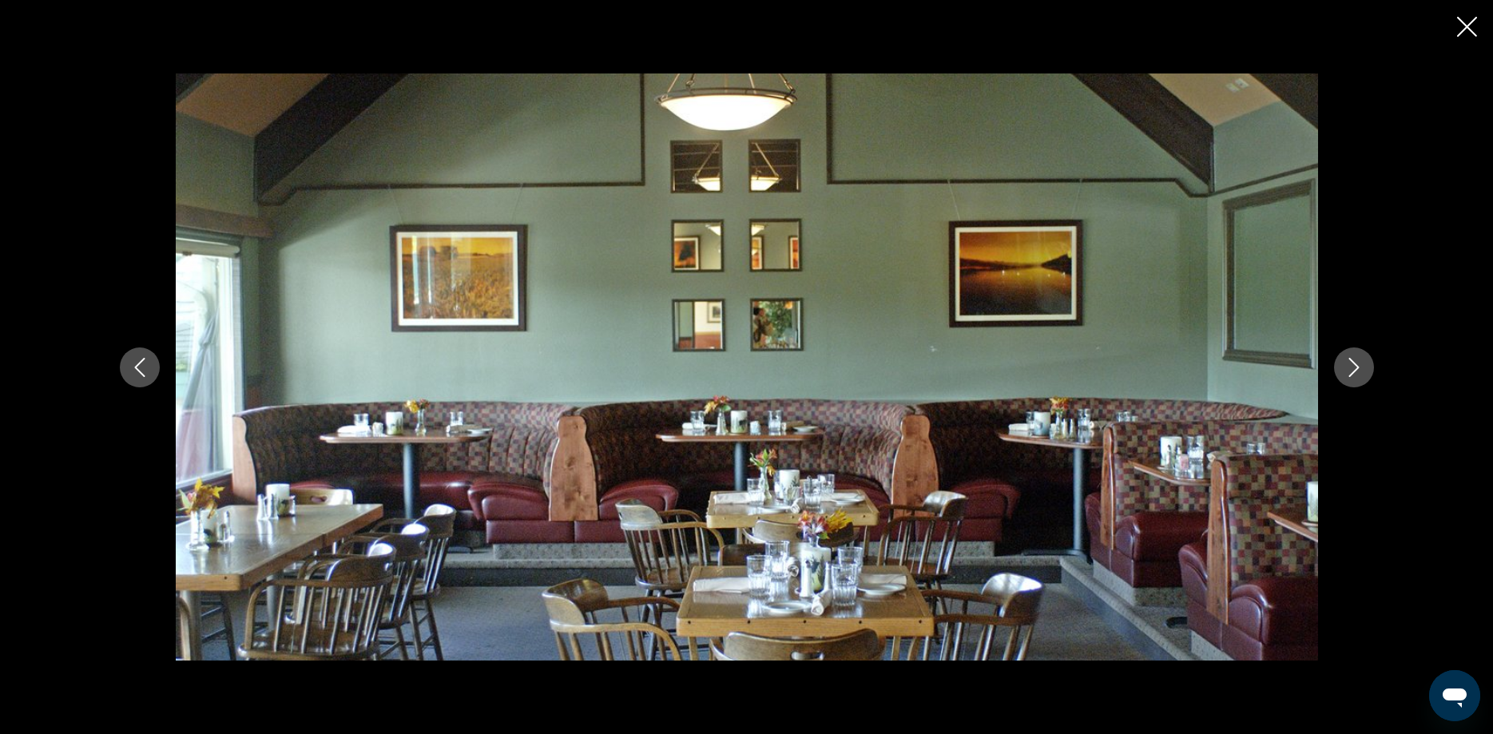
click at [1357, 364] on icon "Next image" at bounding box center [1354, 367] width 19 height 19
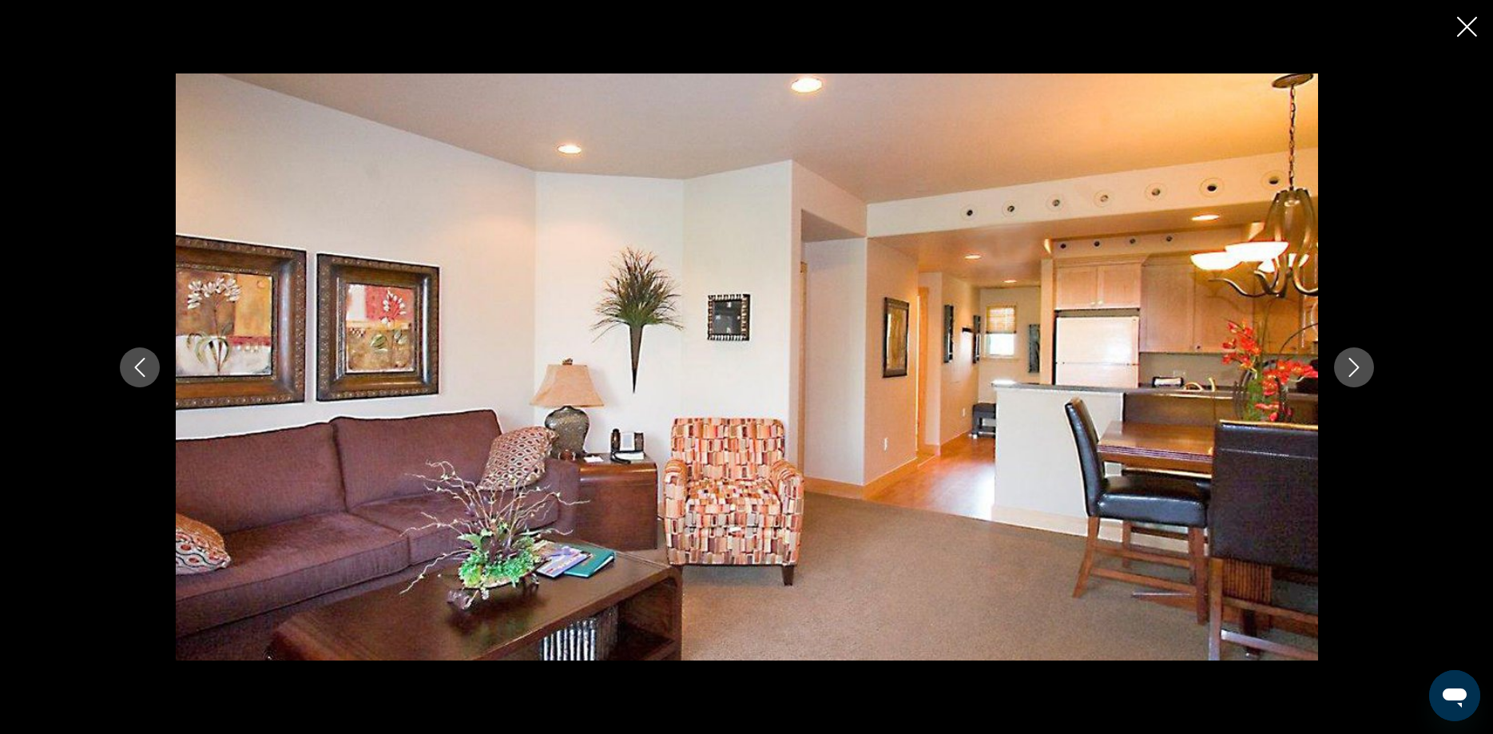
click at [1357, 364] on icon "Next image" at bounding box center [1354, 367] width 19 height 19
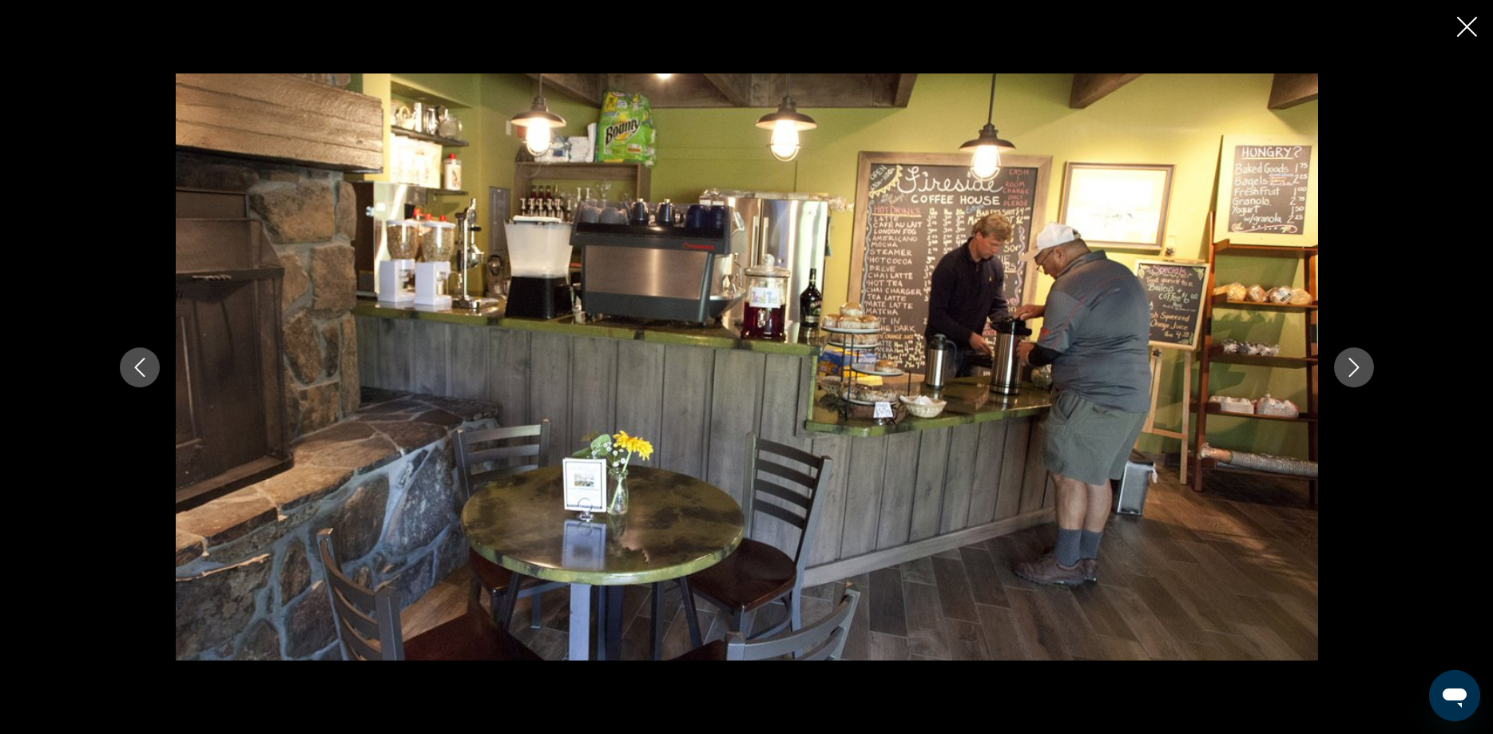
click at [1355, 362] on icon "Next image" at bounding box center [1354, 367] width 19 height 19
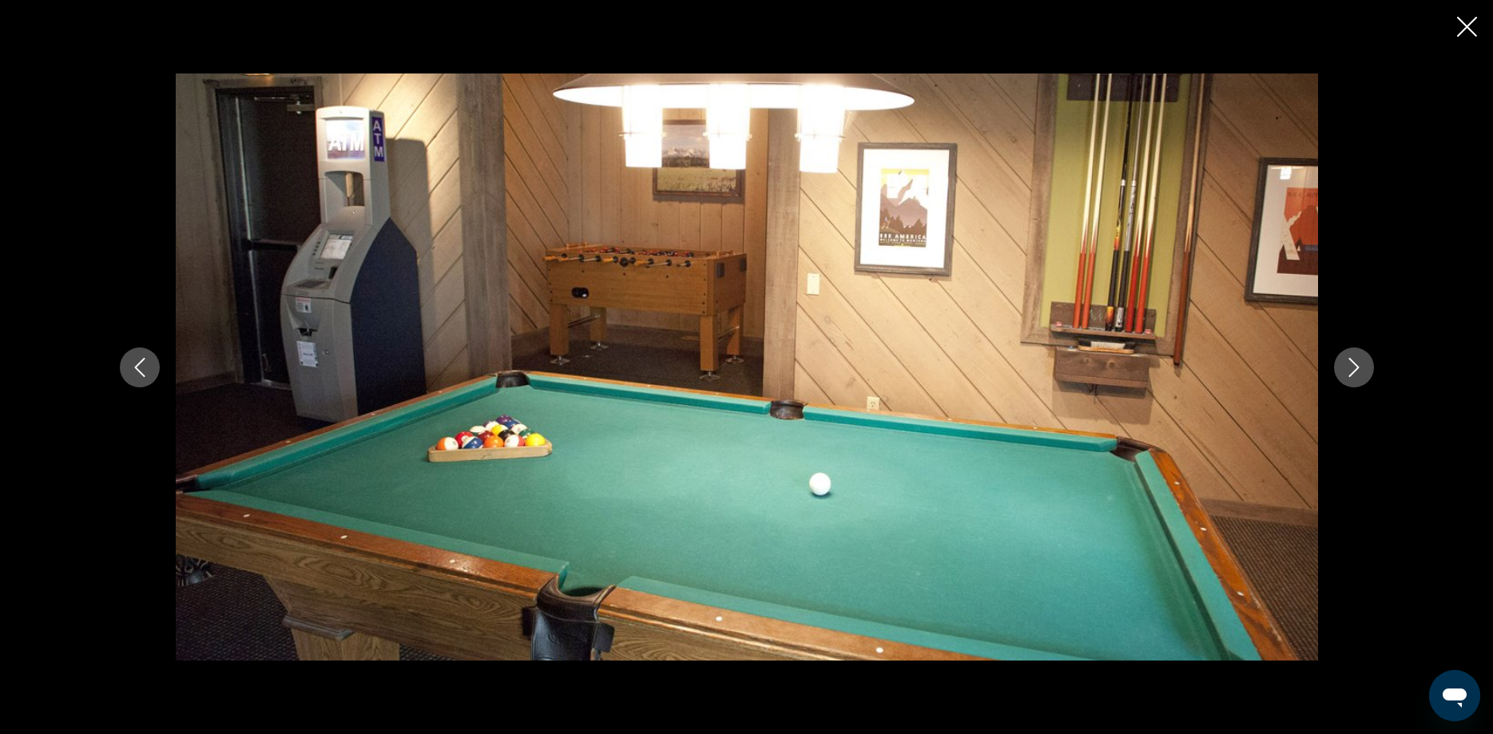
click at [1358, 371] on icon "Next image" at bounding box center [1354, 367] width 19 height 19
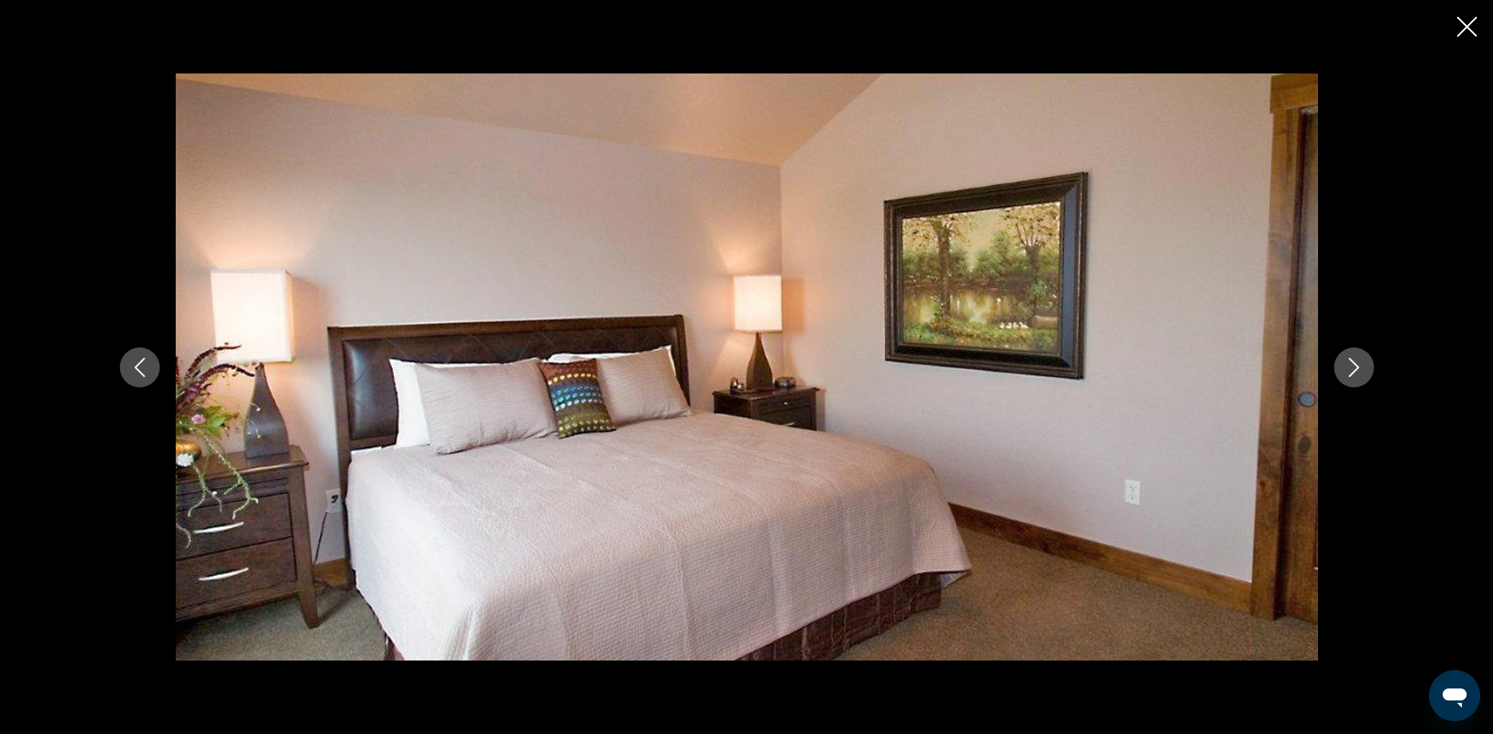
click at [1358, 371] on icon "Next image" at bounding box center [1354, 367] width 19 height 19
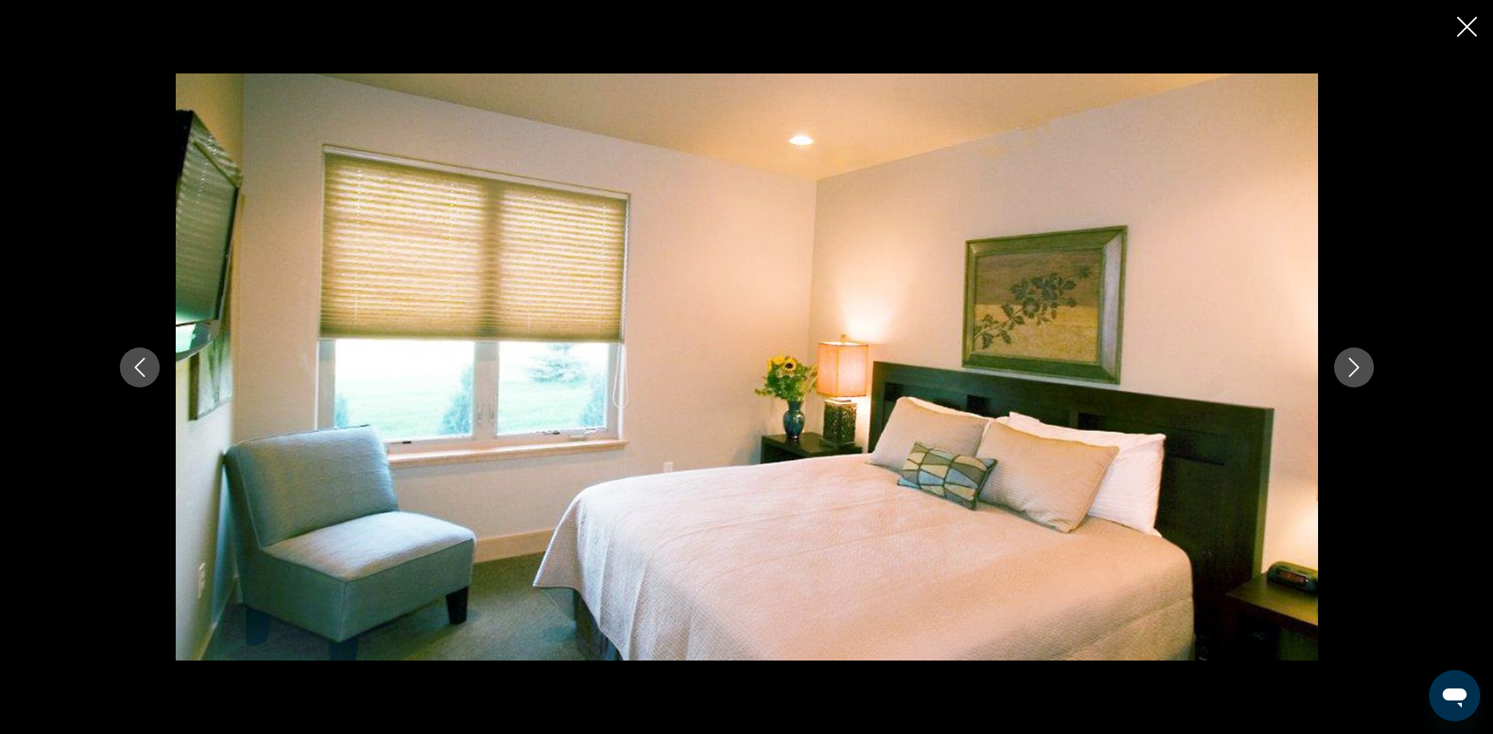
click at [1358, 371] on icon "Next image" at bounding box center [1354, 367] width 19 height 19
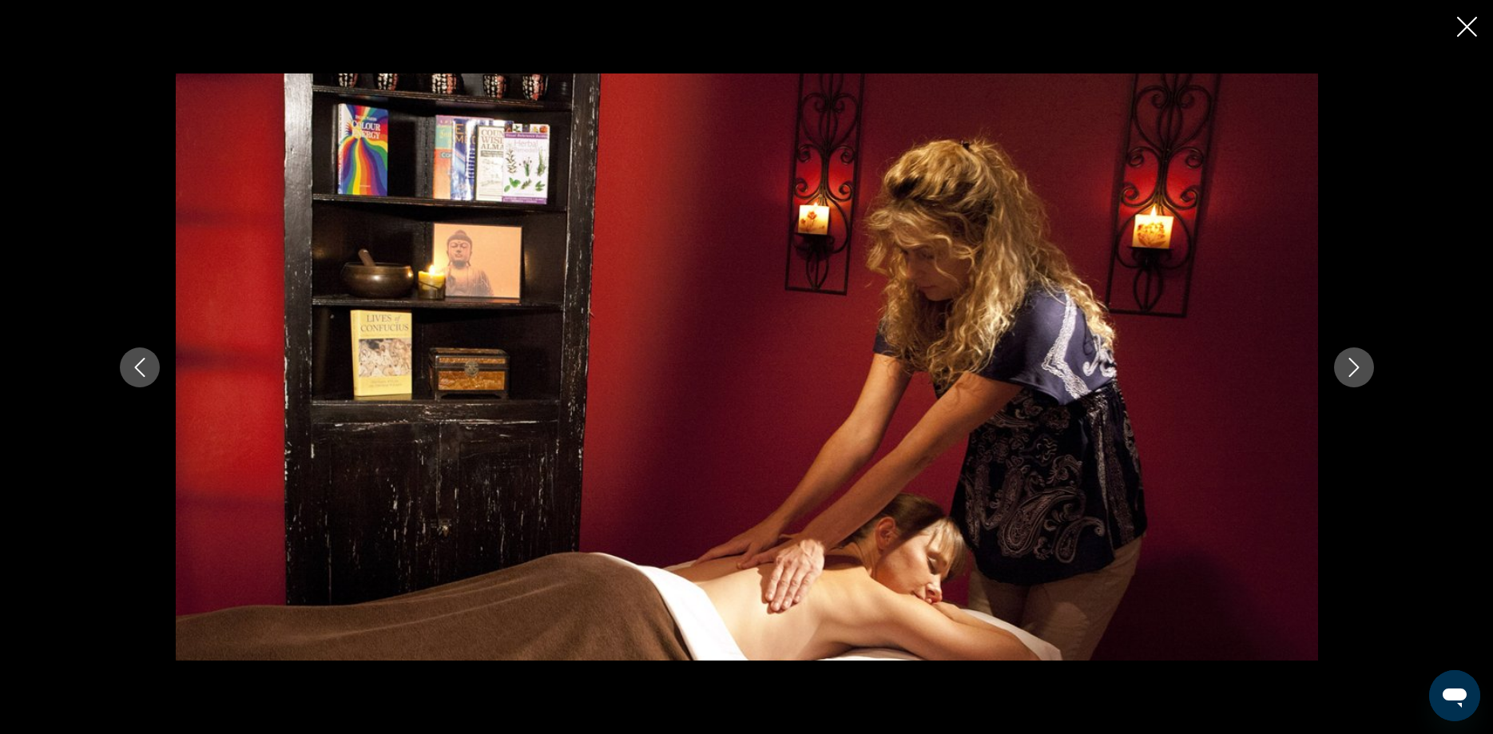
click at [1349, 370] on icon "Next image" at bounding box center [1354, 367] width 19 height 19
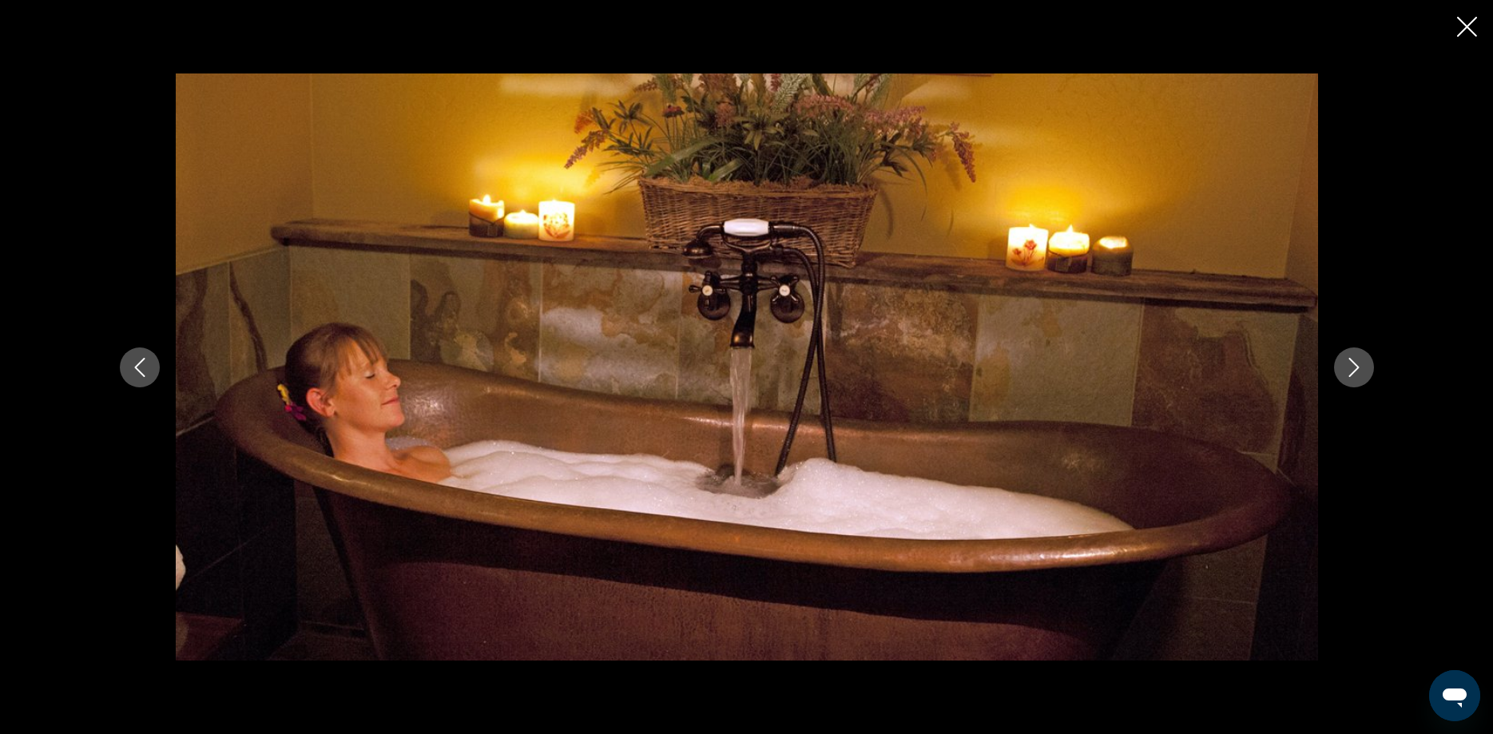
click at [1366, 362] on button "Next image" at bounding box center [1354, 368] width 40 height 40
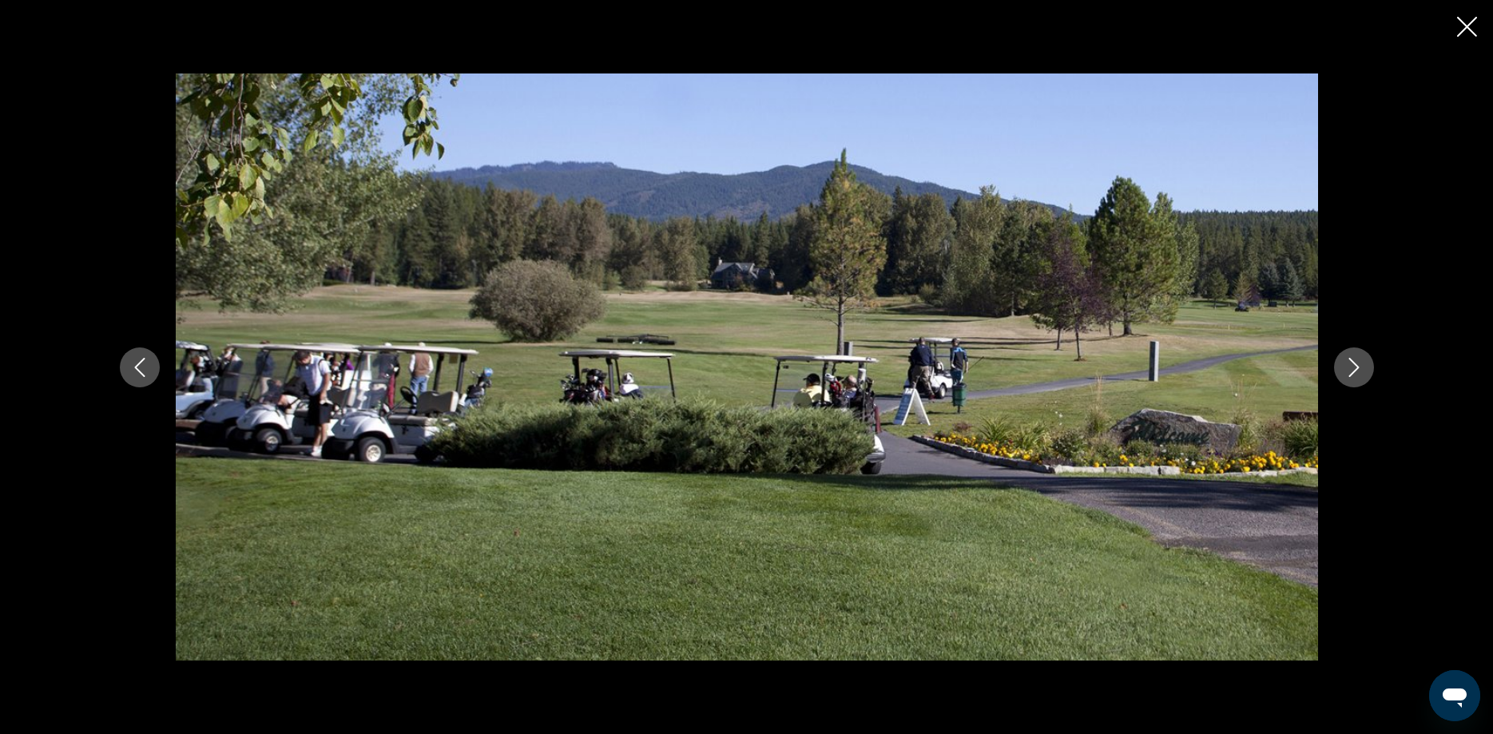
click at [1366, 362] on button "Next image" at bounding box center [1354, 368] width 40 height 40
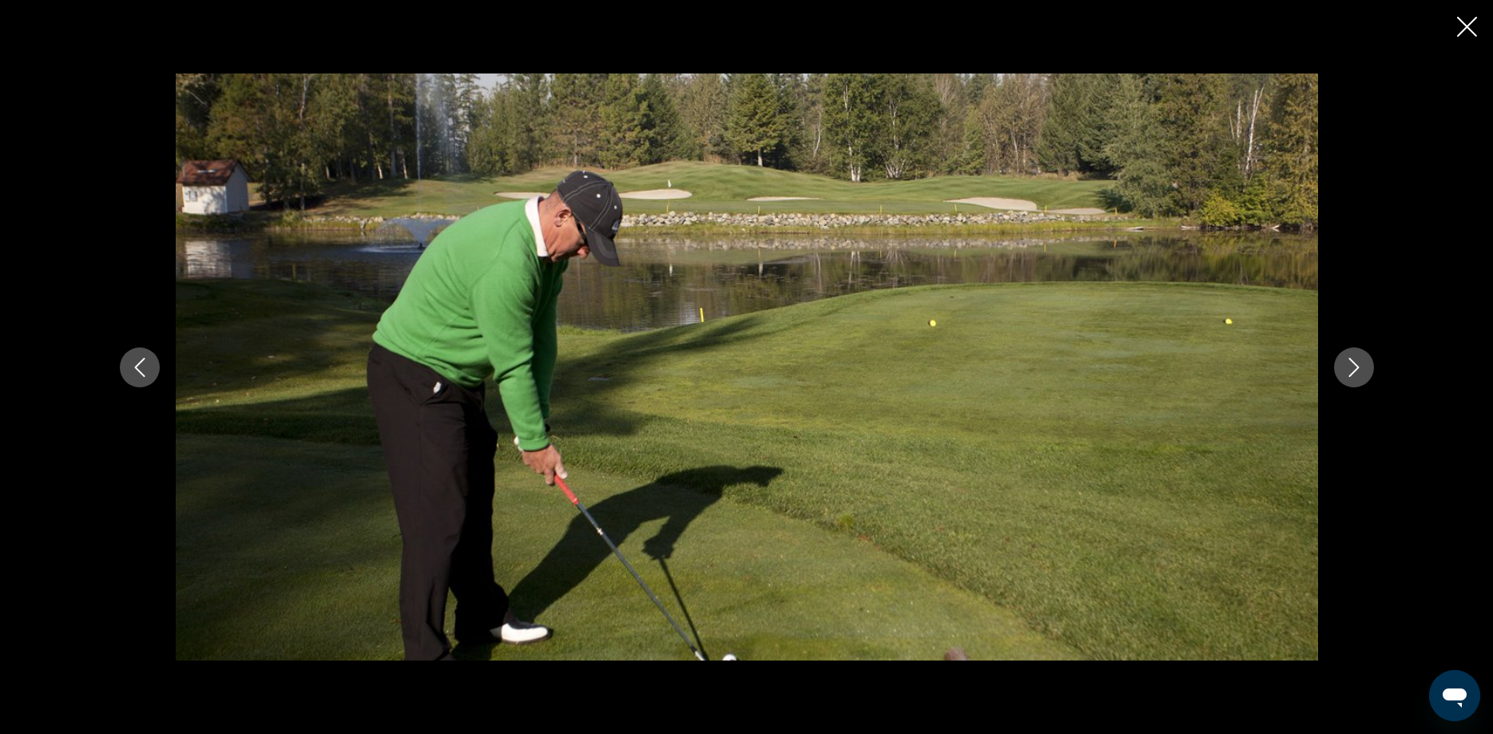
click at [1366, 362] on button "Next image" at bounding box center [1354, 368] width 40 height 40
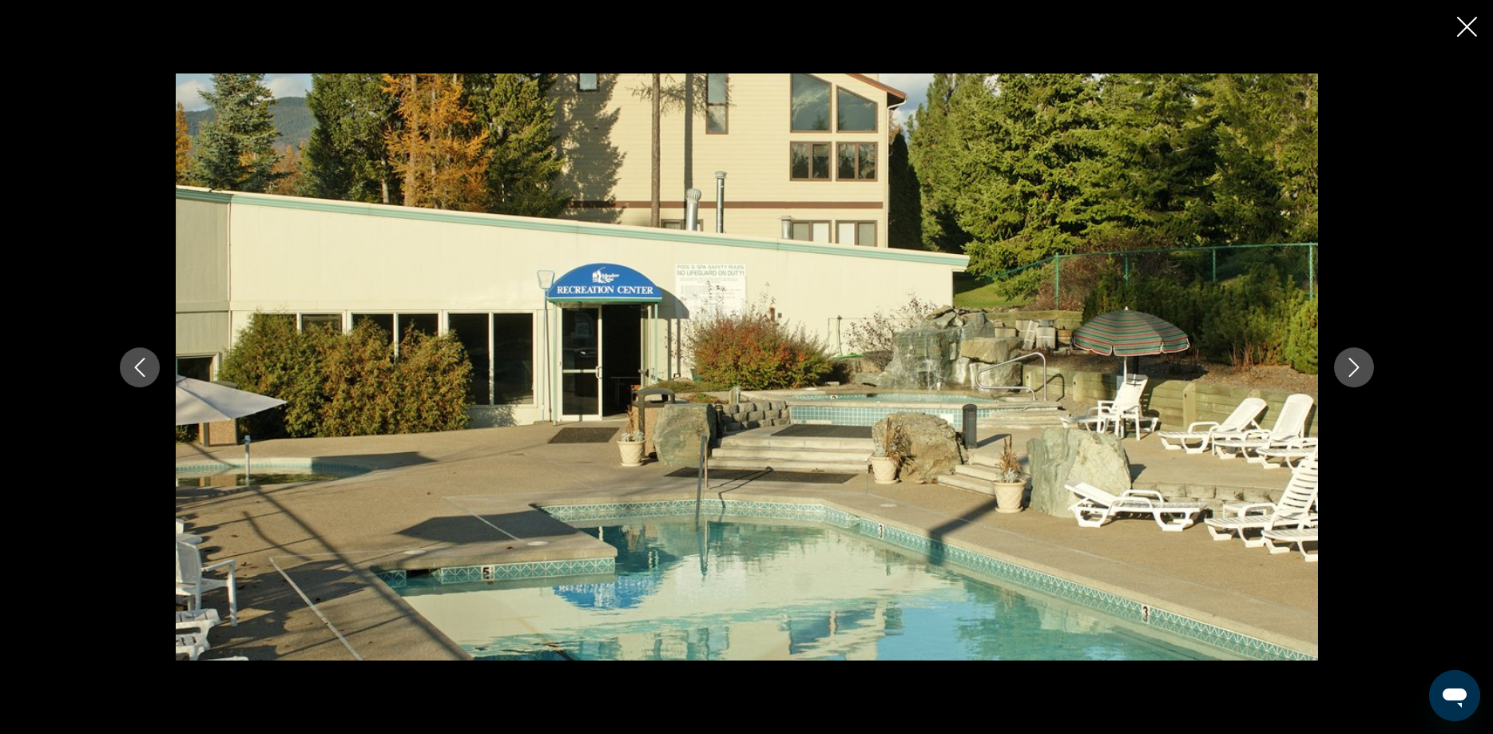
click at [1366, 362] on button "Next image" at bounding box center [1354, 368] width 40 height 40
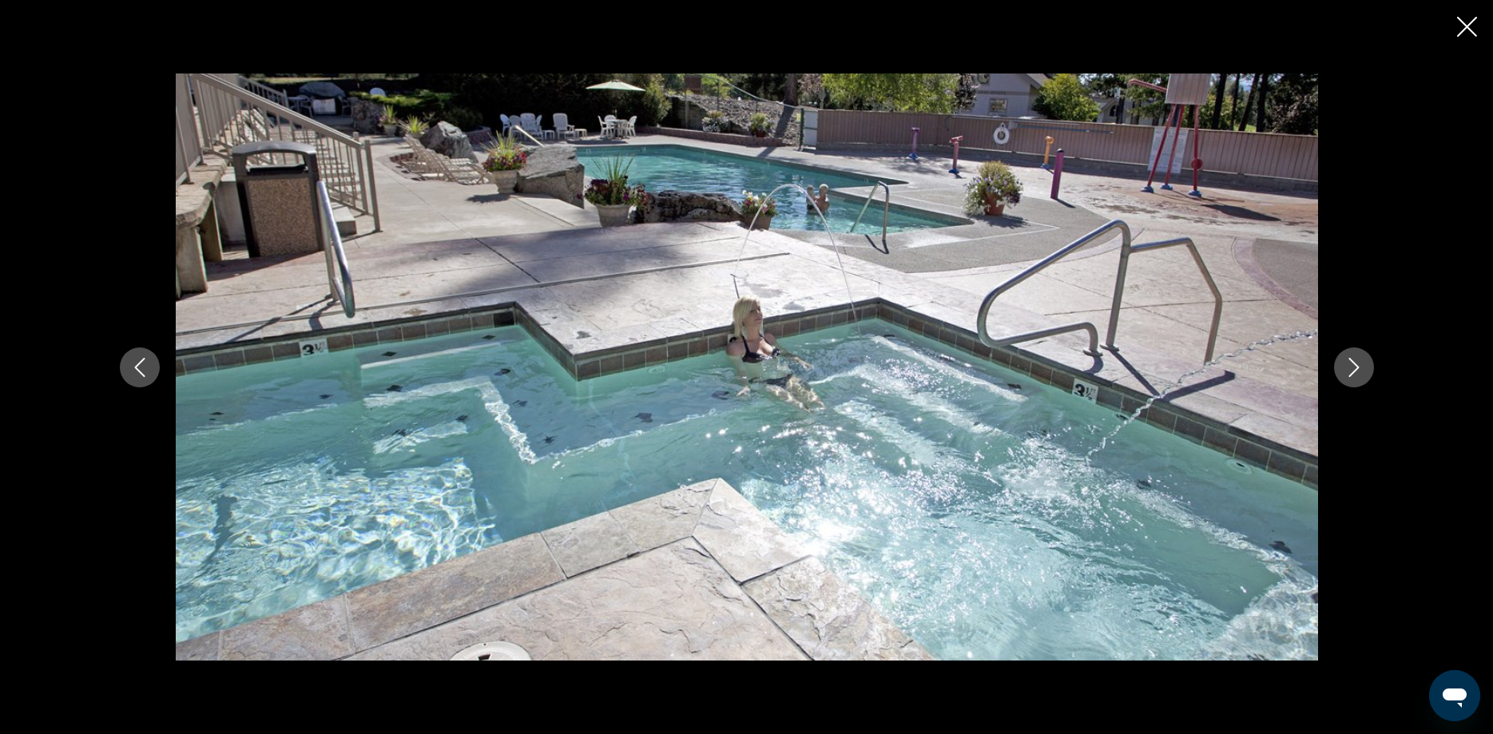
click at [1366, 362] on button "Next image" at bounding box center [1354, 368] width 40 height 40
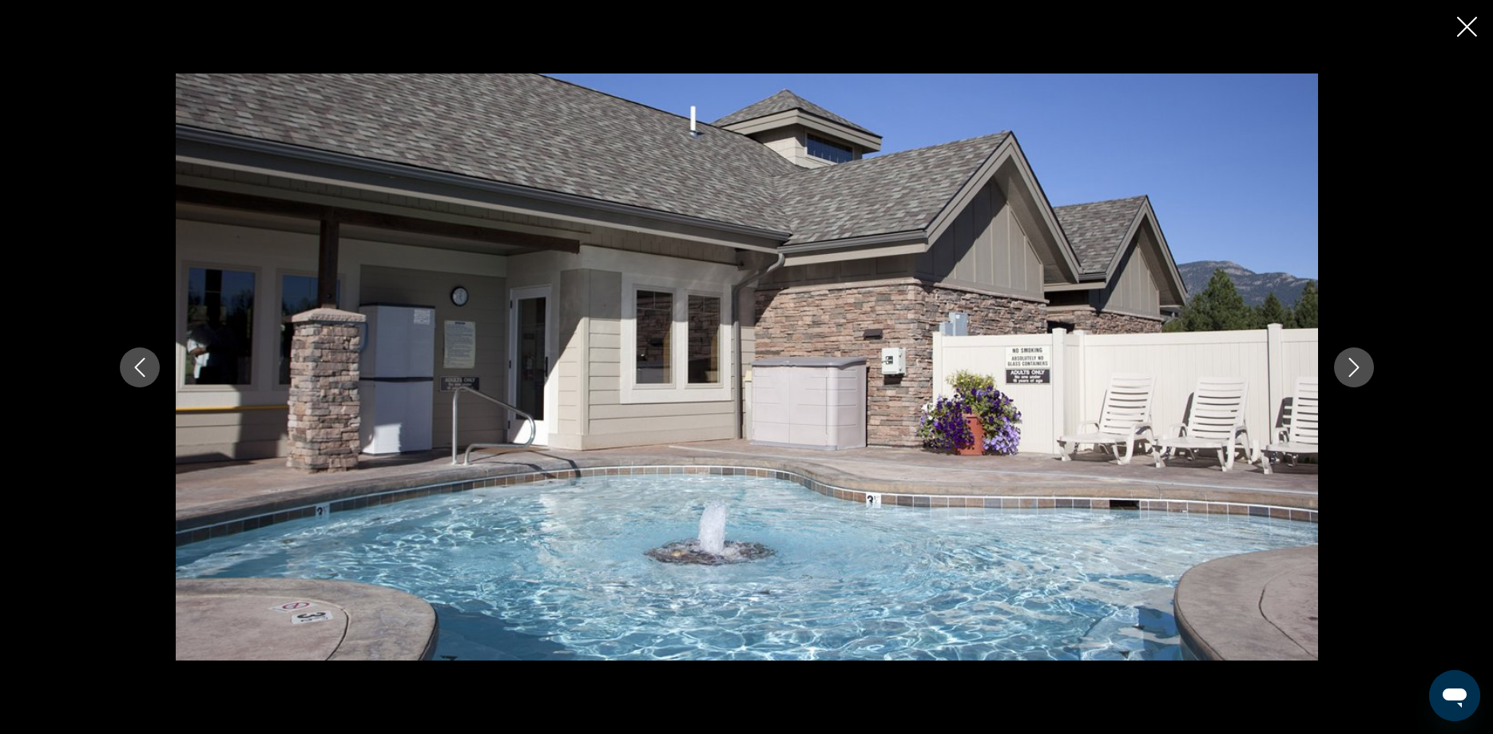
click at [1353, 369] on icon "Next image" at bounding box center [1354, 367] width 19 height 19
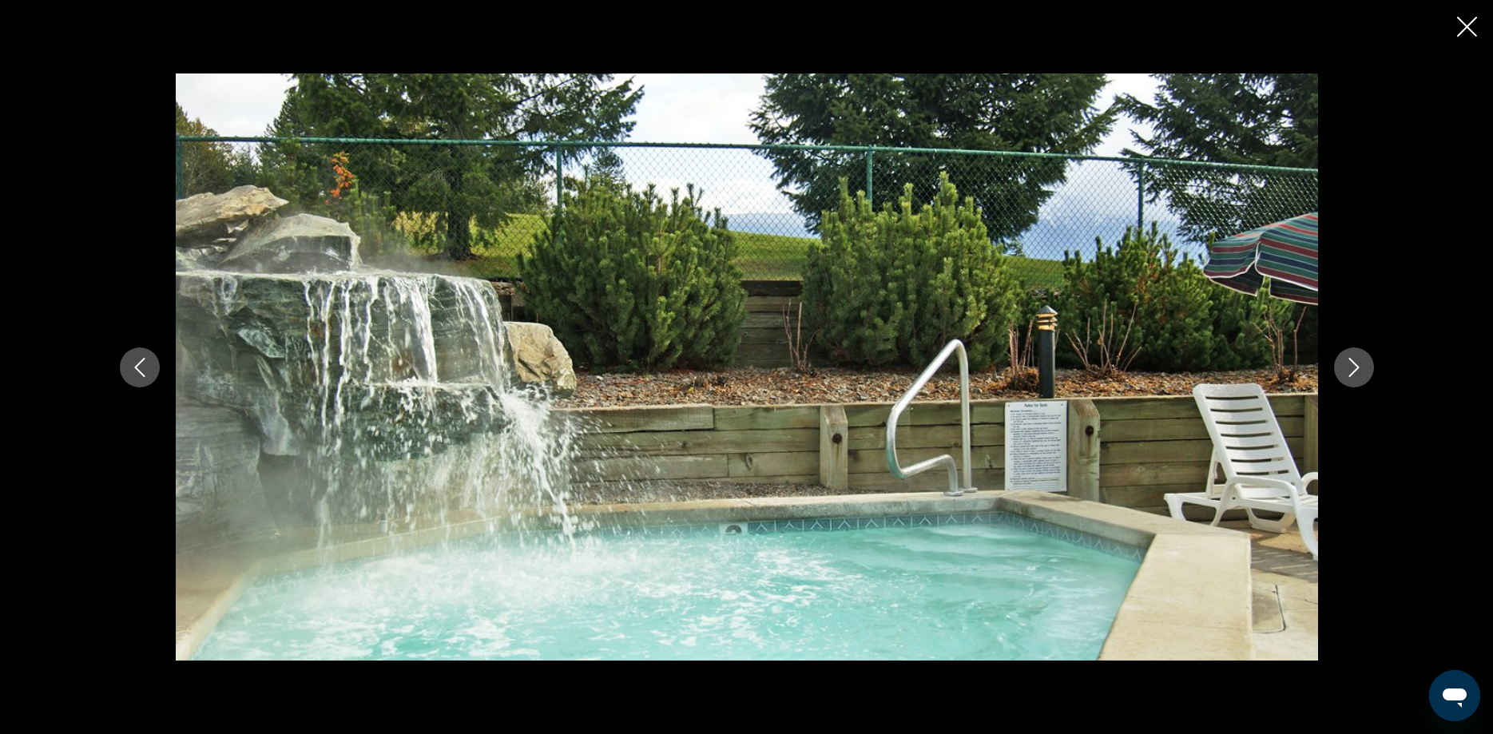
click at [1353, 369] on icon "Next image" at bounding box center [1354, 367] width 19 height 19
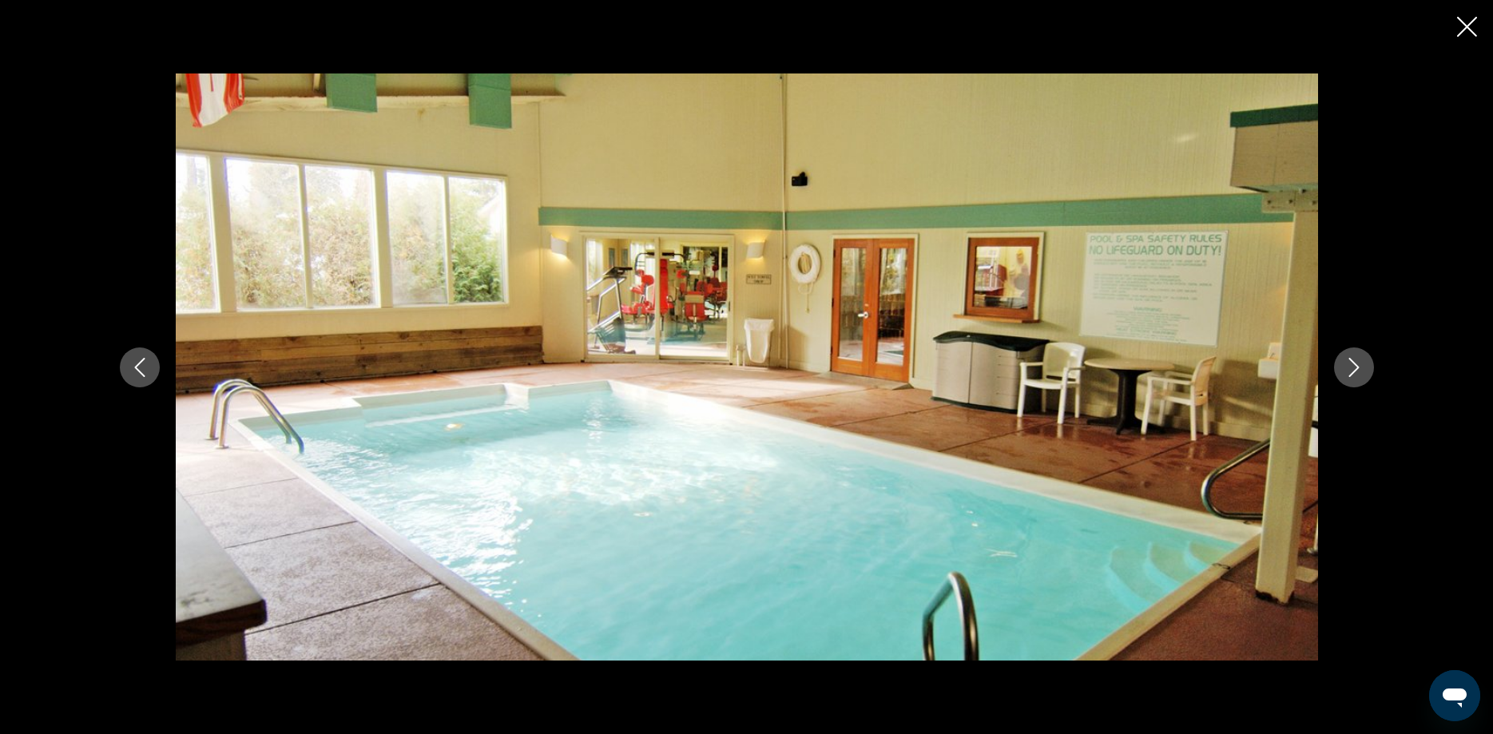
click at [1433, 19] on icon "Close slideshow" at bounding box center [1467, 27] width 20 height 20
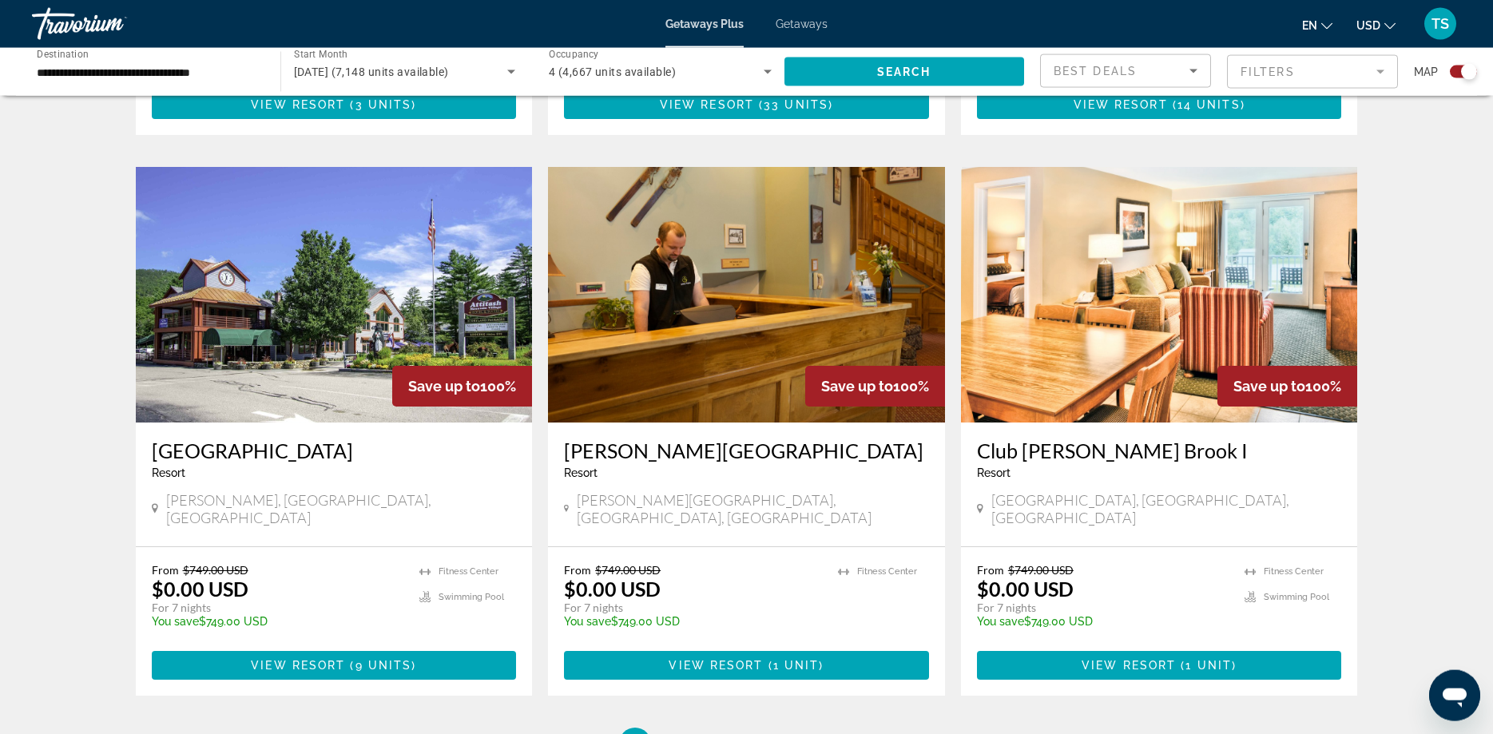
scroll to position [2289, 0]
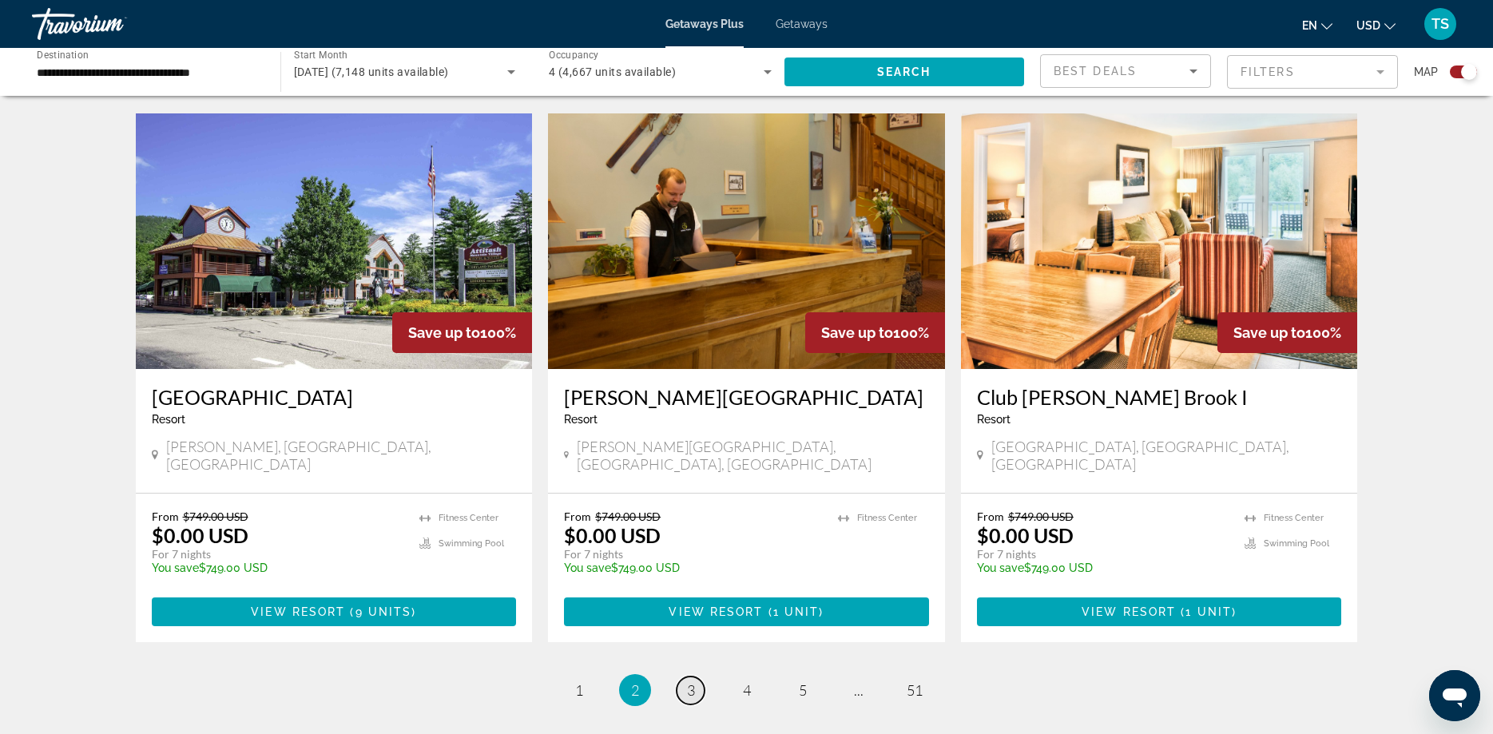
click at [690, 681] on span "3" at bounding box center [691, 690] width 8 height 18
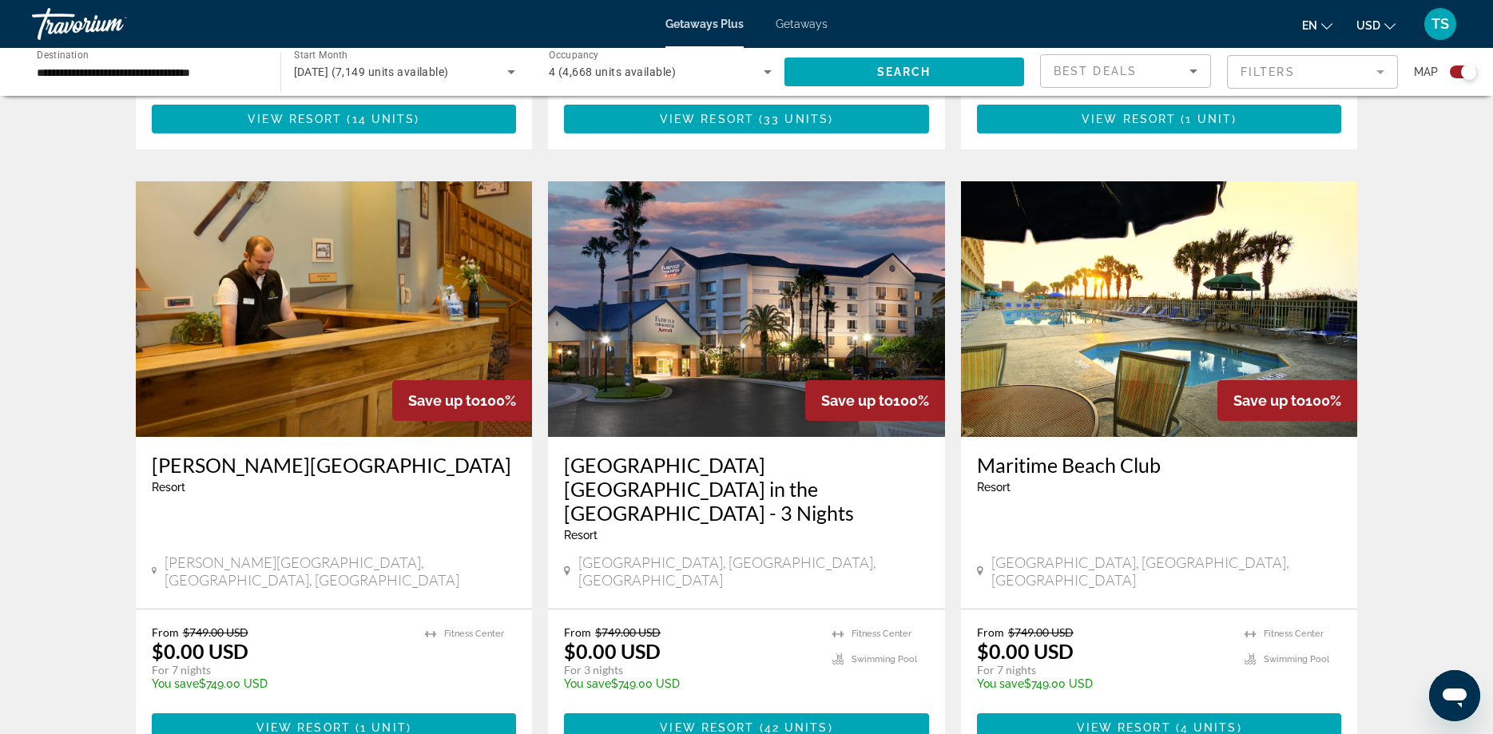
scroll to position [1694, 0]
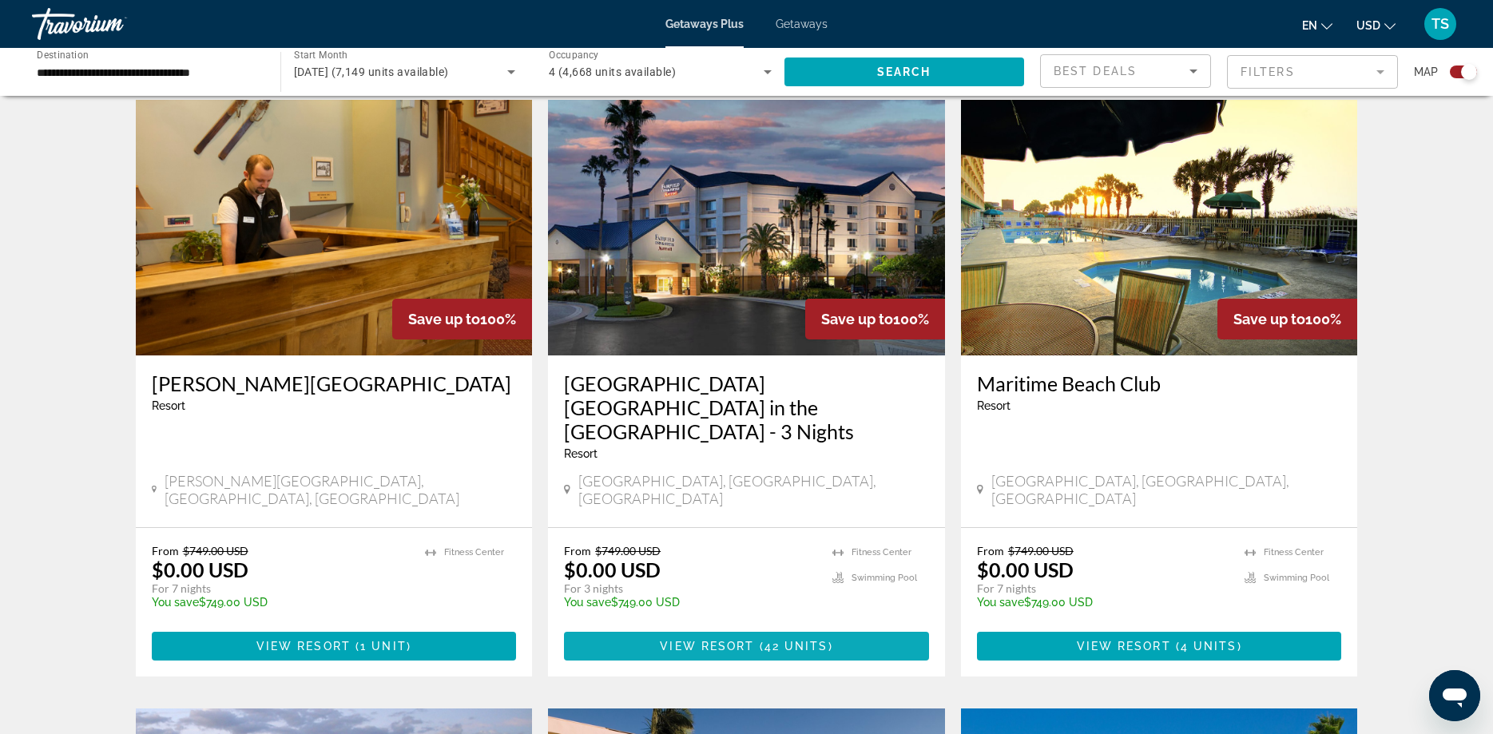
click at [718, 640] on span "View Resort" at bounding box center [707, 646] width 94 height 13
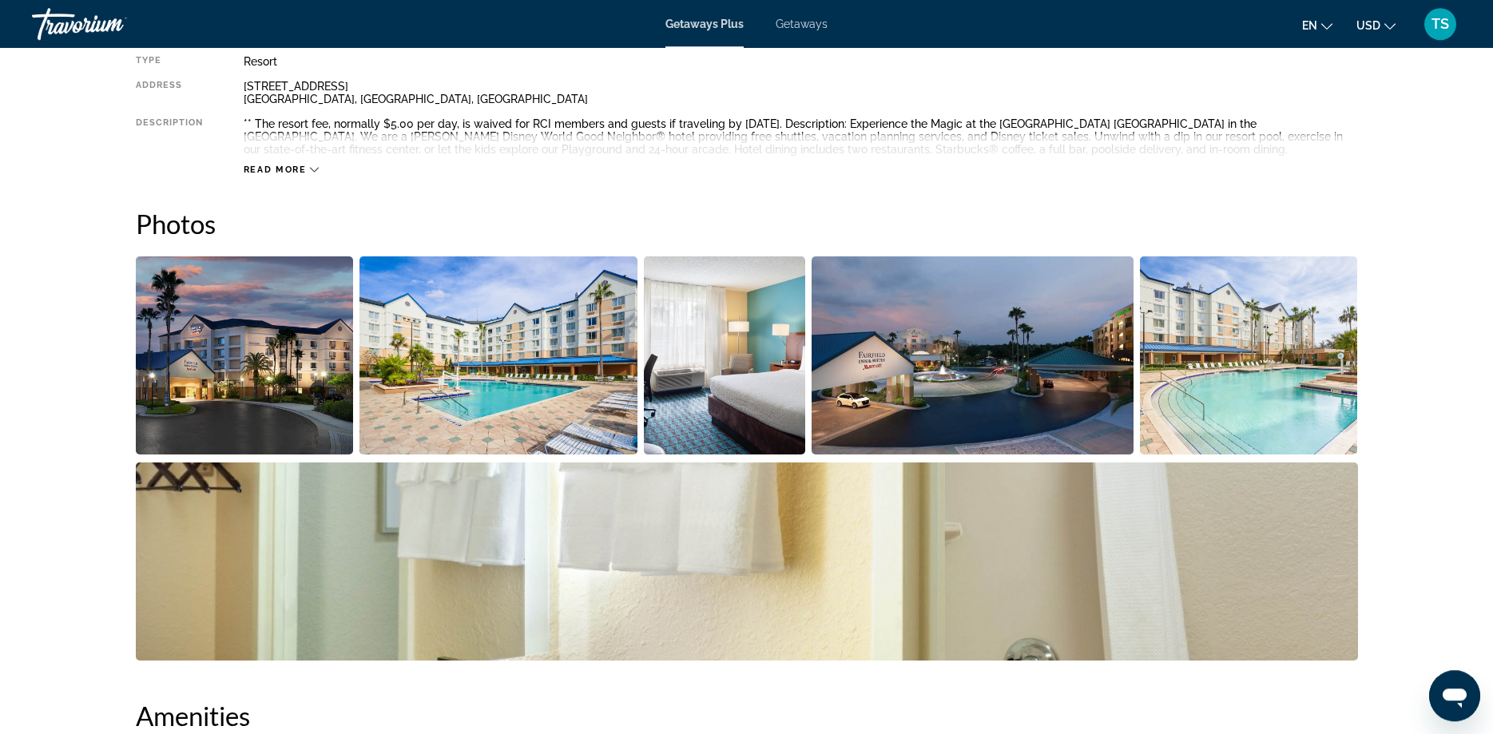
scroll to position [407, 0]
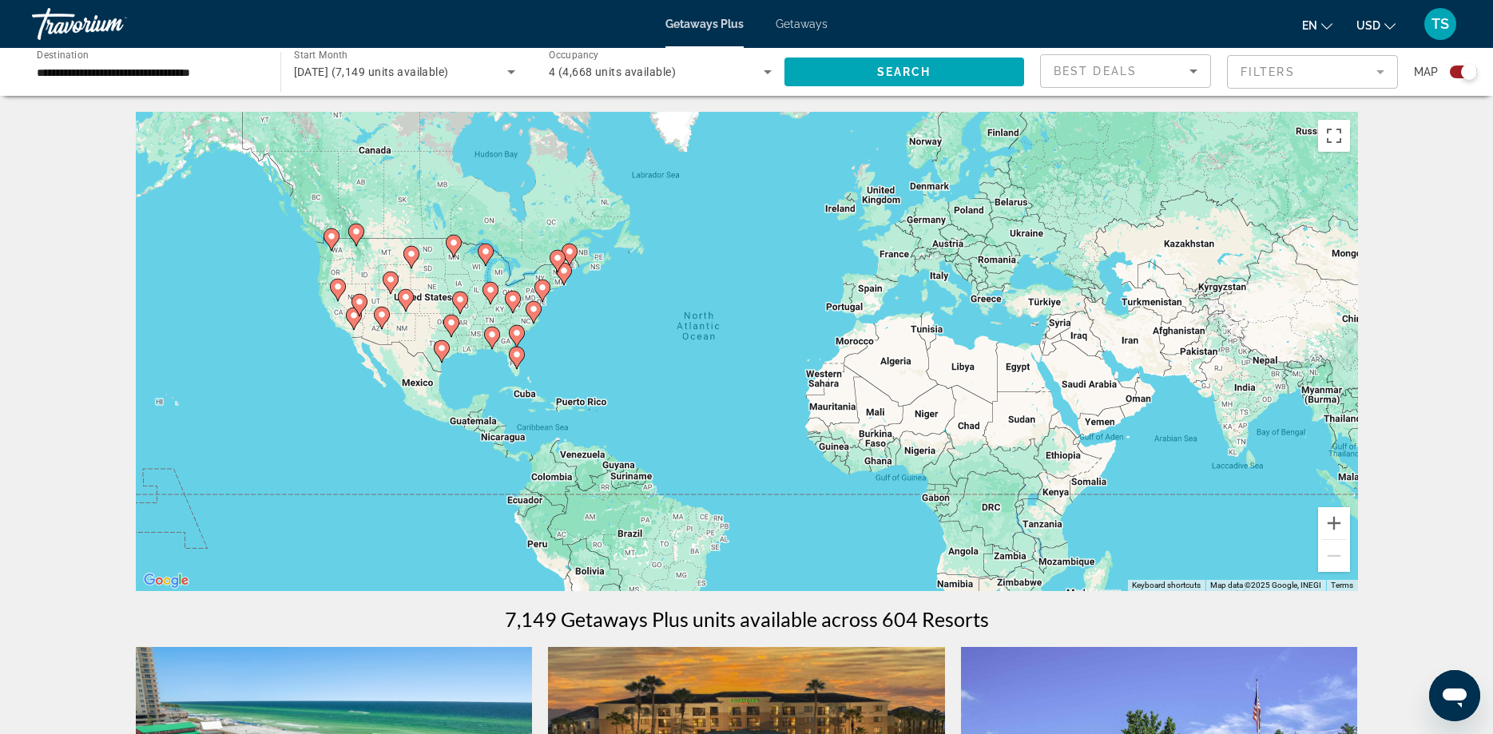
click at [515, 72] on icon "Search widget" at bounding box center [511, 71] width 19 height 19
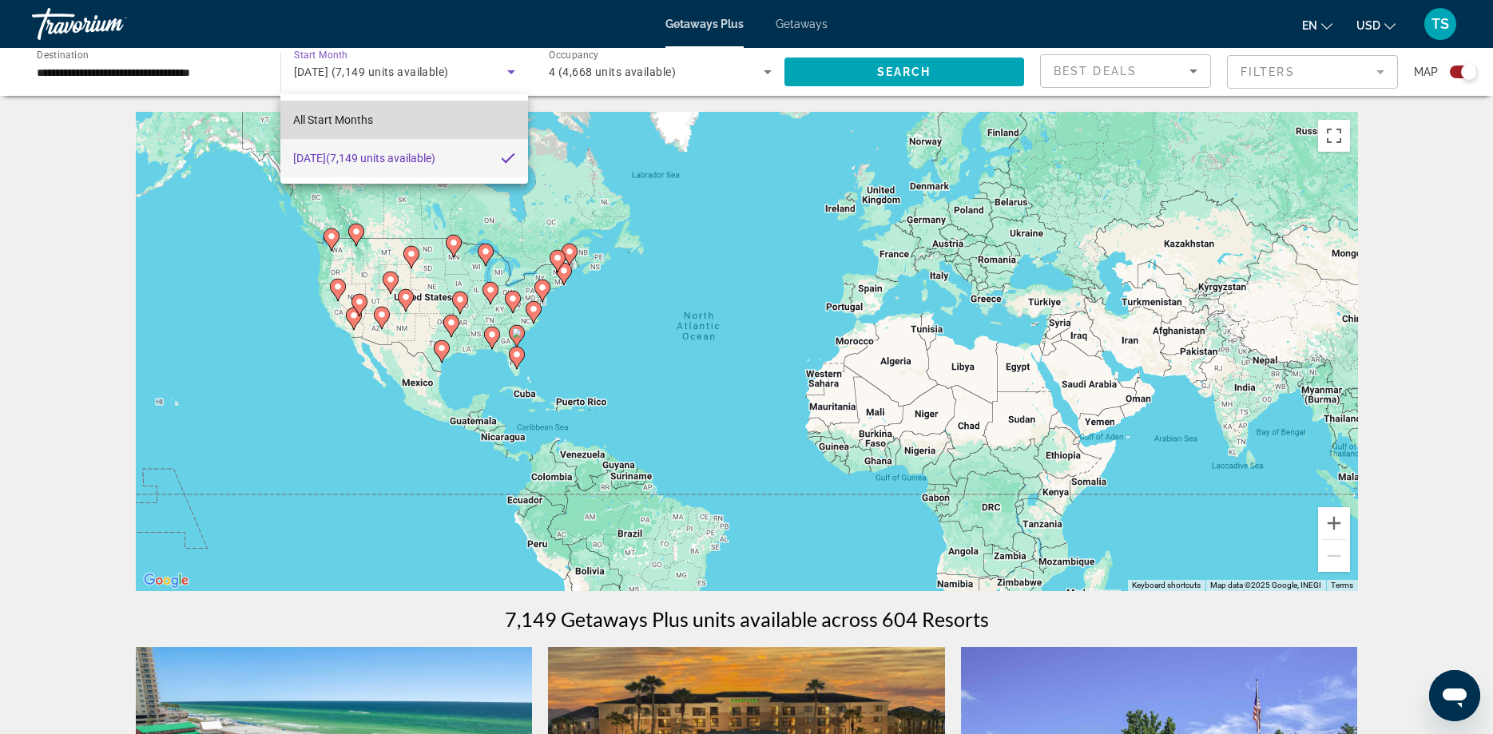
click at [394, 121] on mat-option "All Start Months" at bounding box center [403, 120] width 247 height 38
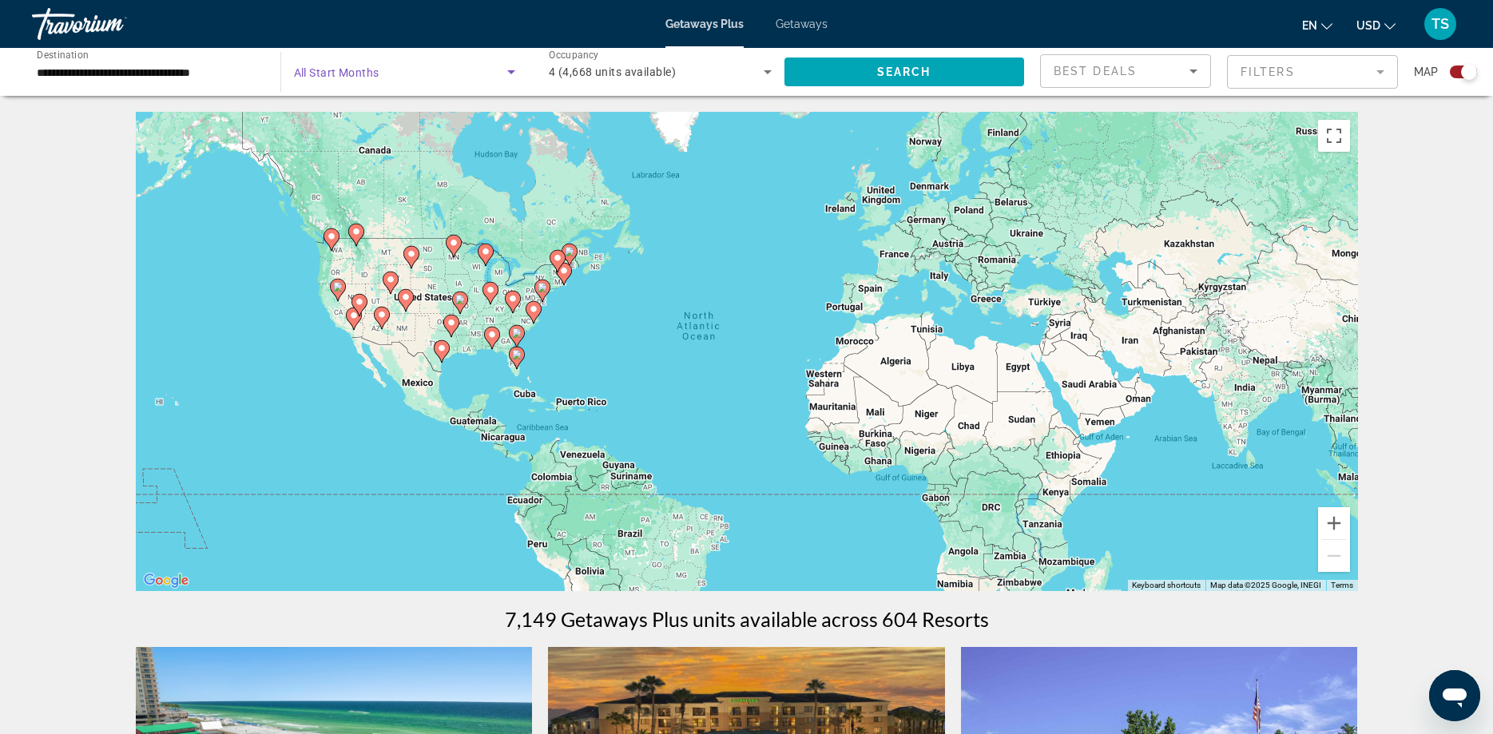
click at [509, 65] on icon "Search widget" at bounding box center [511, 71] width 19 height 19
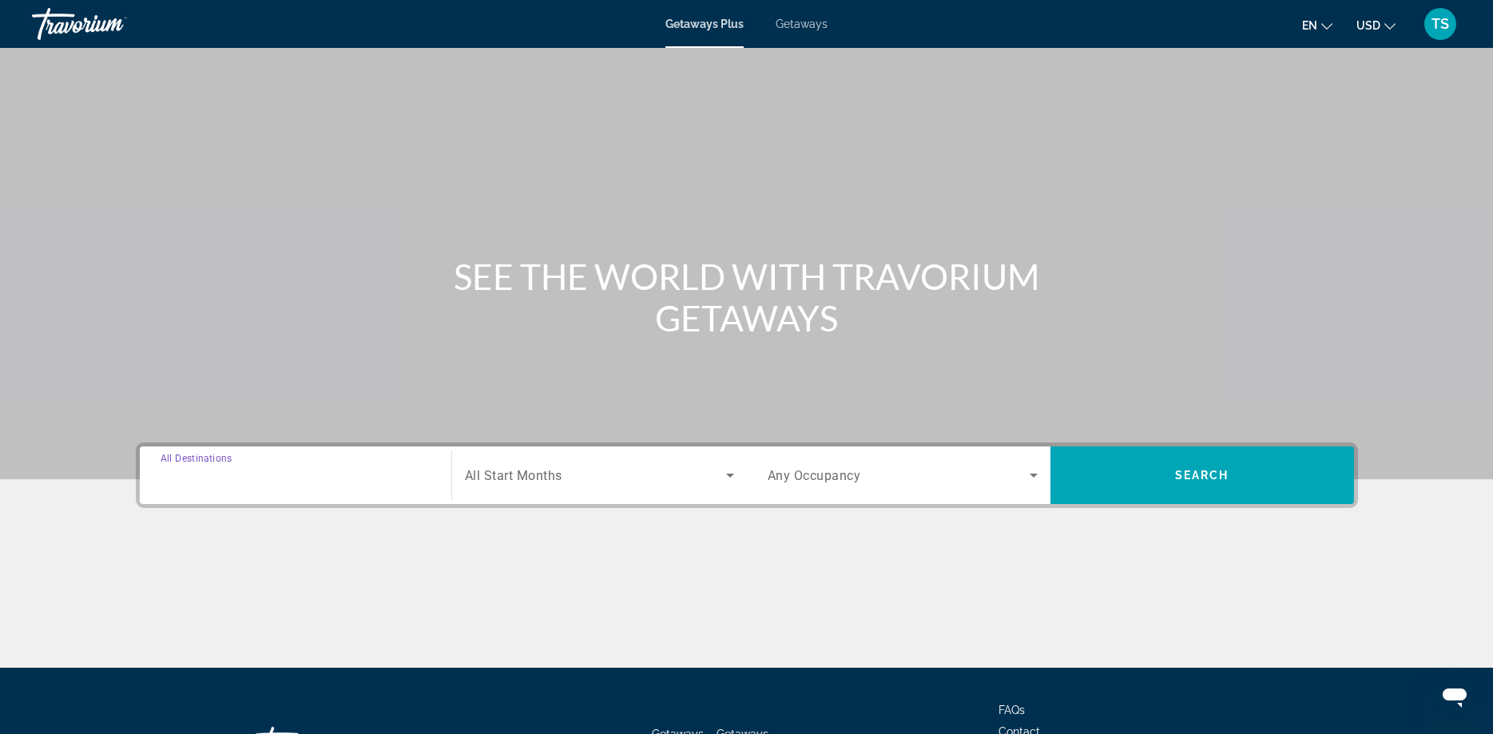
click at [394, 474] on input "Destination All Destinations" at bounding box center [296, 476] width 270 height 19
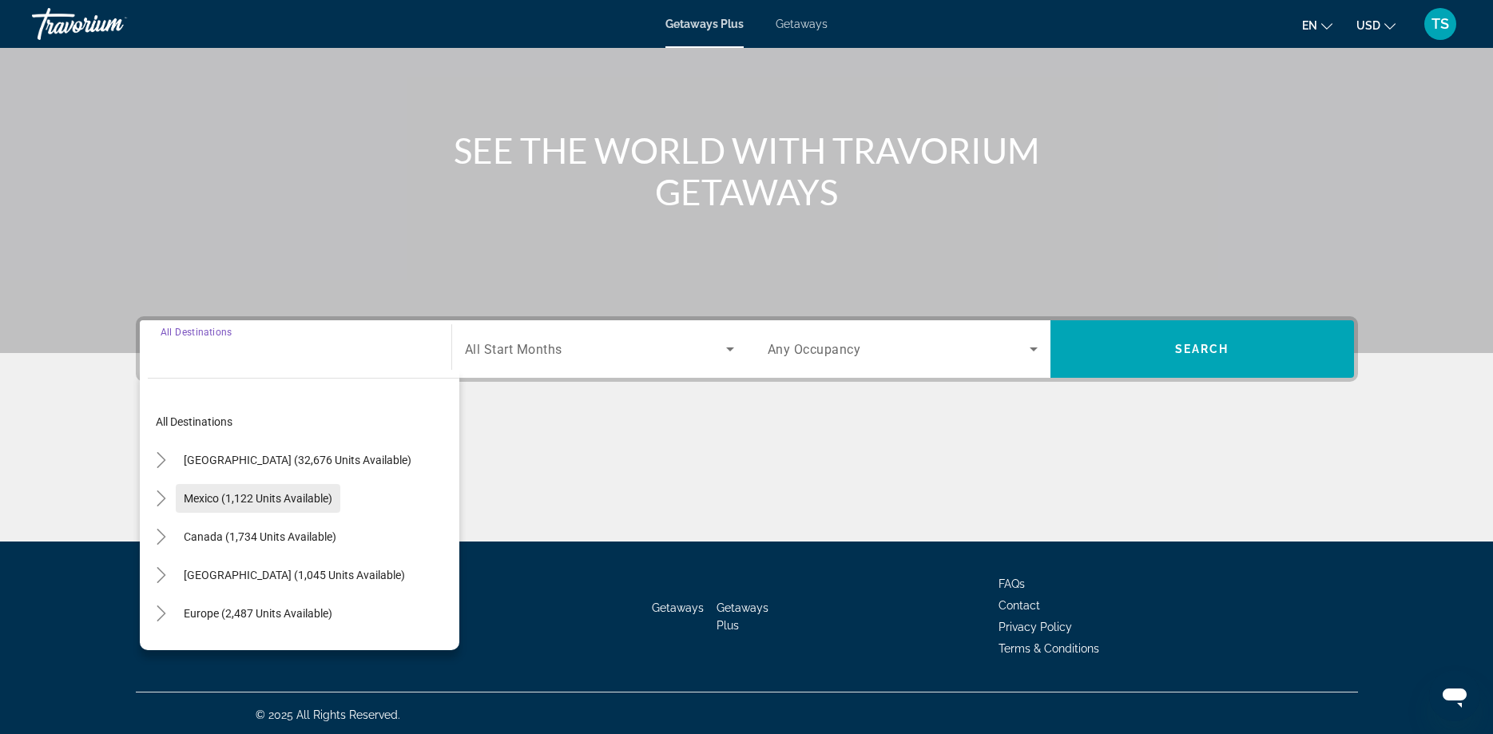
scroll to position [129, 0]
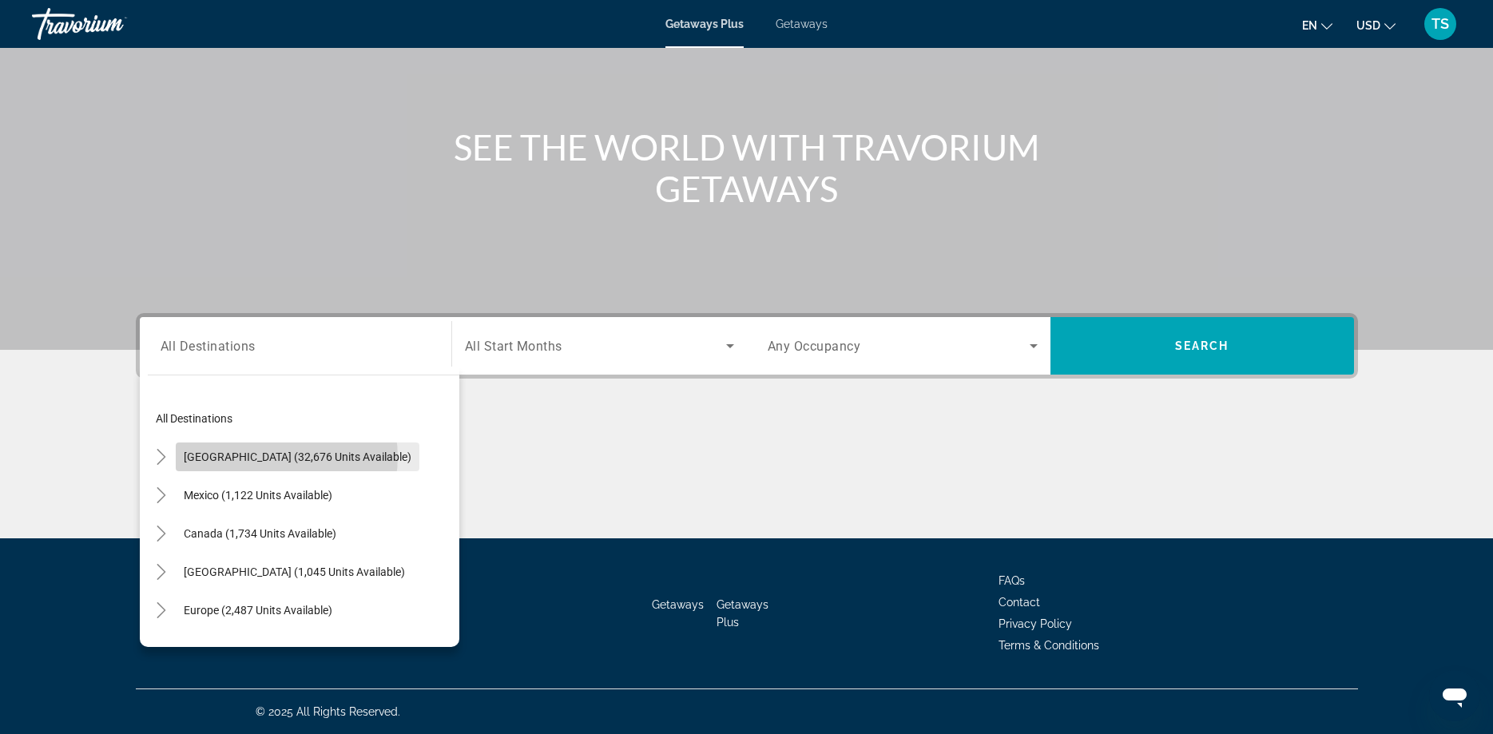
click at [286, 457] on span "[GEOGRAPHIC_DATA] (32,676 units available)" at bounding box center [298, 457] width 228 height 13
type input "**********"
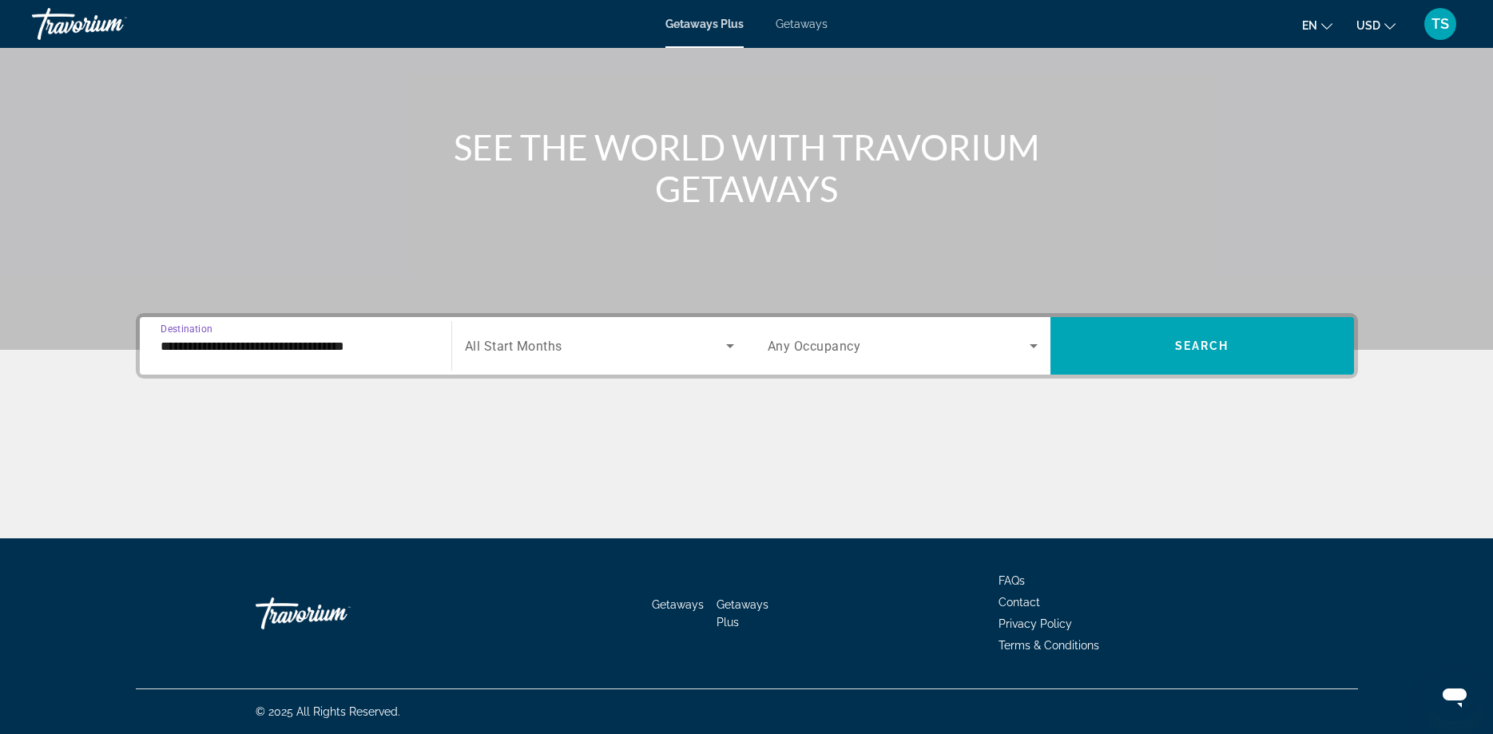
click at [661, 339] on span "Search widget" at bounding box center [595, 345] width 261 height 19
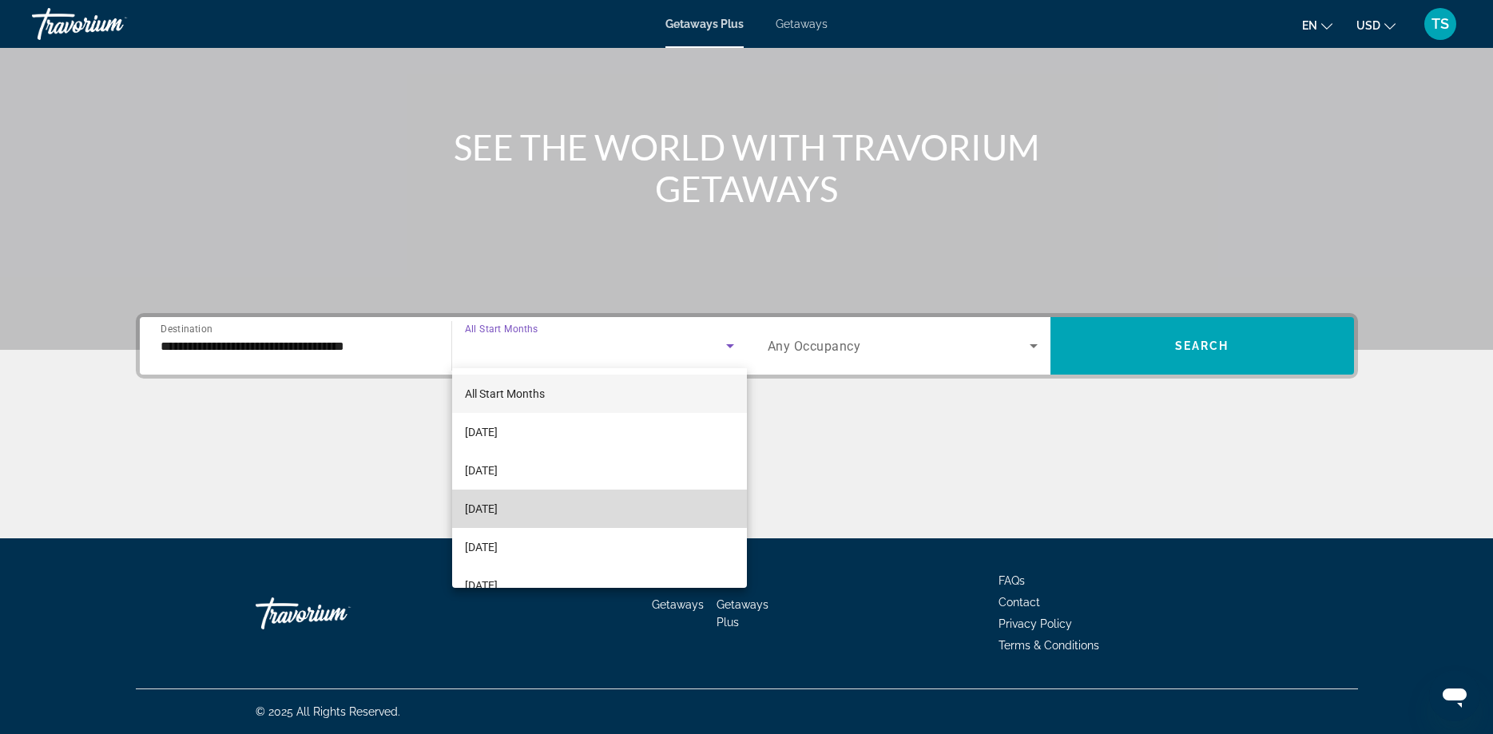
click at [498, 507] on span "[DATE]" at bounding box center [481, 508] width 33 height 19
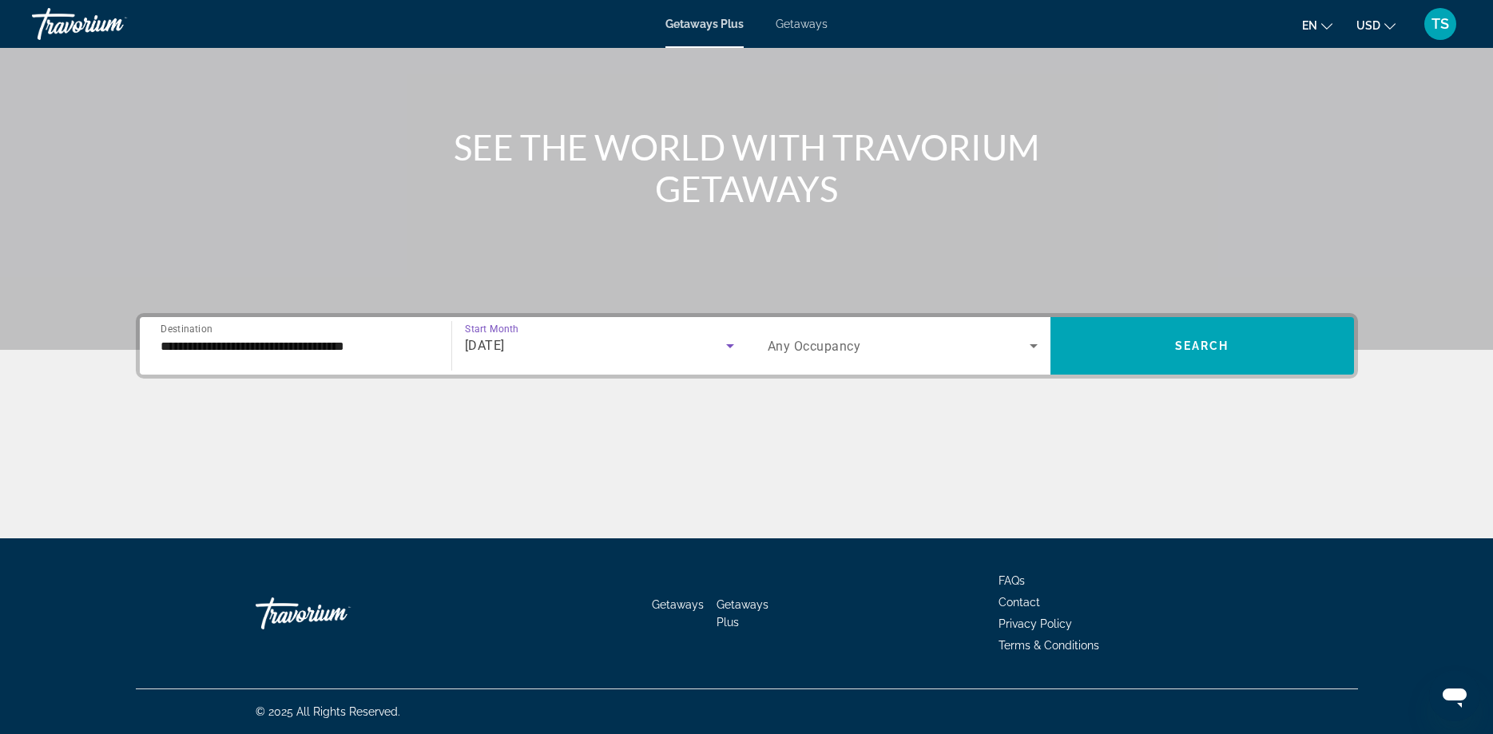
click at [1031, 348] on icon "Search widget" at bounding box center [1033, 345] width 19 height 19
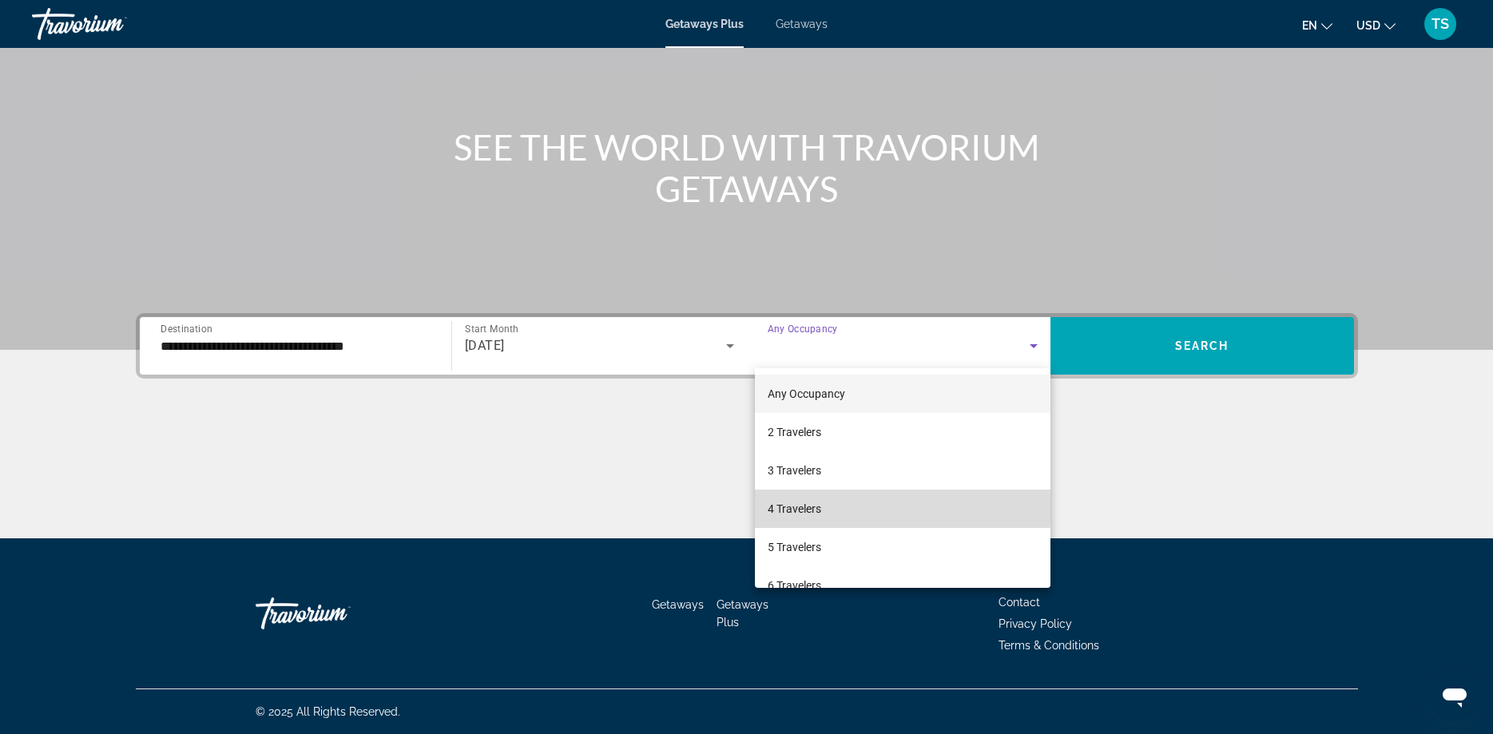
click at [867, 507] on mat-option "4 Travelers" at bounding box center [903, 509] width 296 height 38
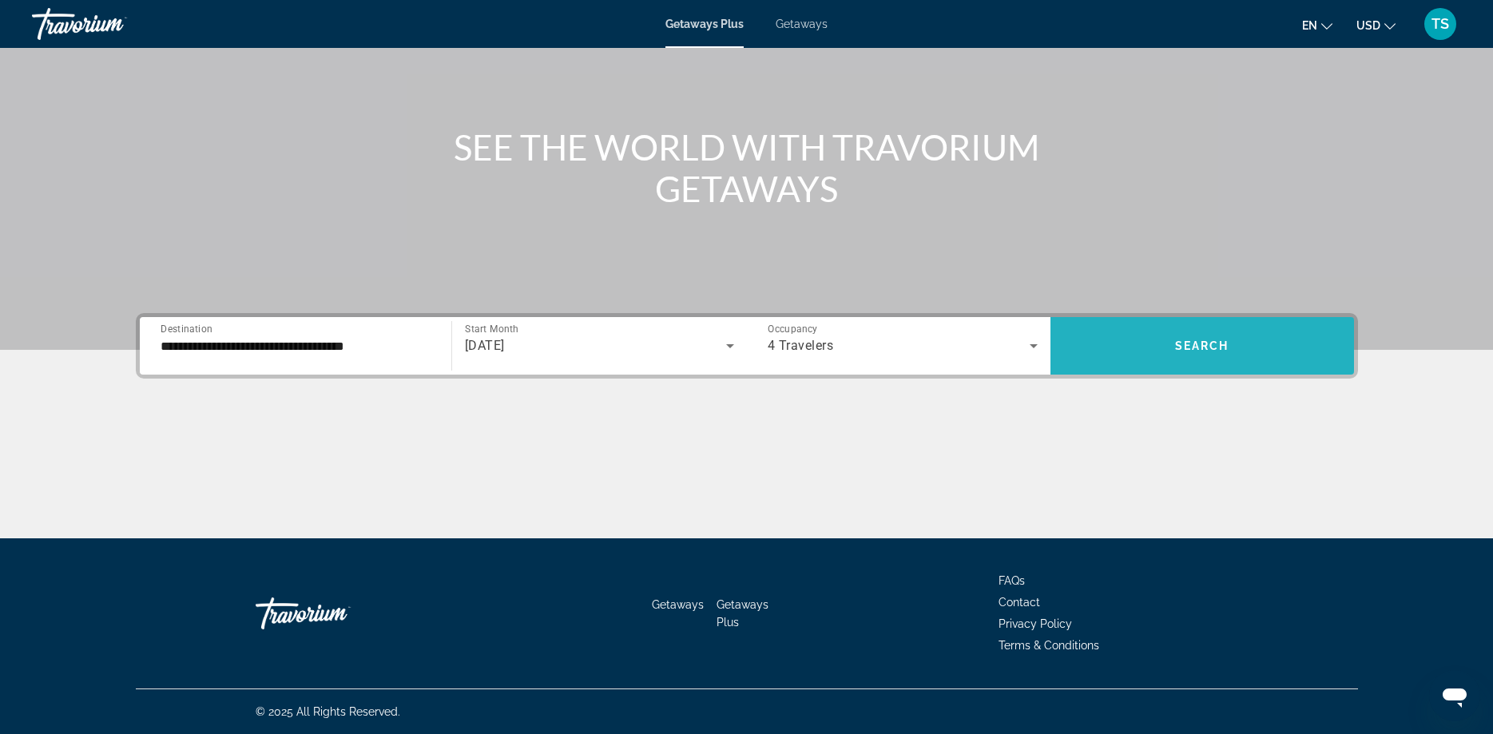
click at [1235, 344] on span "Search widget" at bounding box center [1203, 346] width 304 height 38
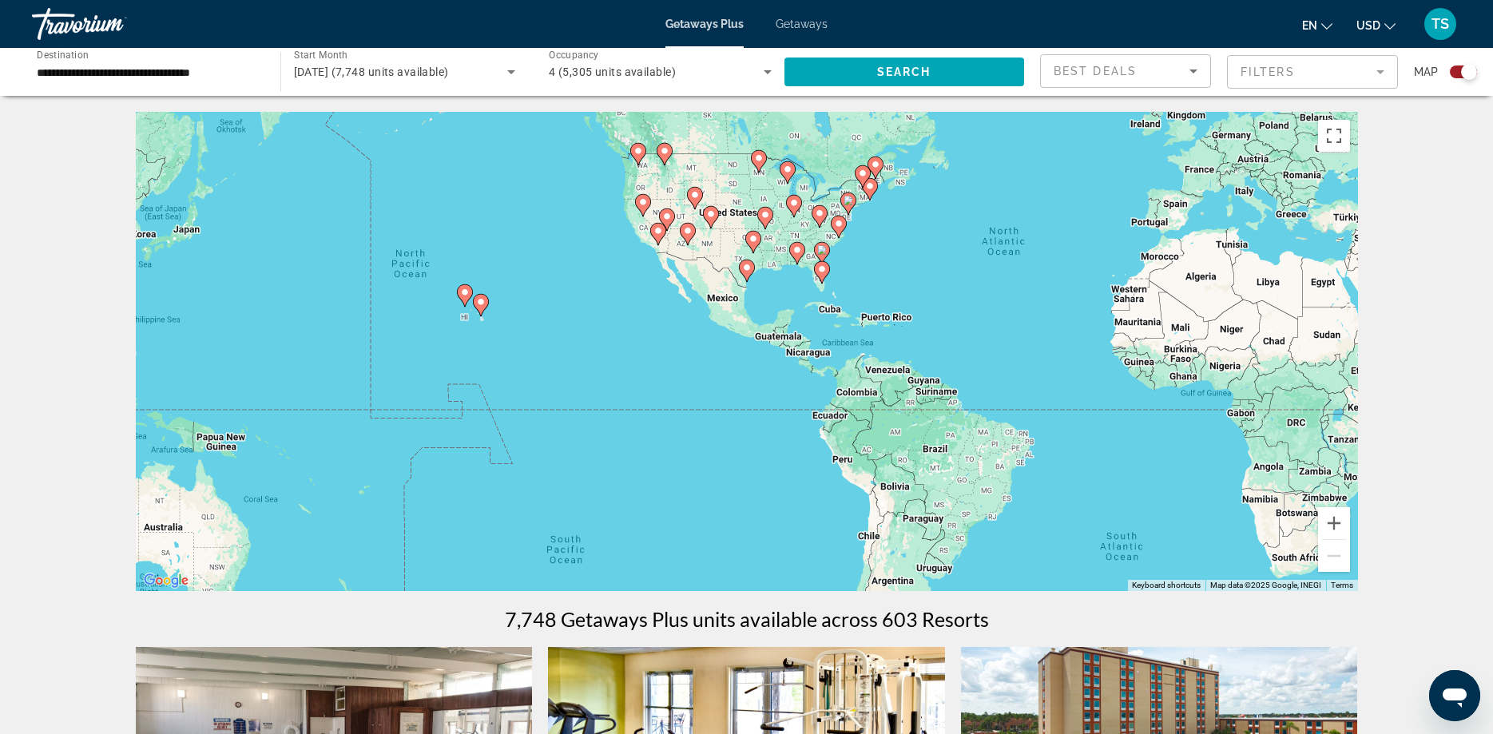
drag, startPoint x: 547, startPoint y: 383, endPoint x: 854, endPoint y: 293, distance: 319.6
click at [854, 293] on div "To activate drag with keyboard, press Alt + Enter. Once in keyboard drag state,…" at bounding box center [747, 351] width 1222 height 479
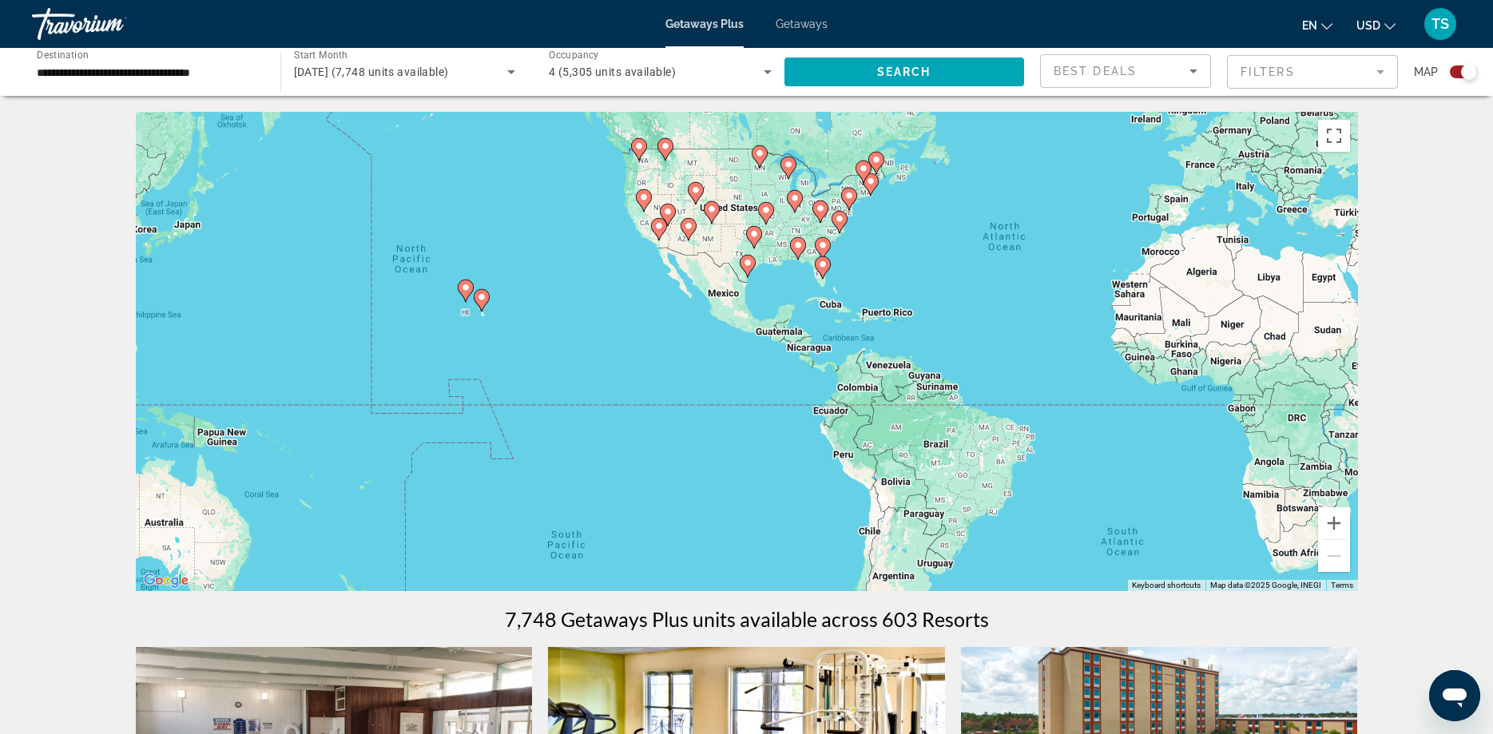
click at [479, 300] on image "Main content" at bounding box center [482, 297] width 10 height 10
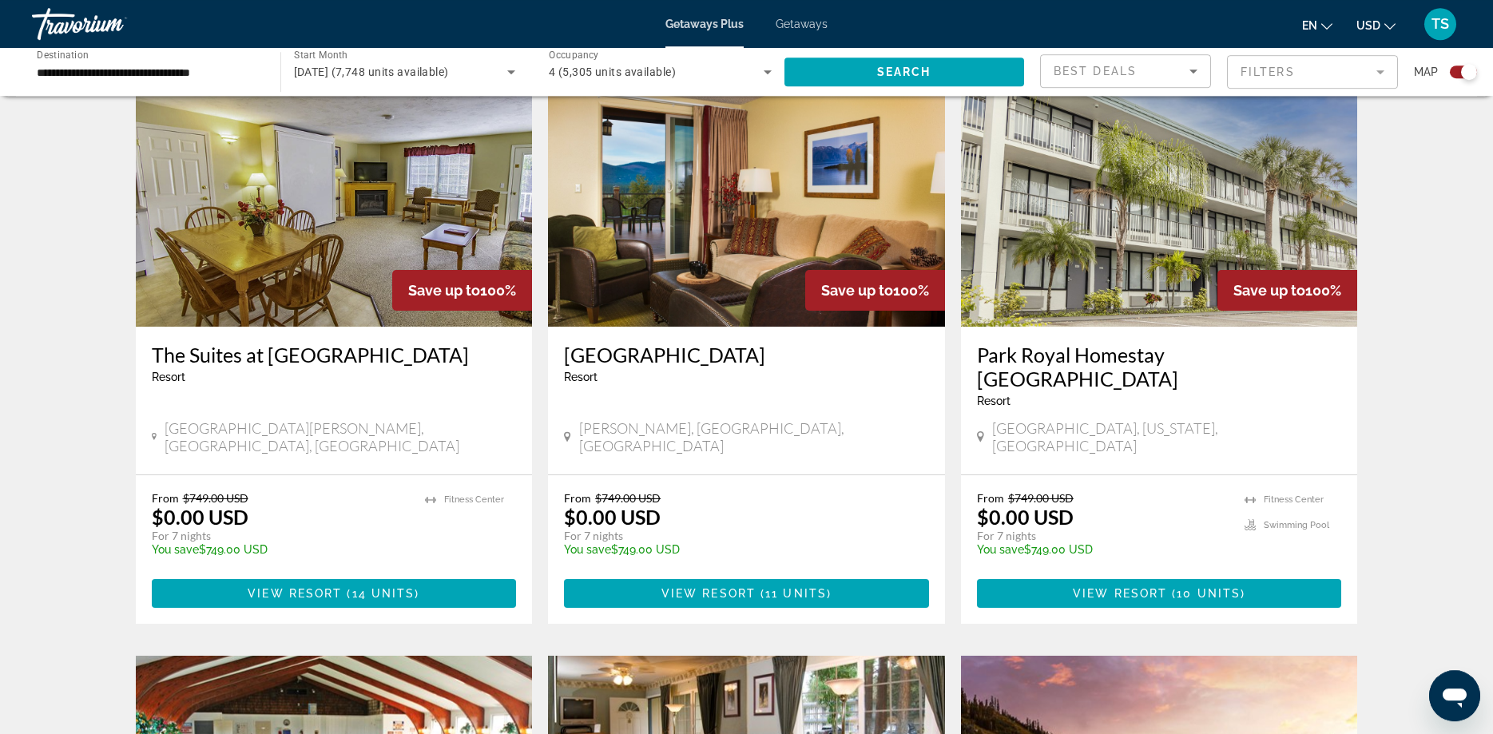
scroll to position [1793, 0]
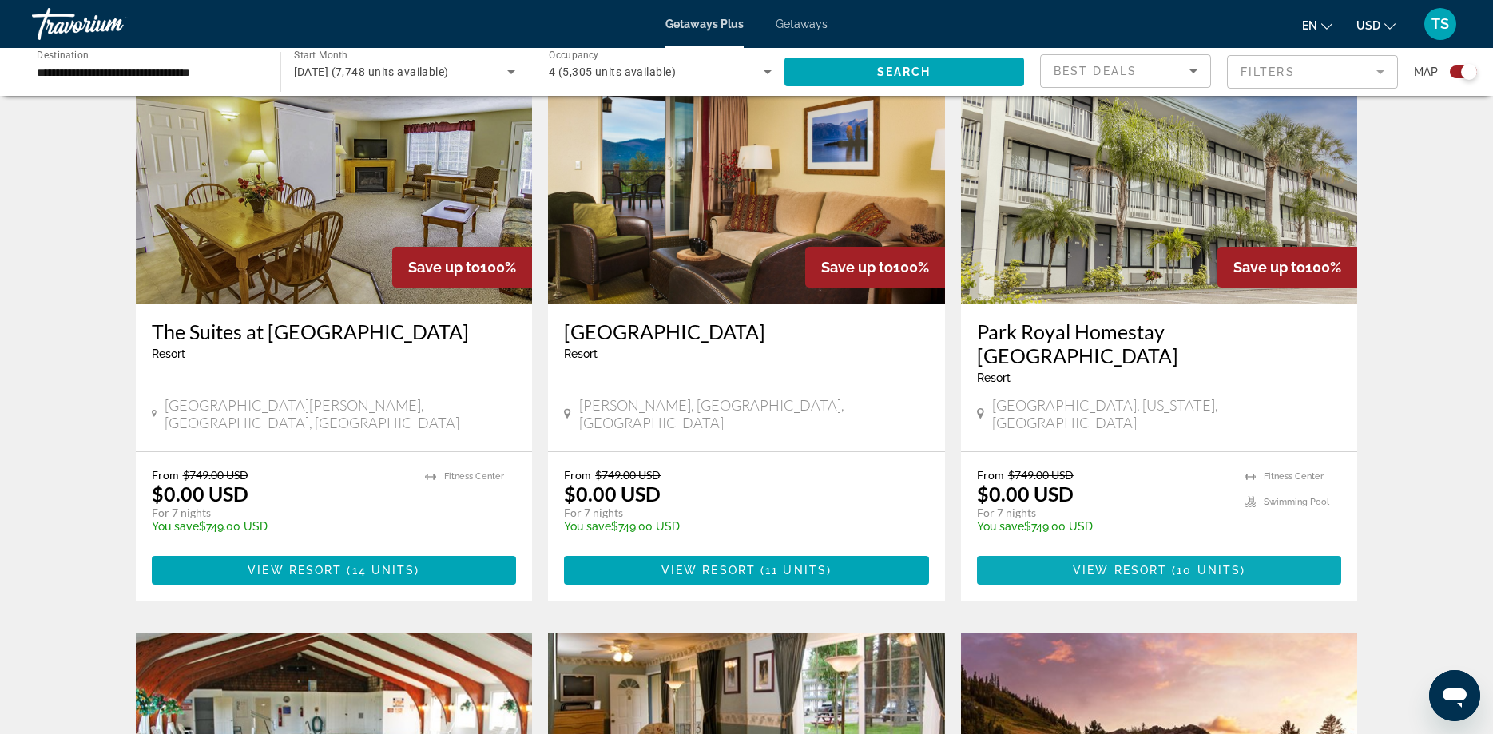
click at [1137, 564] on span "View Resort" at bounding box center [1120, 570] width 94 height 13
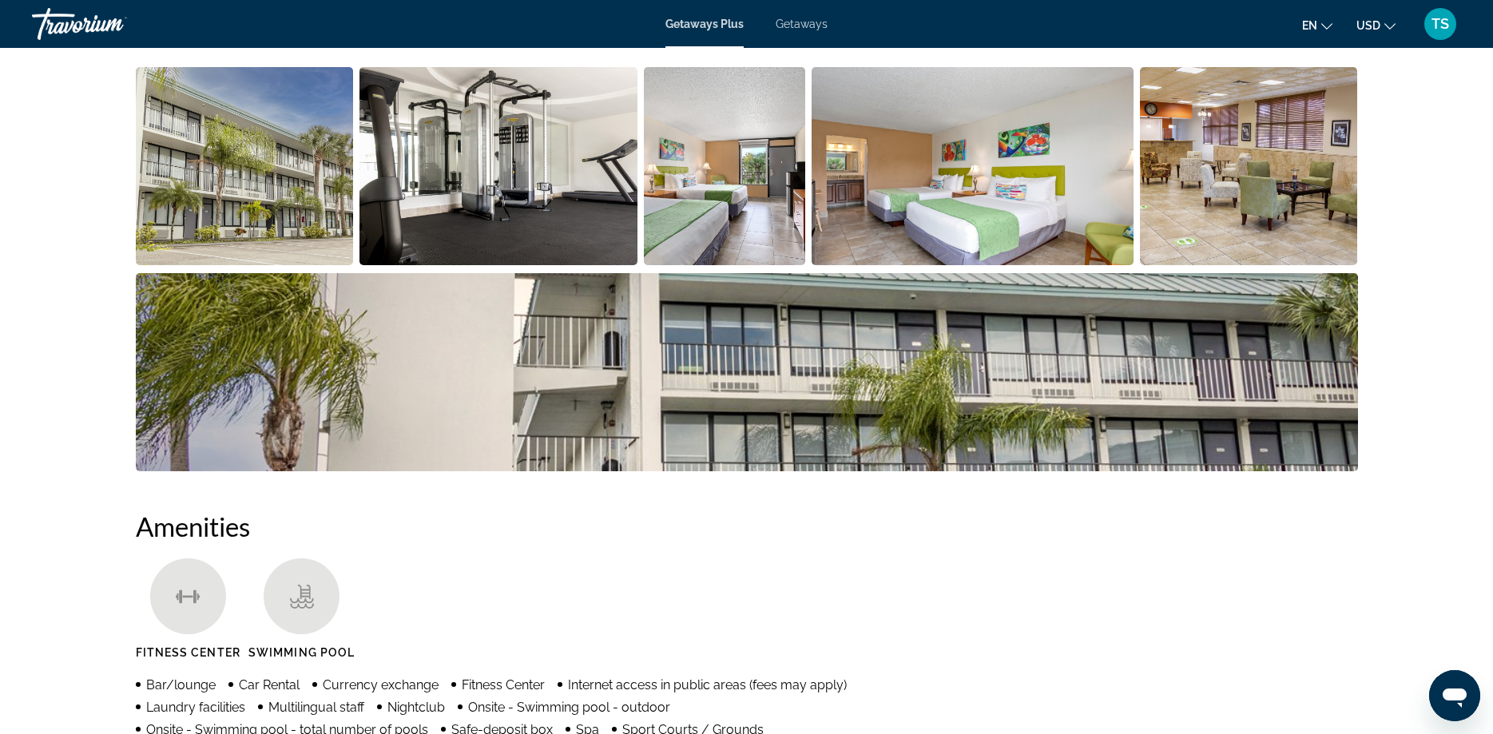
scroll to position [600, 0]
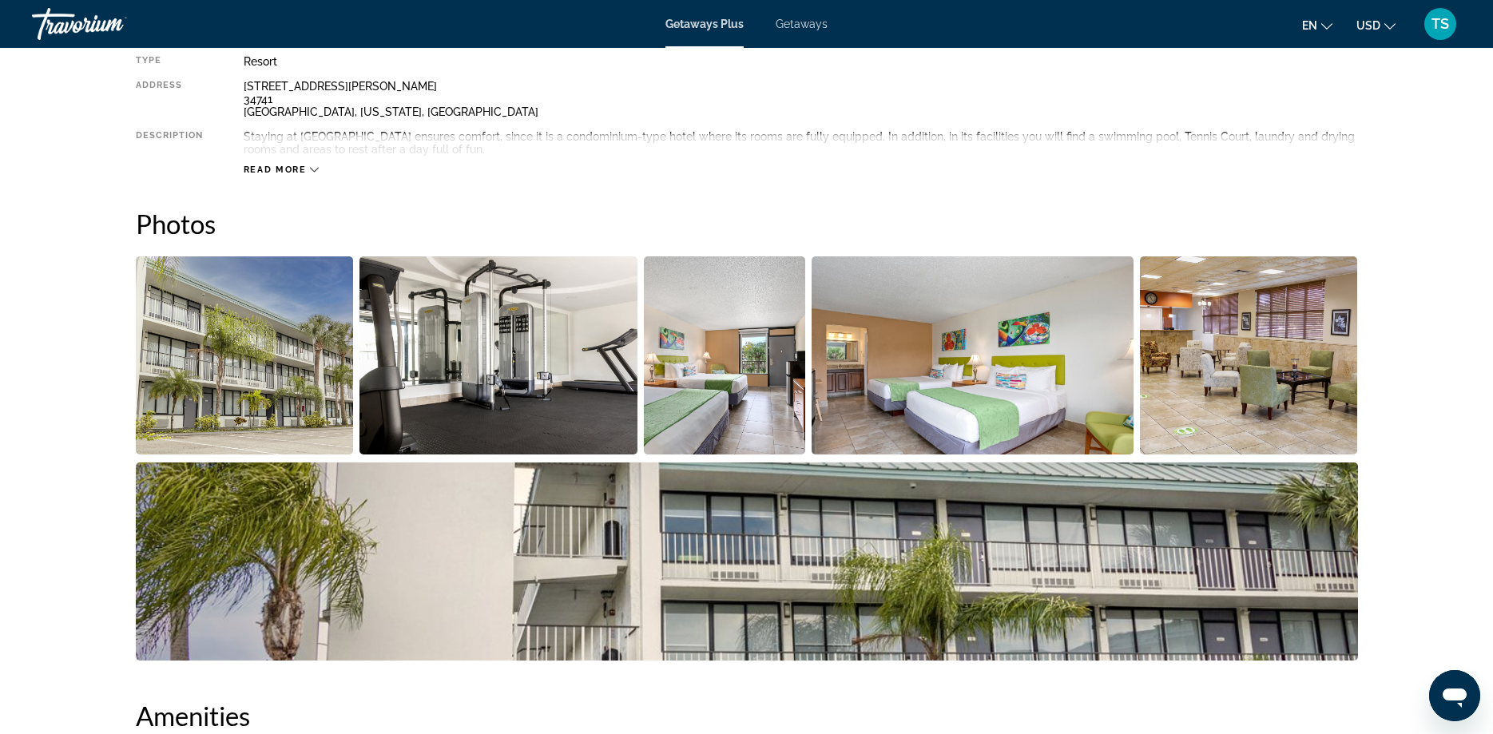
click at [272, 335] on img "Open full-screen image slider" at bounding box center [245, 355] width 218 height 198
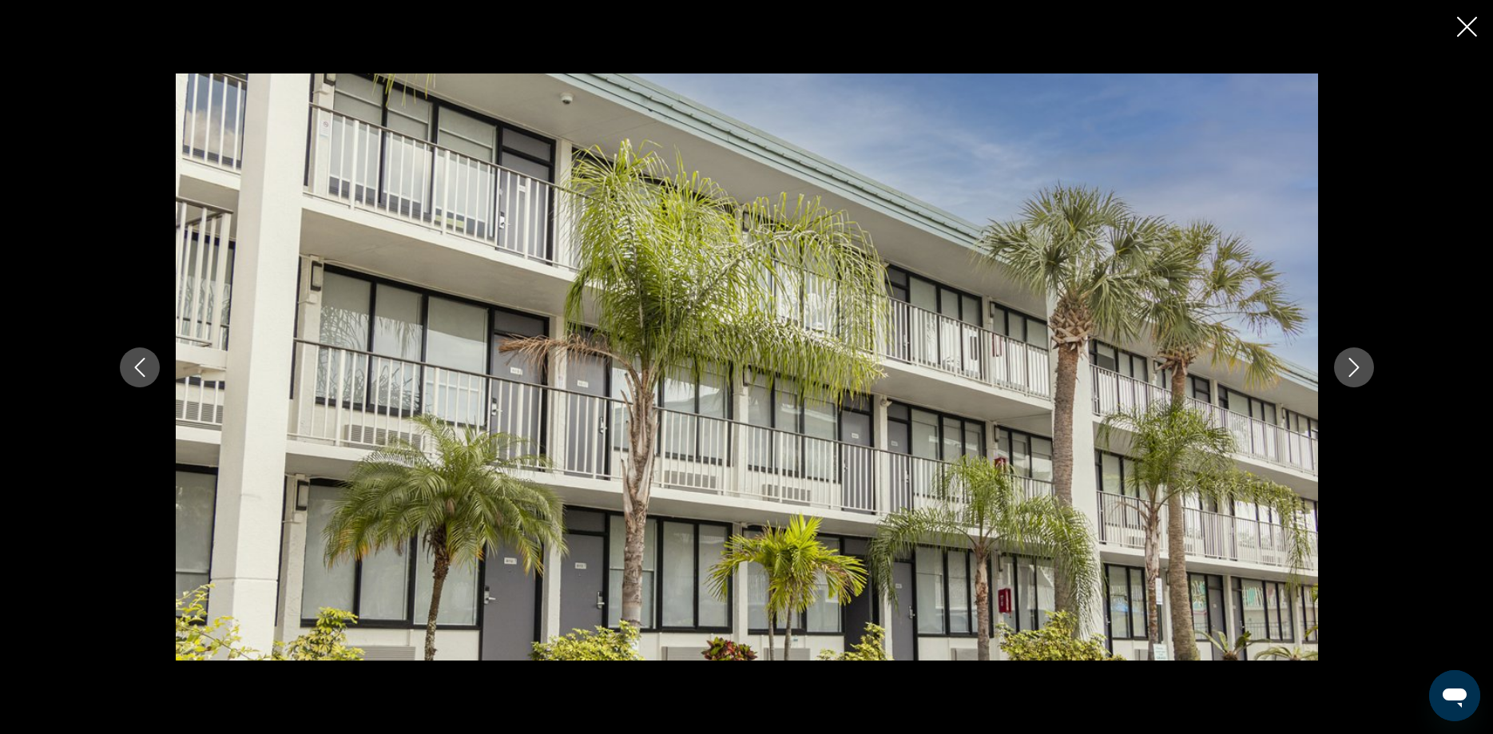
click at [1344, 361] on button "Next image" at bounding box center [1354, 368] width 40 height 40
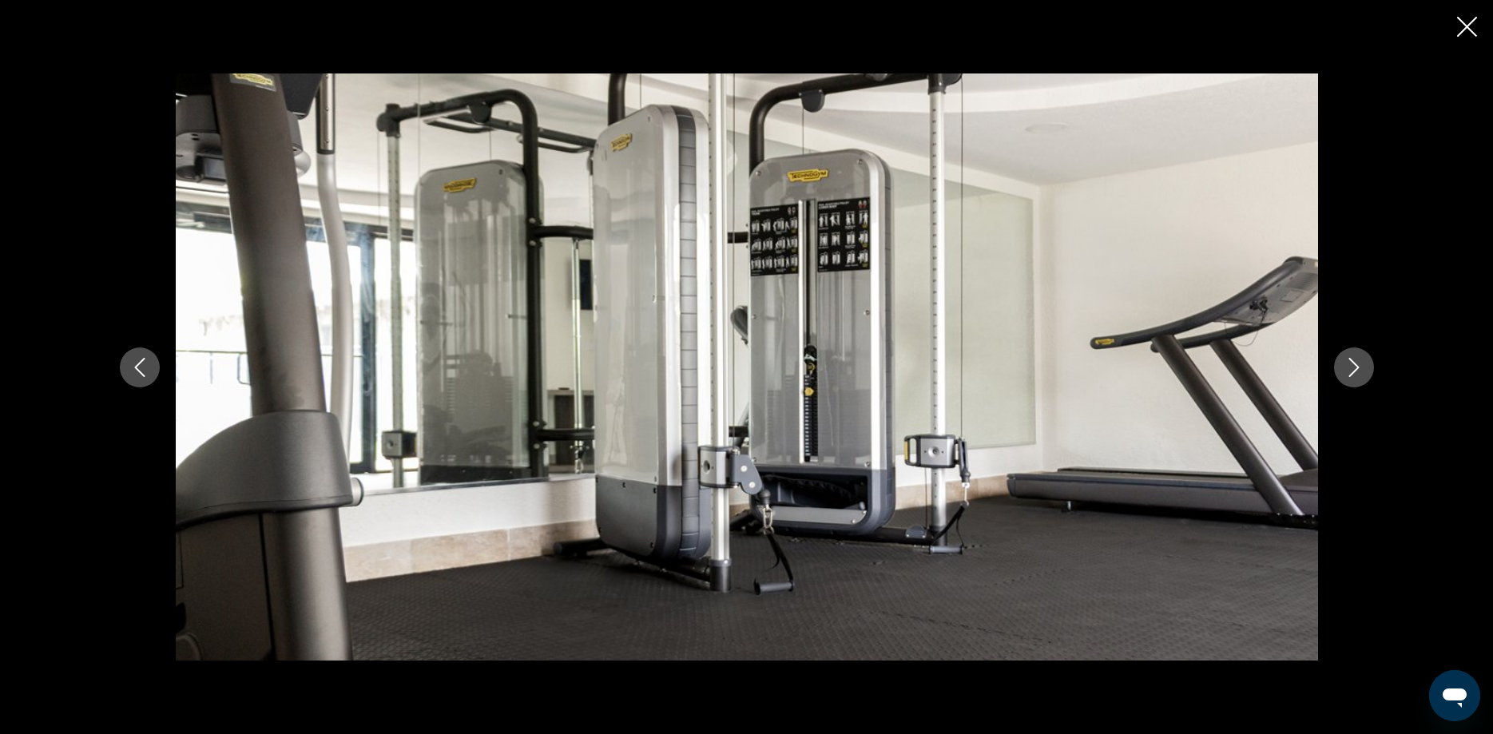
click at [1346, 361] on icon "Next image" at bounding box center [1354, 367] width 19 height 19
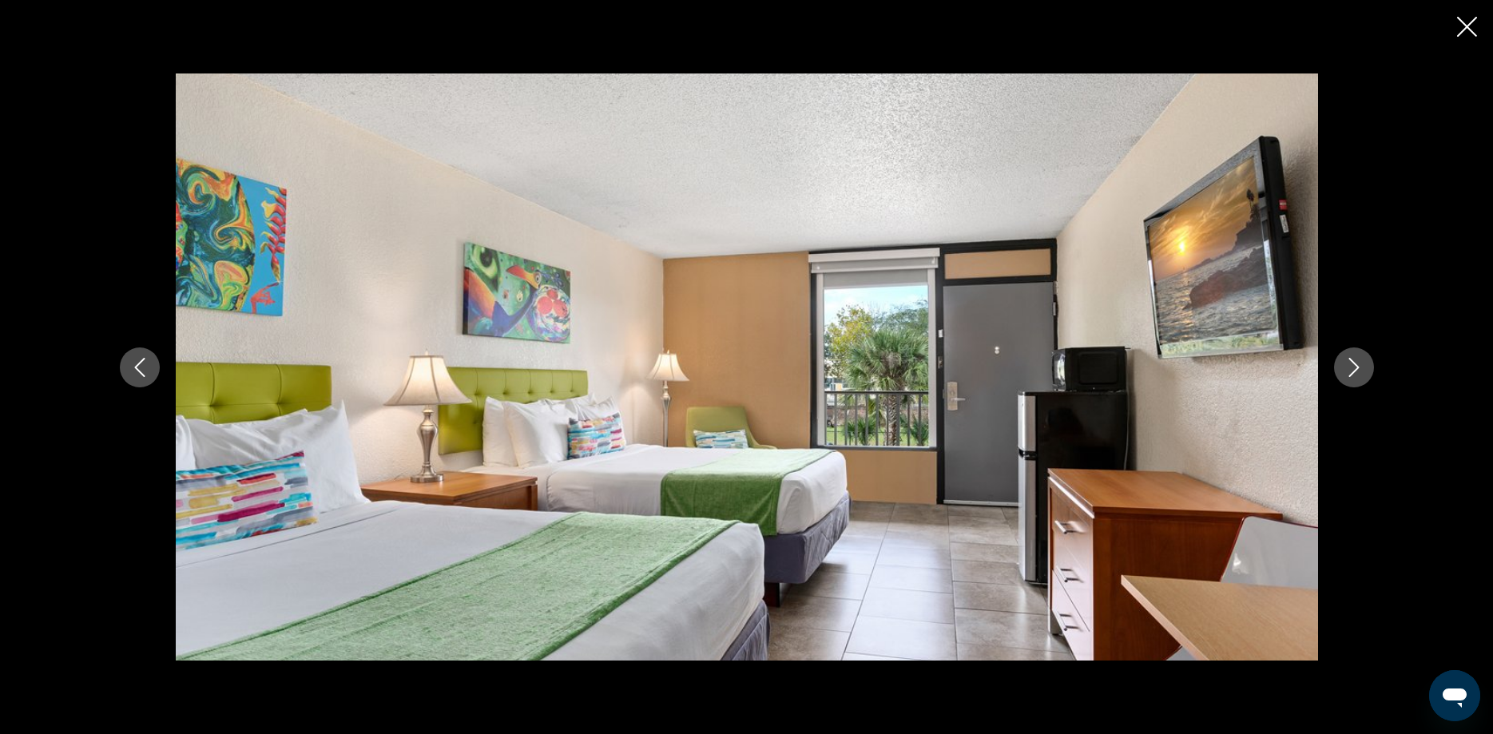
click at [1347, 361] on icon "Next image" at bounding box center [1354, 367] width 19 height 19
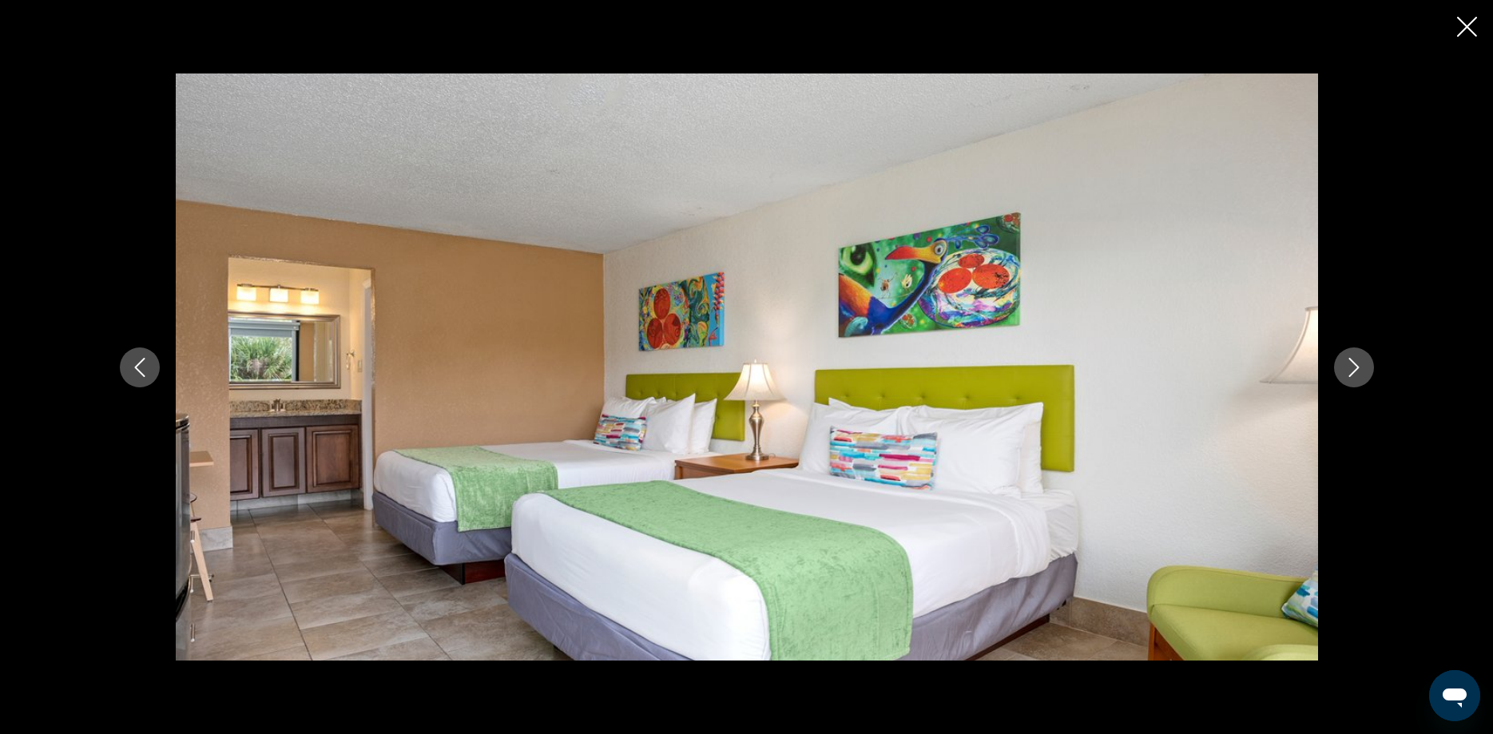
click at [1347, 361] on icon "Next image" at bounding box center [1354, 367] width 19 height 19
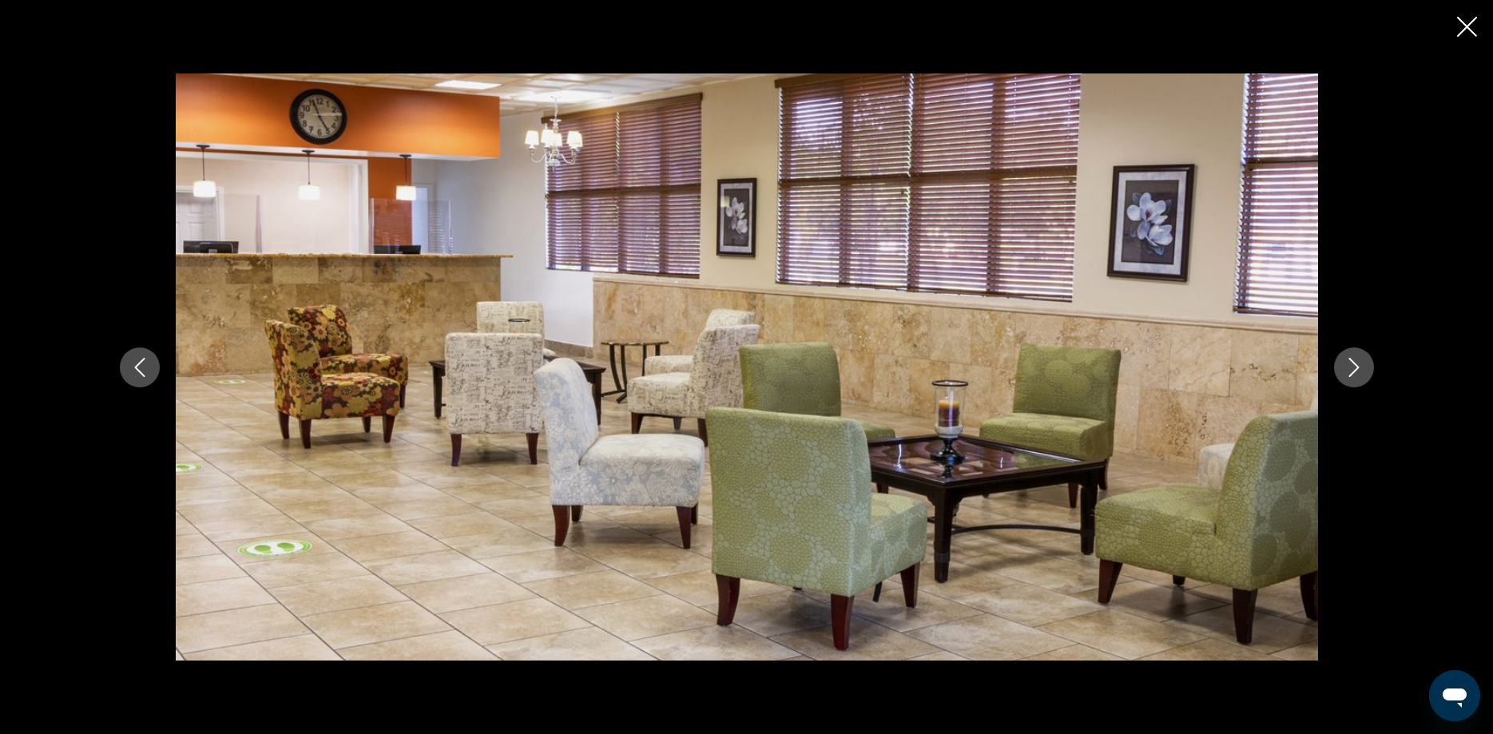
click at [1347, 361] on icon "Next image" at bounding box center [1354, 367] width 19 height 19
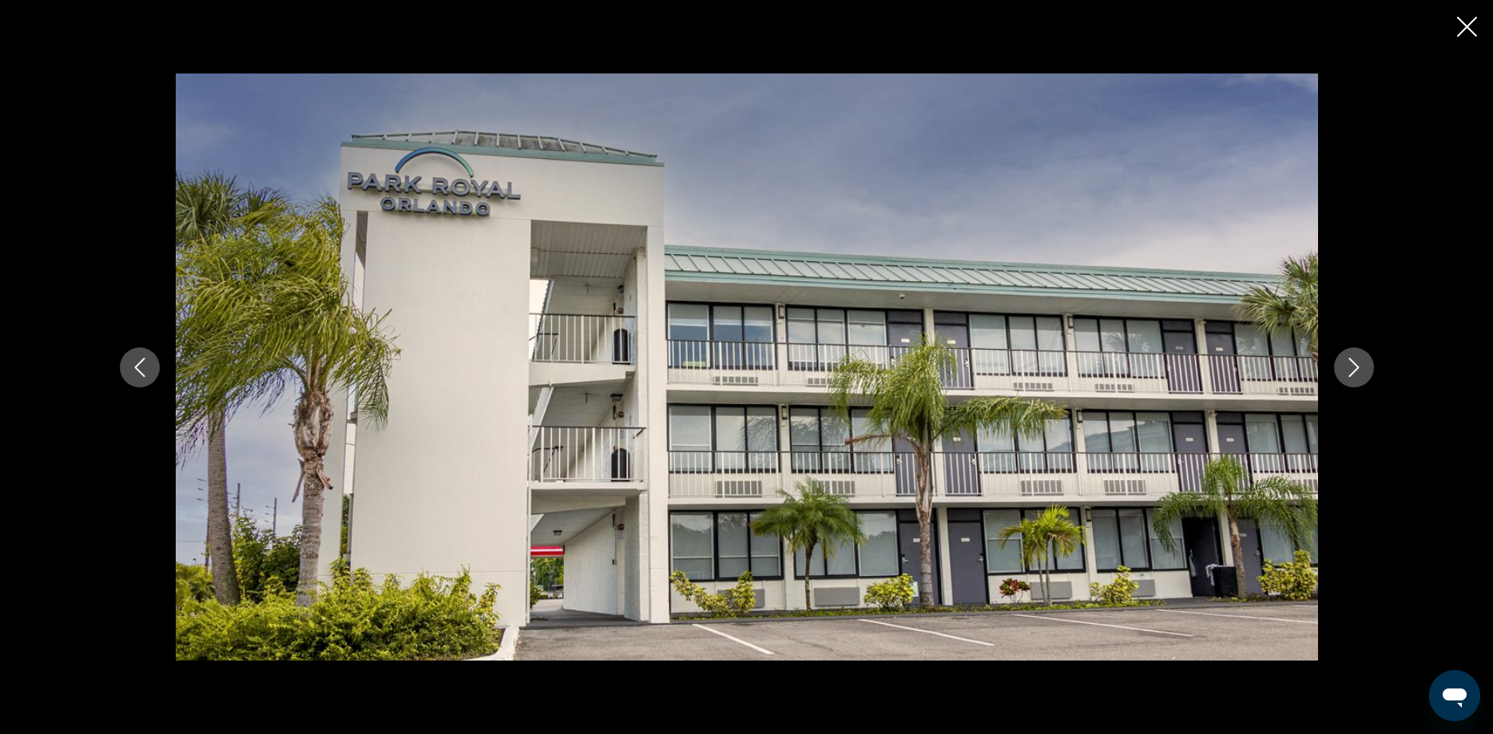
click at [1347, 361] on icon "Next image" at bounding box center [1354, 367] width 19 height 19
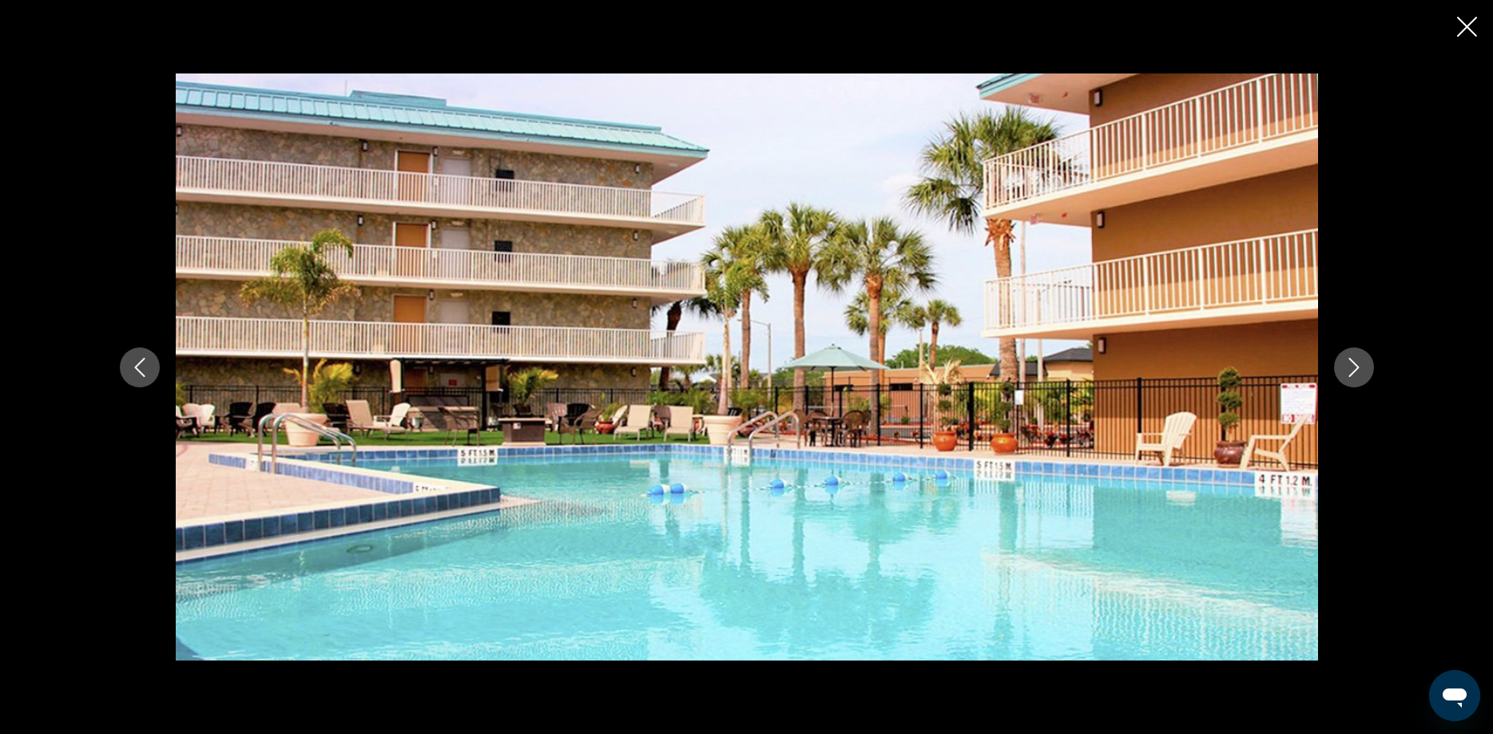
click at [1362, 369] on icon "Next image" at bounding box center [1354, 367] width 19 height 19
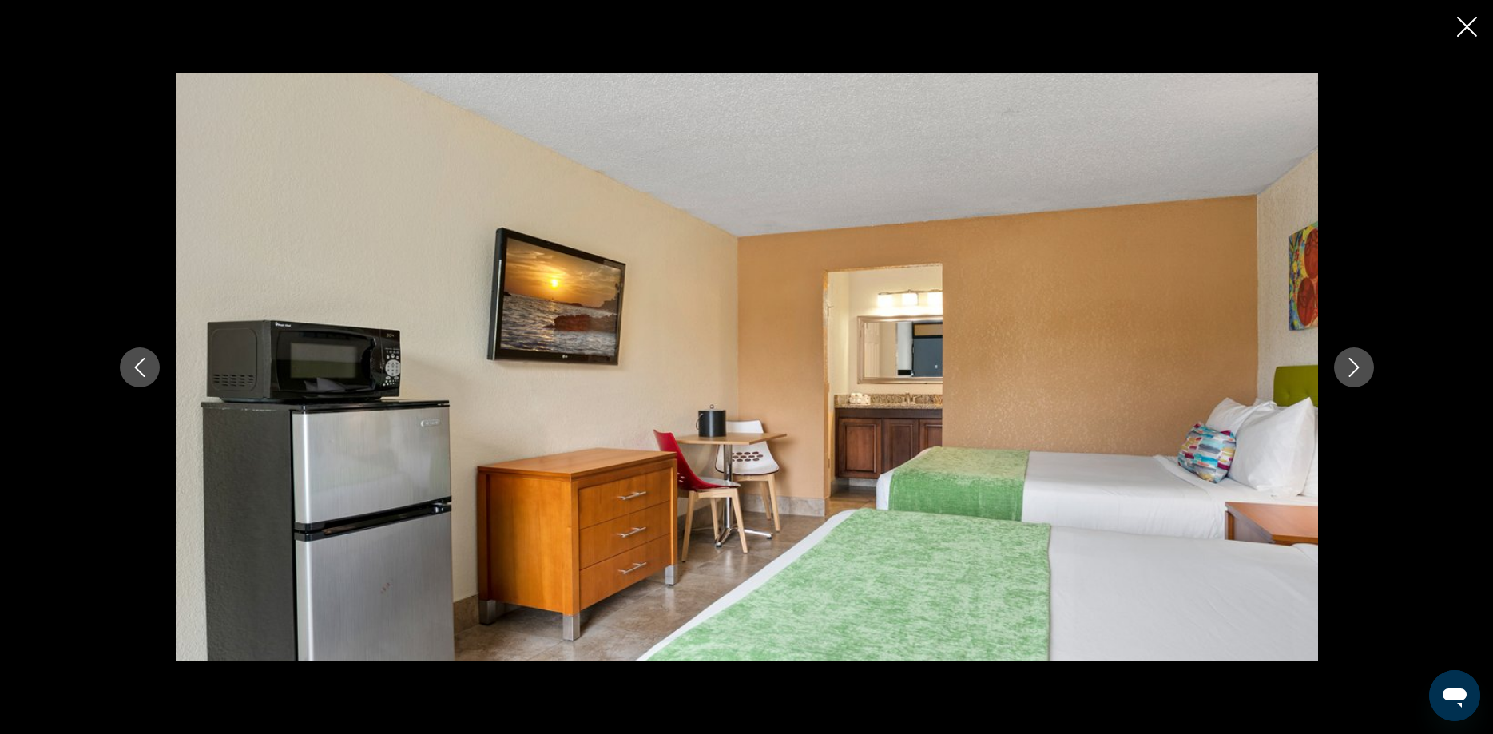
click at [1363, 369] on icon "Next image" at bounding box center [1354, 367] width 19 height 19
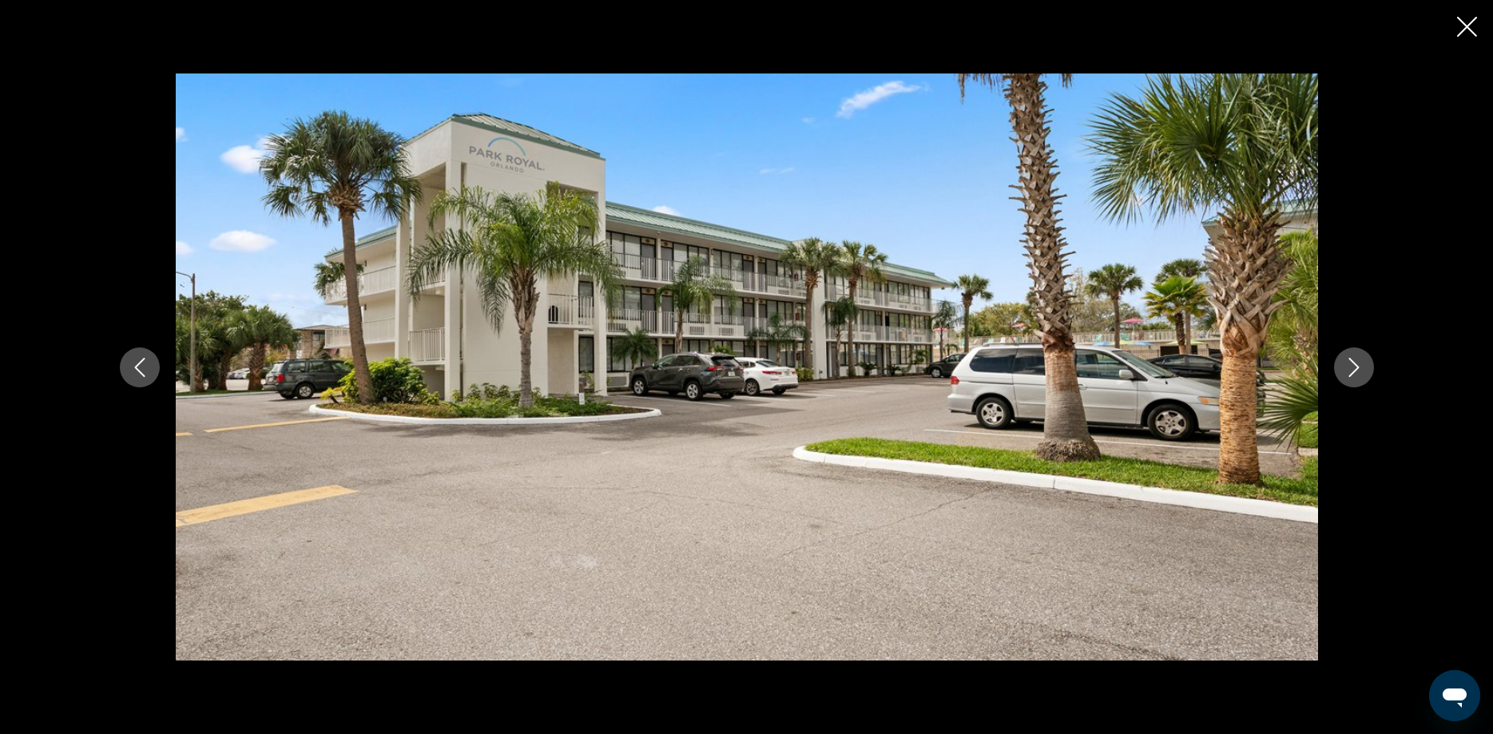
click at [1363, 369] on icon "Next image" at bounding box center [1354, 367] width 19 height 19
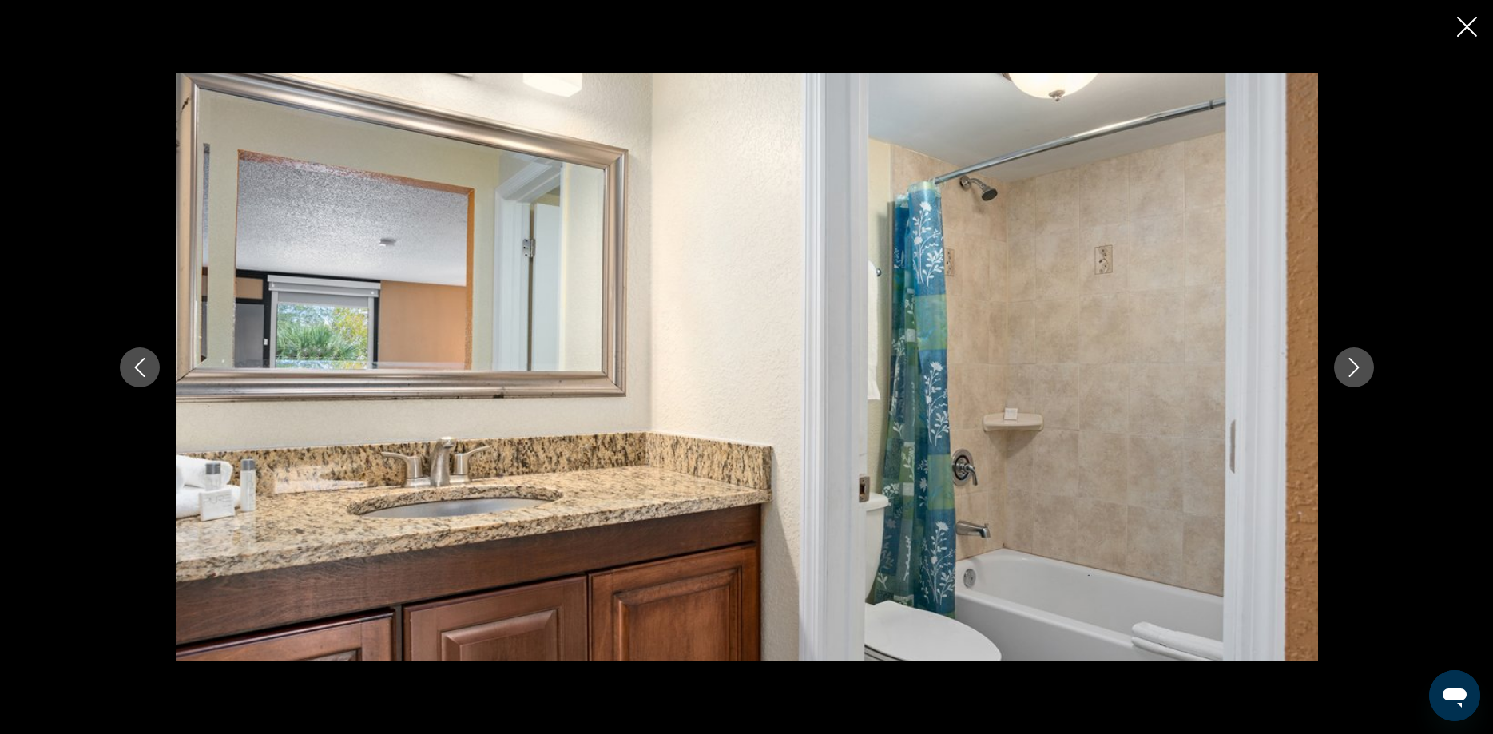
click at [1363, 369] on icon "Next image" at bounding box center [1354, 367] width 19 height 19
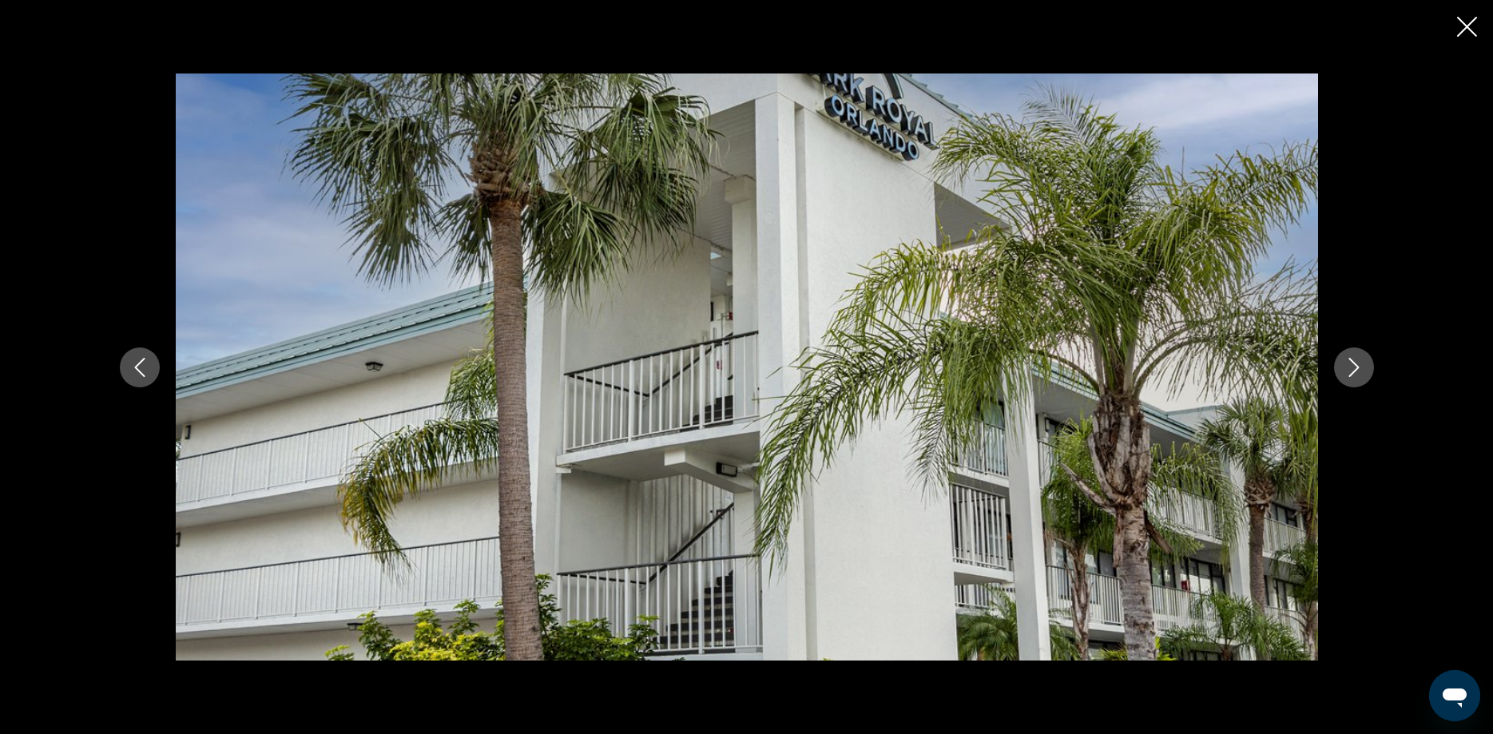
click at [1363, 369] on icon "Next image" at bounding box center [1354, 367] width 19 height 19
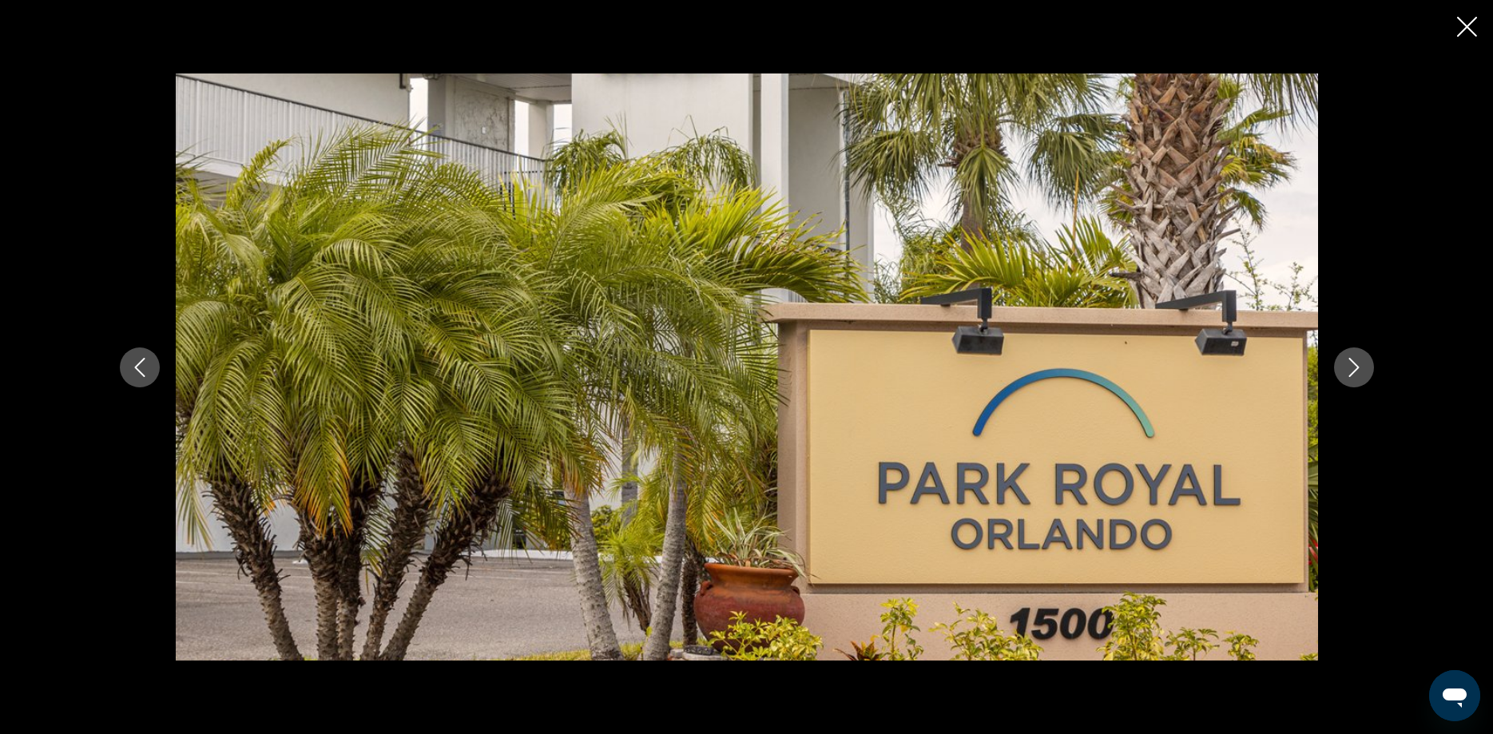
click at [1363, 369] on icon "Next image" at bounding box center [1354, 367] width 19 height 19
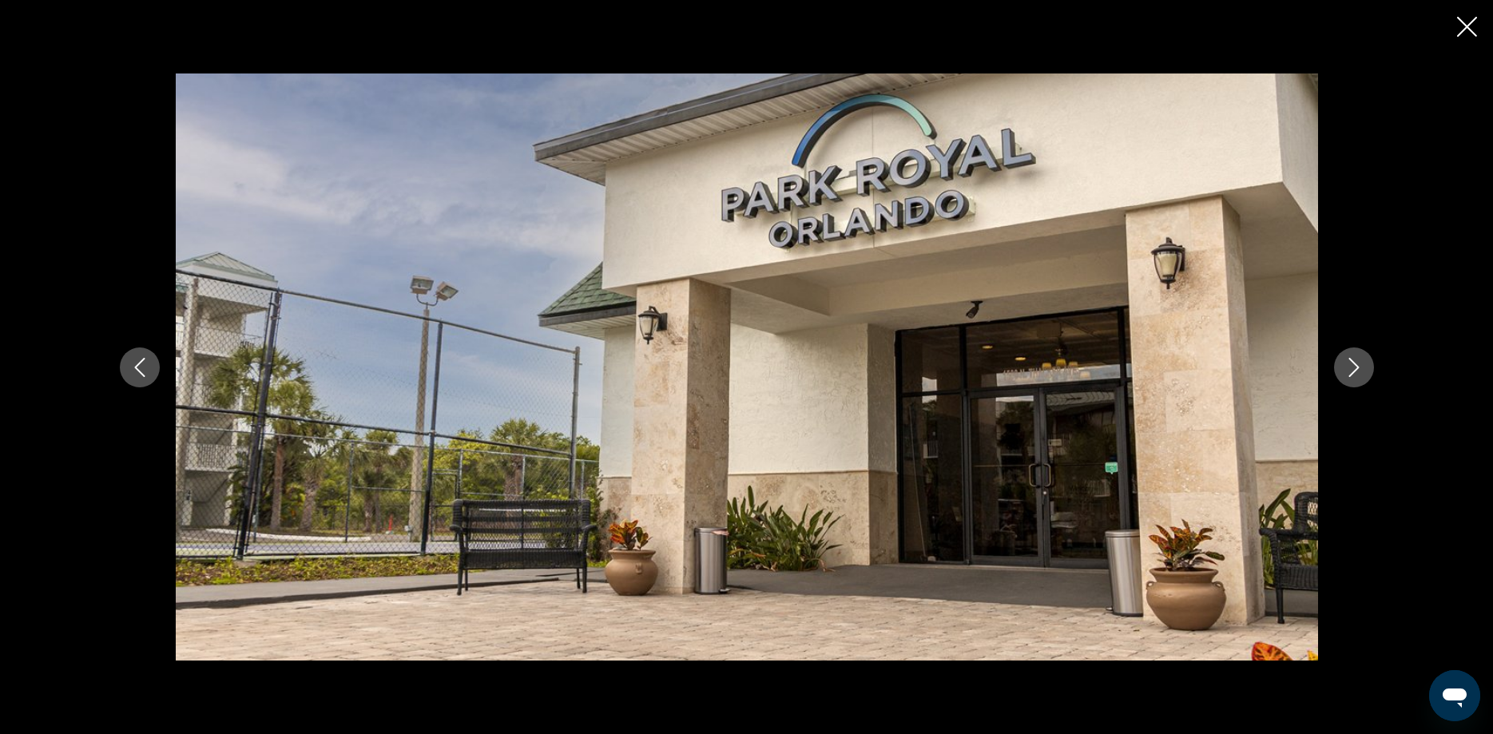
click at [1363, 369] on icon "Next image" at bounding box center [1354, 367] width 19 height 19
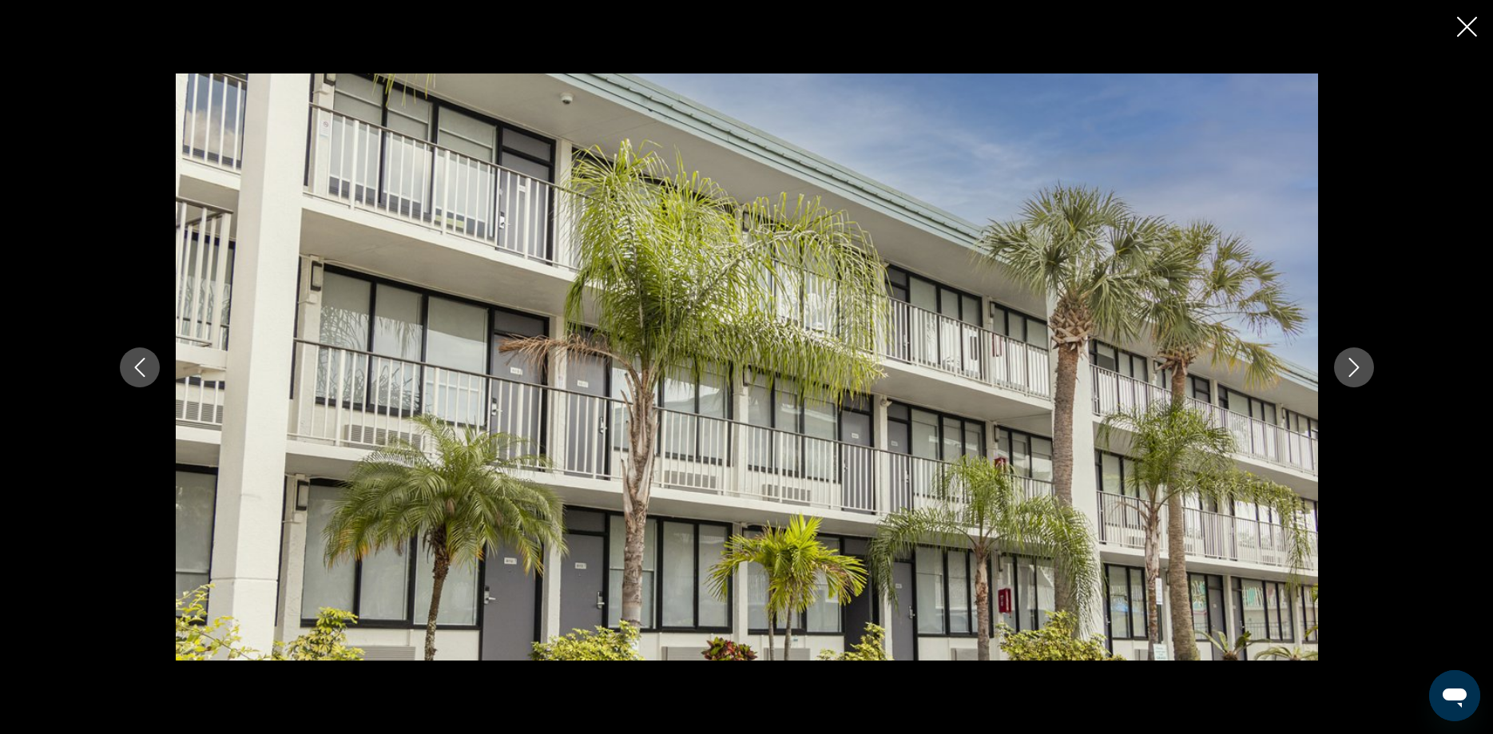
click at [1363, 369] on icon "Next image" at bounding box center [1354, 367] width 19 height 19
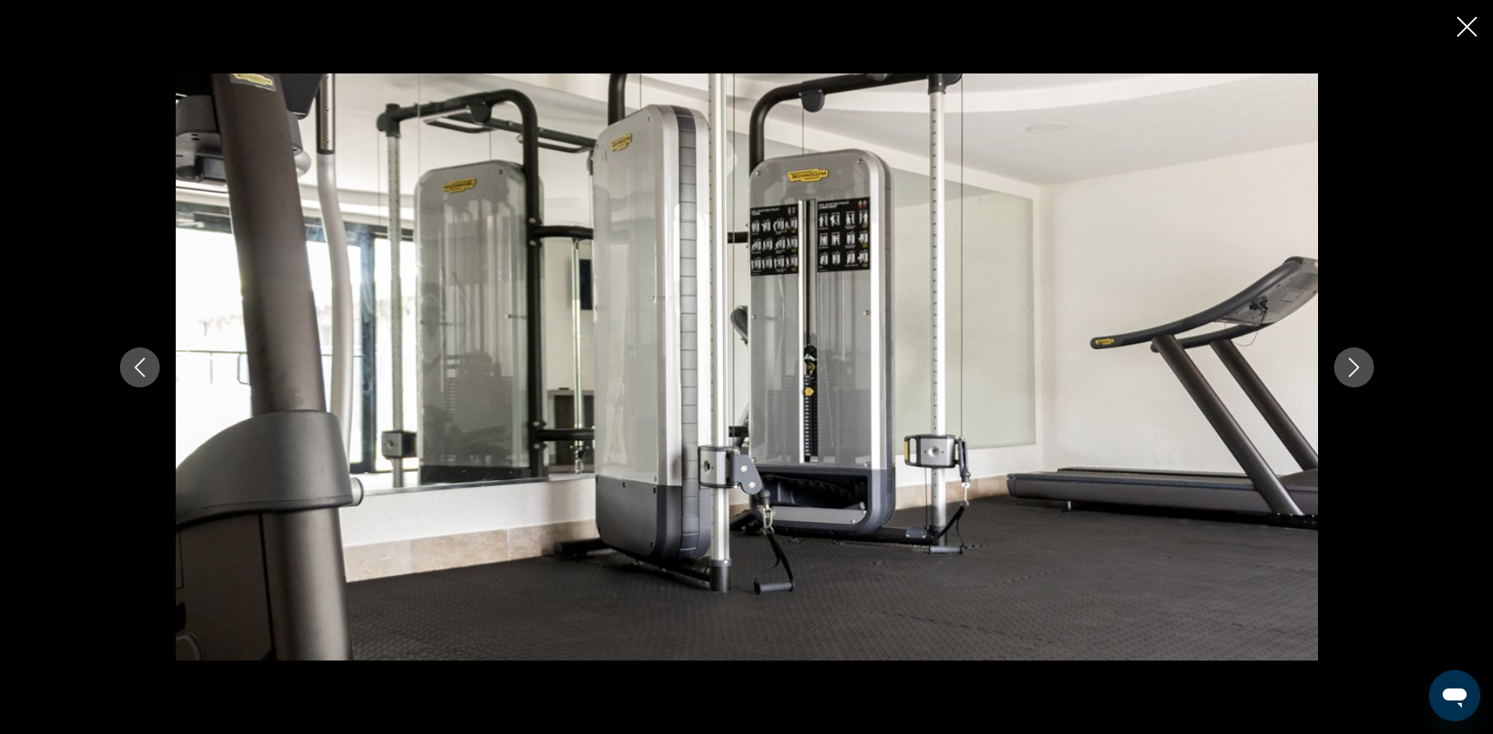
click at [1433, 27] on icon "Close slideshow" at bounding box center [1467, 27] width 20 height 20
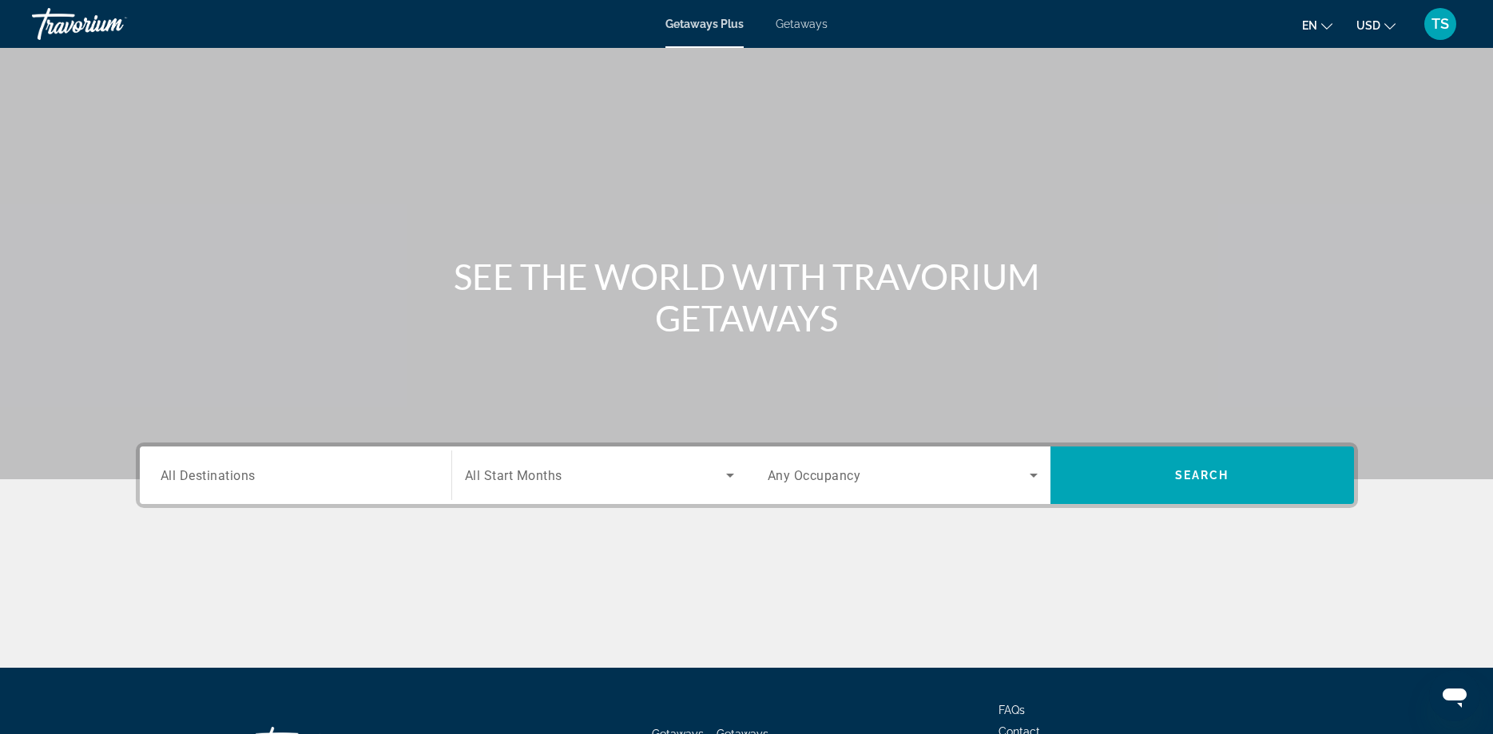
click at [276, 479] on input "Destination All Destinations" at bounding box center [296, 476] width 270 height 19
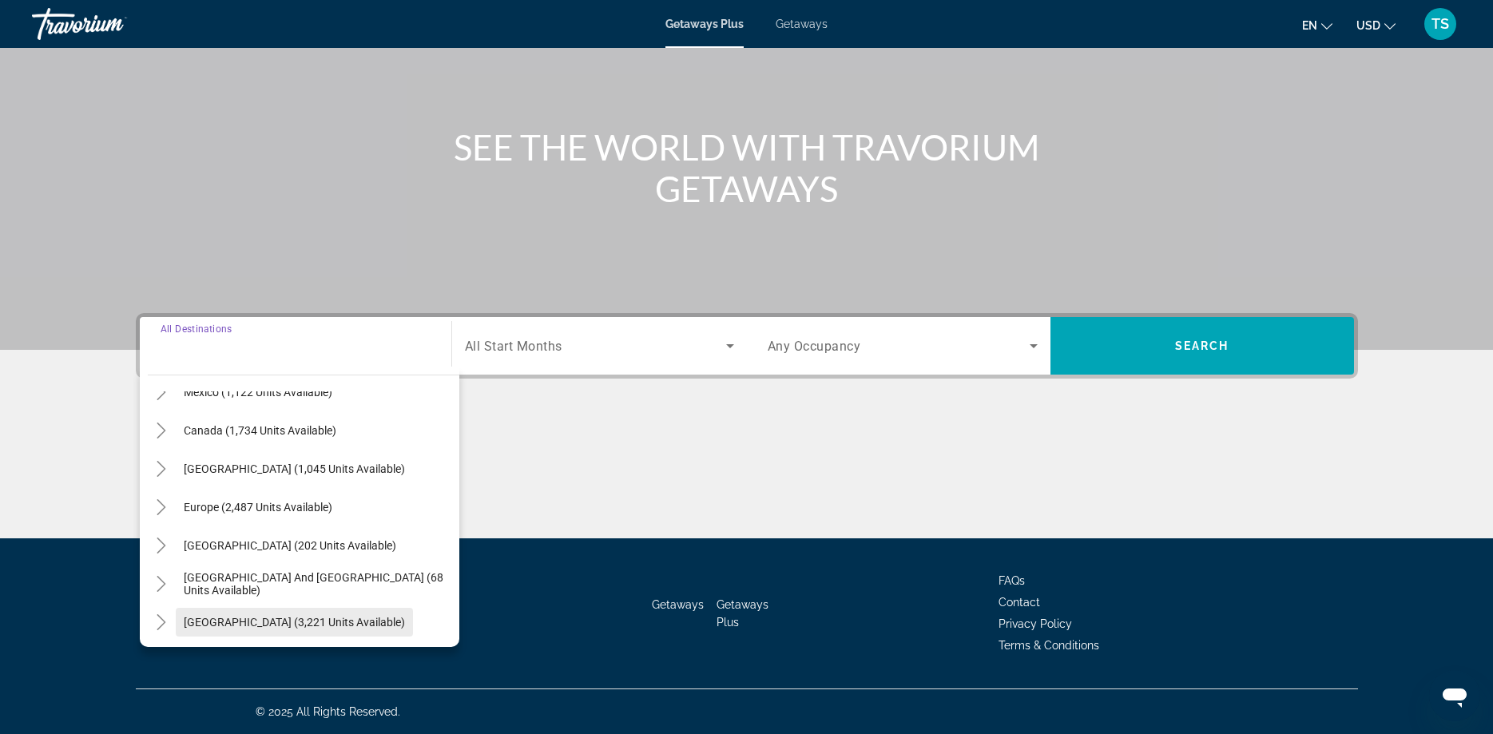
scroll to position [77, 0]
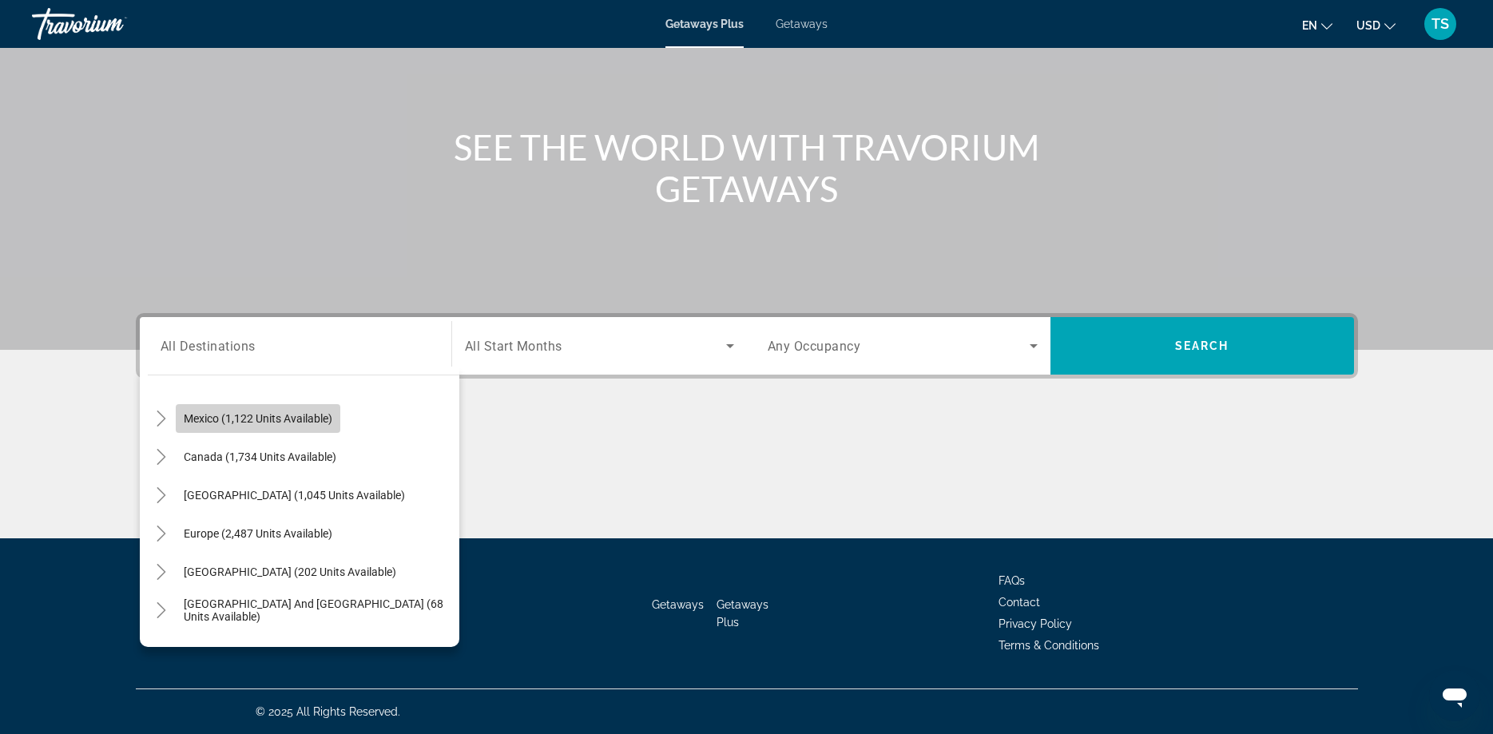
click at [269, 413] on span "Mexico (1,122 units available)" at bounding box center [258, 418] width 149 height 13
type input "**********"
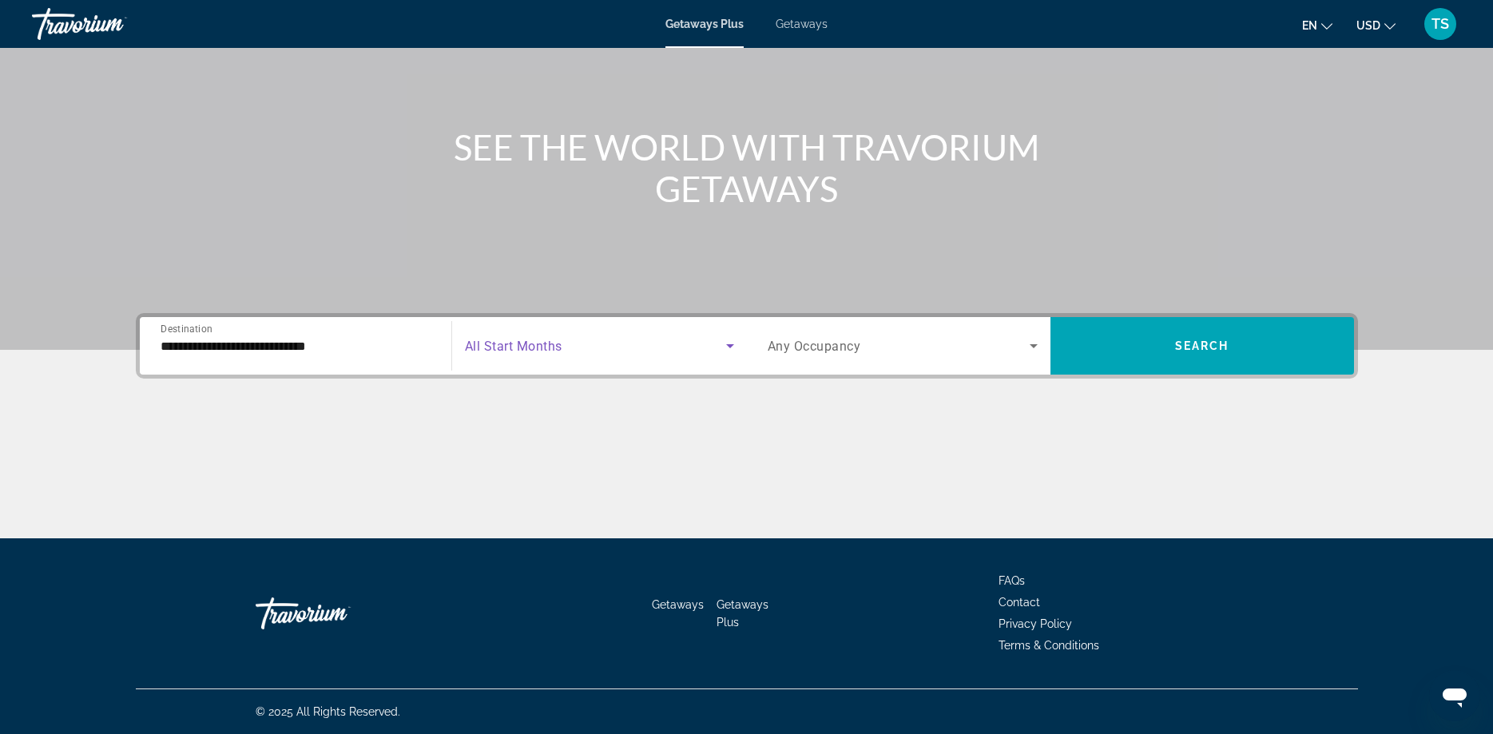
click at [727, 346] on icon "Search widget" at bounding box center [730, 345] width 19 height 19
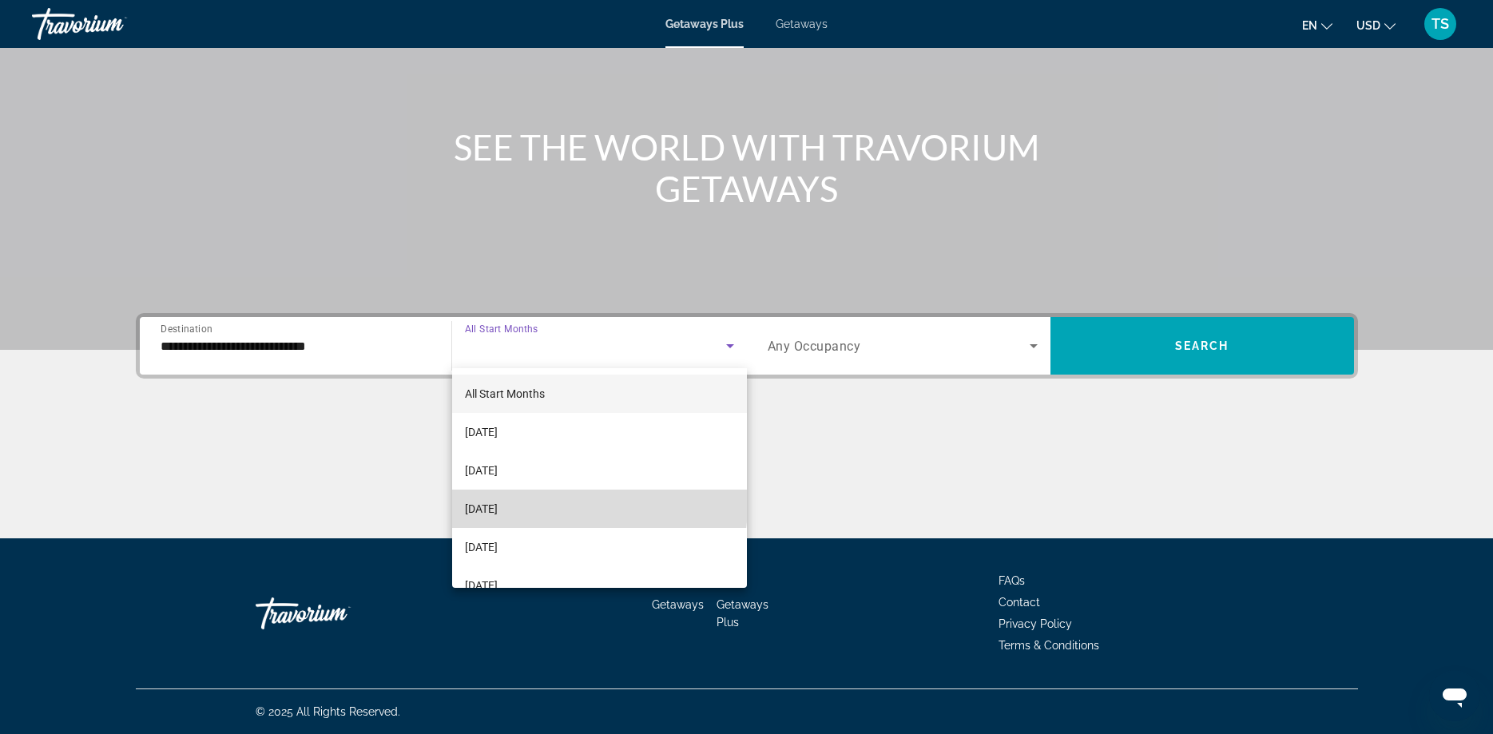
click at [562, 504] on mat-option "[DATE]" at bounding box center [599, 509] width 295 height 38
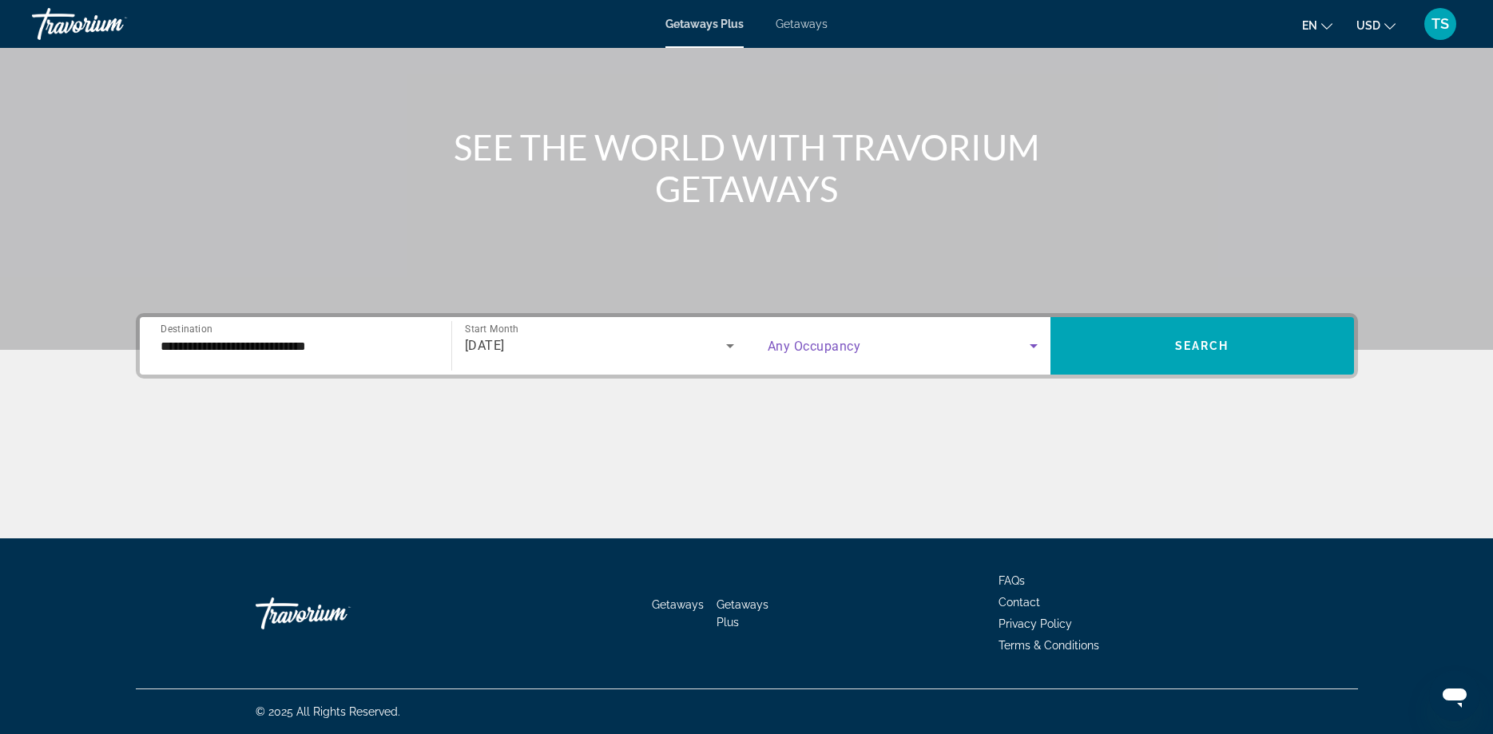
click at [1031, 340] on icon "Search widget" at bounding box center [1033, 345] width 19 height 19
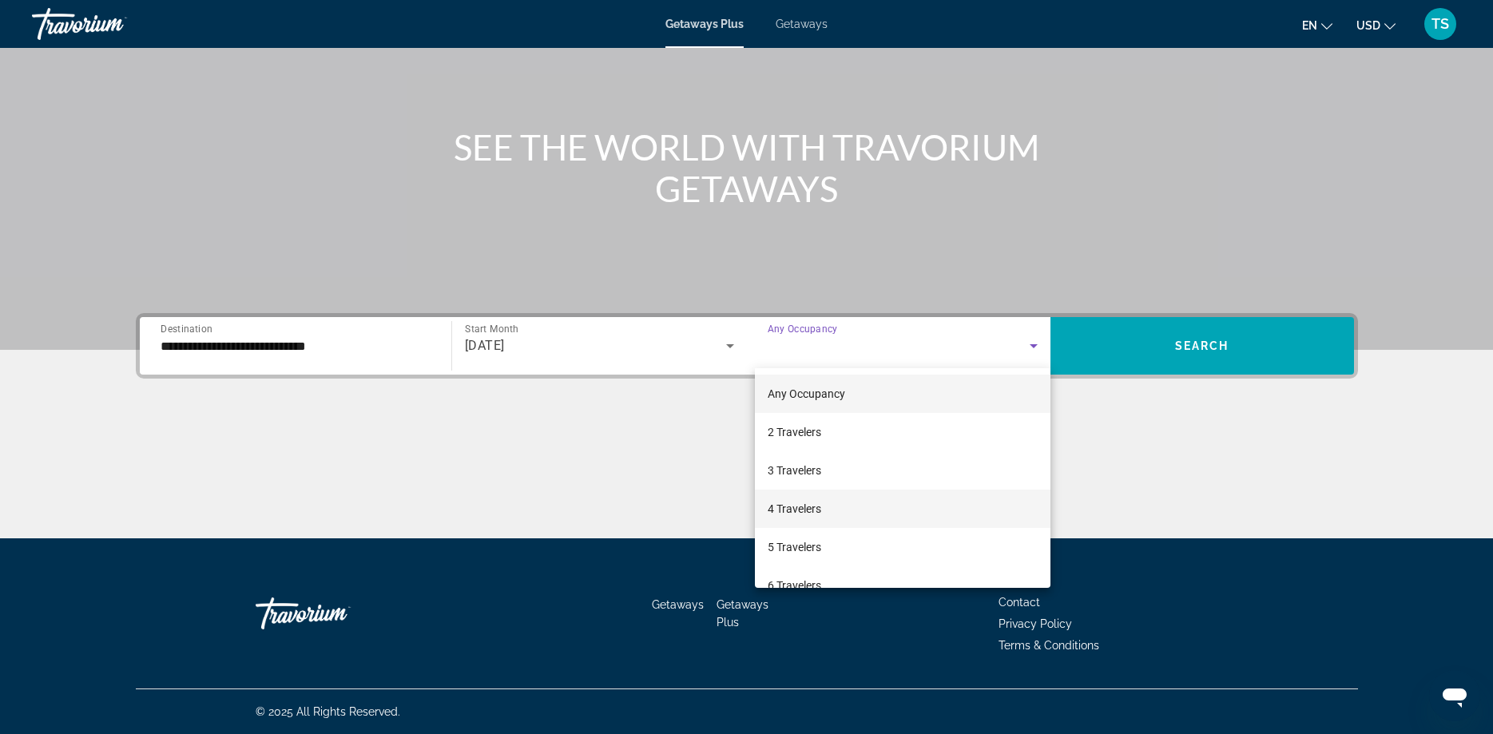
click at [823, 510] on mat-option "4 Travelers" at bounding box center [903, 509] width 296 height 38
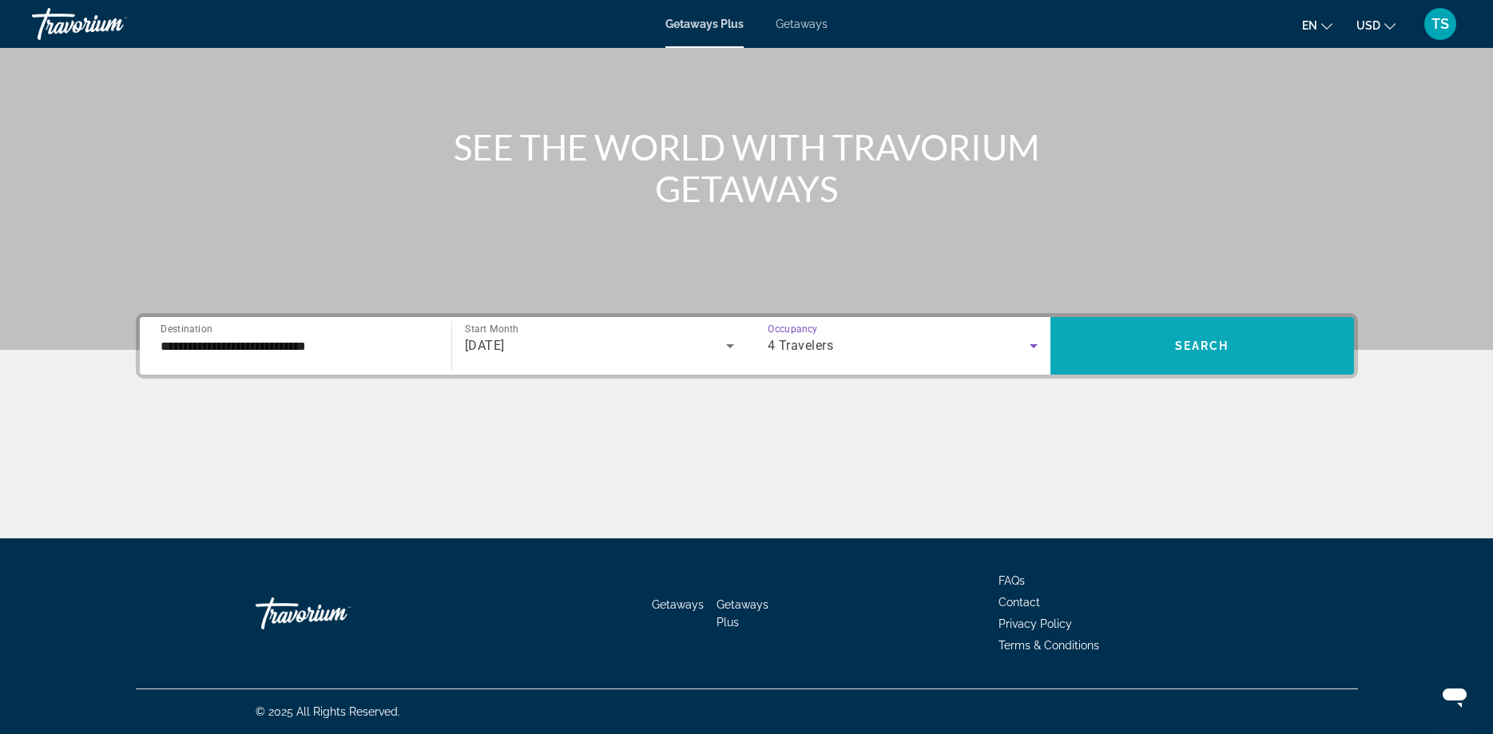
click at [1220, 327] on span "Search widget" at bounding box center [1203, 346] width 304 height 38
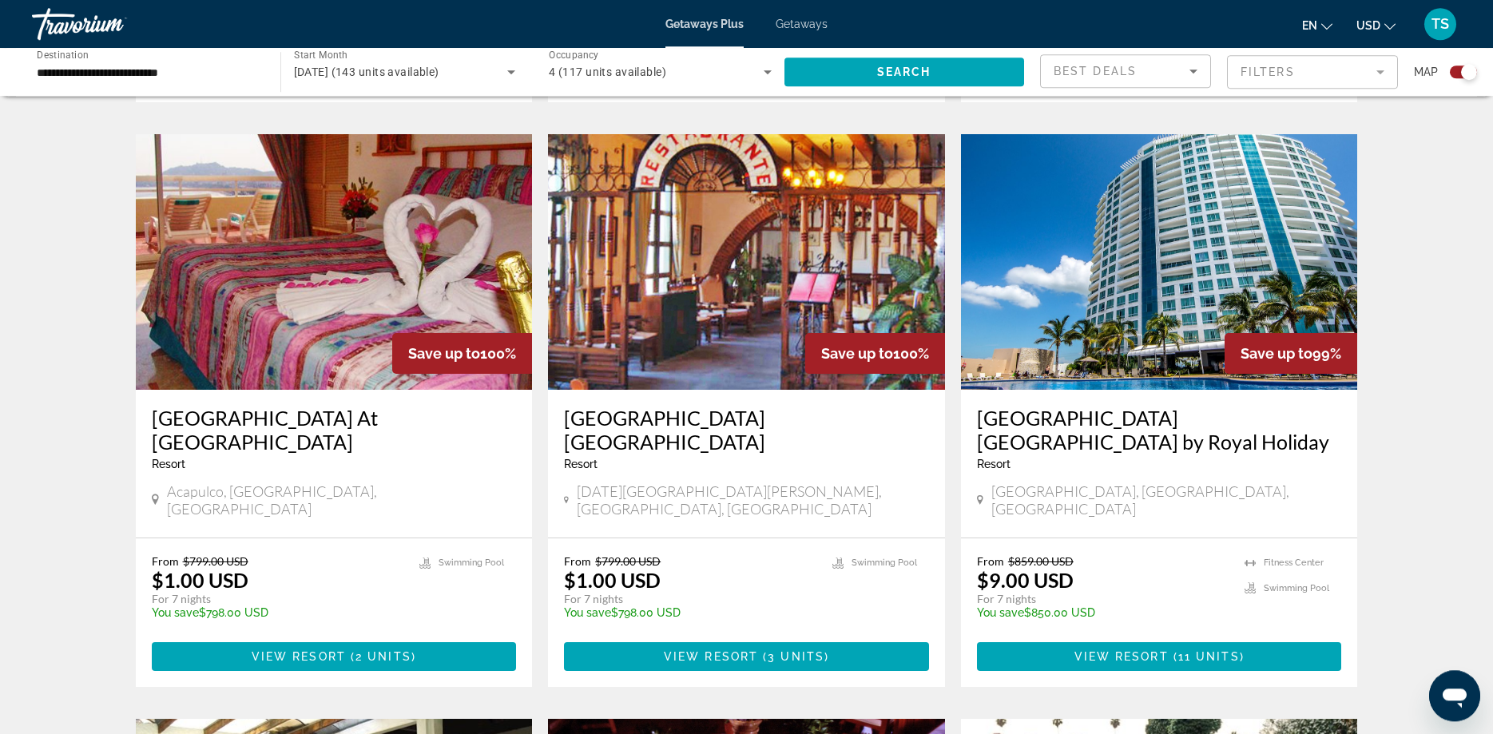
scroll to position [1711, 0]
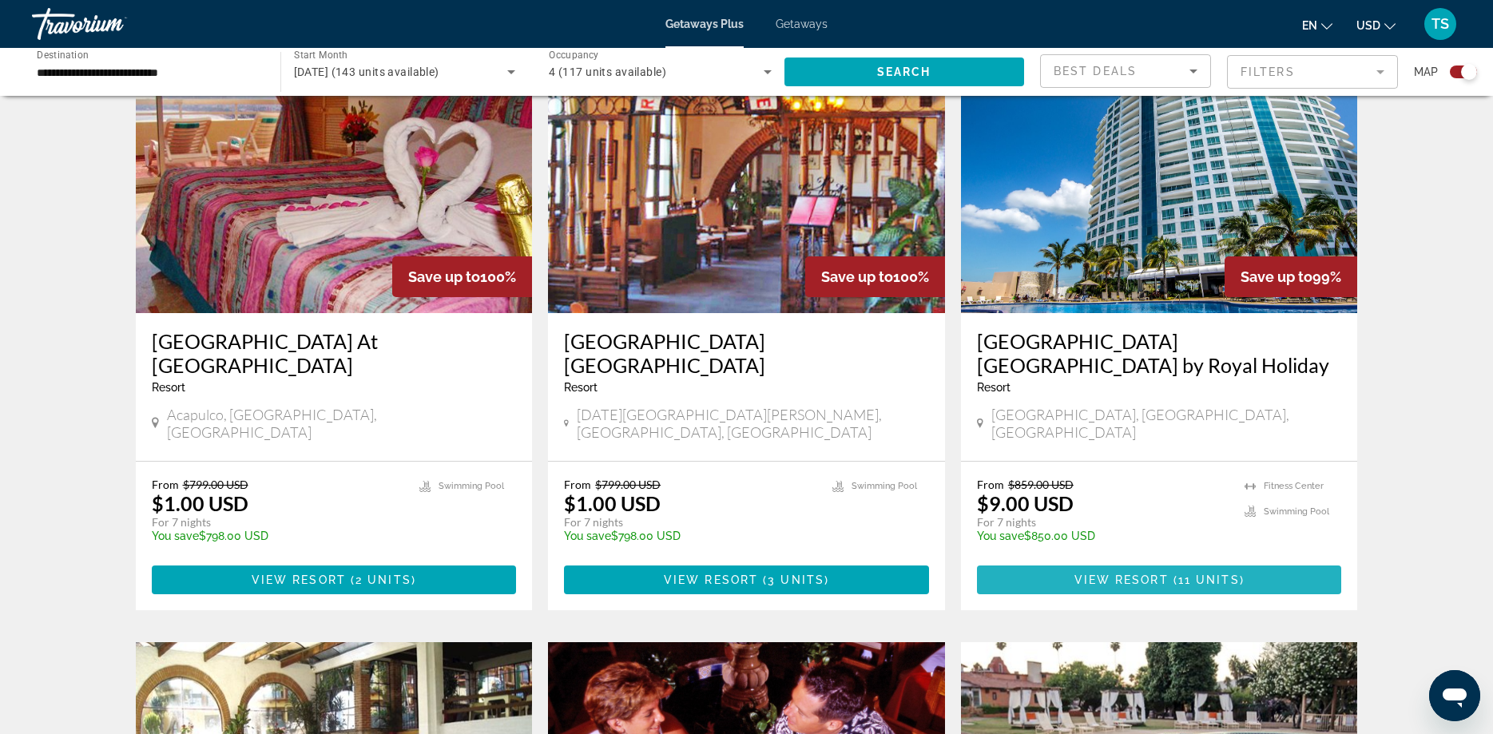
click at [1121, 574] on span "View Resort" at bounding box center [1122, 580] width 94 height 13
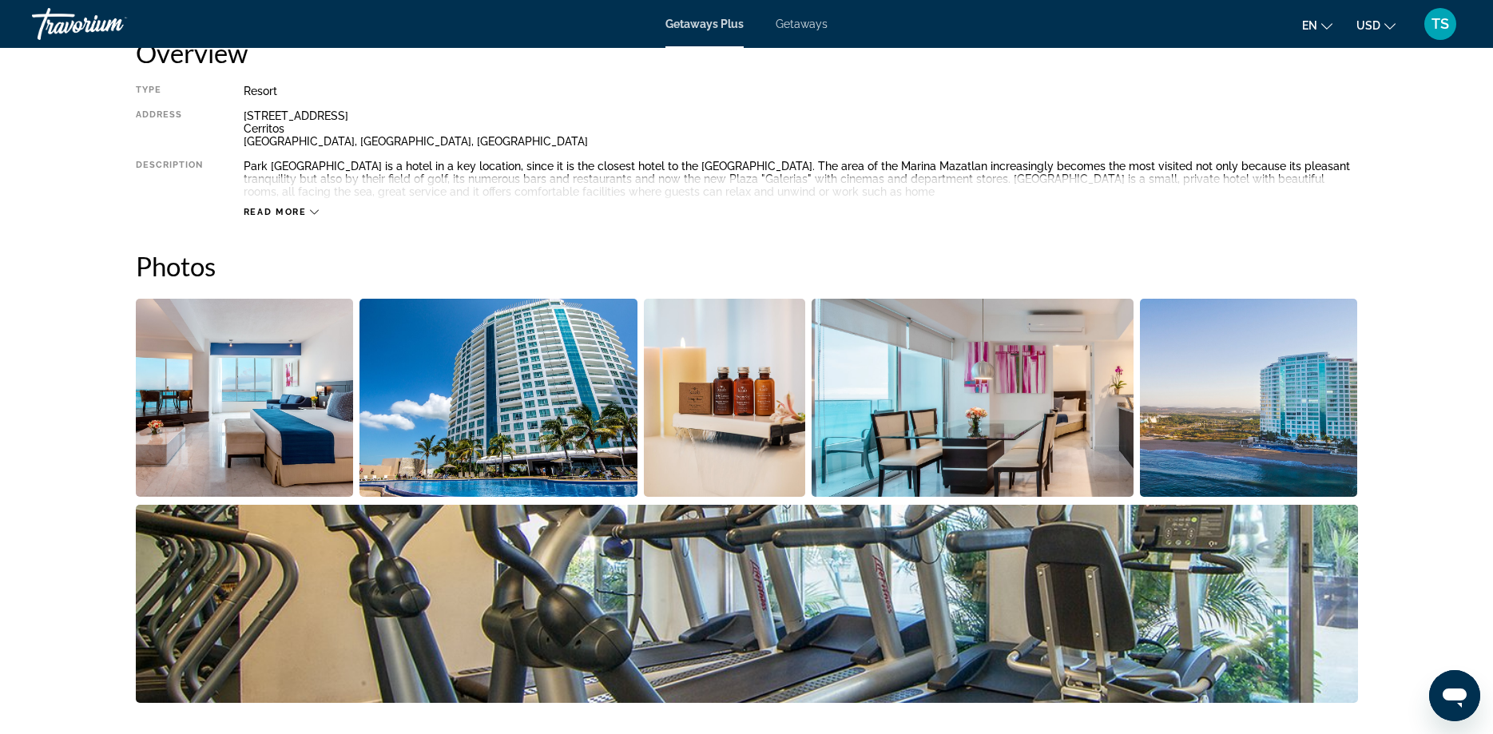
scroll to position [81, 0]
